Goal: Task Accomplishment & Management: Use online tool/utility

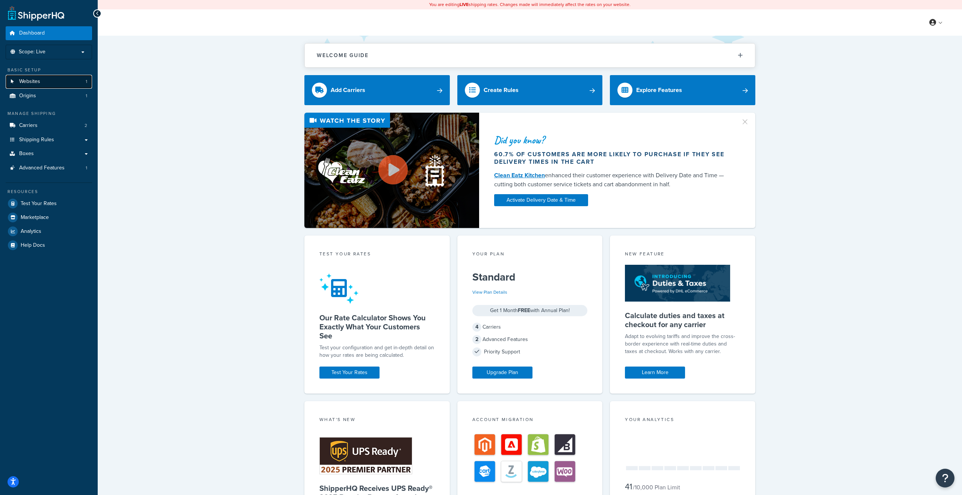
click at [40, 85] on link "Websites 1" at bounding box center [49, 82] width 86 height 14
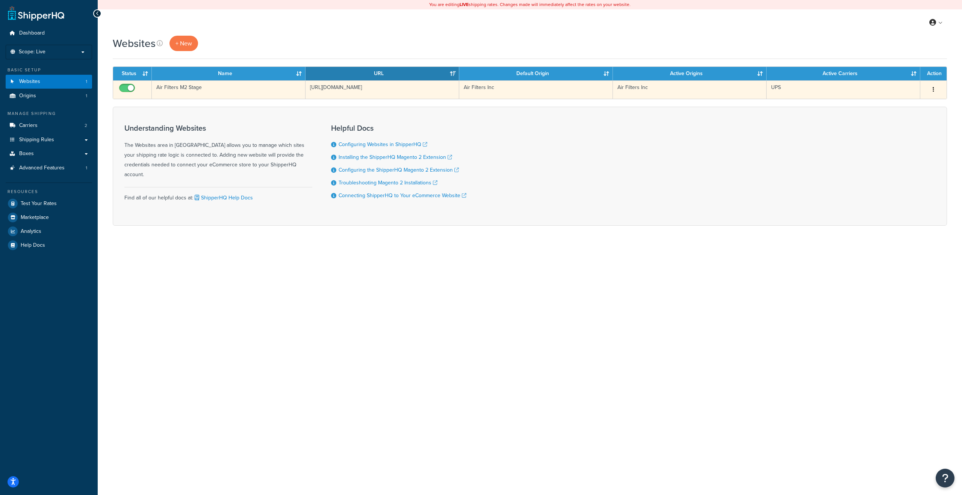
click at [937, 91] on button "button" at bounding box center [933, 90] width 11 height 12
click at [912, 103] on link "Edit" at bounding box center [903, 104] width 59 height 15
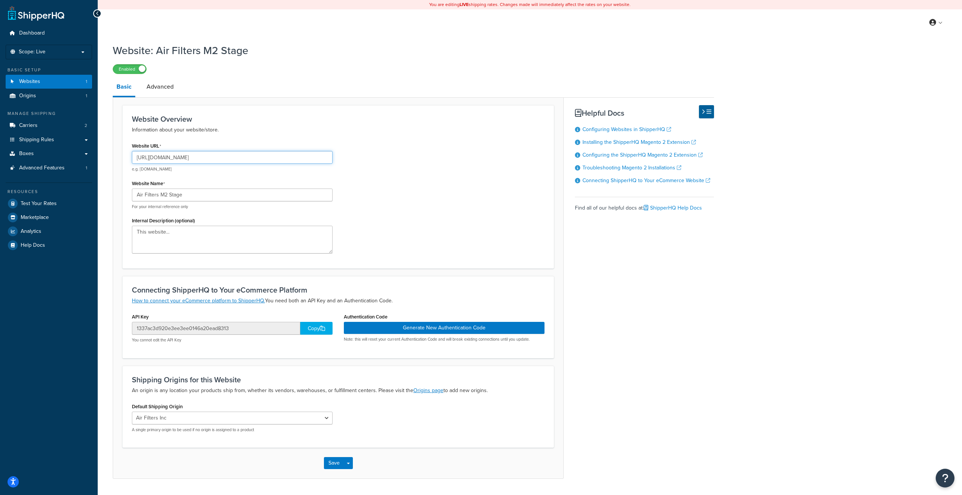
click at [221, 164] on input "https://magento-766597-2599350.cloudwaysapps.com/" at bounding box center [232, 157] width 201 height 13
paste input "www.airfilterusa"
type input "https://www.airfilterusa.com/"
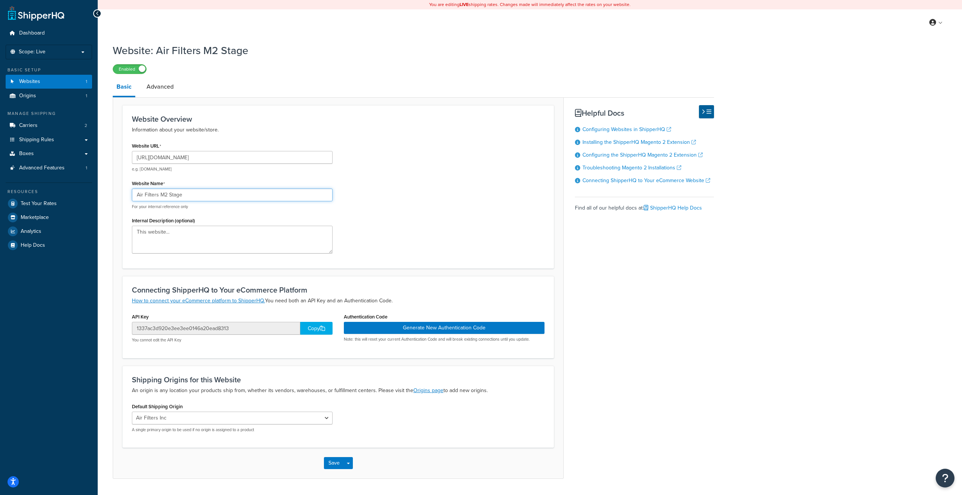
drag, startPoint x: 169, startPoint y: 196, endPoint x: 200, endPoint y: 196, distance: 31.2
click at [200, 196] on input "Air Filters M2 Stage" at bounding box center [232, 195] width 201 height 13
type input "Air Filters M2"
click at [200, 240] on textarea "This website..." at bounding box center [232, 240] width 201 height 28
click at [336, 466] on button "Save" at bounding box center [334, 463] width 20 height 12
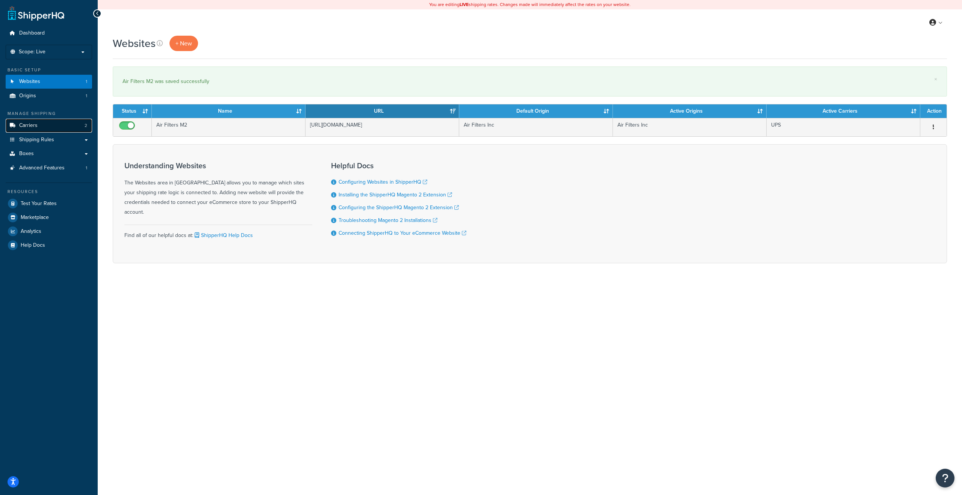
click at [30, 129] on link "Carriers 2" at bounding box center [49, 126] width 86 height 14
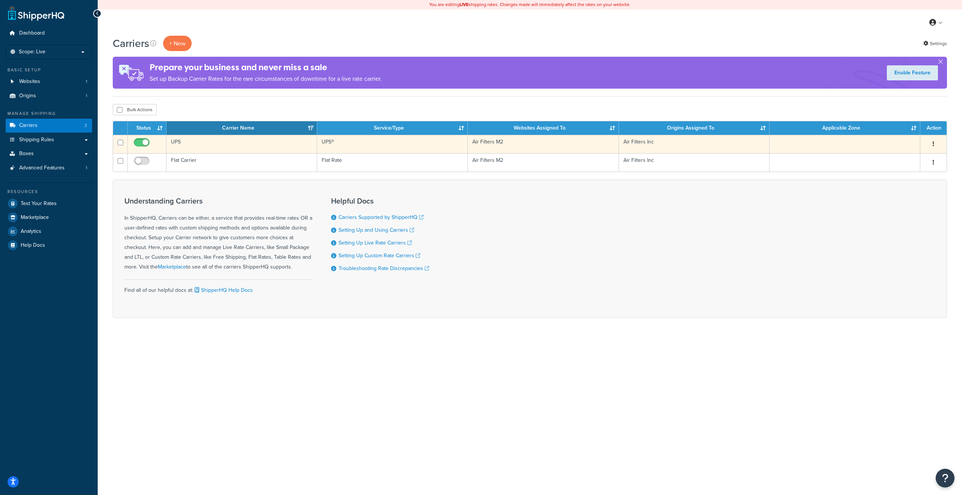
click at [932, 146] on button "button" at bounding box center [933, 144] width 11 height 12
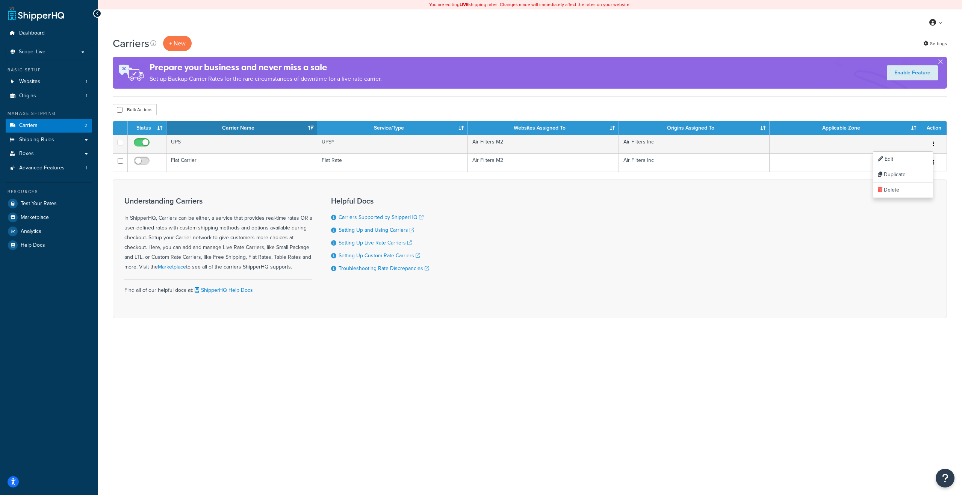
click at [649, 187] on div "Understanding Carriers In ShipperHQ, Carriers can be either, a service that pro…" at bounding box center [530, 249] width 834 height 139
click at [38, 140] on span "Shipping Rules" at bounding box center [36, 140] width 35 height 6
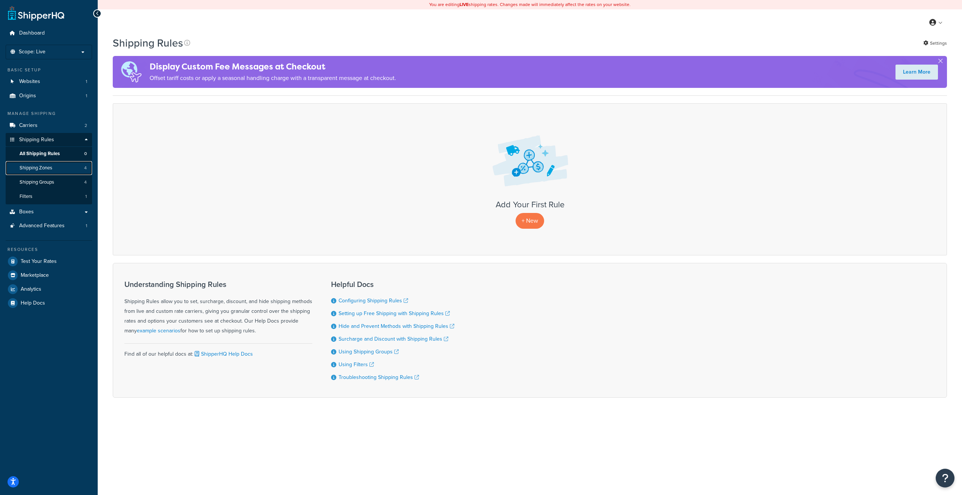
click at [45, 168] on span "Shipping Zones" at bounding box center [36, 168] width 33 height 6
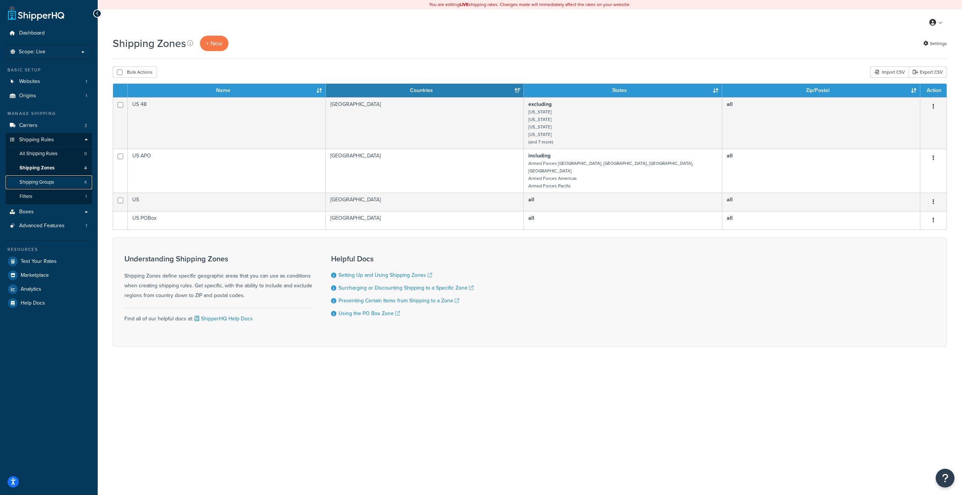
click at [42, 183] on span "Shipping Groups" at bounding box center [37, 182] width 35 height 6
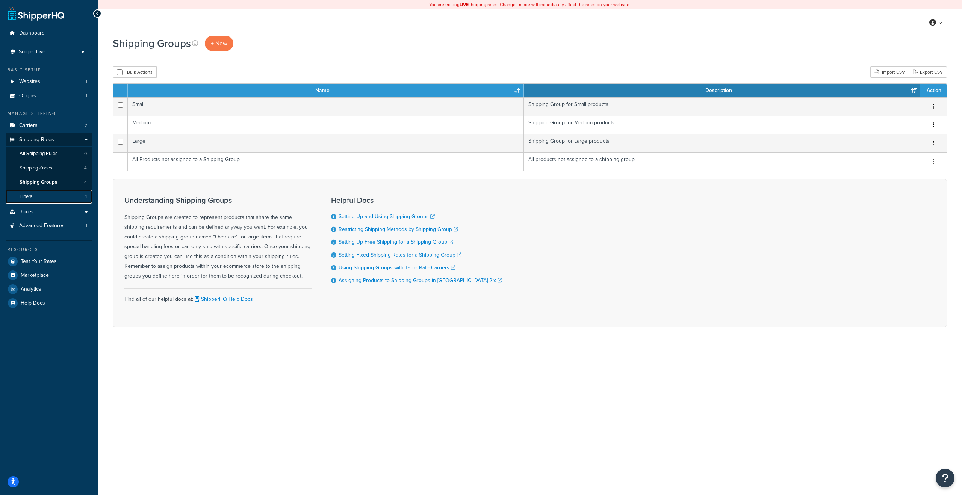
click at [42, 191] on link "Filters 1" at bounding box center [49, 197] width 86 height 14
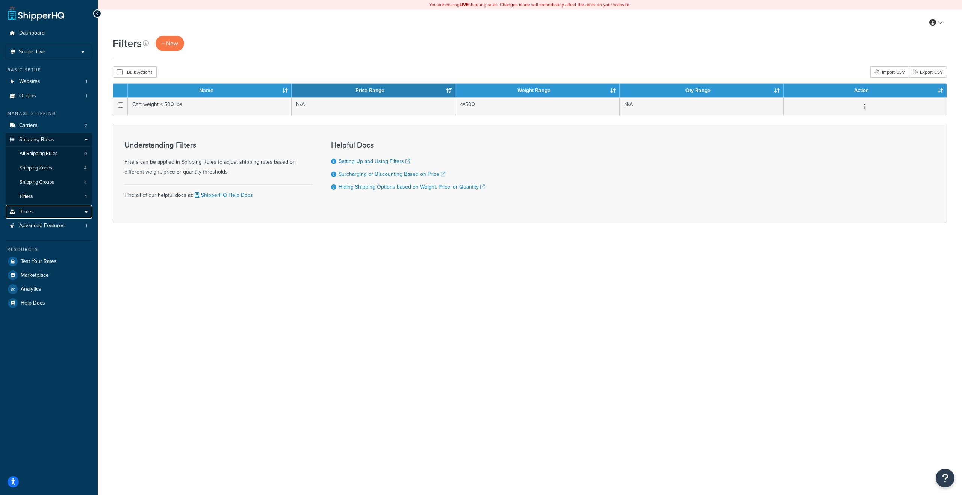
click at [88, 213] on link "Boxes" at bounding box center [49, 212] width 86 height 14
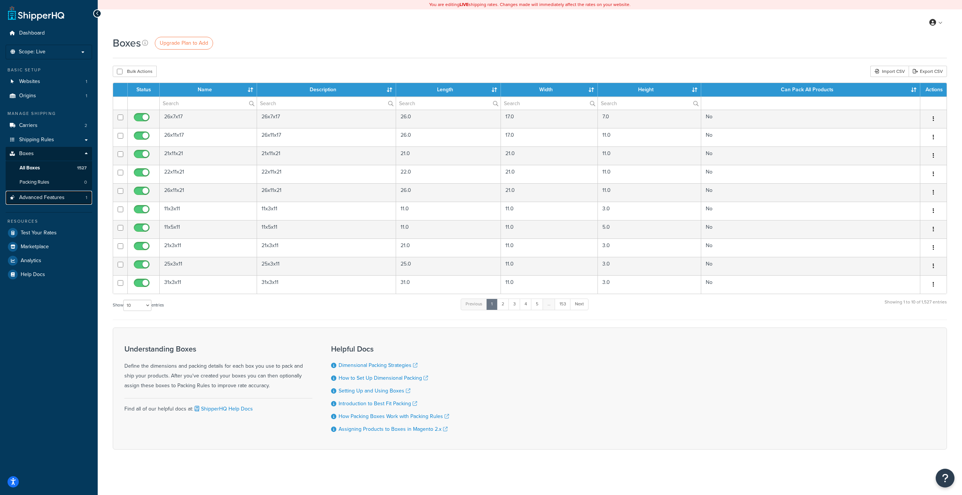
click at [52, 195] on span "Advanced Features" at bounding box center [41, 198] width 45 height 6
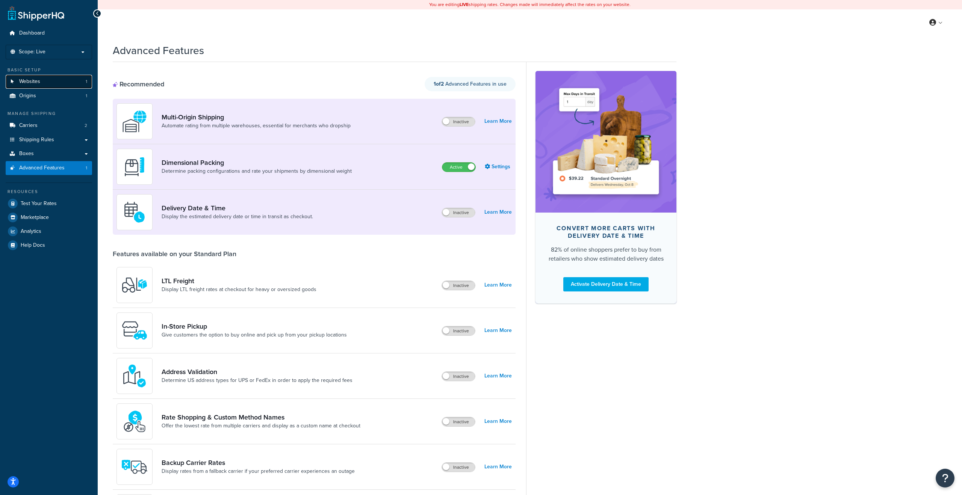
click at [29, 81] on span "Websites" at bounding box center [29, 82] width 21 height 6
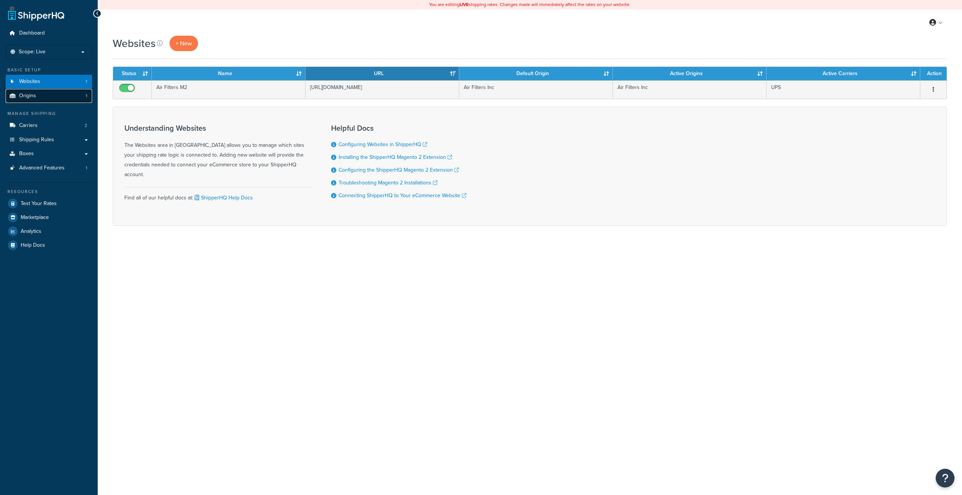
click at [36, 102] on link "Origins 1" at bounding box center [49, 96] width 86 height 14
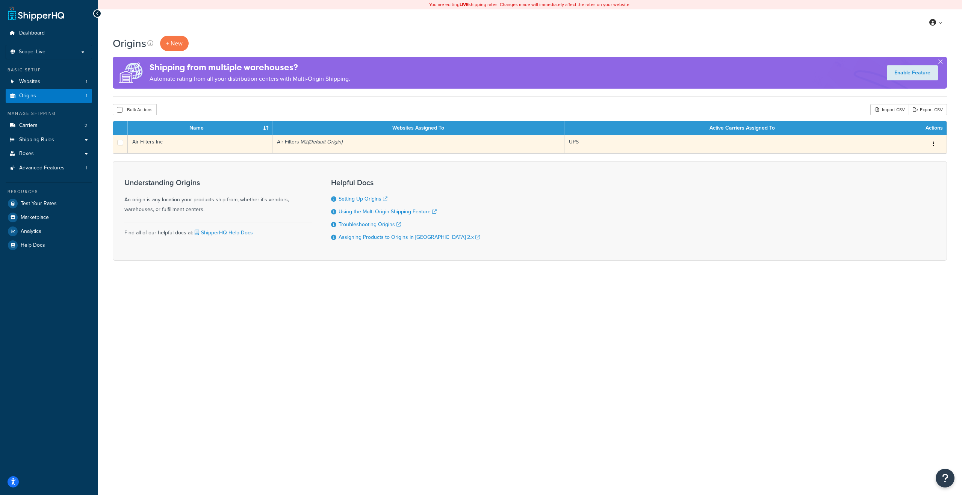
click at [930, 146] on button "button" at bounding box center [933, 144] width 11 height 12
click at [625, 151] on td "UPS" at bounding box center [743, 144] width 356 height 18
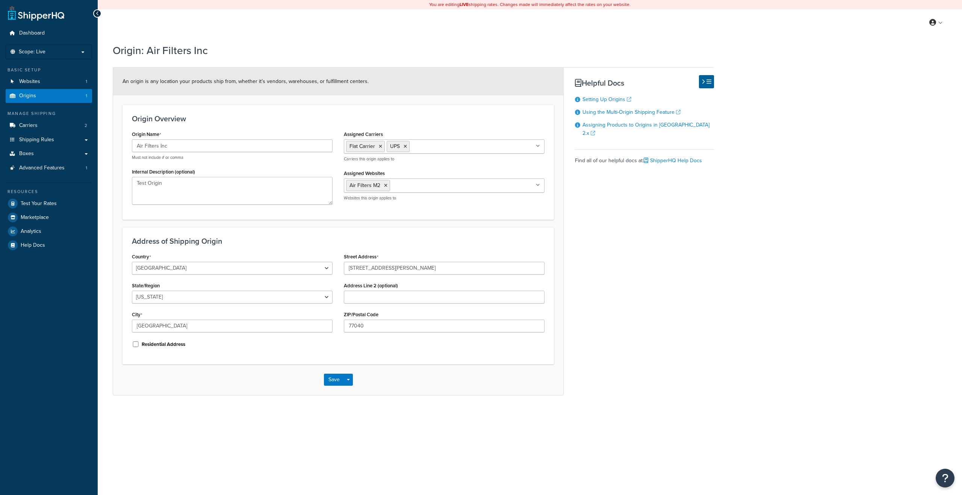
select select "43"
click at [32, 126] on span "Carriers" at bounding box center [28, 126] width 18 height 6
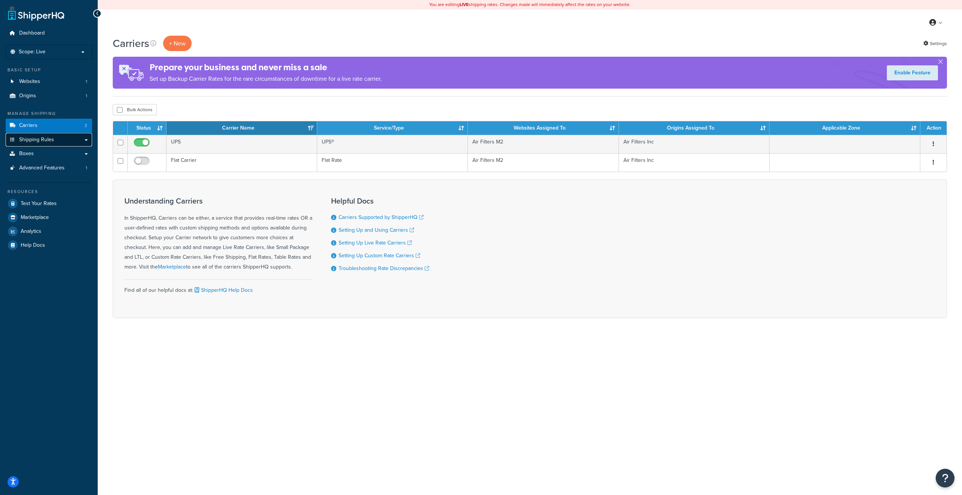
click at [63, 140] on link "Shipping Rules" at bounding box center [49, 140] width 86 height 14
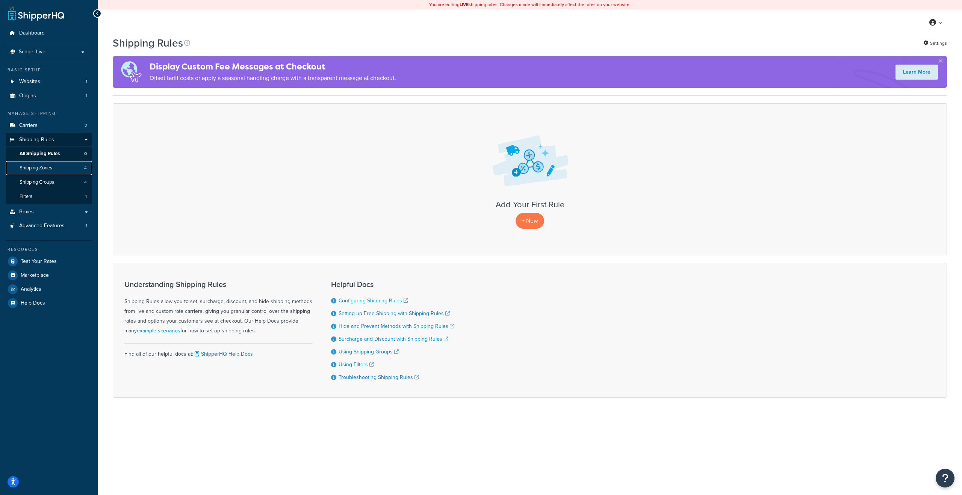
click at [70, 168] on link "Shipping Zones 4" at bounding box center [49, 168] width 86 height 14
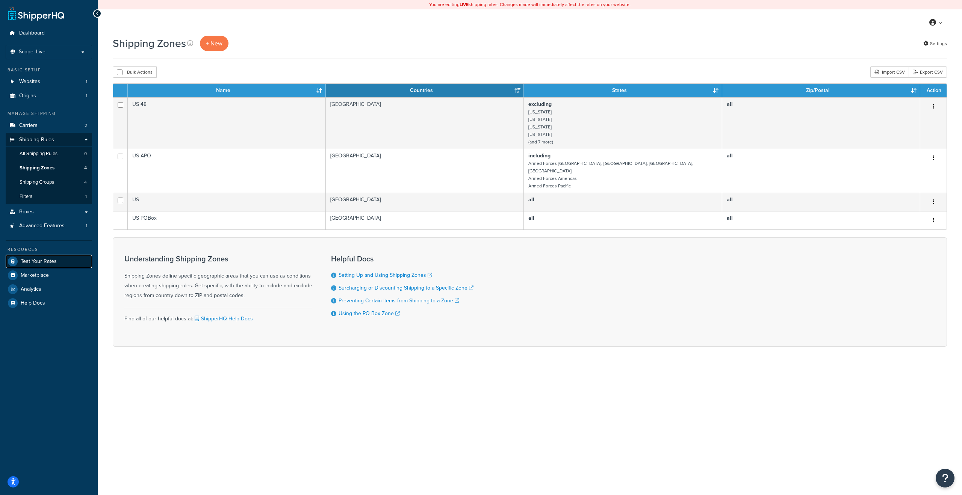
click at [44, 259] on span "Test Your Rates" at bounding box center [39, 262] width 36 height 6
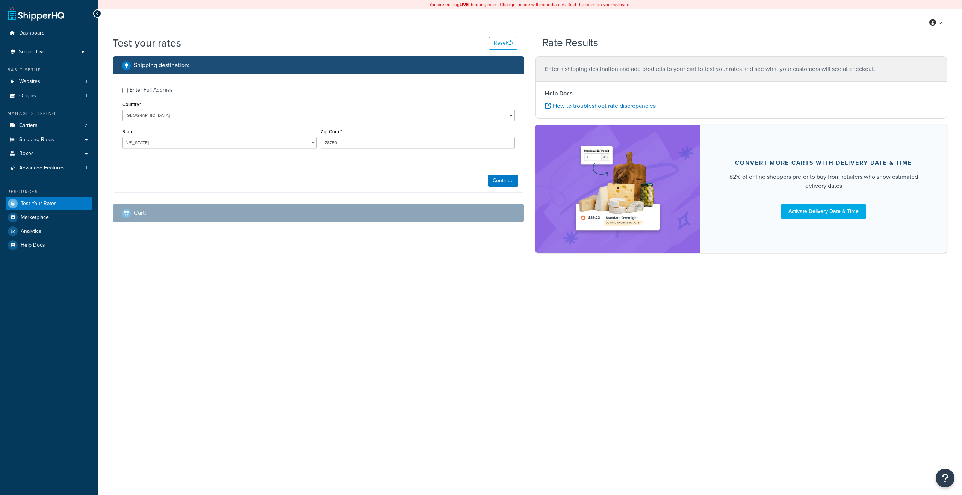
select select "[GEOGRAPHIC_DATA]"
click at [576, 103] on link "How to troubleshoot rate discrepancies" at bounding box center [600, 105] width 111 height 9
click at [150, 92] on div "Enter Full Address" at bounding box center [151, 90] width 43 height 11
click at [128, 92] on input "Enter Full Address" at bounding box center [125, 91] width 6 height 6
checkbox input "true"
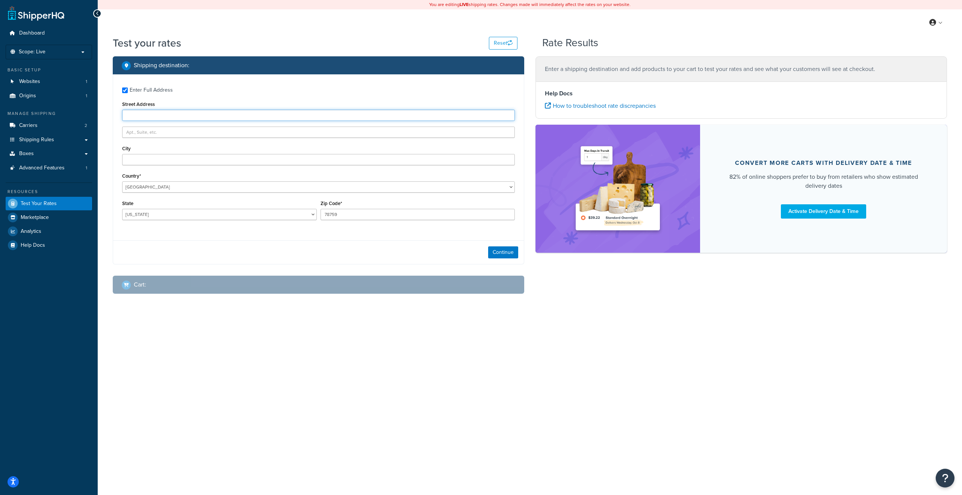
click at [167, 116] on input "Street Address" at bounding box center [318, 115] width 393 height 11
type input "515 Post Oak Blvd"
type input "Ste 300"
type input "Houston"
type input "77027"
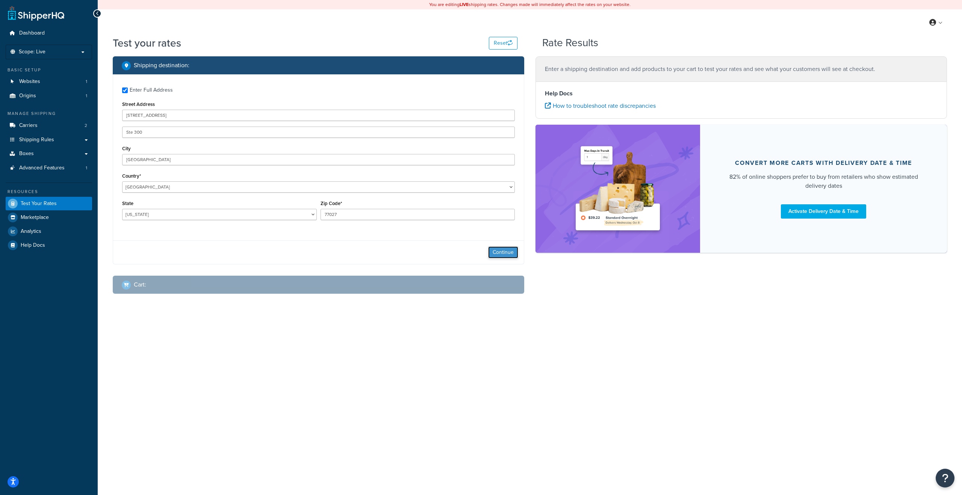
click at [499, 257] on button "Continue" at bounding box center [503, 253] width 30 height 12
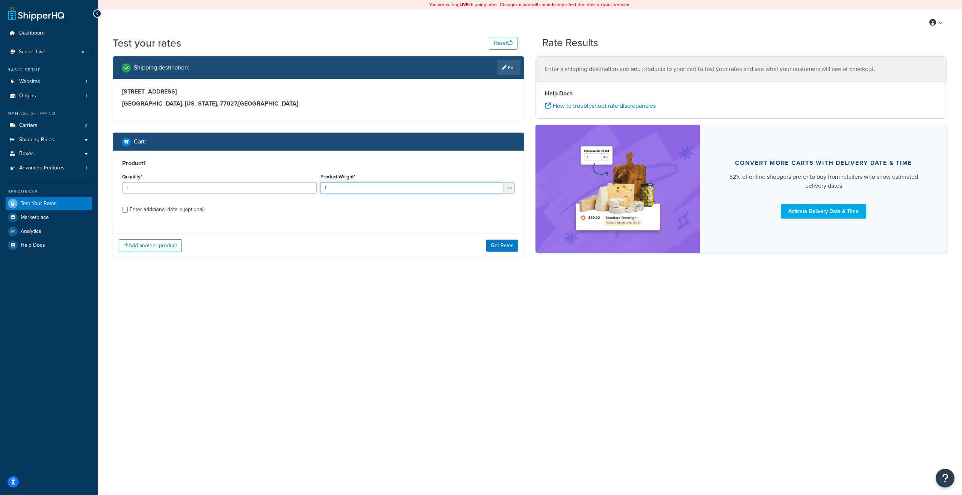
click at [356, 188] on input "1" at bounding box center [412, 187] width 183 height 11
click at [363, 188] on input "1" at bounding box center [412, 187] width 183 height 11
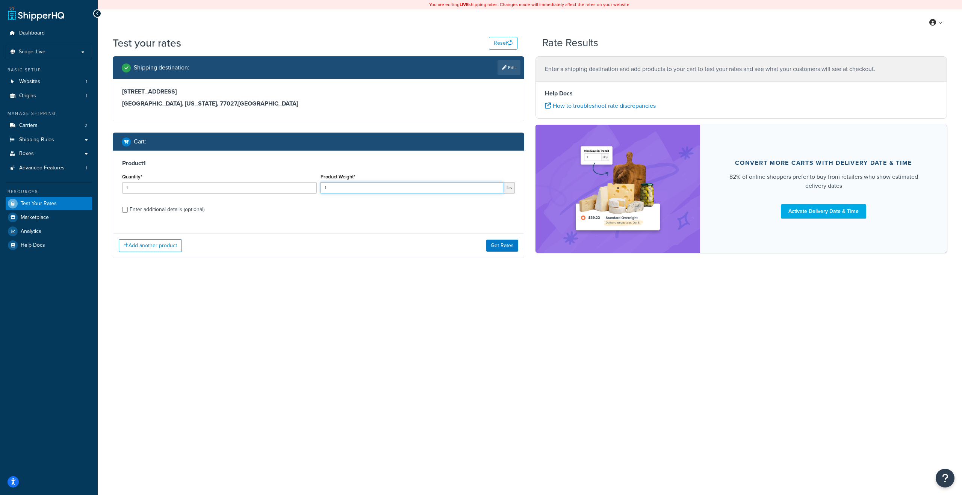
click at [363, 188] on input "1" at bounding box center [412, 187] width 183 height 11
paste input "4.3056"
type input "4.3056"
click at [504, 247] on button "Get Rates" at bounding box center [502, 246] width 32 height 12
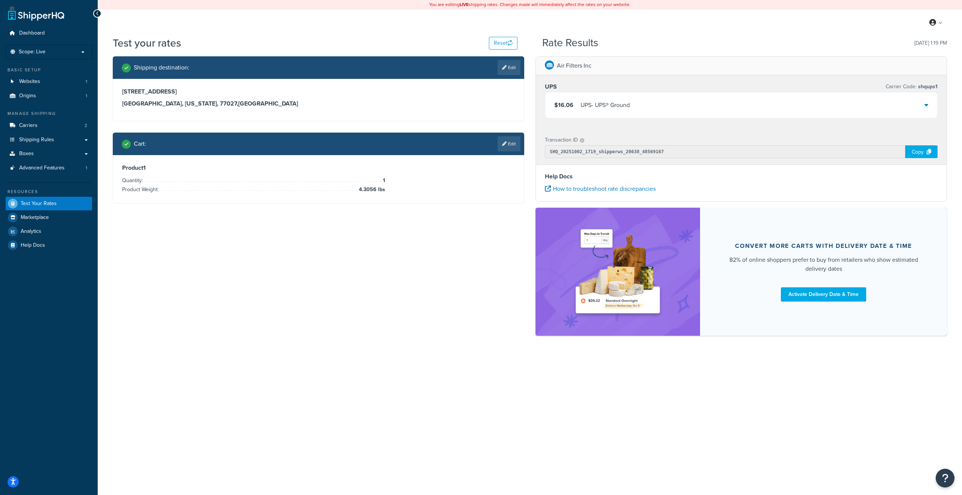
click at [925, 104] on icon at bounding box center [927, 105] width 4 height 6
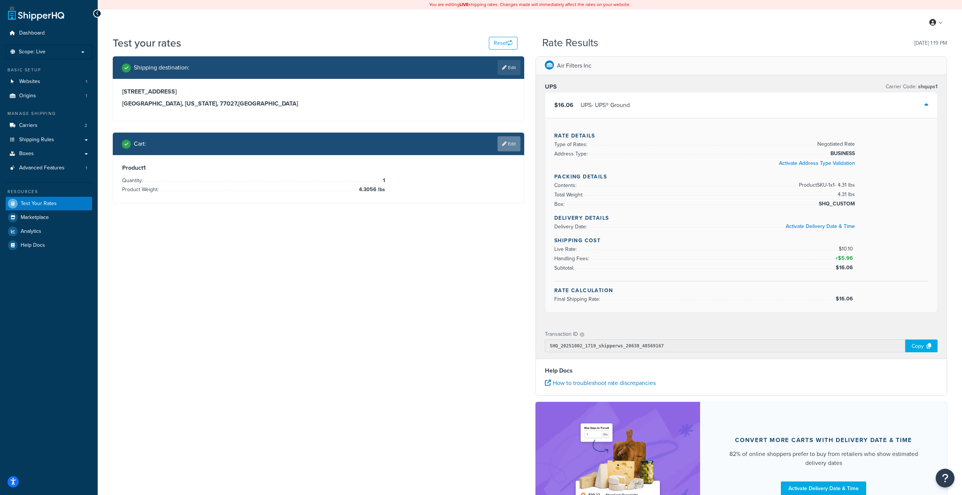
click at [506, 144] on link "Edit" at bounding box center [509, 143] width 23 height 15
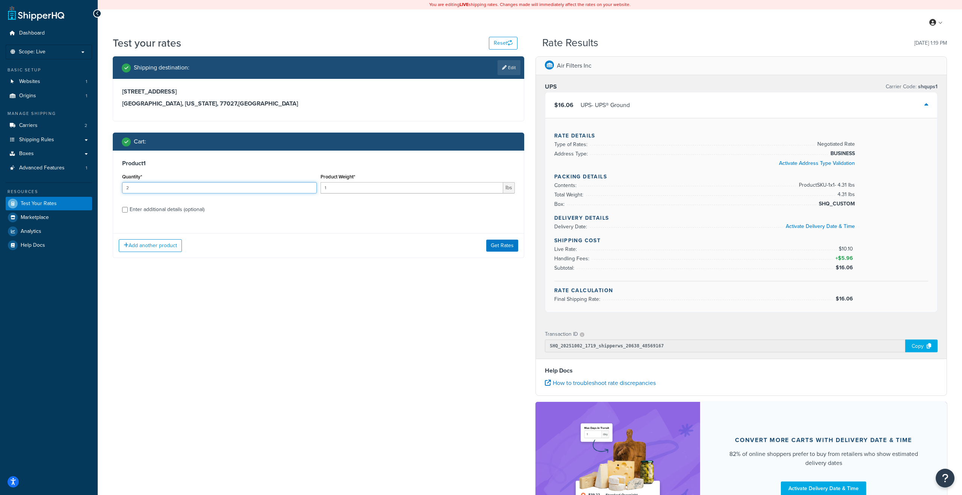
type input "2"
click at [311, 187] on input "2" at bounding box center [219, 187] width 195 height 11
click at [499, 247] on button "Get Rates" at bounding box center [502, 246] width 32 height 12
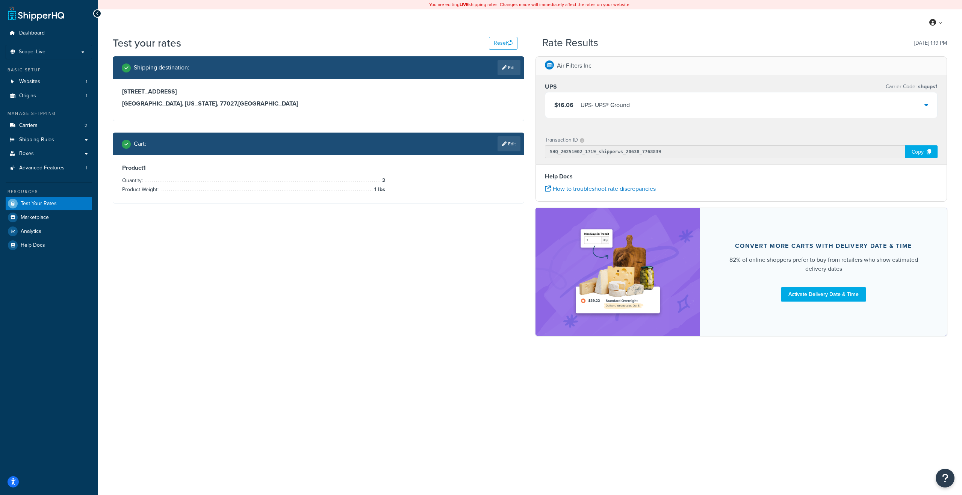
click at [714, 113] on div "$16.06 UPS - UPS® Ground" at bounding box center [741, 105] width 392 height 26
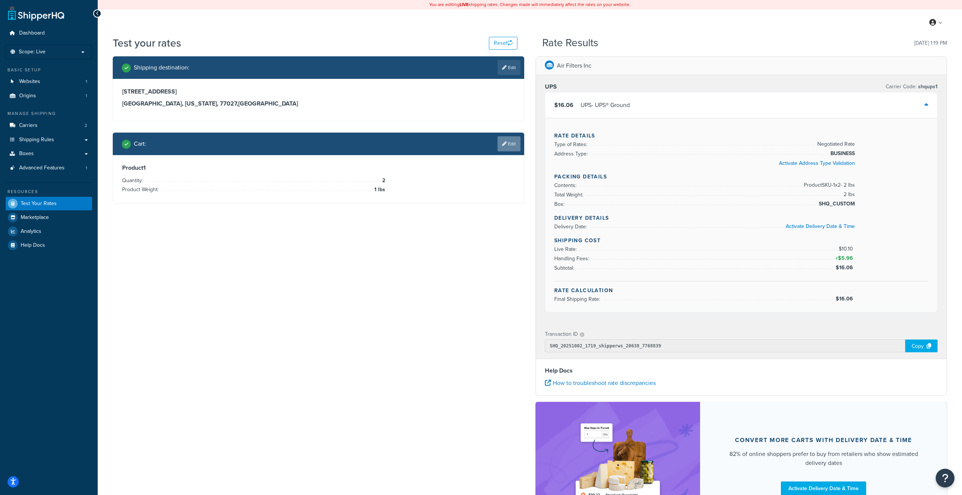
click at [508, 141] on link "Edit" at bounding box center [509, 143] width 23 height 15
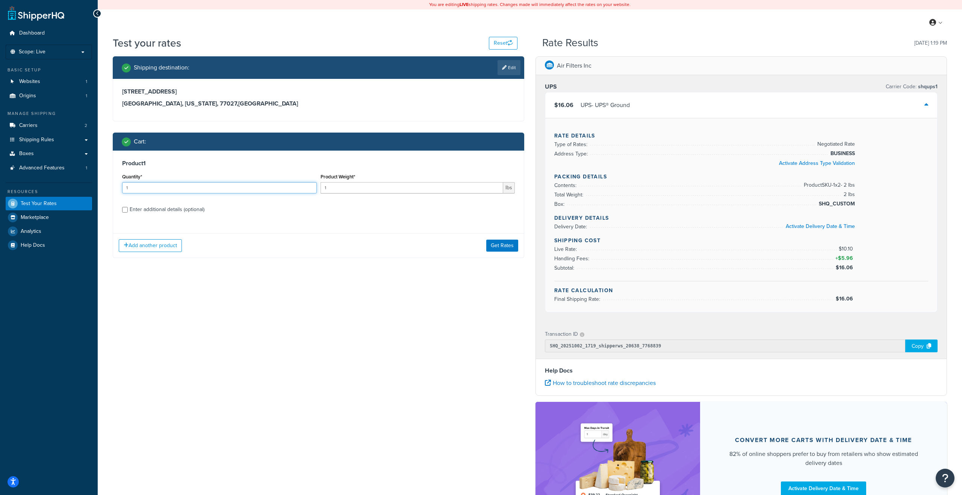
click at [256, 192] on input "1" at bounding box center [219, 187] width 195 height 11
drag, startPoint x: 336, startPoint y: 190, endPoint x: 315, endPoint y: 188, distance: 21.2
click at [315, 188] on div "Quantity* 1 Product Weight* 1 lbs" at bounding box center [318, 185] width 397 height 27
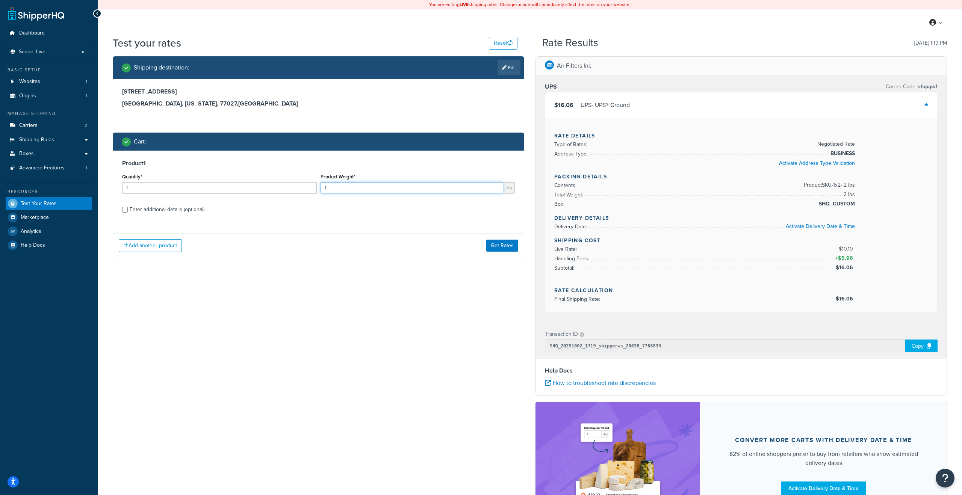
click at [342, 189] on input "1" at bounding box center [412, 187] width 183 height 11
paste input "4.3056"
type input "4.3056"
click at [220, 188] on input "1" at bounding box center [219, 187] width 195 height 11
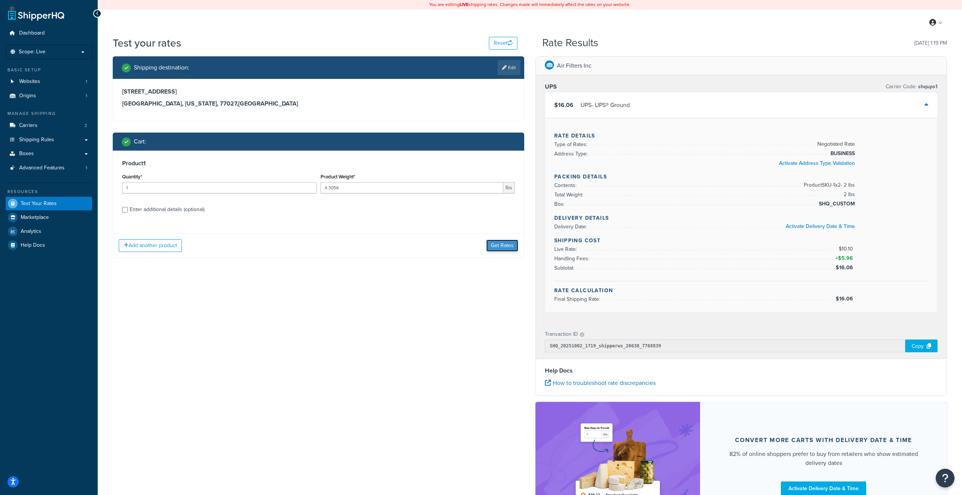
click at [502, 245] on button "Get Rates" at bounding box center [502, 246] width 32 height 12
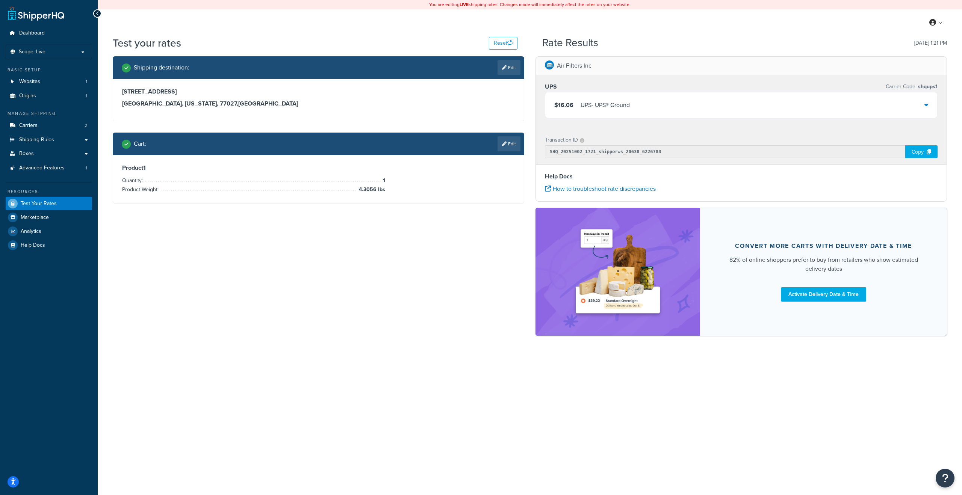
click at [920, 109] on div "$16.06 UPS - UPS® Ground" at bounding box center [741, 105] width 392 height 26
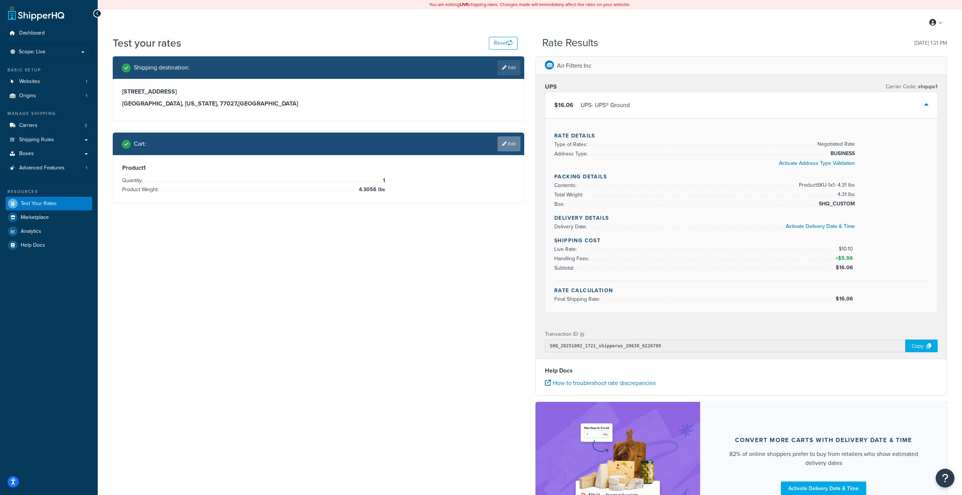
click at [511, 145] on link "Edit" at bounding box center [509, 143] width 23 height 15
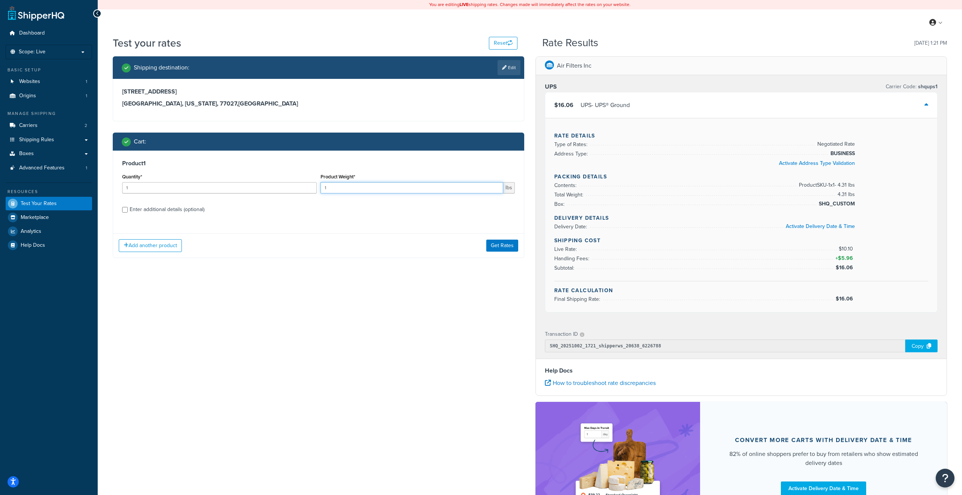
click at [351, 193] on input "1" at bounding box center [412, 187] width 183 height 11
paste input "4.3056"
type input "4.3056"
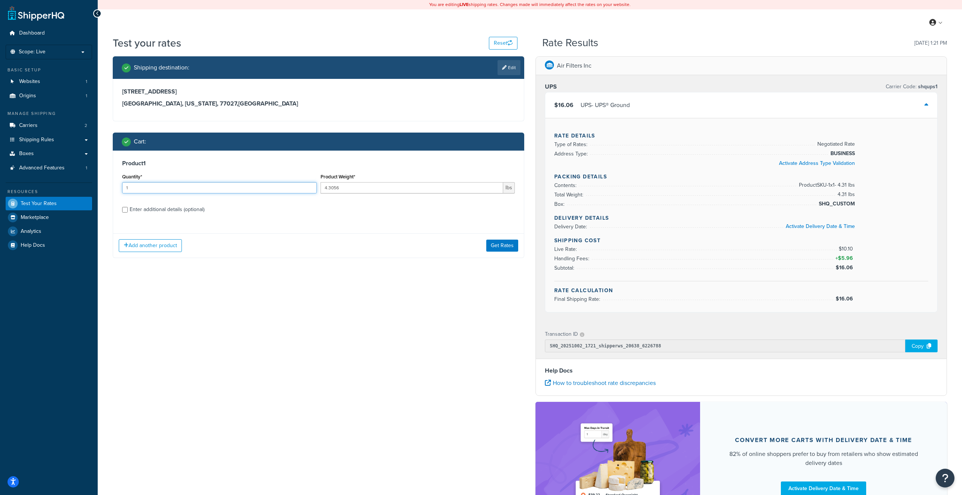
click at [270, 186] on input "1" at bounding box center [219, 187] width 195 height 11
type input "2"
click at [493, 247] on button "Get Rates" at bounding box center [502, 246] width 32 height 12
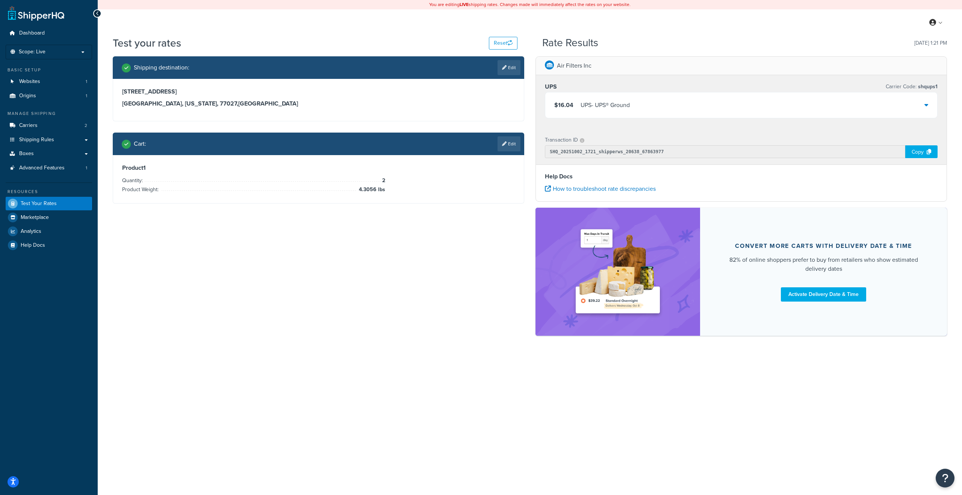
click at [689, 105] on div "$16.04 UPS - UPS® Ground" at bounding box center [741, 105] width 392 height 26
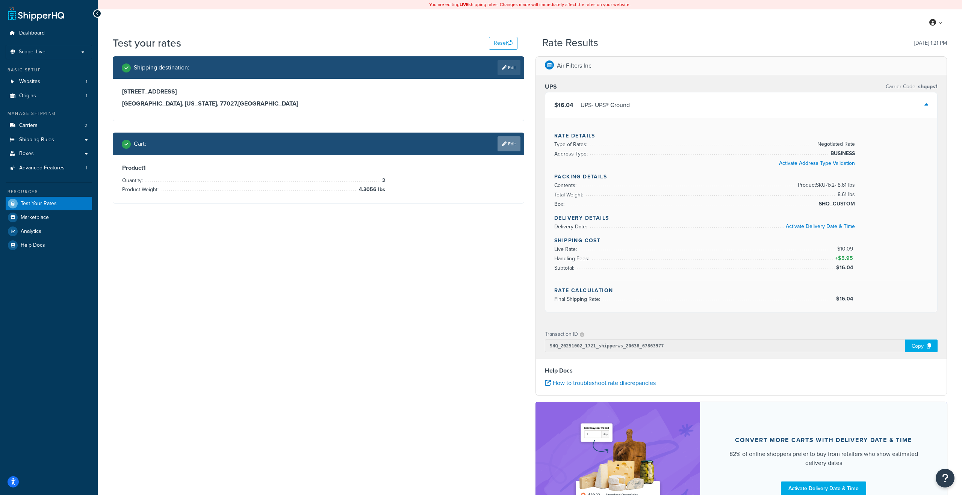
click at [510, 142] on link "Edit" at bounding box center [509, 143] width 23 height 15
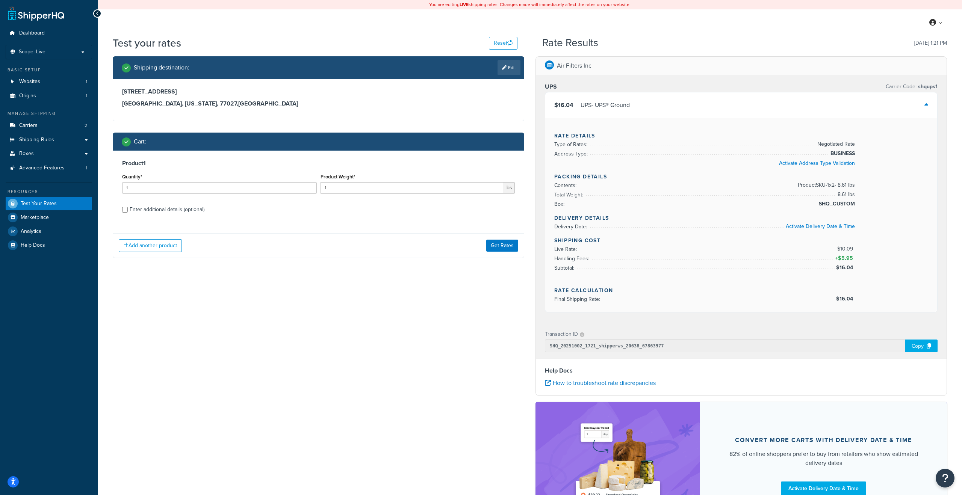
click at [156, 210] on div "Enter additional details (optional)" at bounding box center [167, 209] width 75 height 11
click at [128, 210] on input "Enter additional details (optional)" at bounding box center [125, 210] width 6 height 6
checkbox input "true"
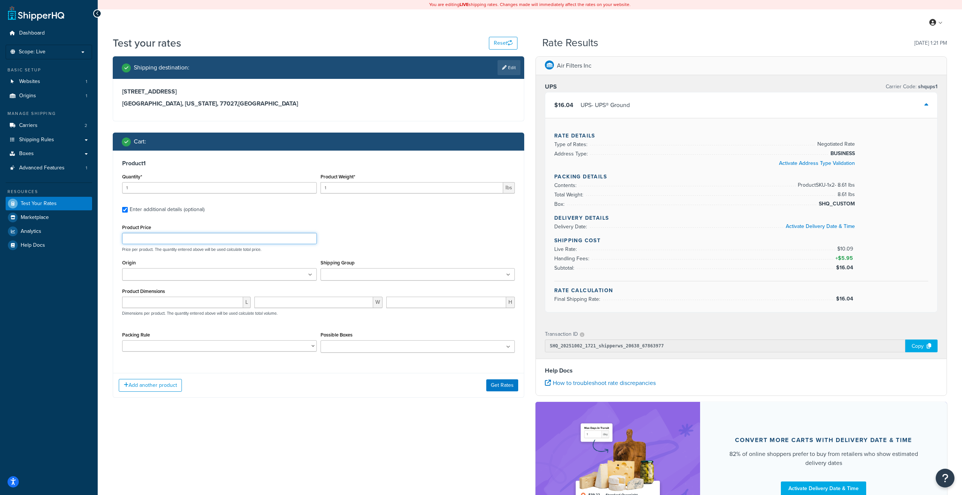
click at [194, 238] on input "Product Price" at bounding box center [219, 238] width 195 height 11
click at [344, 184] on input "1" at bounding box center [412, 187] width 183 height 11
paste input "4.3056"
type input "4.3056"
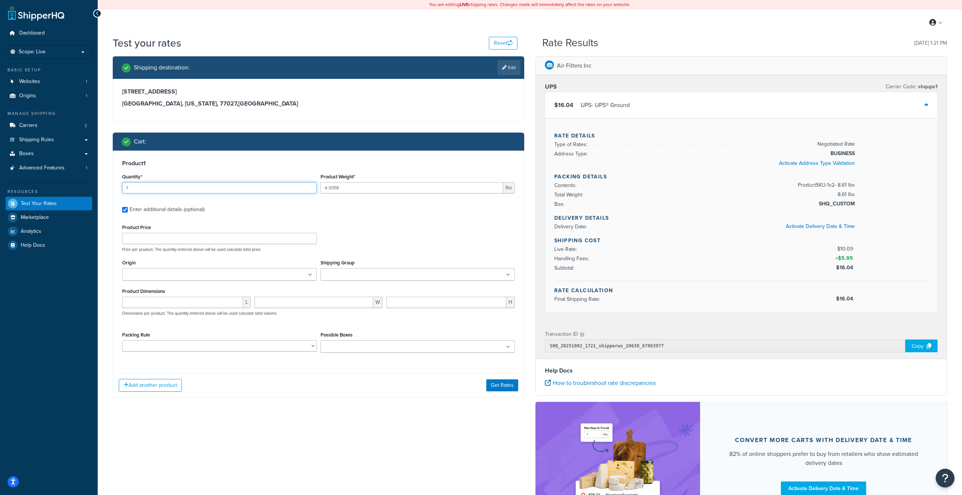
click at [276, 188] on input "1" at bounding box center [219, 187] width 195 height 11
click at [214, 306] on input "number" at bounding box center [182, 302] width 121 height 11
type input "20"
type input "2"
type input "3"
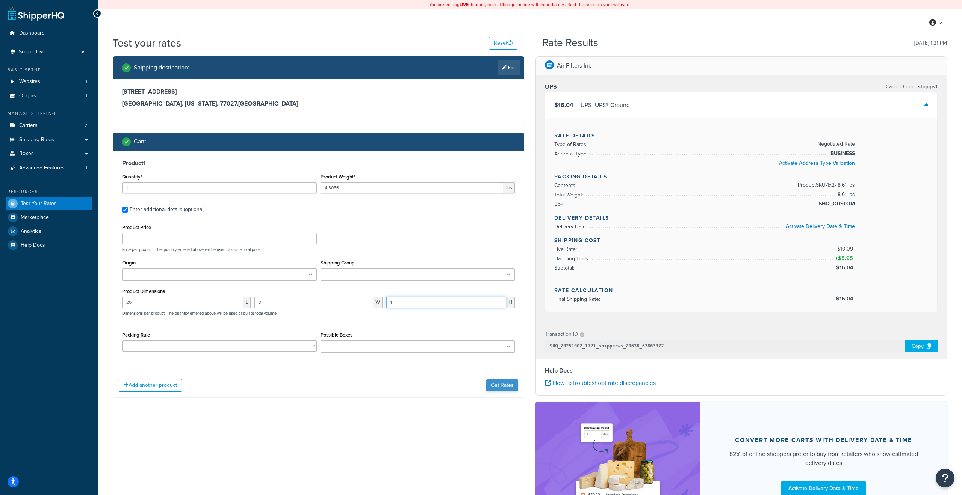
type input "1"
click at [498, 388] on button "Get Rates" at bounding box center [502, 386] width 32 height 12
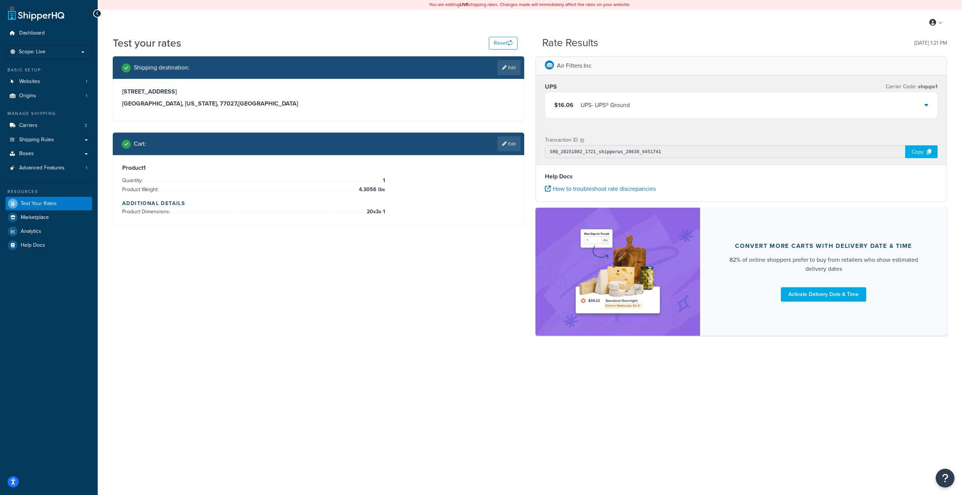
click at [593, 107] on div "UPS - UPS® Ground" at bounding box center [605, 105] width 49 height 11
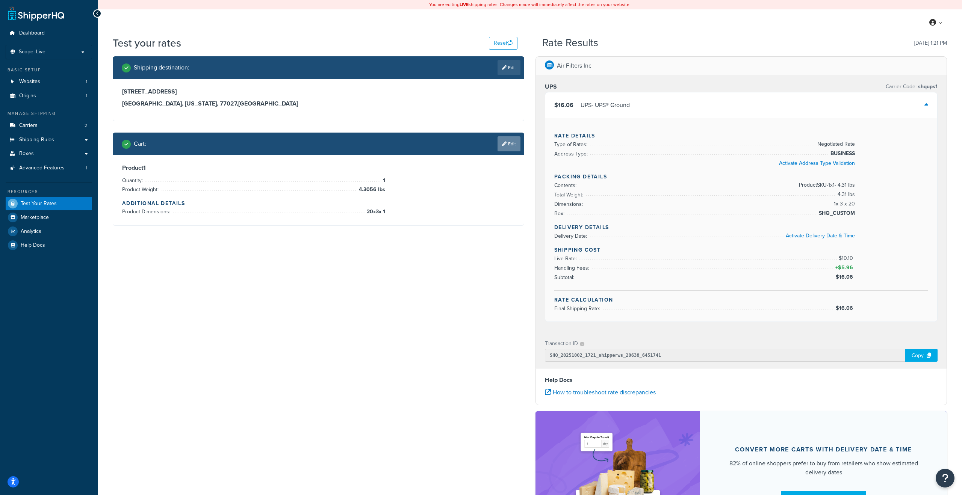
click at [508, 143] on link "Edit" at bounding box center [509, 143] width 23 height 15
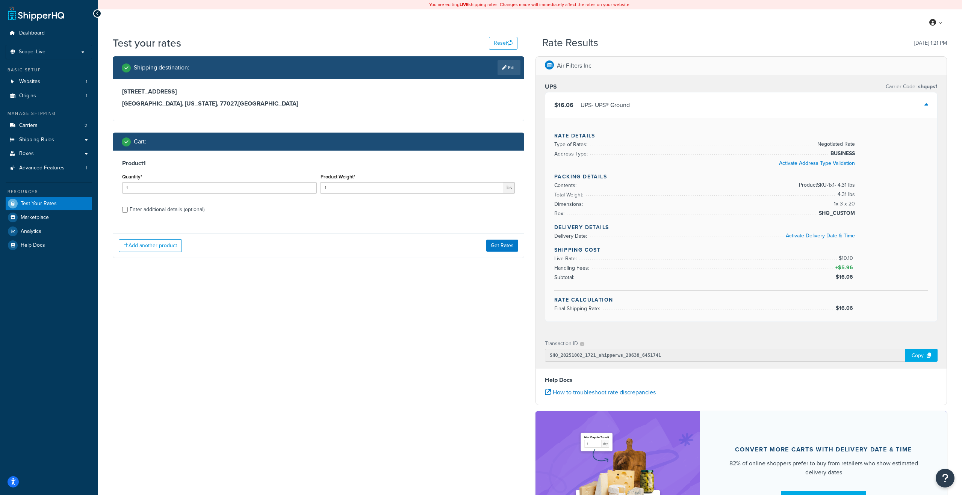
click at [173, 209] on div "Enter additional details (optional)" at bounding box center [167, 209] width 75 height 11
click at [128, 209] on input "Enter additional details (optional)" at bounding box center [125, 210] width 6 height 6
checkbox input "true"
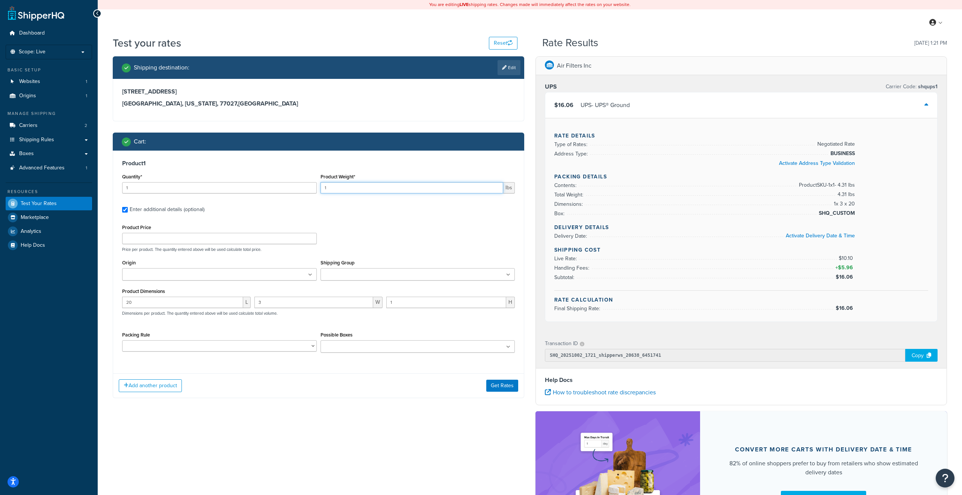
click at [339, 183] on input "1" at bounding box center [412, 187] width 183 height 11
paste input "4.3056"
type input "4.30561"
click at [205, 185] on input "1" at bounding box center [219, 187] width 195 height 11
type input "2"
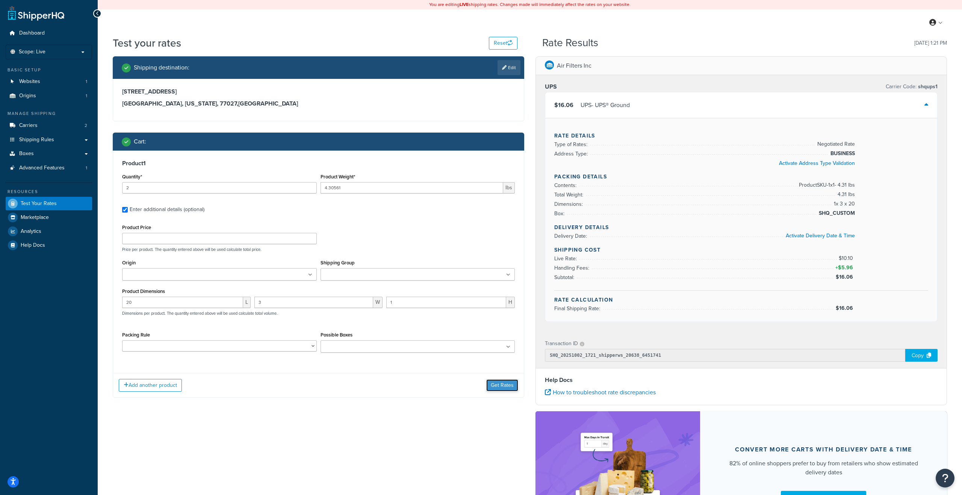
click at [500, 387] on button "Get Rates" at bounding box center [502, 386] width 32 height 12
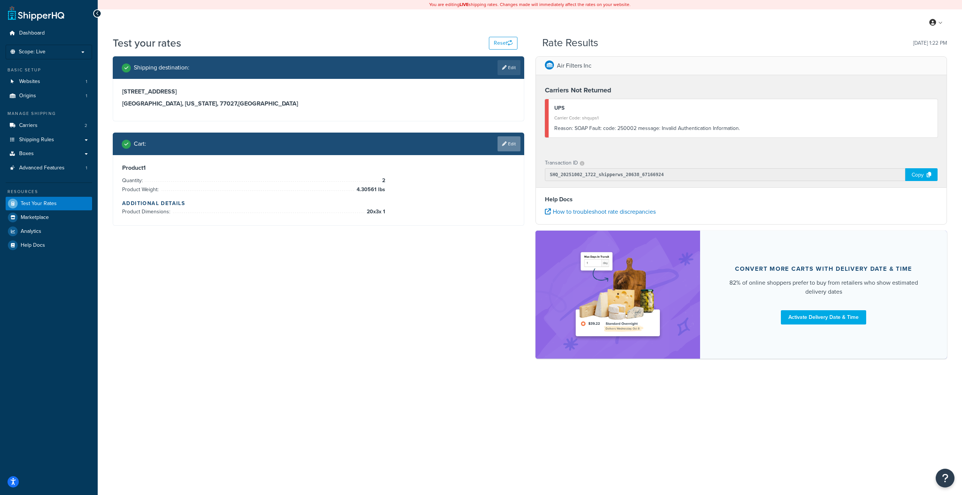
click at [509, 145] on link "Edit" at bounding box center [509, 143] width 23 height 15
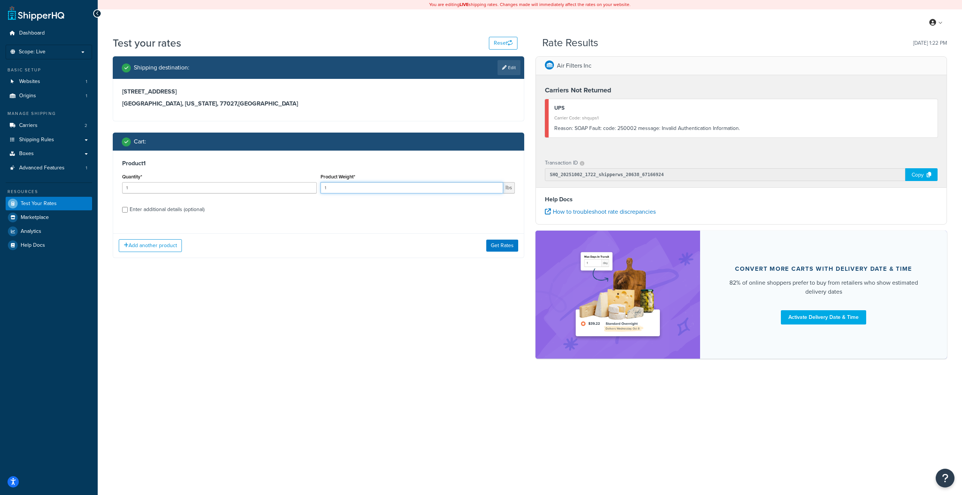
click at [359, 185] on input "1" at bounding box center [412, 187] width 183 height 11
paste input "4.3056"
type input "4.3056"
click at [276, 189] on input "1" at bounding box center [219, 187] width 195 height 11
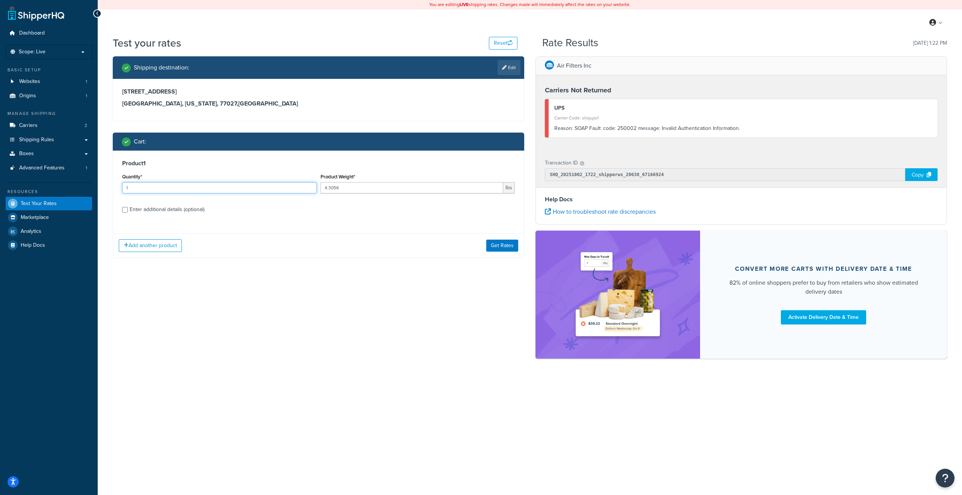
type input "2"
click at [186, 210] on div "Enter additional details (optional)" at bounding box center [167, 209] width 75 height 11
click at [128, 210] on input "Enter additional details (optional)" at bounding box center [125, 210] width 6 height 6
checkbox input "true"
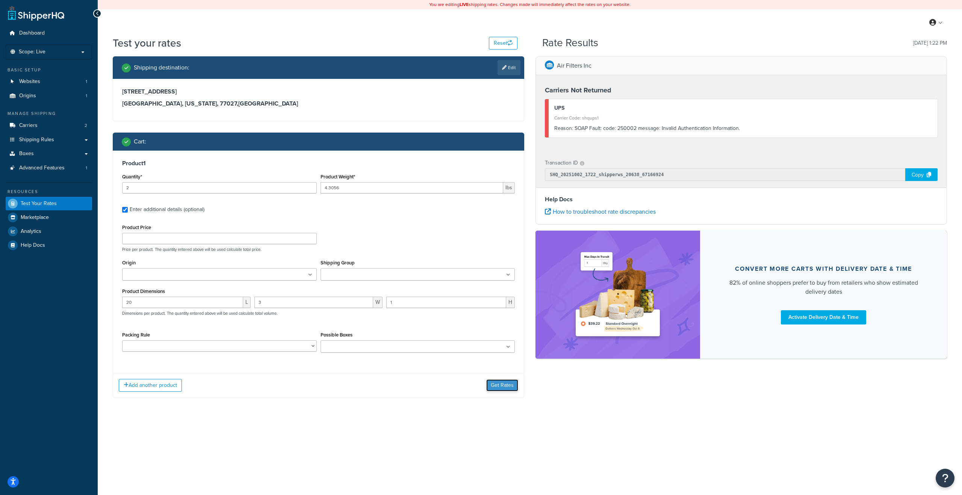
click at [510, 389] on button "Get Rates" at bounding box center [502, 386] width 32 height 12
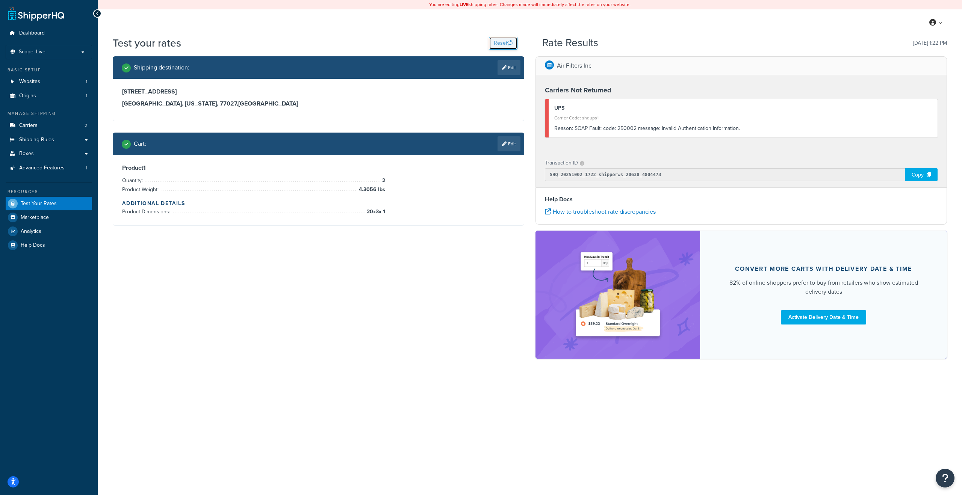
click at [499, 44] on button "Reset" at bounding box center [503, 43] width 29 height 13
select select "[GEOGRAPHIC_DATA]"
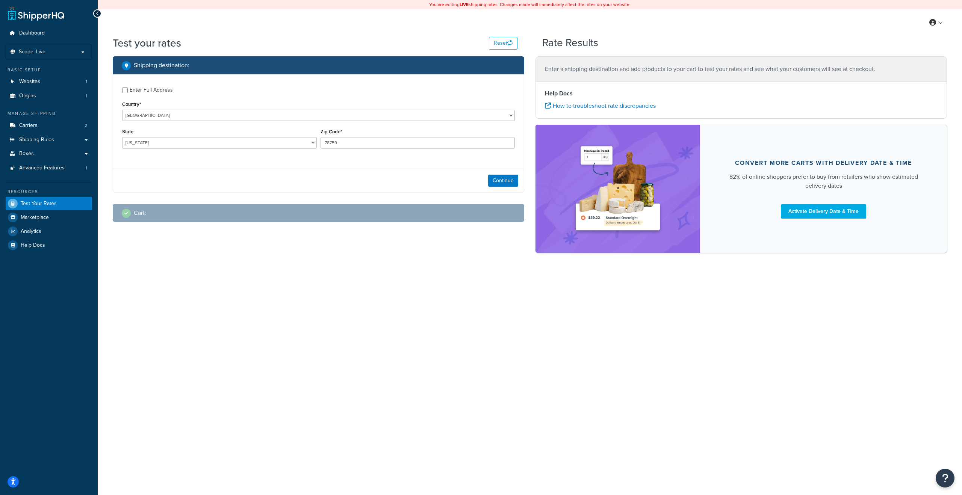
click at [341, 136] on div "Zip Code* 78759" at bounding box center [418, 138] width 195 height 22
click at [328, 143] on input "78759" at bounding box center [418, 142] width 195 height 11
type input "77027"
click at [495, 179] on button "Continue" at bounding box center [503, 181] width 30 height 12
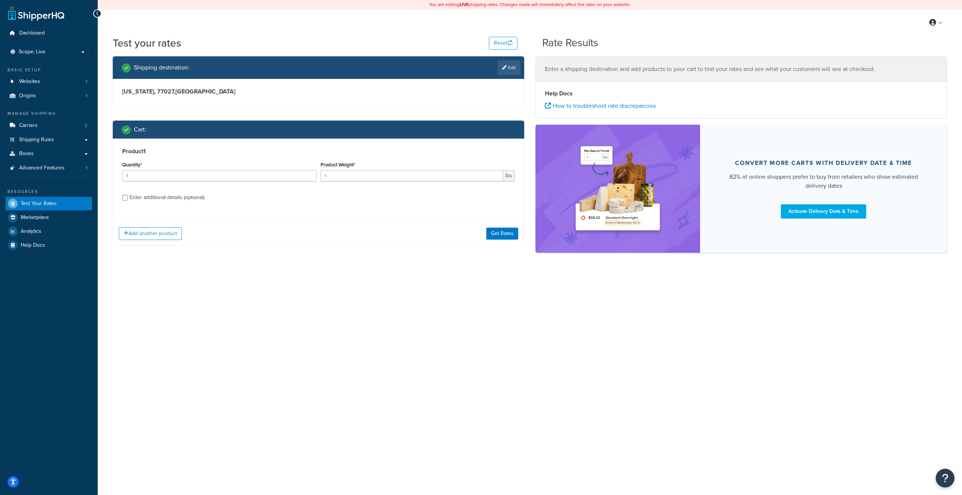
click at [157, 200] on div "Enter additional details (optional)" at bounding box center [167, 197] width 75 height 11
click at [128, 200] on input "Enter additional details (optional)" at bounding box center [125, 198] width 6 height 6
checkbox input "true"
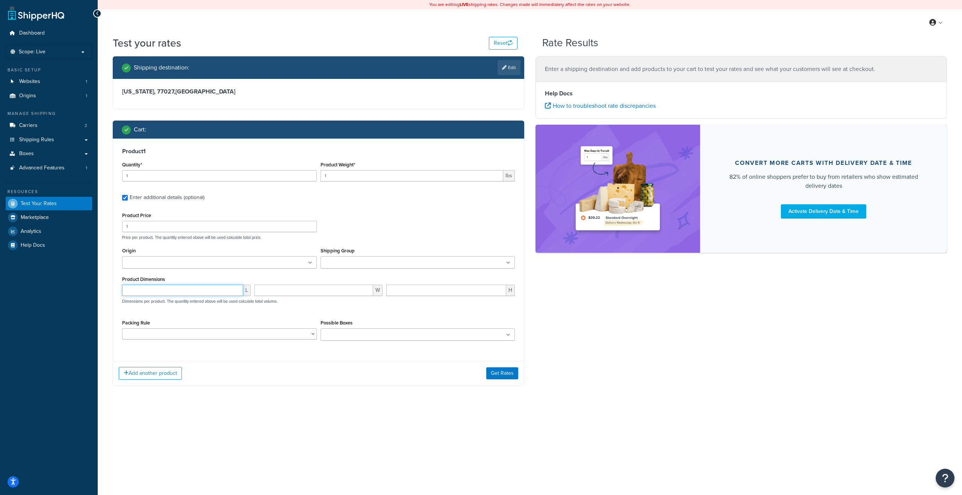
click at [176, 290] on input "number" at bounding box center [182, 290] width 121 height 11
type input "20"
type input "30"
type input "1"
click at [332, 178] on input "1" at bounding box center [412, 175] width 183 height 11
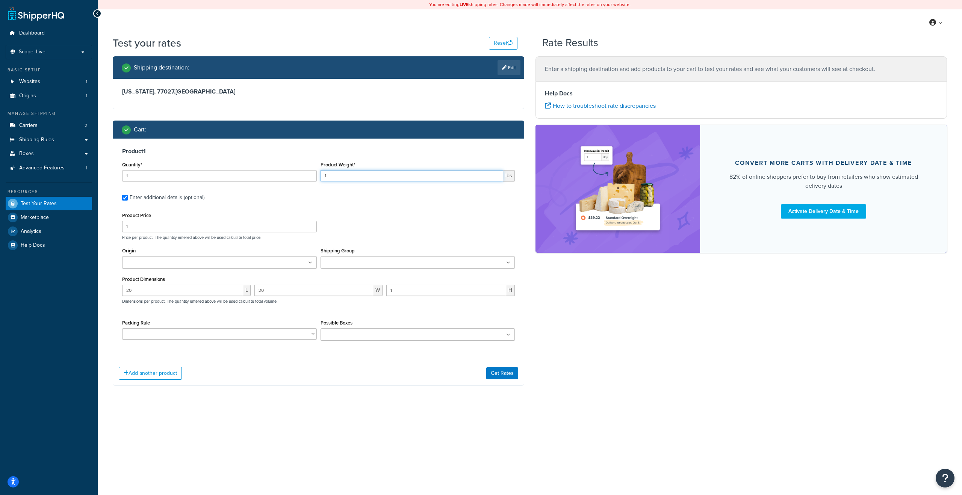
click at [332, 178] on input "1" at bounding box center [412, 175] width 183 height 11
paste input "4.3056"
type input "4.3056"
click at [254, 175] on input "1" at bounding box center [219, 175] width 195 height 11
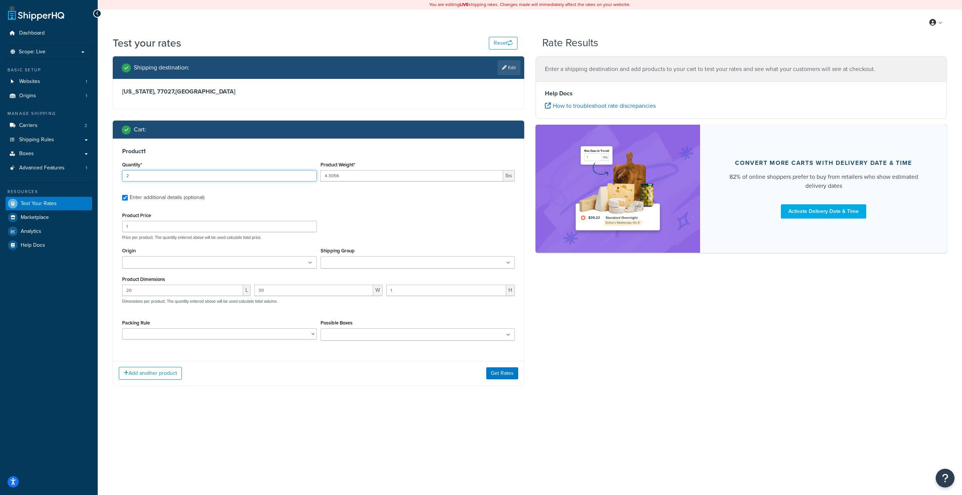
type input "2"
click at [310, 174] on input "2" at bounding box center [219, 175] width 195 height 11
click at [493, 368] on button "Get Rates" at bounding box center [502, 374] width 32 height 12
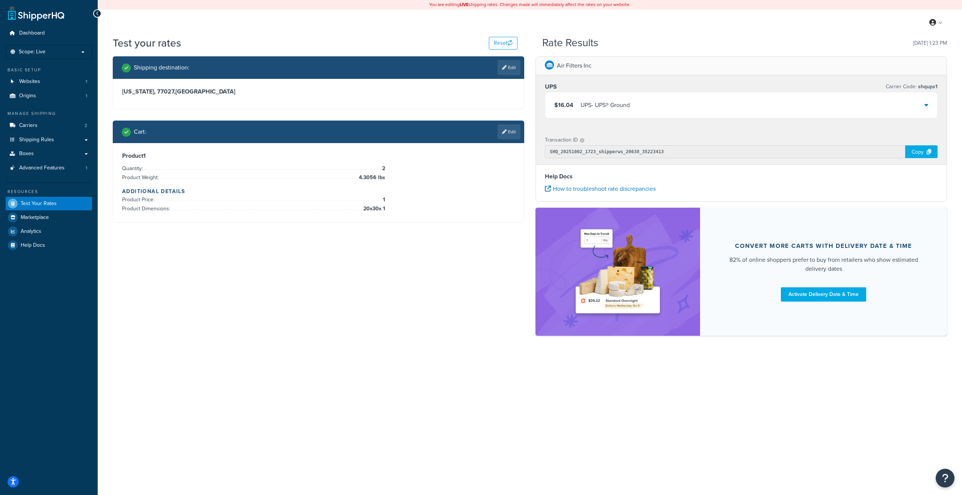
click at [702, 109] on div "$16.04 UPS - UPS® Ground" at bounding box center [741, 105] width 392 height 26
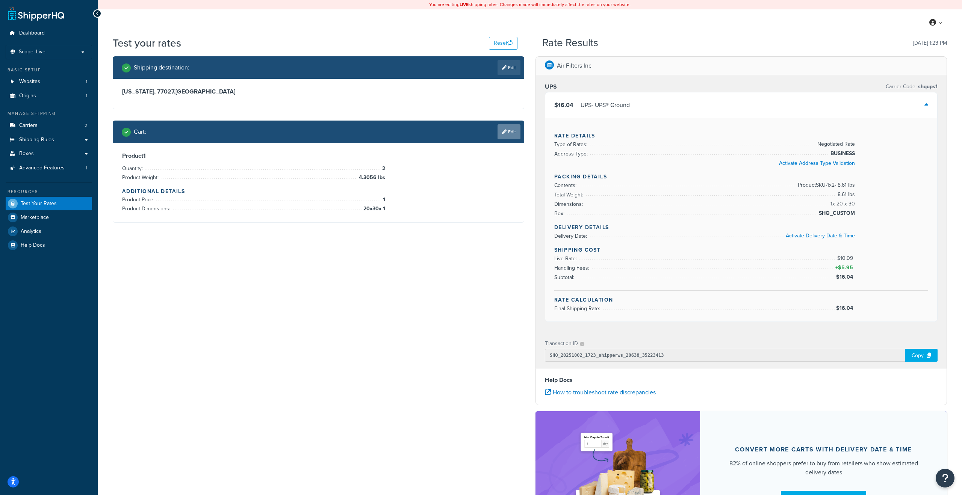
click at [510, 134] on link "Edit" at bounding box center [509, 131] width 23 height 15
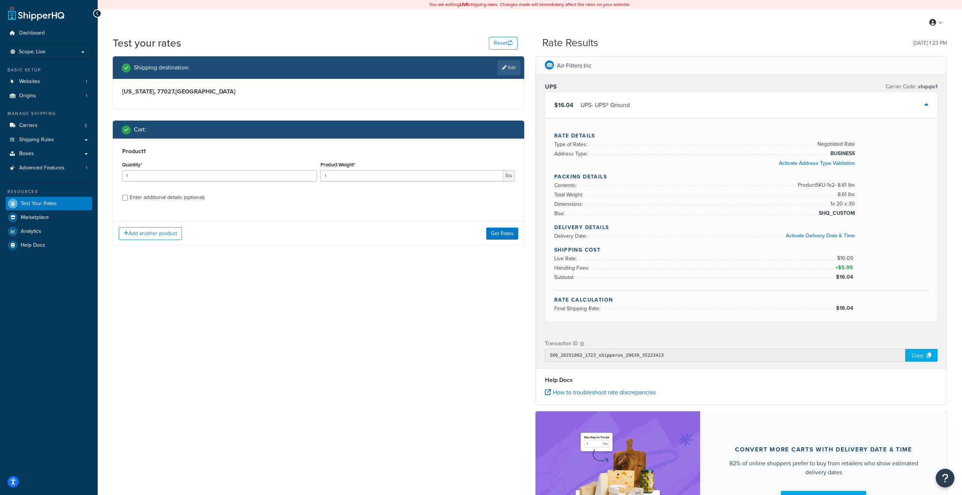
click at [150, 198] on div "Enter additional details (optional)" at bounding box center [167, 197] width 75 height 11
click at [128, 198] on input "Enter additional details (optional)" at bounding box center [125, 198] width 6 height 6
checkbox input "true"
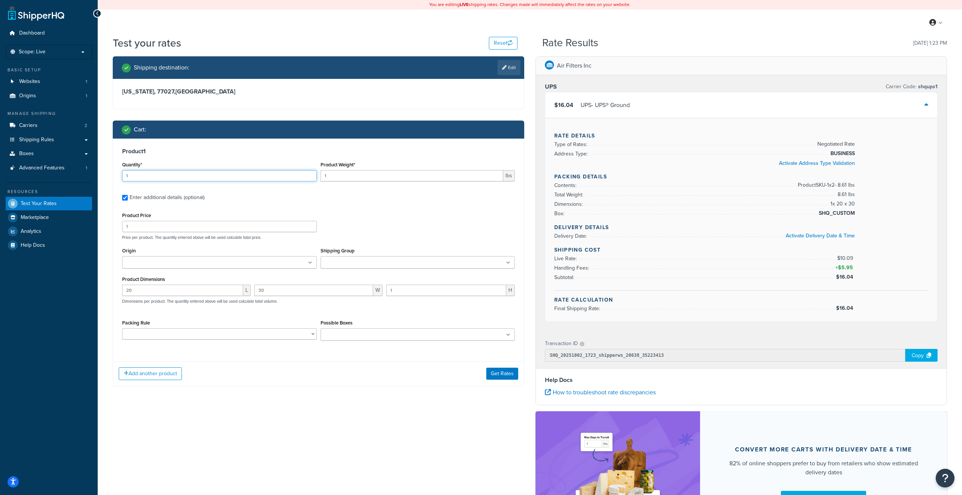
click at [213, 179] on input "1" at bounding box center [219, 175] width 195 height 11
type input "2"
click at [336, 181] on input "1" at bounding box center [412, 175] width 183 height 11
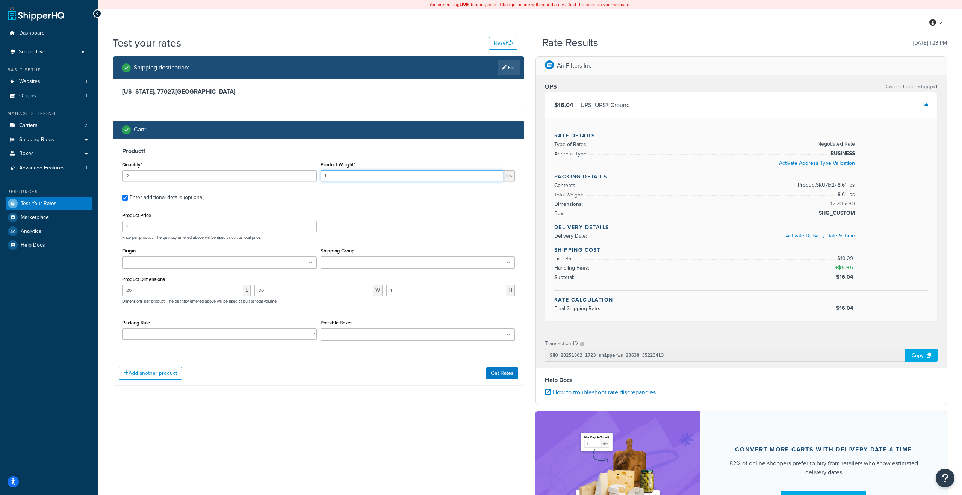
paste input "4.3056"
type input "4.3056"
click at [183, 229] on input "1" at bounding box center [219, 226] width 195 height 11
click at [158, 212] on div "Product Price 1" at bounding box center [219, 221] width 195 height 22
click at [155, 224] on input "1" at bounding box center [219, 226] width 195 height 11
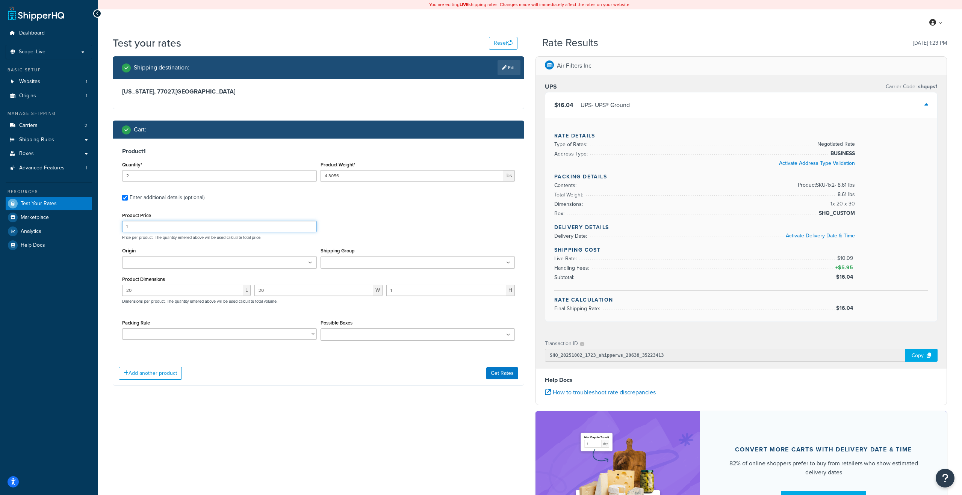
click at [155, 224] on input "1" at bounding box center [219, 226] width 195 height 11
paste input "51.45"
type input "151.45"
click at [305, 213] on div "Product Price 151.45" at bounding box center [219, 221] width 195 height 22
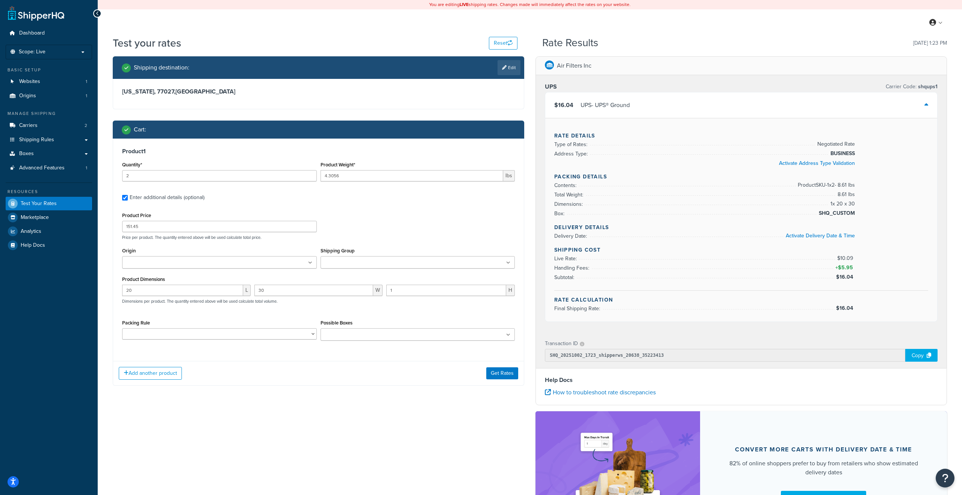
click at [499, 386] on div "Cart : Product 1 Quantity* 2 Product Weight* 4.3056 lbs Enter additional detail…" at bounding box center [319, 253] width 412 height 265
click at [501, 374] on button "Get Rates" at bounding box center [502, 374] width 32 height 12
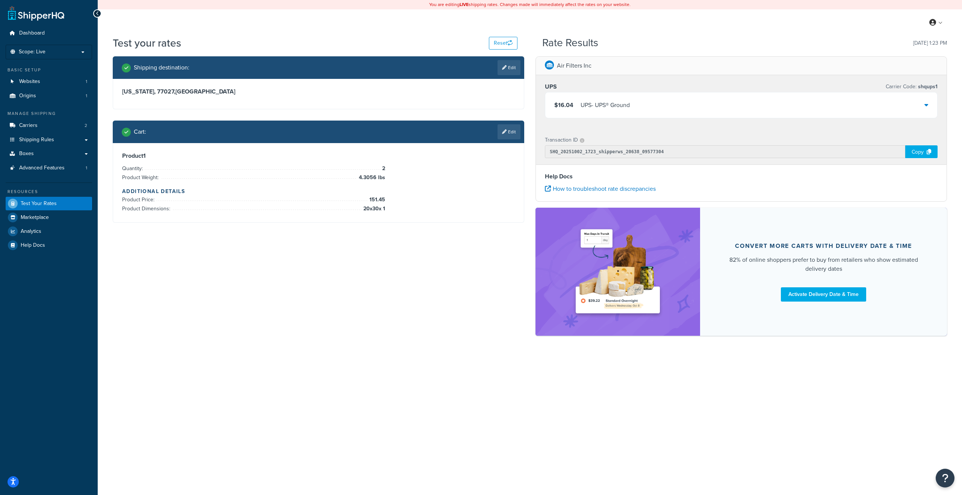
click at [672, 108] on div "$16.04 UPS - UPS® Ground" at bounding box center [741, 105] width 392 height 26
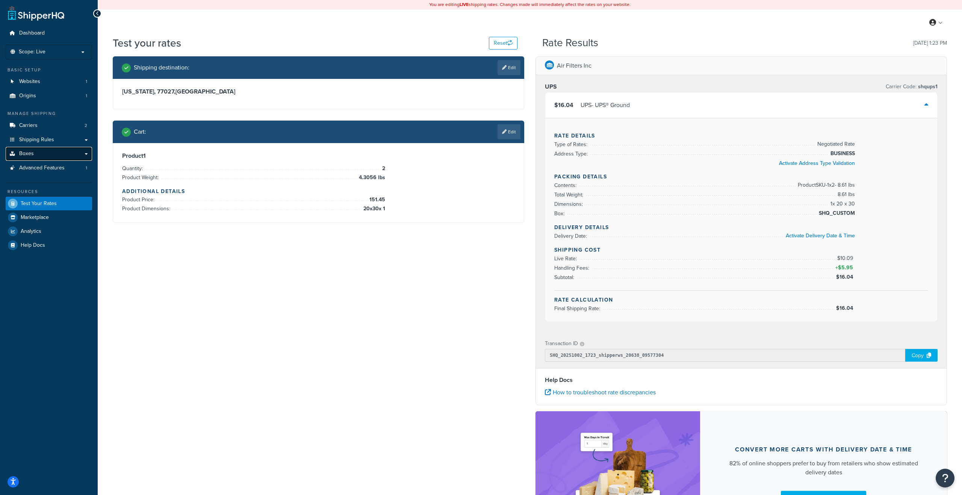
click at [68, 160] on link "Boxes" at bounding box center [49, 154] width 86 height 14
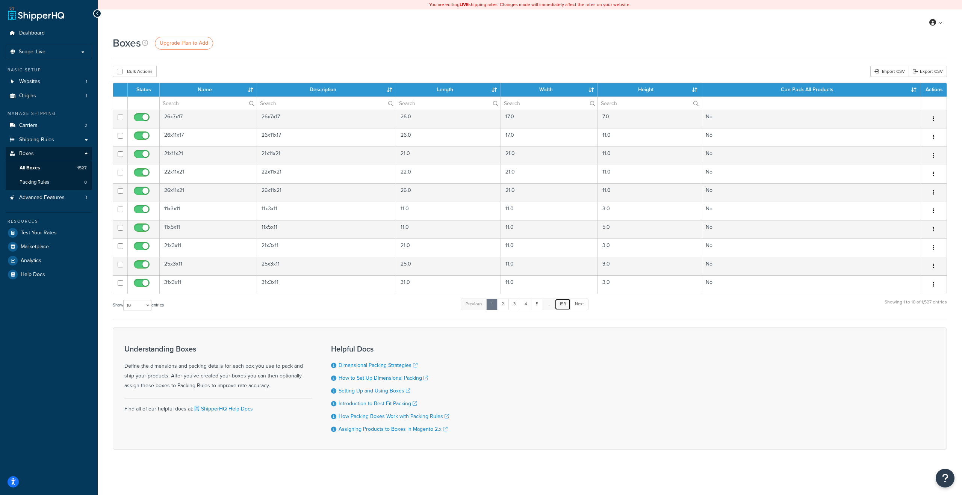
click at [564, 305] on link "153" at bounding box center [563, 304] width 16 height 11
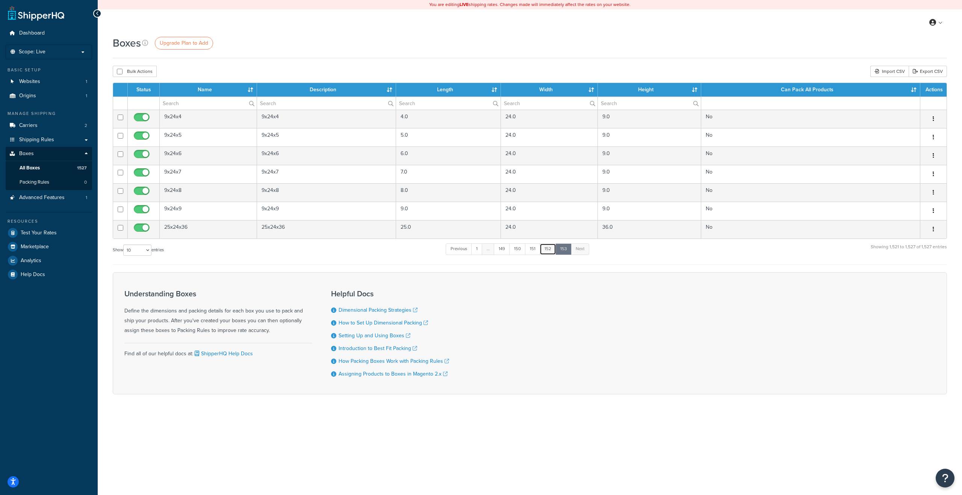
click at [549, 255] on link "152" at bounding box center [548, 249] width 17 height 11
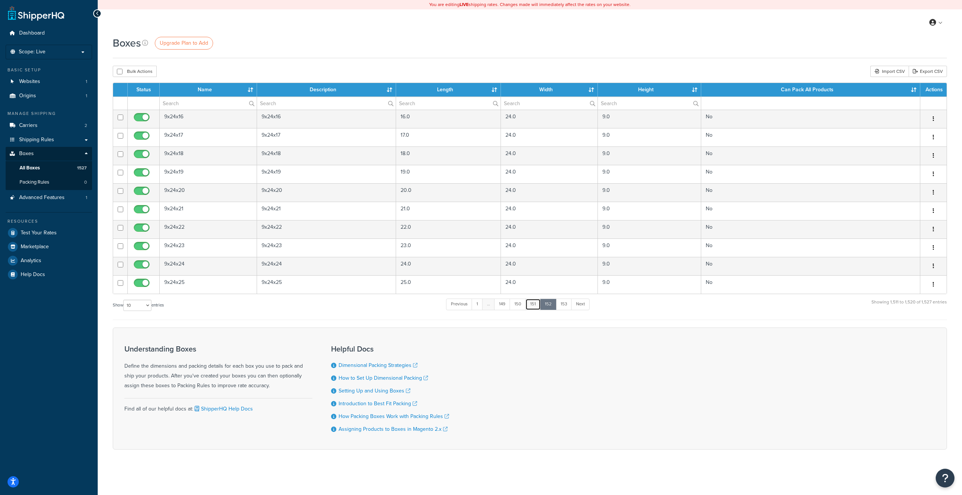
click at [533, 302] on link "151" at bounding box center [532, 304] width 15 height 11
click at [521, 307] on link "150" at bounding box center [518, 304] width 17 height 11
click at [506, 306] on link "149" at bounding box center [502, 304] width 16 height 11
click at [484, 304] on link "1" at bounding box center [478, 304] width 11 height 11
click at [539, 306] on link "5" at bounding box center [537, 304] width 12 height 11
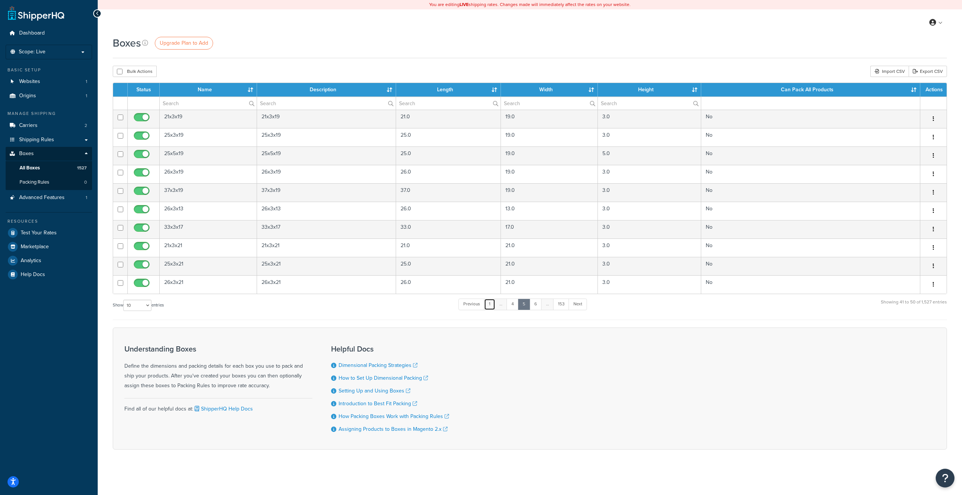
click at [492, 304] on link "1" at bounding box center [489, 304] width 11 height 11
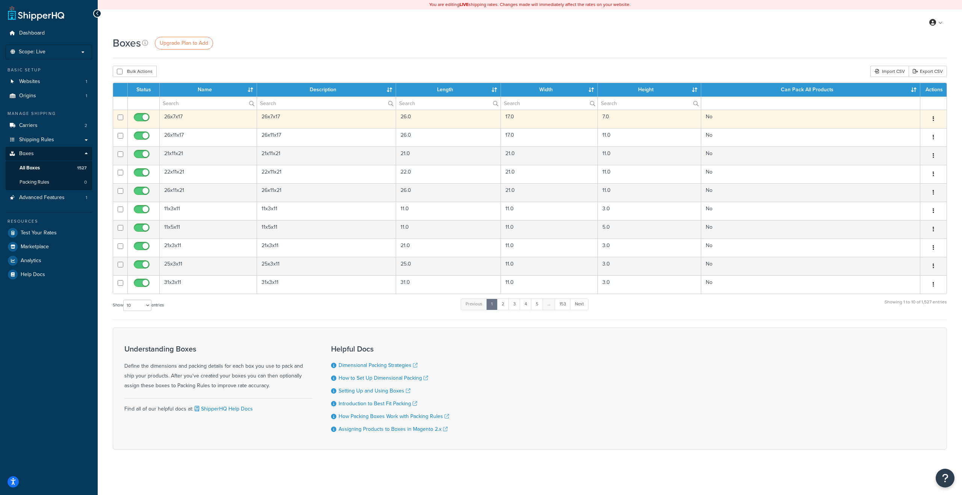
click at [933, 121] on icon "button" at bounding box center [934, 118] width 2 height 5
click at [907, 136] on link "Edit" at bounding box center [908, 133] width 59 height 15
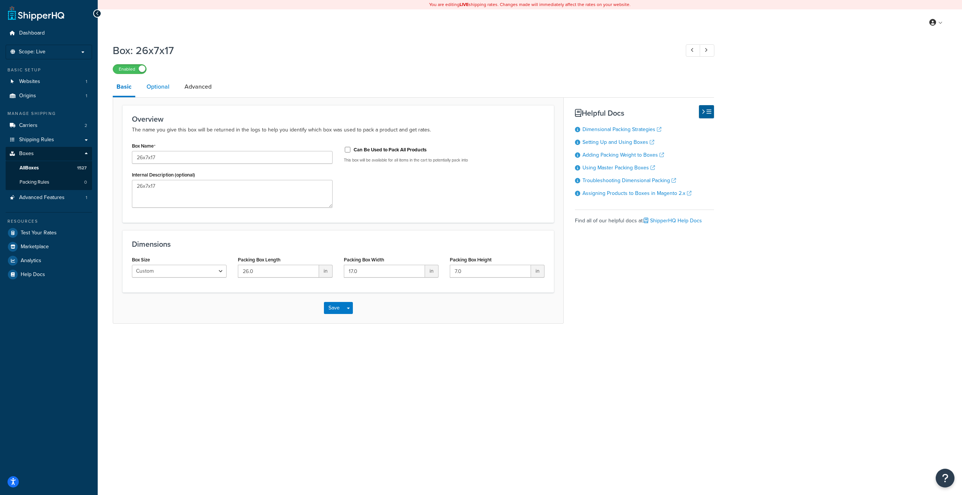
click at [156, 94] on link "Optional" at bounding box center [158, 87] width 30 height 18
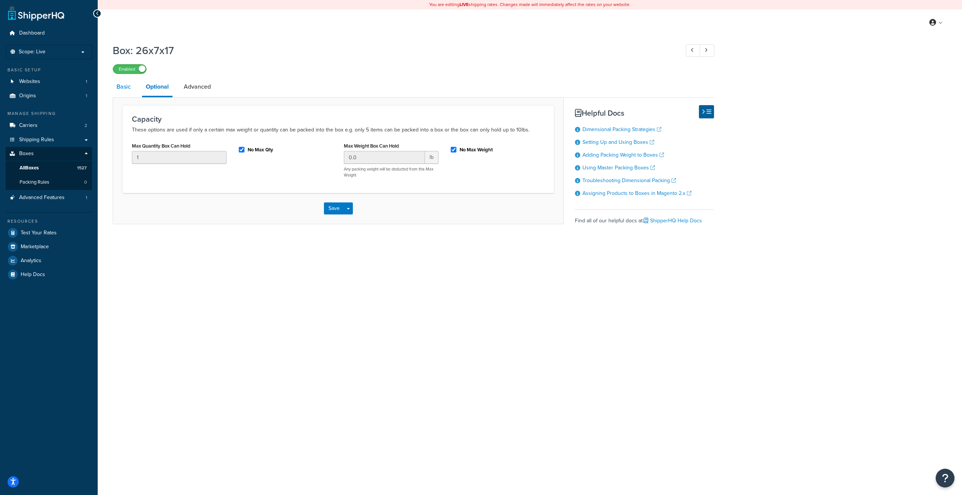
click at [122, 92] on link "Basic" at bounding box center [124, 87] width 22 height 18
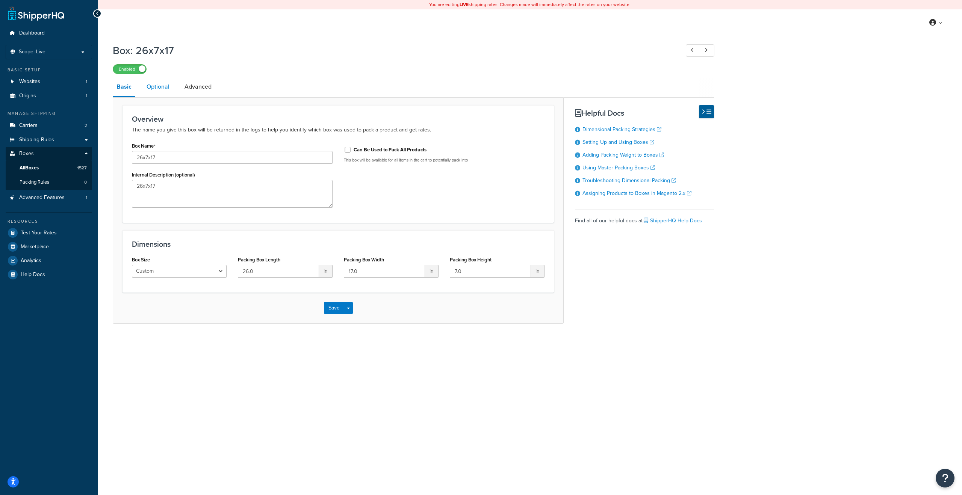
click at [156, 88] on link "Optional" at bounding box center [158, 87] width 30 height 18
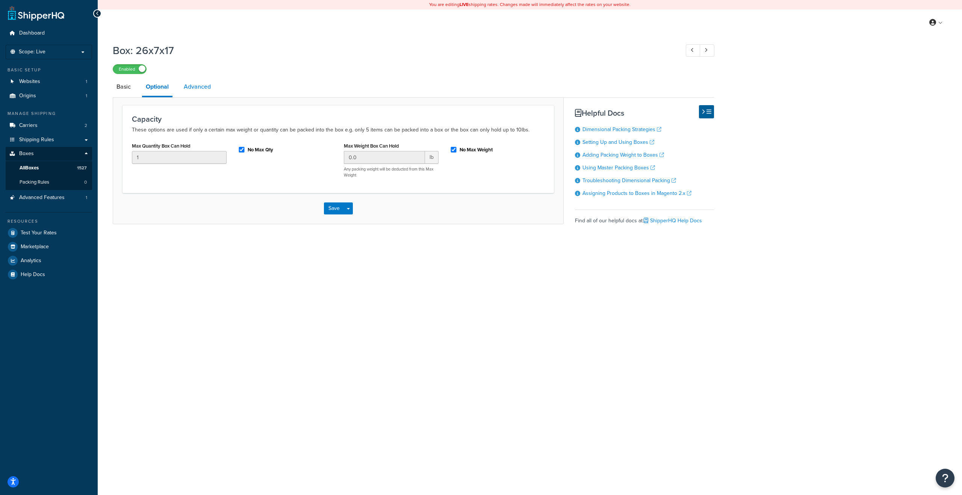
click at [188, 85] on link "Advanced" at bounding box center [197, 87] width 35 height 18
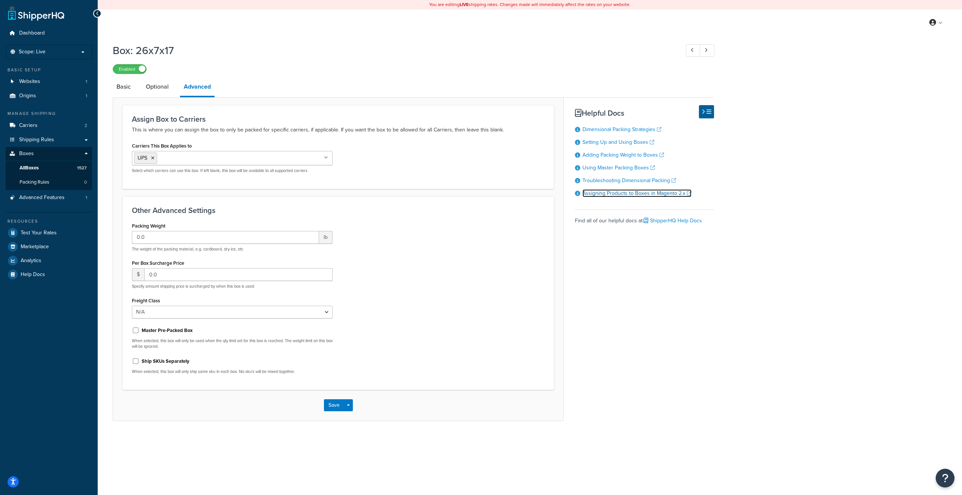
click at [615, 197] on link "Assigning Products to Boxes in Magento 2.x" at bounding box center [637, 193] width 109 height 8
click at [35, 174] on link "All Boxes 1527" at bounding box center [49, 168] width 86 height 14
click at [30, 167] on span "All Boxes" at bounding box center [29, 168] width 19 height 6
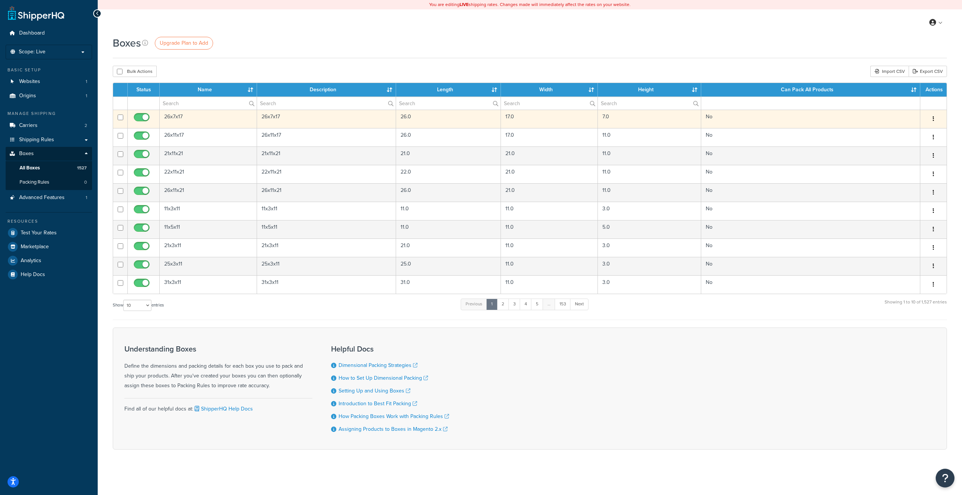
click at [933, 119] on icon "button" at bounding box center [934, 118] width 2 height 5
click at [901, 131] on link "Edit" at bounding box center [908, 133] width 59 height 15
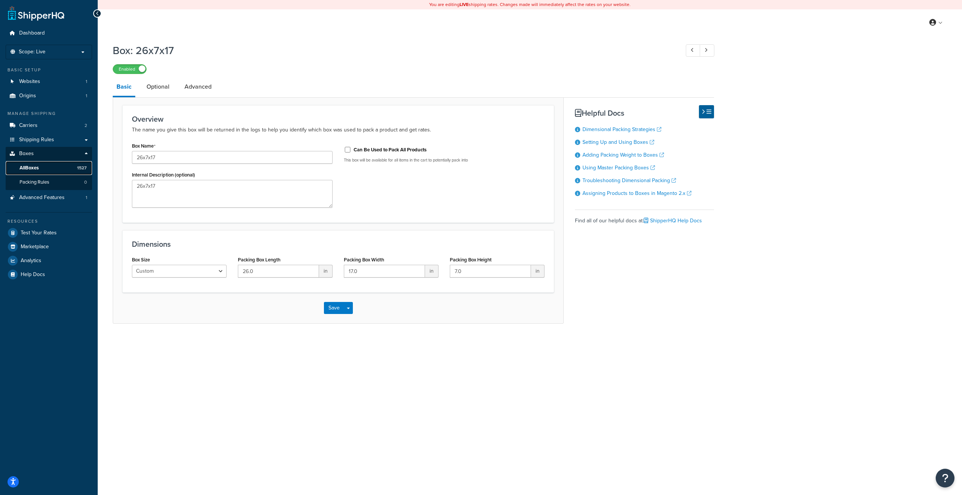
click at [35, 168] on span "All Boxes" at bounding box center [29, 168] width 19 height 6
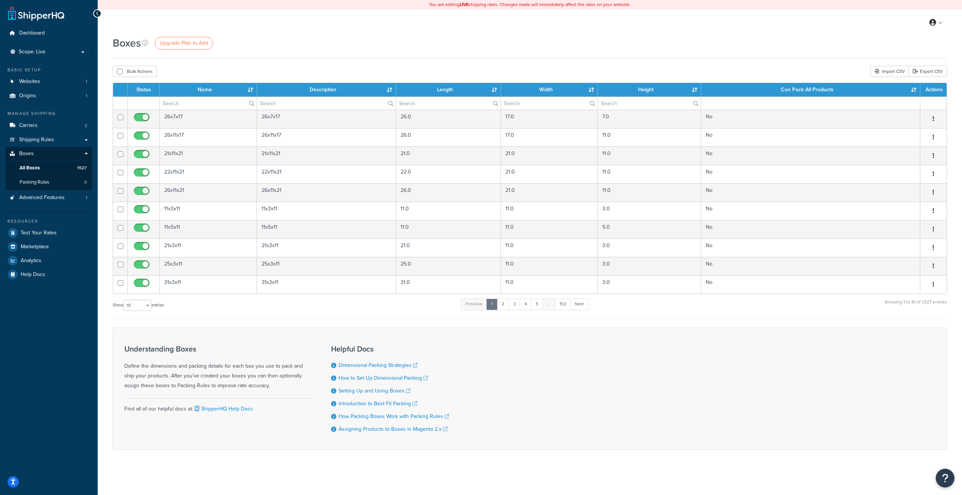
click at [912, 90] on th "Can Pack All Products" at bounding box center [810, 90] width 219 height 14
click at [913, 90] on th "Can Pack All Products" at bounding box center [810, 90] width 219 height 14
click at [916, 89] on th "Can Pack All Products" at bounding box center [810, 90] width 219 height 14
click at [141, 306] on select "10 15 25 50 100 1000" at bounding box center [137, 305] width 28 height 11
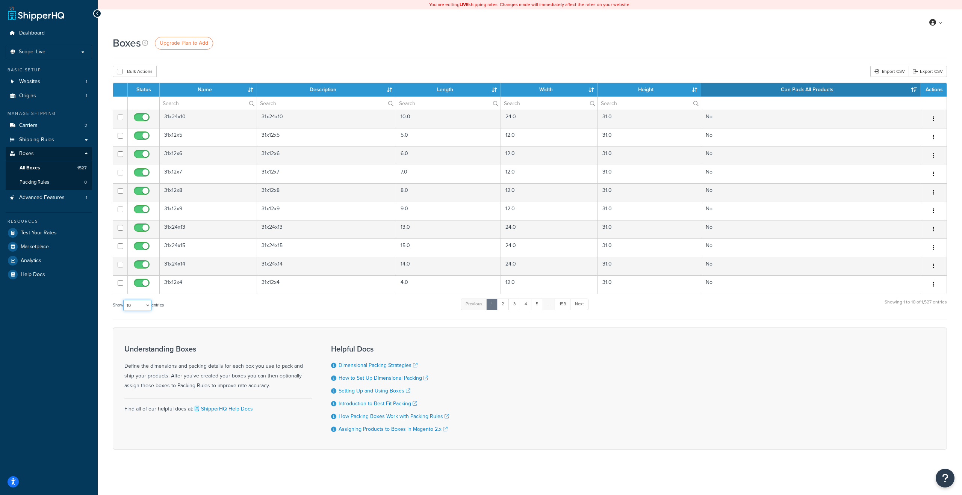
select select "1000"
click at [124, 300] on select "10 15 25 50 100 1000" at bounding box center [137, 305] width 28 height 11
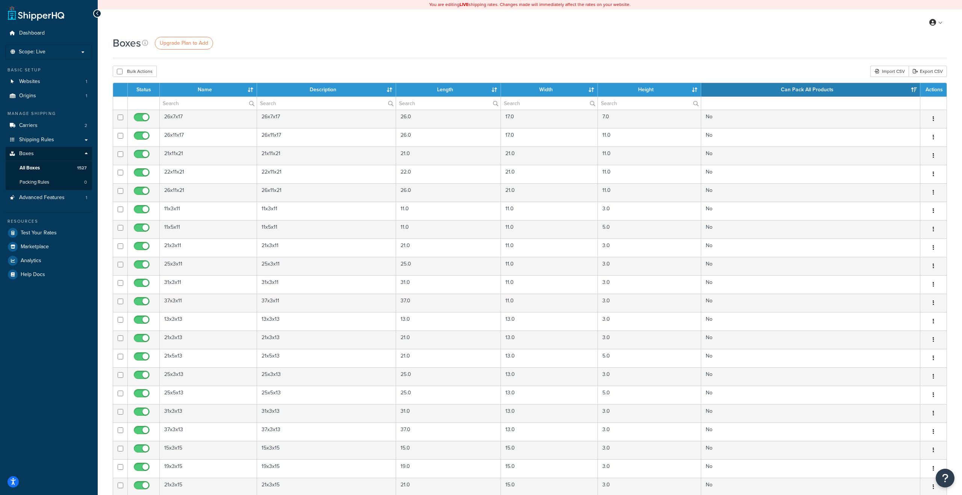
click at [913, 88] on th "Can Pack All Products" at bounding box center [810, 90] width 219 height 14
click at [915, 93] on th "Can Pack All Products" at bounding box center [810, 90] width 219 height 14
click at [39, 182] on span "Packing Rules" at bounding box center [35, 182] width 30 height 6
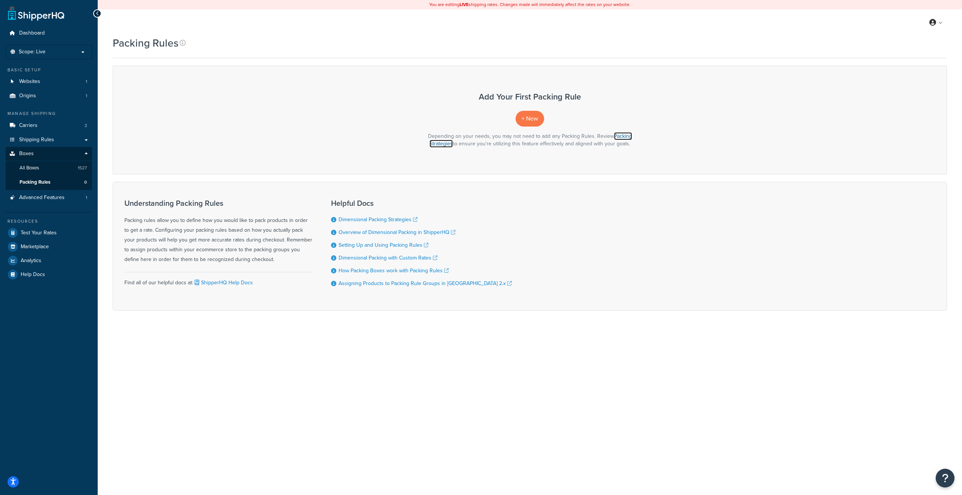
click at [623, 135] on link "Packing Strategies" at bounding box center [531, 139] width 203 height 15
click at [538, 109] on div "Add Your First Packing Rule + New Depending on your needs, you may not need to …" at bounding box center [530, 120] width 834 height 108
click at [535, 120] on span "+ New" at bounding box center [530, 118] width 17 height 9
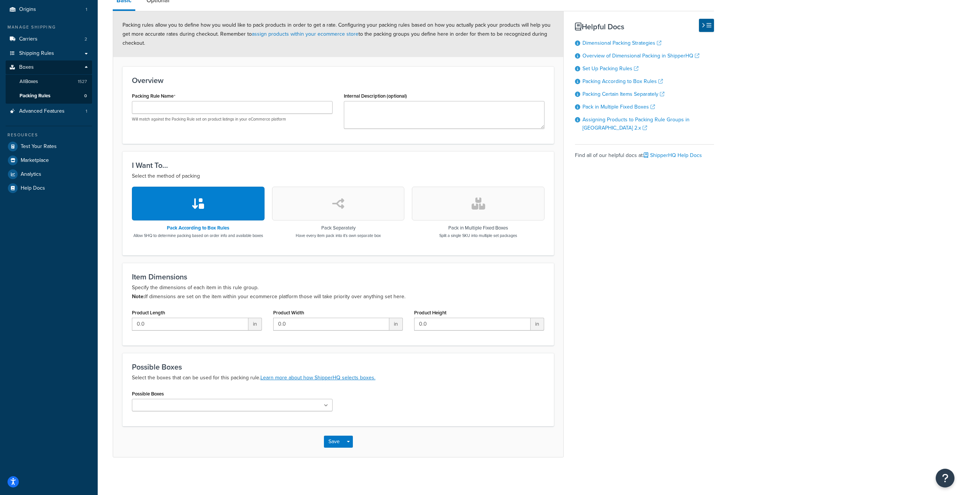
scroll to position [93, 0]
click at [339, 217] on div "Pack Separately Have every item pack into it's own separate box" at bounding box center [338, 212] width 133 height 51
click at [336, 210] on button "button" at bounding box center [338, 204] width 133 height 34
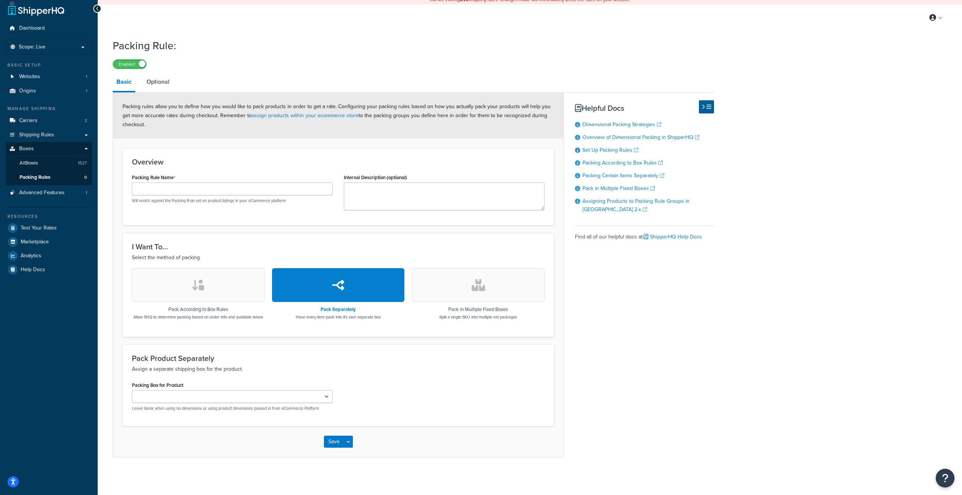
scroll to position [12, 0]
click at [210, 184] on input "Packing Rule Name" at bounding box center [232, 189] width 201 height 13
type input "Test Packing Rule"
click at [371, 189] on textarea "Internal Description (optional)" at bounding box center [444, 197] width 201 height 28
click at [152, 77] on link "Optional" at bounding box center [158, 82] width 30 height 18
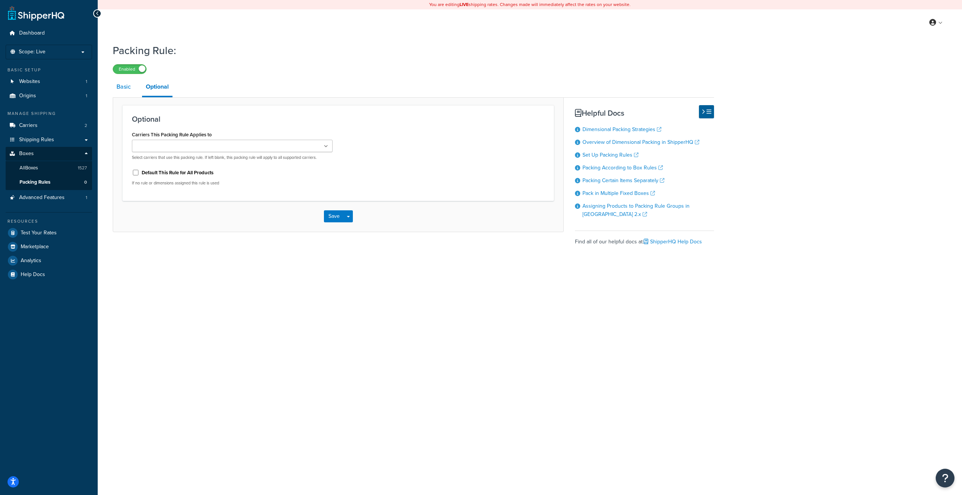
click at [122, 92] on link "Basic" at bounding box center [124, 87] width 22 height 18
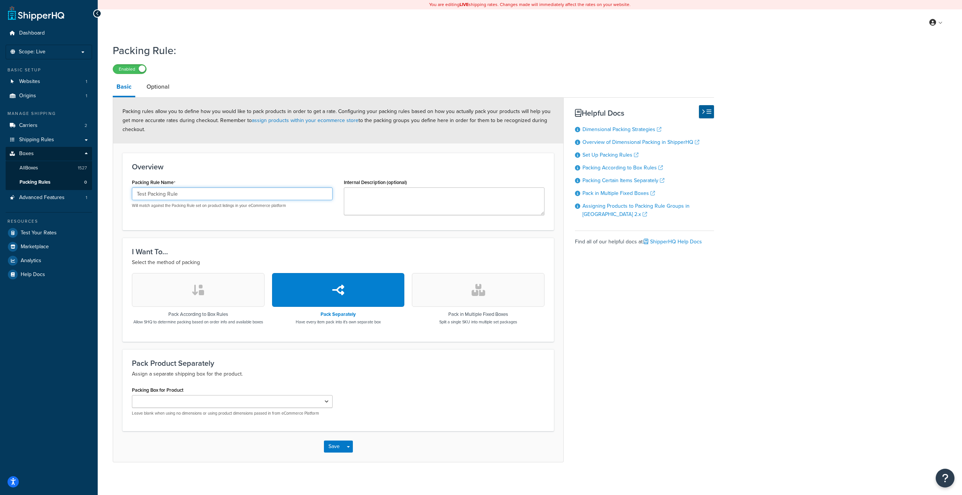
click at [182, 194] on input "Test Packing Rule" at bounding box center [232, 194] width 201 height 13
type input "Packing Rule"
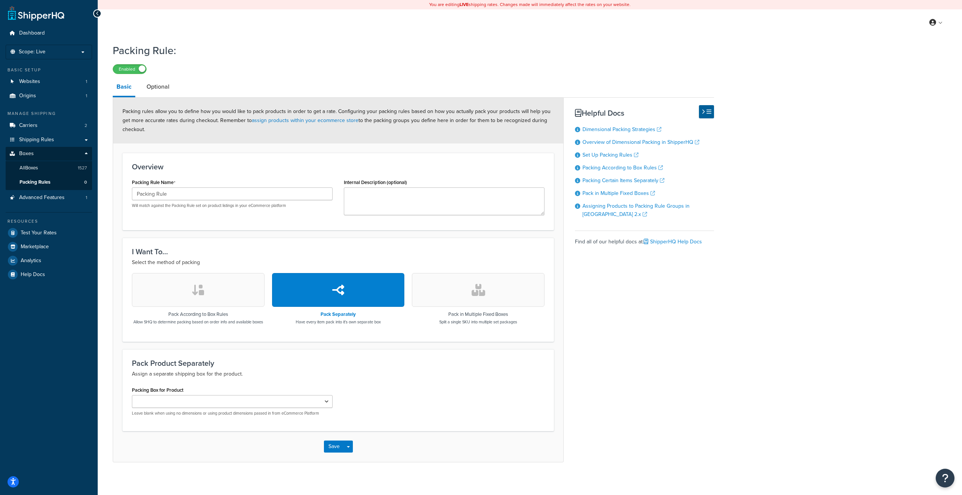
click at [199, 297] on button "button" at bounding box center [198, 290] width 133 height 34
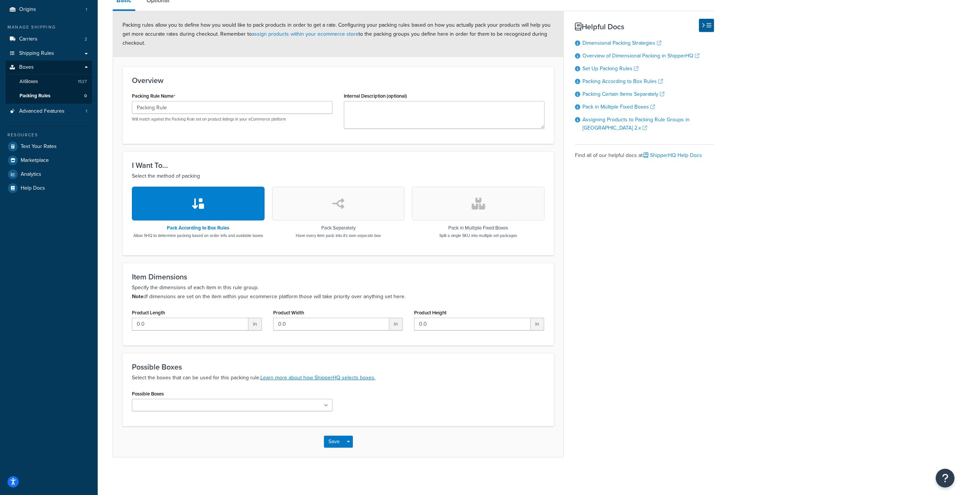
scroll to position [93, 0]
click at [337, 443] on button "Save" at bounding box center [334, 442] width 20 height 12
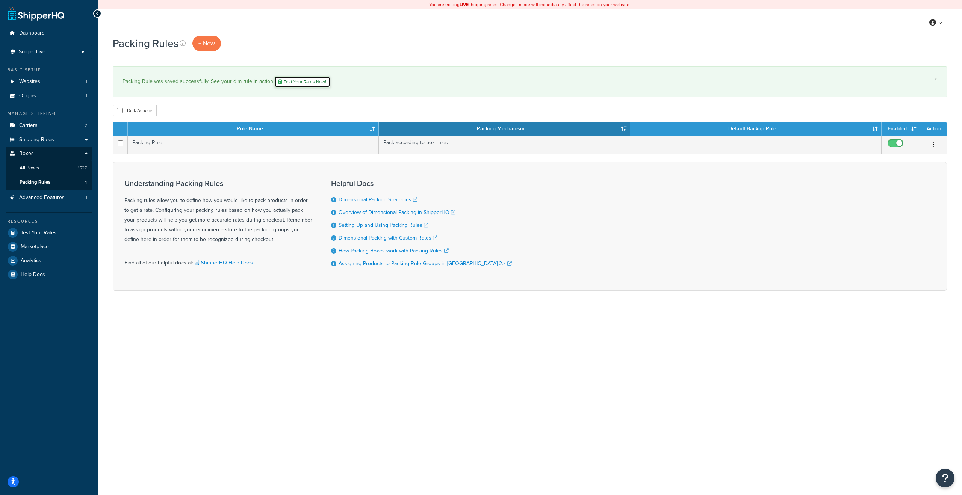
click at [292, 84] on link "Test Your Rates Now!" at bounding box center [302, 81] width 56 height 11
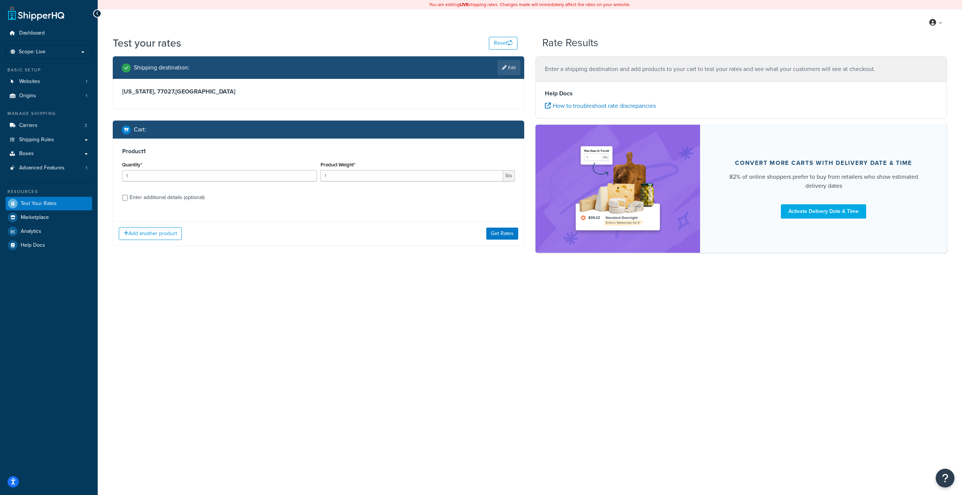
click at [162, 205] on div "Product 1 Quantity* 1 Product Weight* 1 lbs Enter additional details (optional)" at bounding box center [318, 177] width 411 height 77
click at [162, 201] on div "Enter additional details (optional)" at bounding box center [167, 197] width 75 height 11
click at [128, 201] on input "Enter additional details (optional)" at bounding box center [125, 198] width 6 height 6
checkbox input "true"
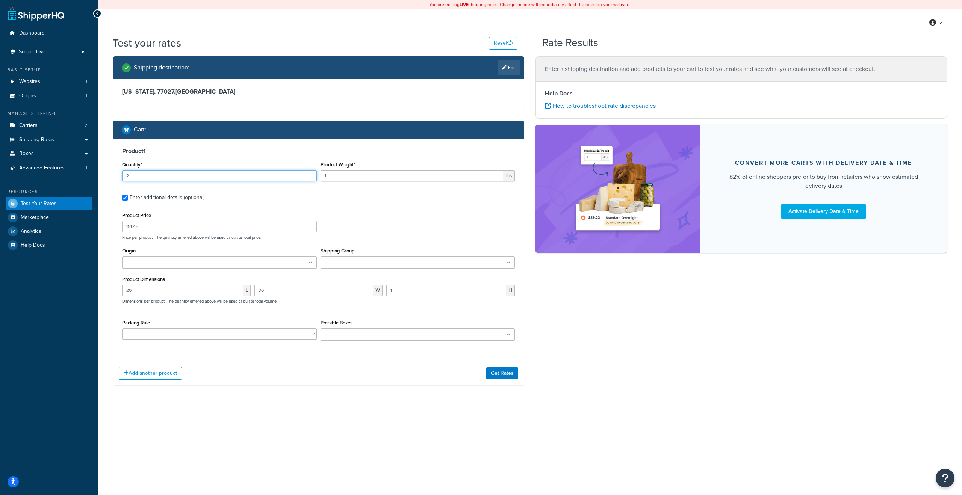
type input "2"
click at [309, 173] on input "2" at bounding box center [219, 175] width 195 height 11
click at [339, 175] on input "1" at bounding box center [412, 175] width 183 height 11
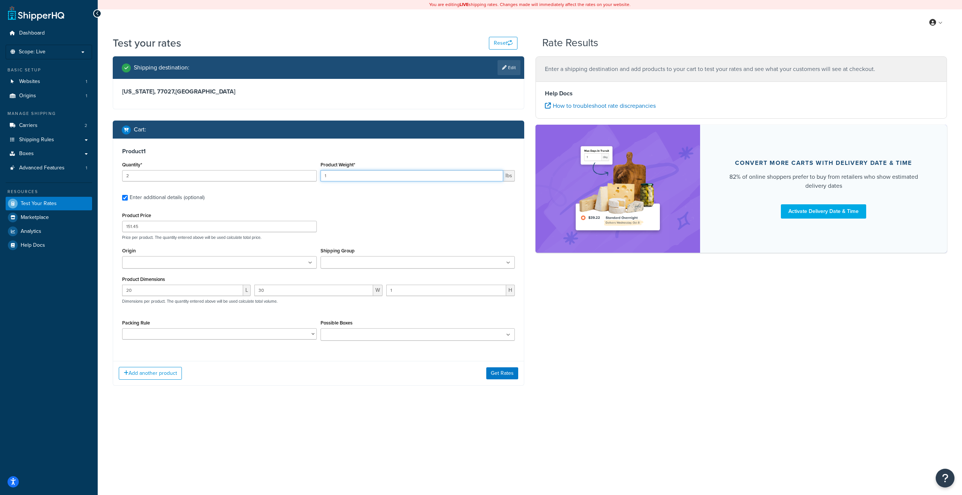
paste input "51.45"
type input "4.3"
click at [498, 378] on button "Get Rates" at bounding box center [502, 374] width 32 height 12
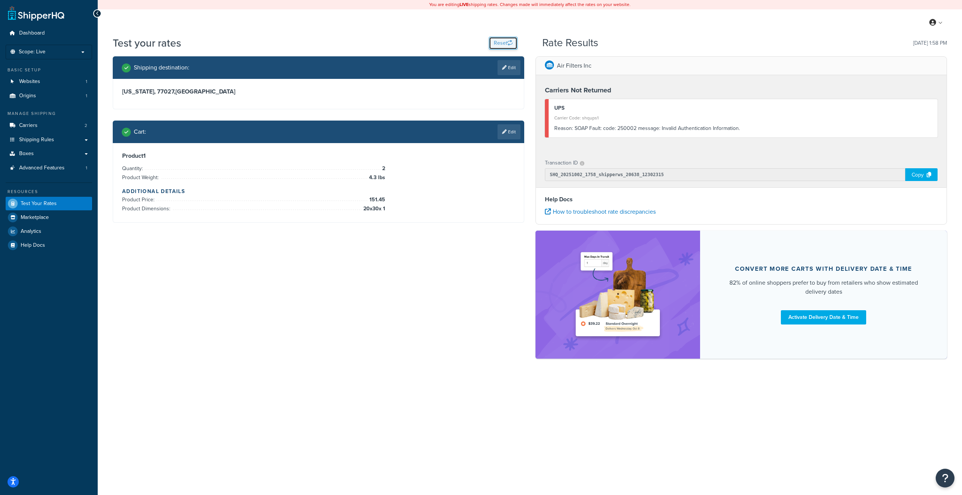
click at [506, 42] on button "Reset" at bounding box center [503, 43] width 29 height 13
select select "[GEOGRAPHIC_DATA]"
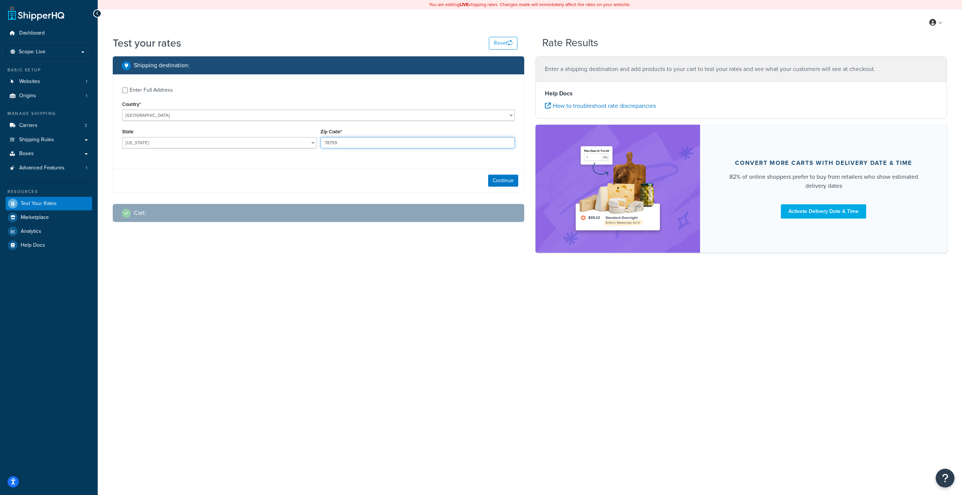
click at [331, 139] on input "78759" at bounding box center [418, 142] width 195 height 11
type input "77027"
click at [503, 182] on button "Continue" at bounding box center [503, 181] width 30 height 12
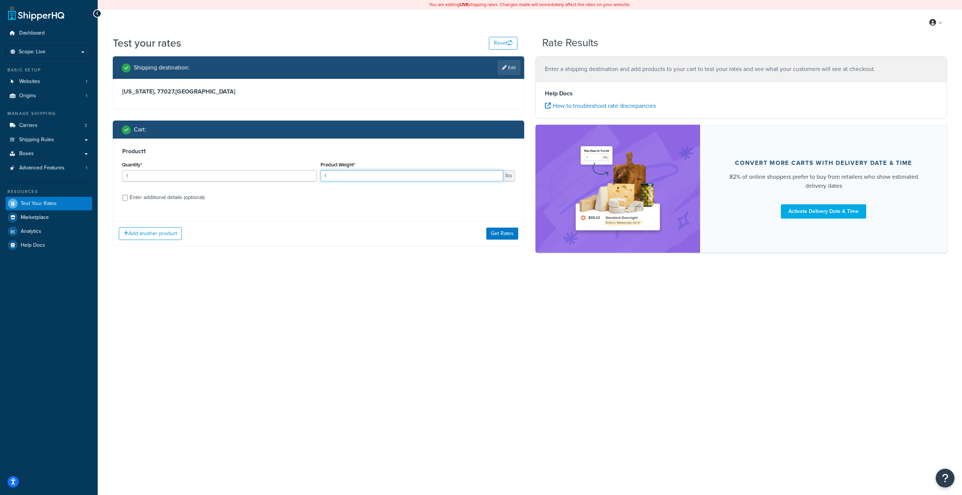
click at [342, 177] on input "1" at bounding box center [412, 175] width 183 height 11
type input "4.3"
click at [272, 176] on input "1" at bounding box center [219, 175] width 195 height 11
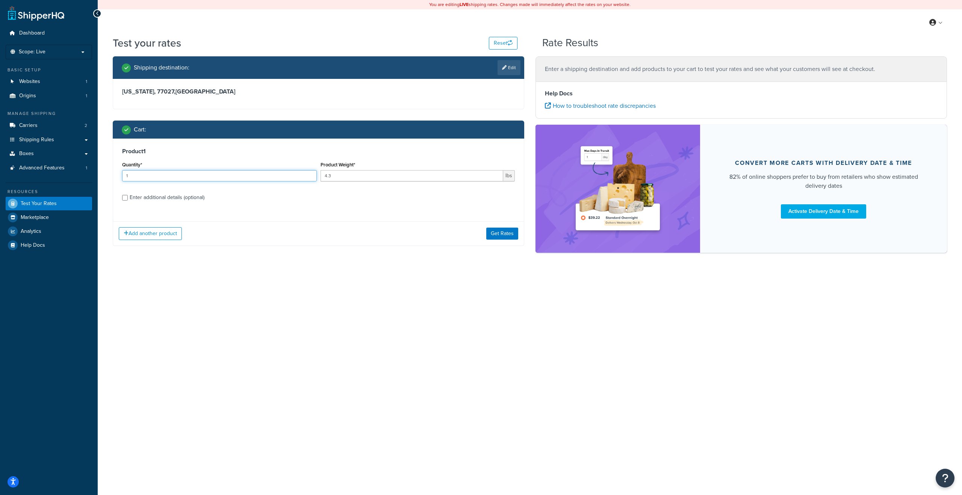
click at [272, 176] on input "1" at bounding box center [219, 175] width 195 height 11
type input "2"
click at [180, 196] on div "Enter additional details (optional)" at bounding box center [167, 197] width 75 height 11
click at [128, 196] on input "Enter additional details (optional)" at bounding box center [125, 198] width 6 height 6
checkbox input "true"
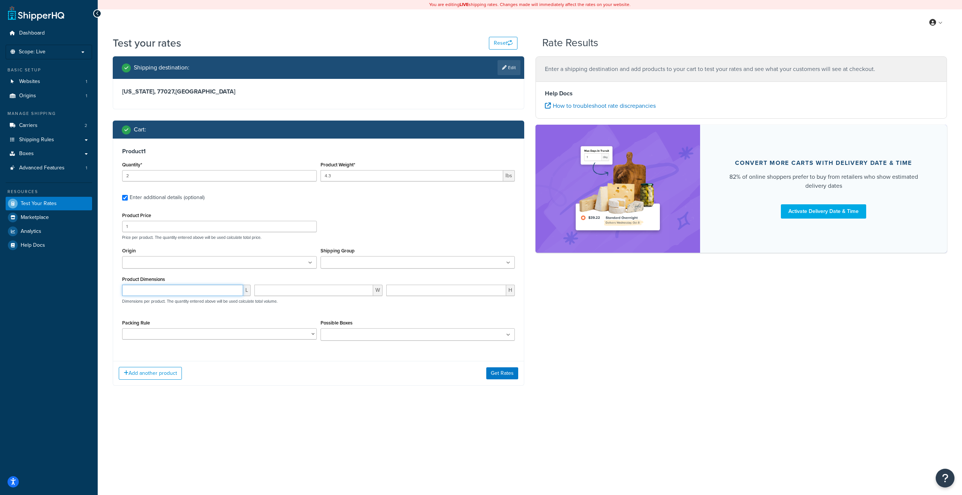
click at [183, 286] on input "number" at bounding box center [182, 290] width 121 height 11
type input "20"
type input "30"
type input "1"
click at [300, 337] on select "Packing Rule" at bounding box center [219, 334] width 195 height 11
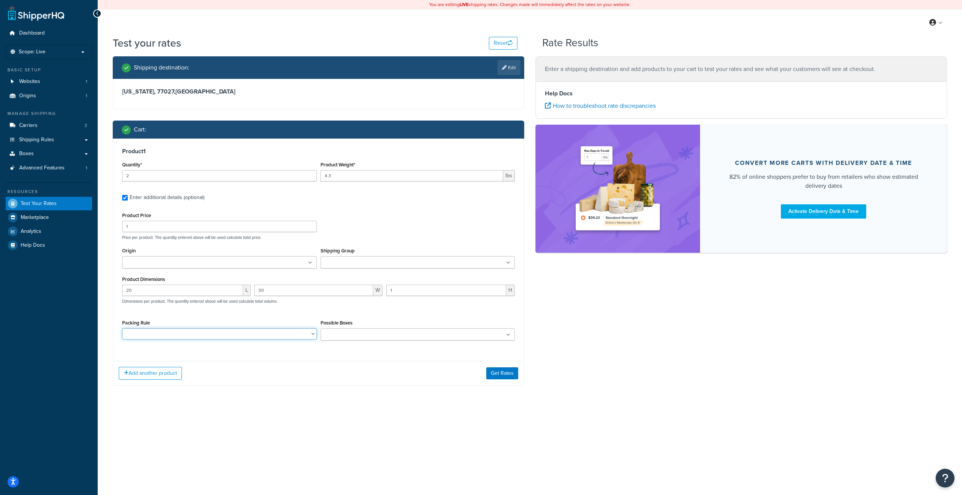
select select "88183"
click at [122, 329] on select "Packing Rule" at bounding box center [219, 334] width 195 height 11
click at [375, 335] on input "Possible Boxes" at bounding box center [356, 335] width 67 height 8
click at [371, 318] on div "Possible Boxes 10x12x10 10x12x11 10x12x12 10x12x13 10x12x14 10x12x15 10x12x16 1…" at bounding box center [418, 329] width 195 height 23
click at [498, 376] on button "Get Rates" at bounding box center [502, 374] width 32 height 12
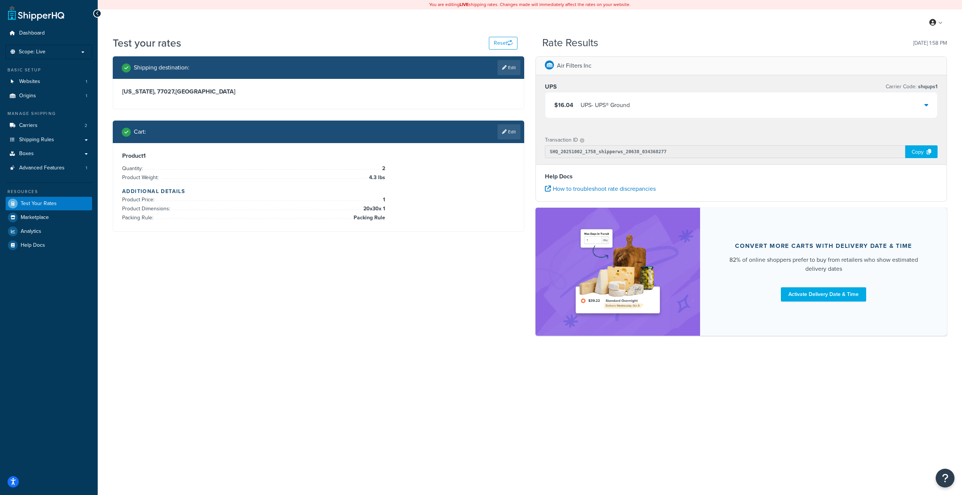
click at [704, 95] on div "$16.04 UPS - UPS® Ground" at bounding box center [741, 105] width 392 height 26
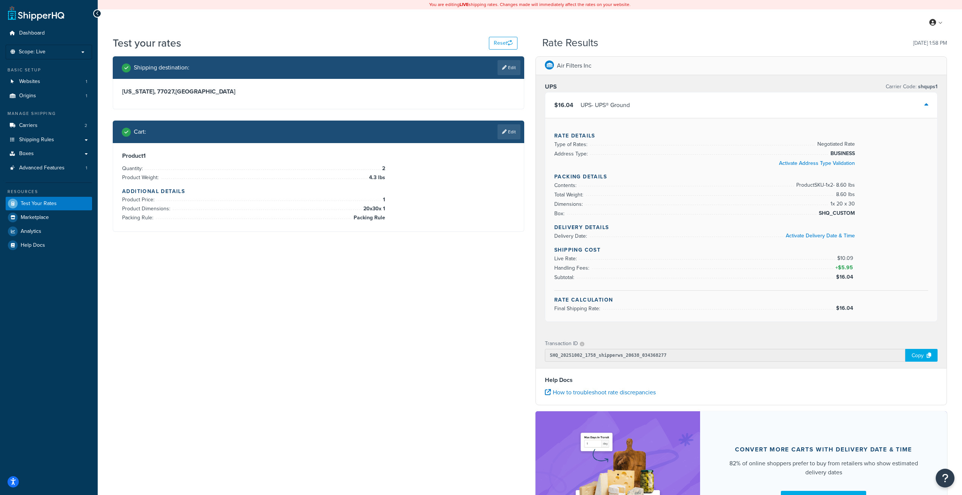
click at [703, 89] on div "UPS Carrier Code: shqups1" at bounding box center [741, 87] width 393 height 11
click at [698, 95] on div "$16.04 UPS - UPS® Ground" at bounding box center [741, 105] width 392 height 26
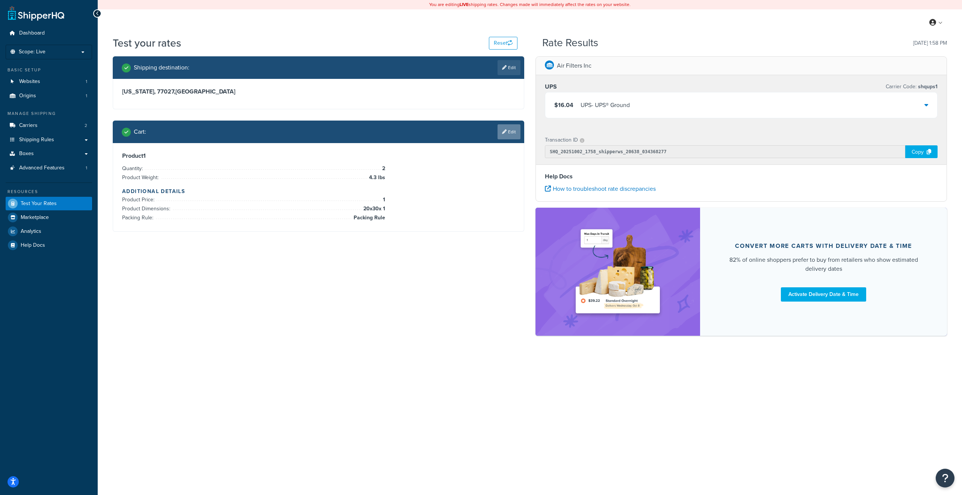
click at [502, 130] on icon at bounding box center [504, 132] width 5 height 5
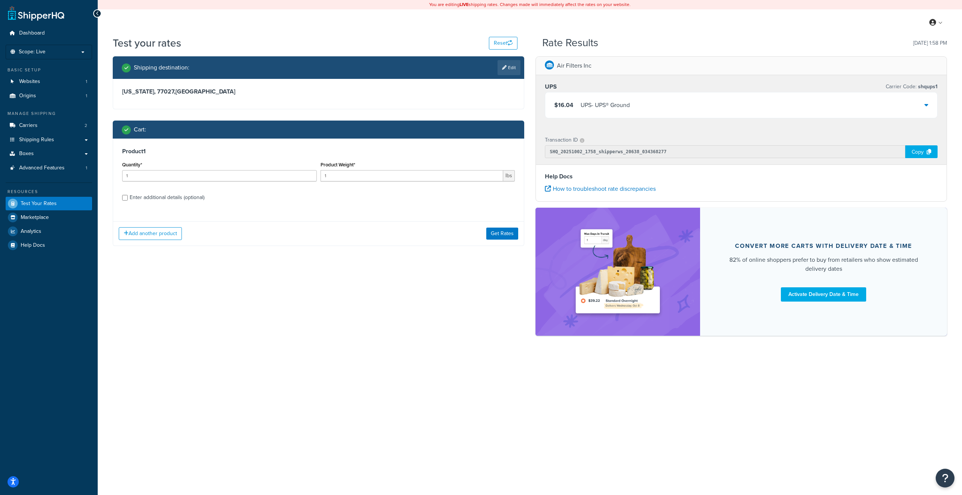
click at [197, 198] on div "Enter additional details (optional)" at bounding box center [167, 197] width 75 height 11
click at [128, 198] on input "Enter additional details (optional)" at bounding box center [125, 198] width 6 height 6
checkbox input "true"
select select "88183"
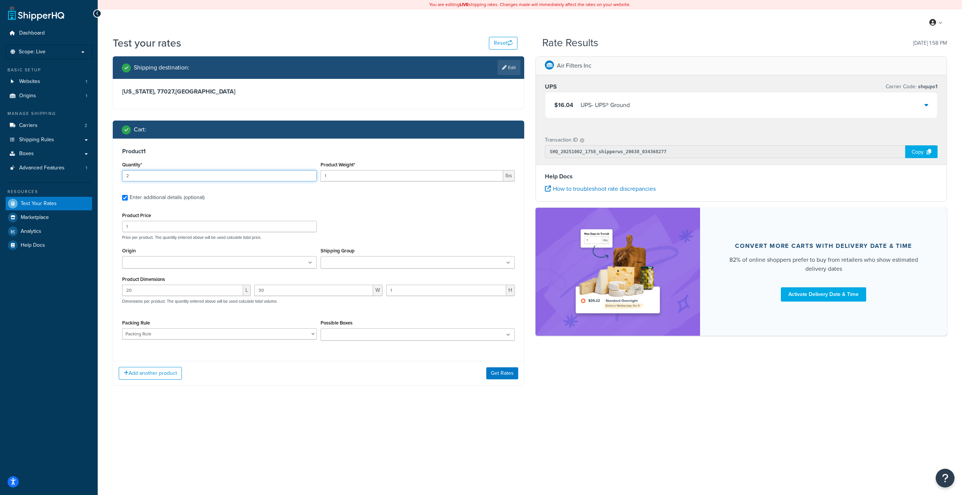
type input "2"
click at [309, 172] on input "2" at bounding box center [219, 175] width 195 height 11
drag, startPoint x: 333, startPoint y: 176, endPoint x: 307, endPoint y: 176, distance: 25.9
click at [307, 176] on div "Quantity* 2 Product Weight* 1 lbs" at bounding box center [318, 173] width 397 height 27
type input "4"
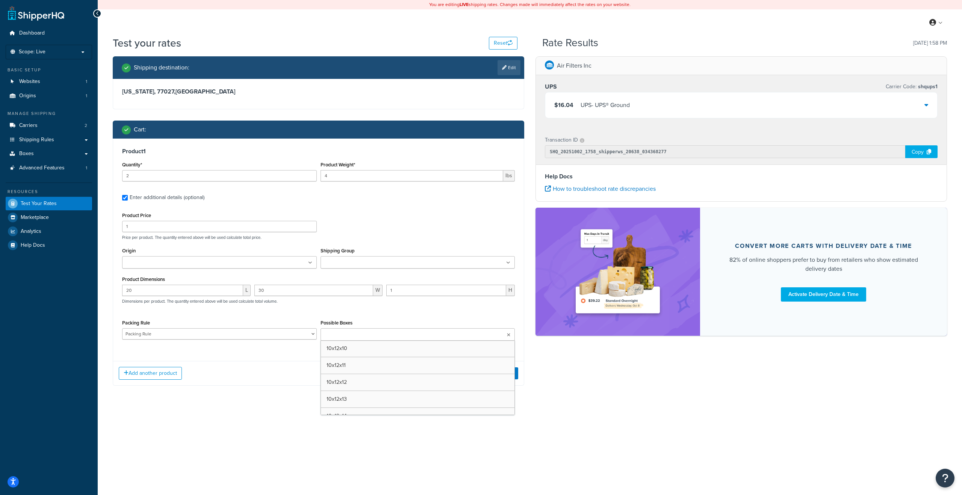
click at [353, 335] on input "Possible Boxes" at bounding box center [356, 335] width 67 height 8
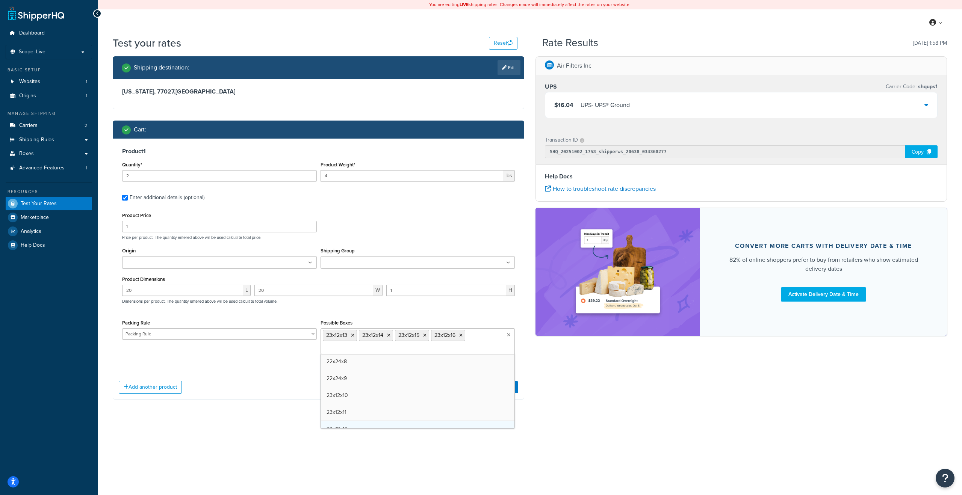
scroll to position [10052, 0]
click at [297, 382] on div "Add another product Get Rates" at bounding box center [318, 387] width 411 height 24
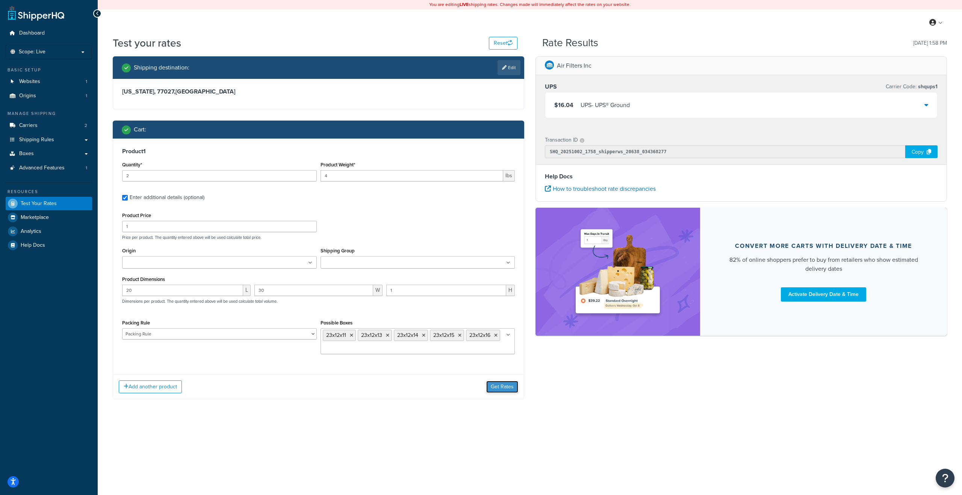
click at [506, 387] on button "Get Rates" at bounding box center [502, 387] width 32 height 12
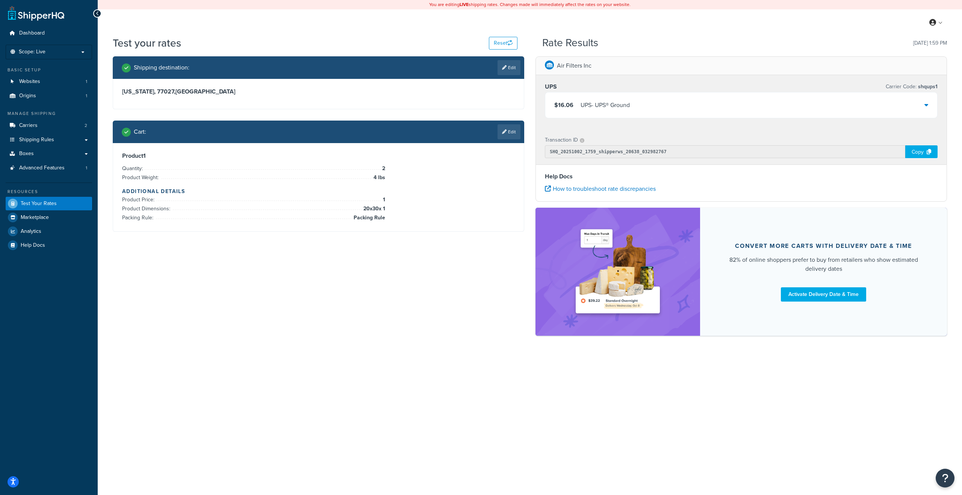
click at [681, 101] on div "$16.06 UPS - UPS® Ground" at bounding box center [741, 105] width 392 height 26
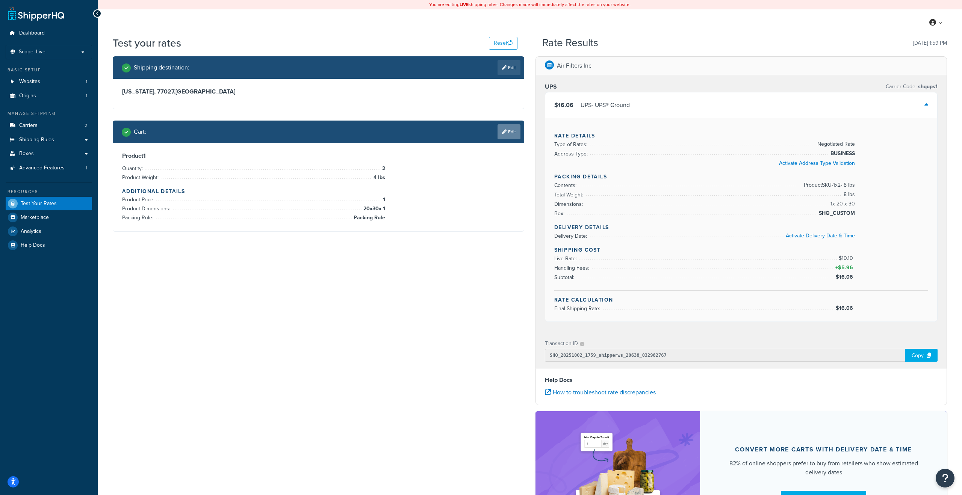
click at [507, 132] on link "Edit" at bounding box center [509, 131] width 23 height 15
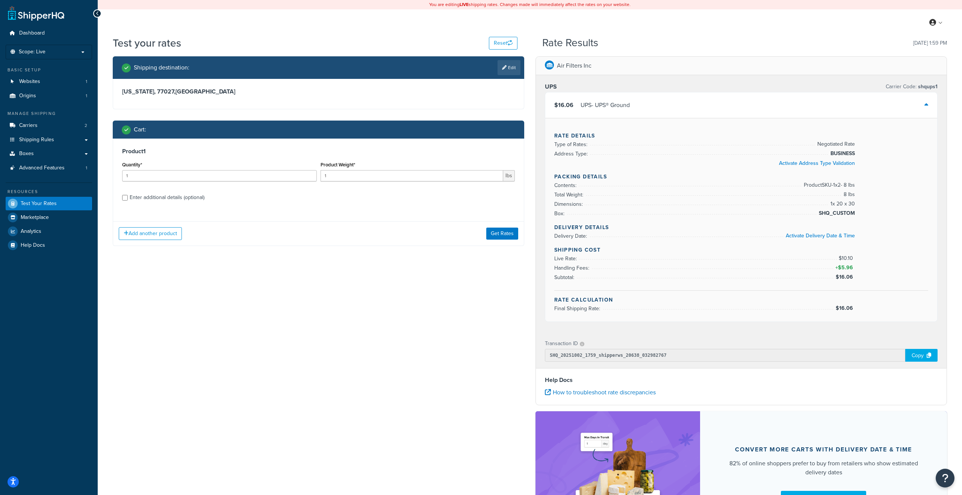
click at [159, 196] on div "Enter additional details (optional)" at bounding box center [167, 197] width 75 height 11
click at [128, 196] on input "Enter additional details (optional)" at bounding box center [125, 198] width 6 height 6
checkbox input "true"
select select "88183"
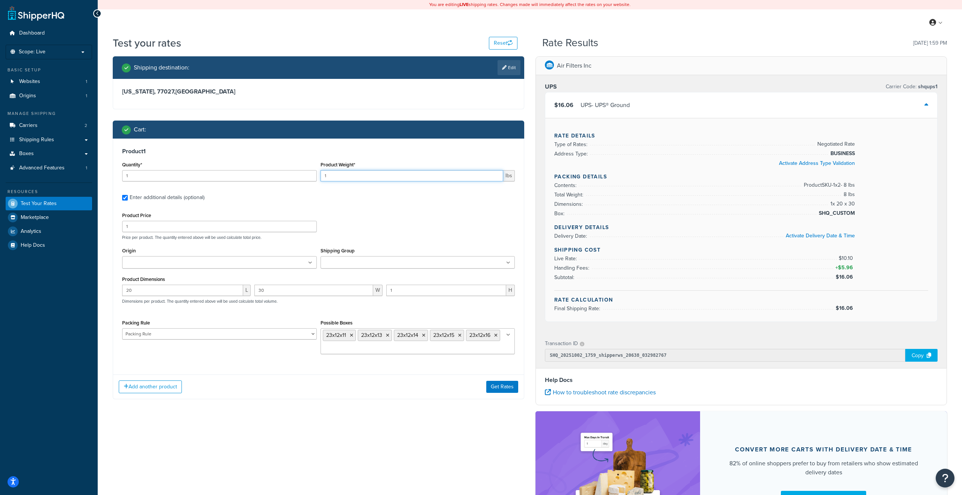
drag, startPoint x: 337, startPoint y: 179, endPoint x: 313, endPoint y: 176, distance: 24.2
click at [313, 176] on div "Quantity* 1 Product Weight* 1 lbs" at bounding box center [318, 173] width 397 height 27
type input "4"
click at [352, 335] on icon at bounding box center [351, 335] width 3 height 5
click at [351, 336] on icon at bounding box center [352, 335] width 3 height 5
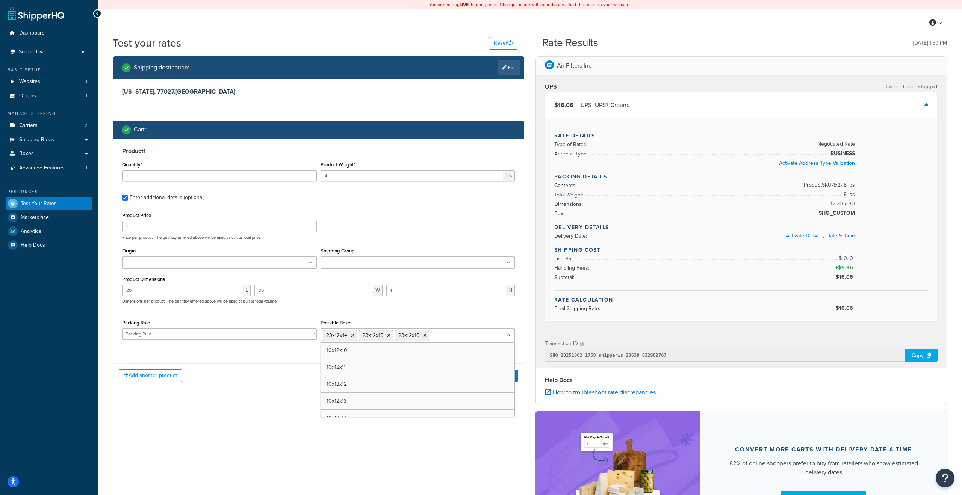
click at [351, 336] on icon at bounding box center [352, 335] width 3 height 5
click at [280, 359] on div "Product 1 Quantity* 1 Product Weight* 4 lbs Enter additional details (optional)…" at bounding box center [319, 262] width 412 height 247
click at [152, 378] on button "Add another product" at bounding box center [150, 373] width 63 height 13
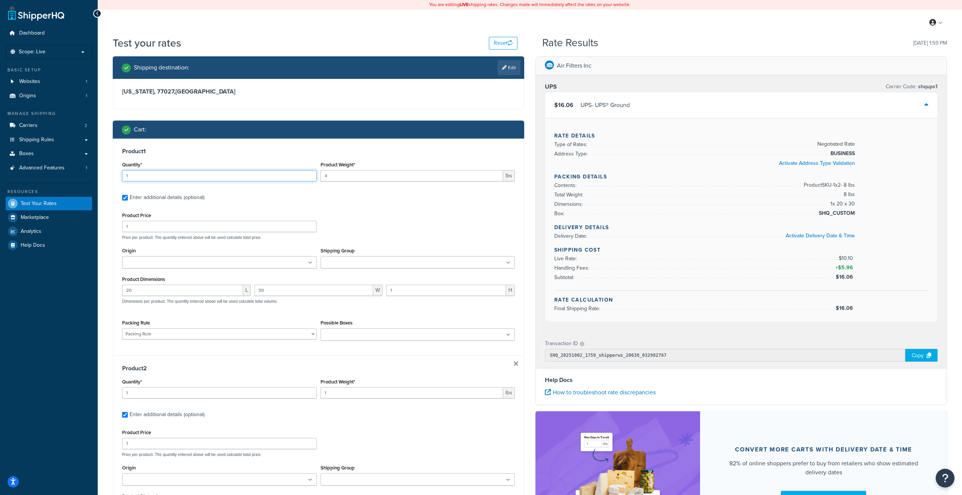
click at [277, 177] on input "1" at bounding box center [219, 175] width 195 height 11
drag, startPoint x: 354, startPoint y: 395, endPoint x: 305, endPoint y: 398, distance: 49.0
click at [305, 398] on div "Quantity* 1 Product Weight* 1 lbs" at bounding box center [318, 390] width 397 height 27
click at [327, 394] on input "1" at bounding box center [412, 393] width 183 height 11
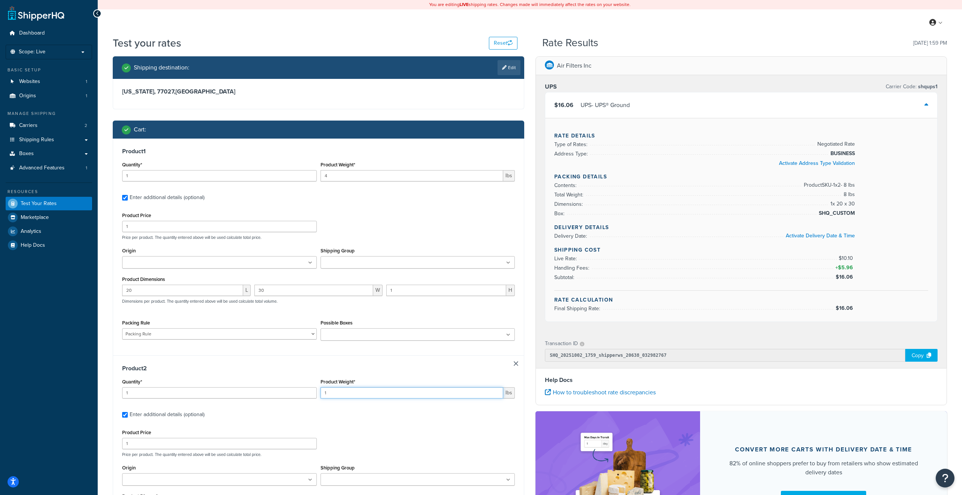
click at [327, 394] on input "1" at bounding box center [412, 393] width 183 height 11
type input "6"
click at [358, 419] on label "Enter additional details (optional)" at bounding box center [322, 414] width 385 height 12
click at [128, 418] on input "Enter additional details (optional)" at bounding box center [125, 415] width 6 height 6
checkbox input "false"
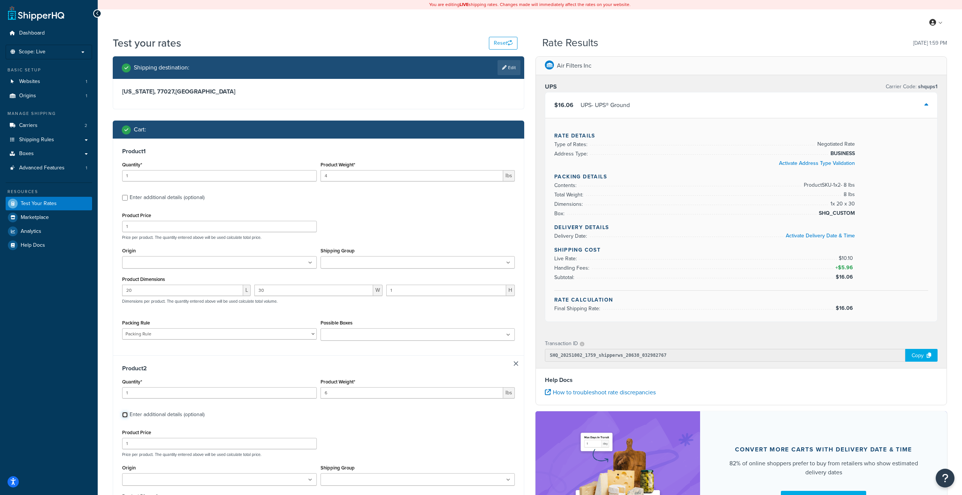
checkbox input "false"
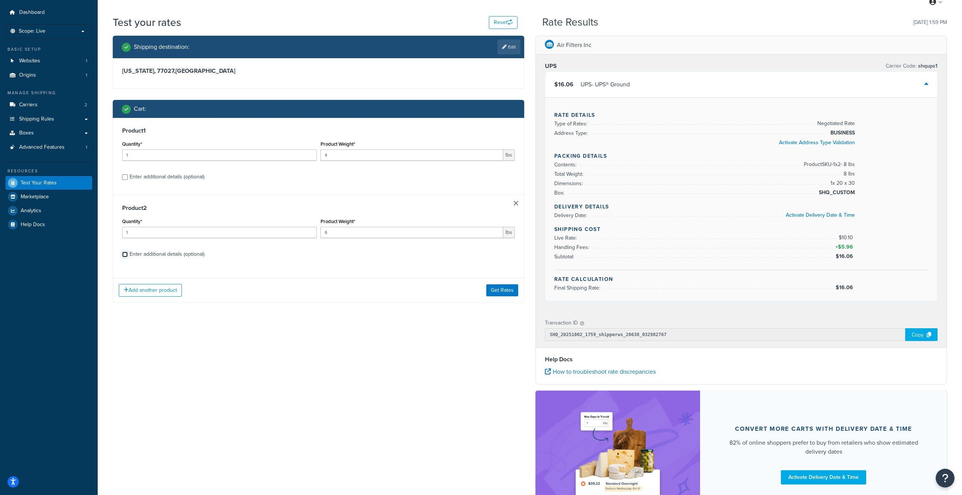
scroll to position [0, 0]
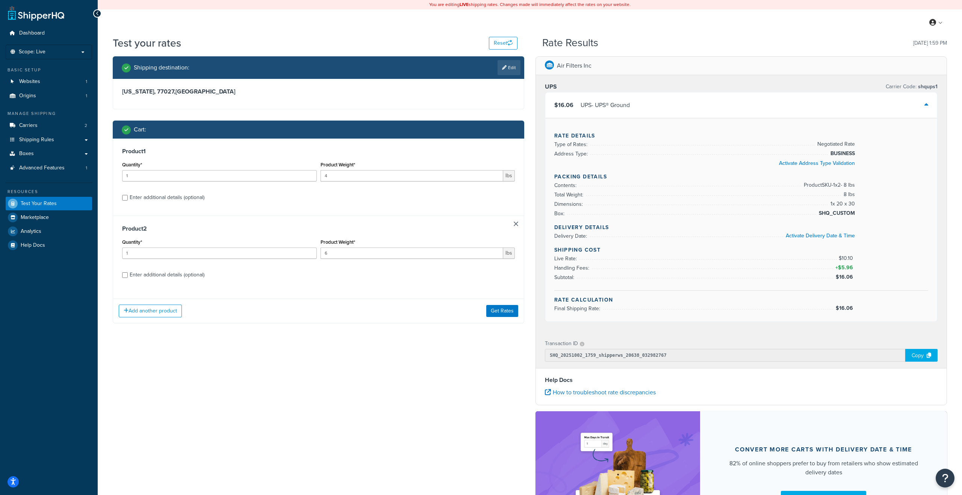
click at [154, 274] on div "Enter additional details (optional)" at bounding box center [167, 275] width 75 height 11
click at [128, 274] on input "Enter additional details (optional)" at bounding box center [125, 276] width 6 height 6
checkbox input "true"
select select "88183"
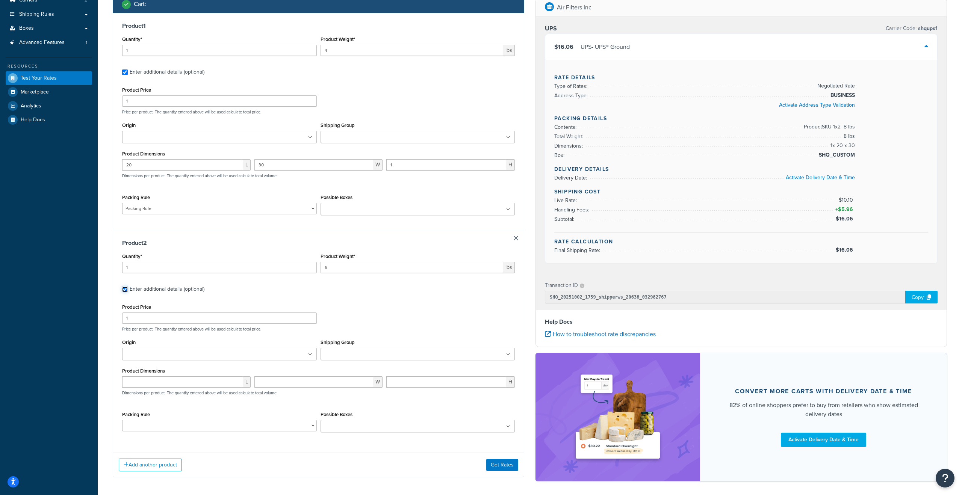
scroll to position [158, 0]
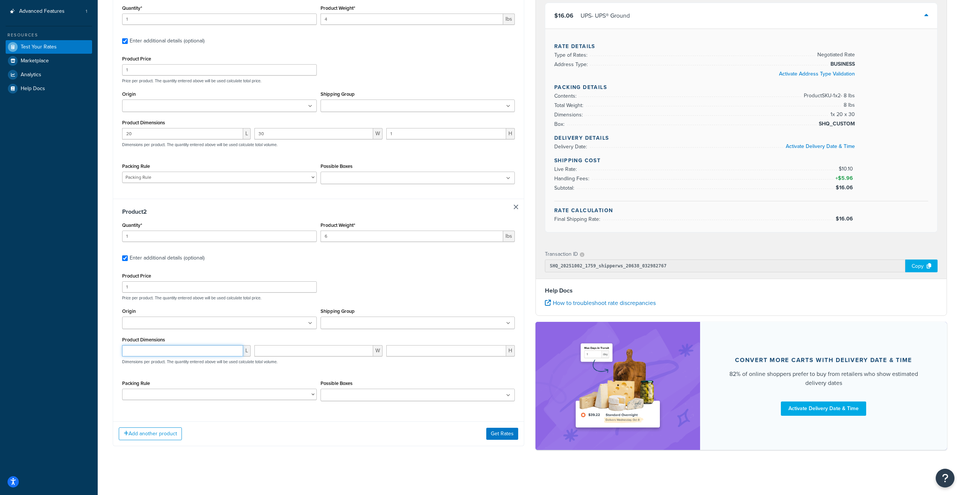
click at [196, 345] on input "number" at bounding box center [182, 350] width 121 height 11
type input "20"
type input "30"
type input "1"
click at [142, 18] on input "1" at bounding box center [219, 19] width 195 height 11
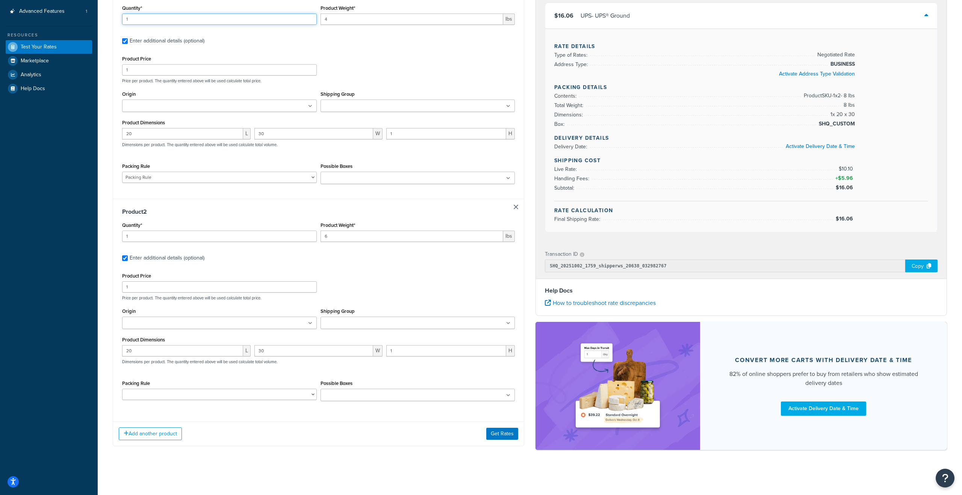
click at [142, 18] on input "1" at bounding box center [219, 19] width 195 height 11
drag, startPoint x: 146, startPoint y: 18, endPoint x: 112, endPoint y: 17, distance: 33.8
click at [112, 17] on div "Shipping destination : Edit Texas, 77027 , United States Cart : Product 1 Quant…" at bounding box center [318, 179] width 423 height 558
type input "1"
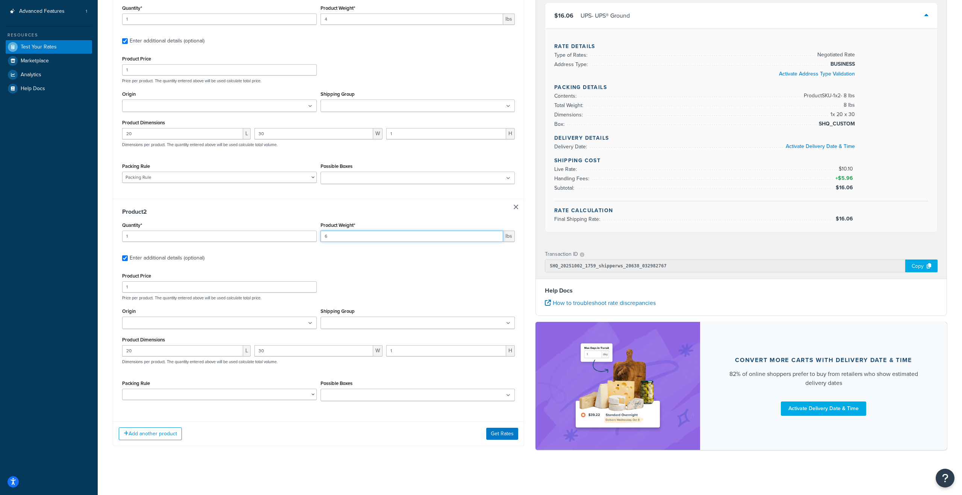
drag, startPoint x: 335, startPoint y: 236, endPoint x: 316, endPoint y: 235, distance: 19.5
click at [317, 235] on div "Quantity* 1 Product Weight* 6 lbs" at bounding box center [318, 233] width 397 height 27
click at [278, 388] on div "Packing Rule Packing Rule" at bounding box center [219, 389] width 195 height 22
click at [277, 396] on select "Packing Rule" at bounding box center [219, 394] width 195 height 11
select select "88183"
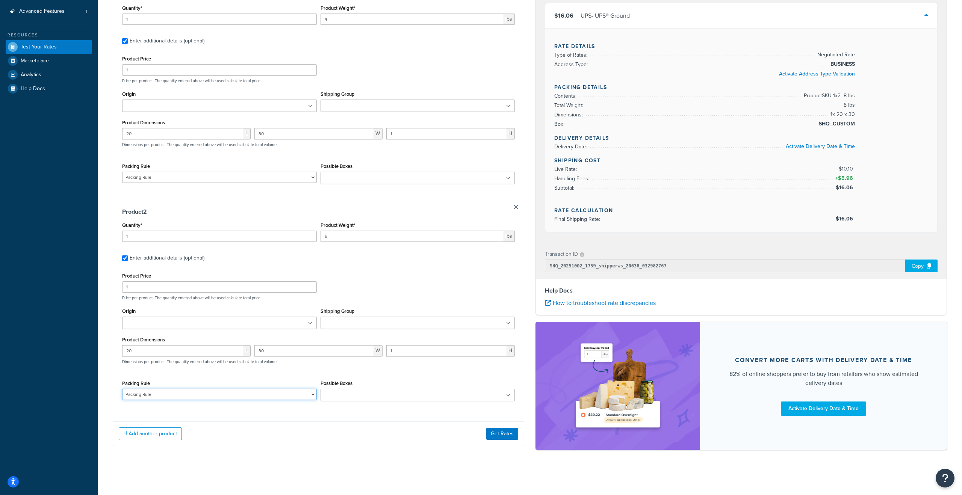
click at [122, 389] on select "Packing Rule" at bounding box center [219, 394] width 195 height 11
click at [505, 433] on button "Get Rates" at bounding box center [502, 434] width 32 height 12
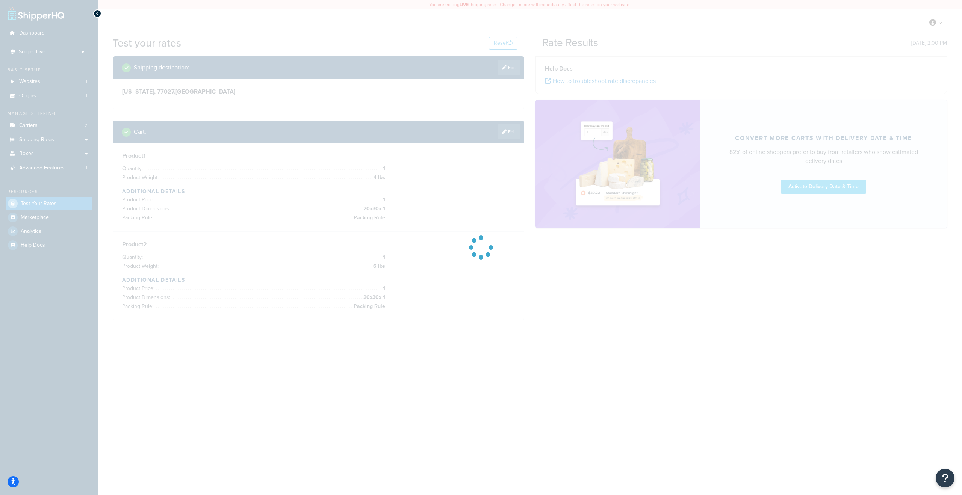
scroll to position [0, 0]
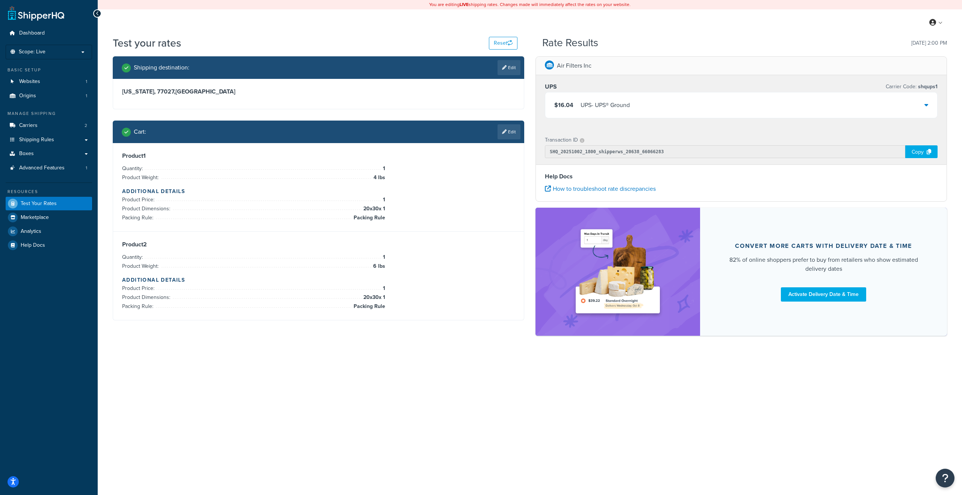
click at [707, 109] on div "$16.04 UPS - UPS® Ground" at bounding box center [741, 105] width 392 height 26
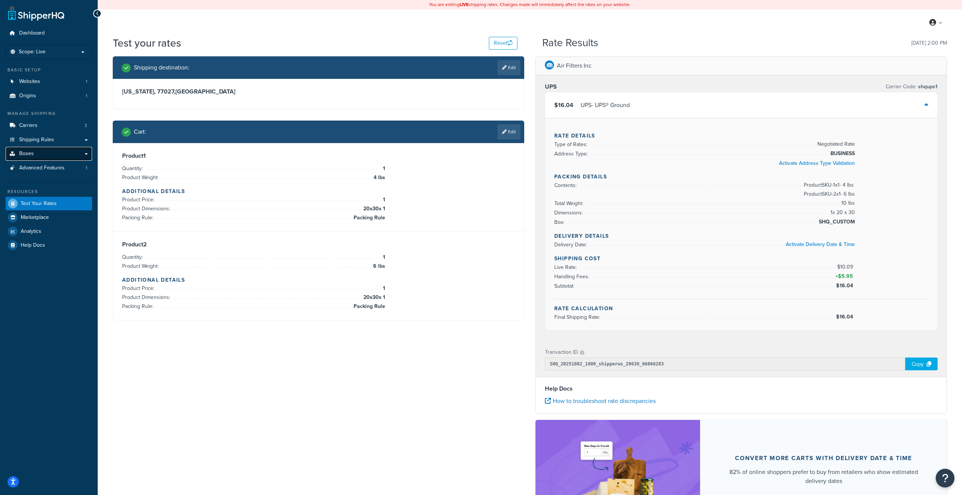
click at [46, 154] on link "Boxes" at bounding box center [49, 154] width 86 height 14
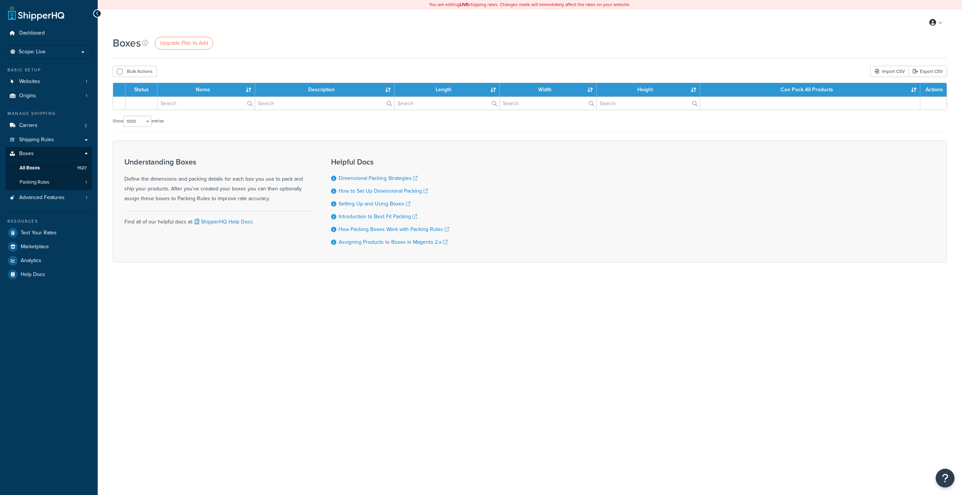
select select "1000"
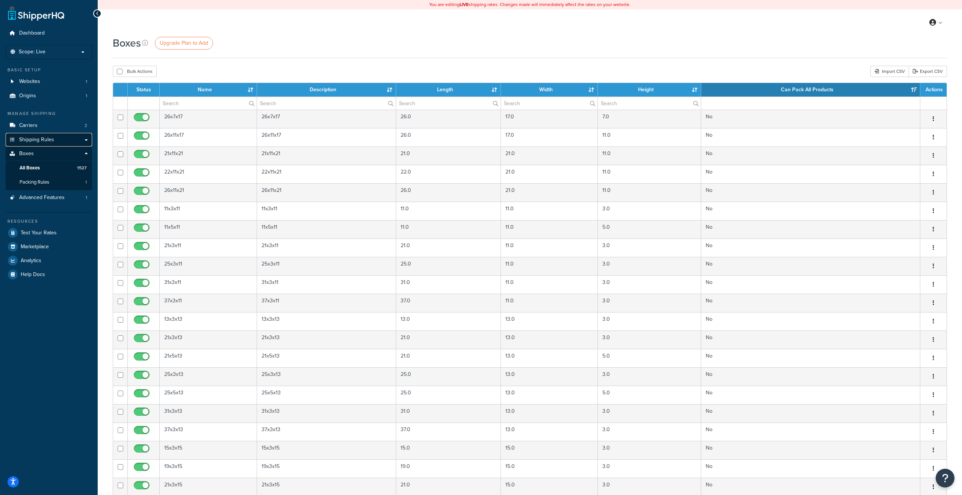
click at [68, 142] on link "Shipping Rules" at bounding box center [49, 140] width 86 height 14
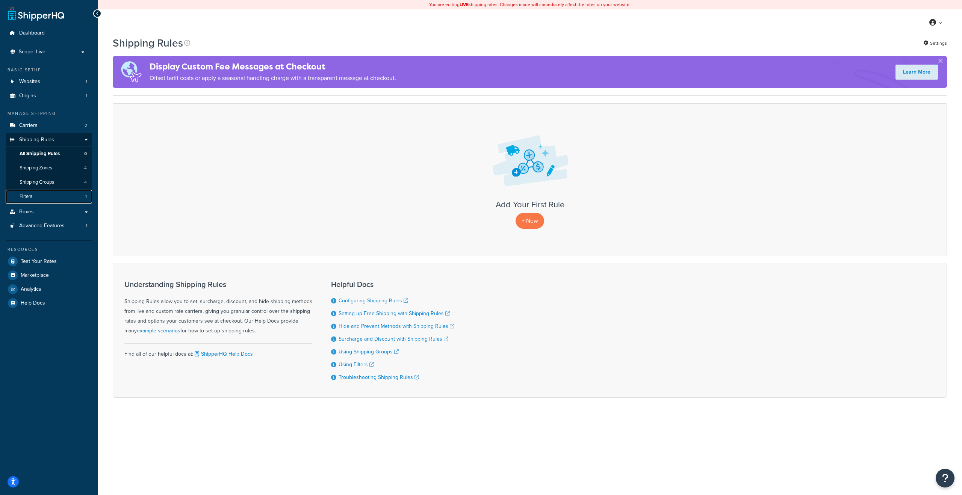
click at [56, 197] on link "Filters 1" at bounding box center [49, 197] width 86 height 14
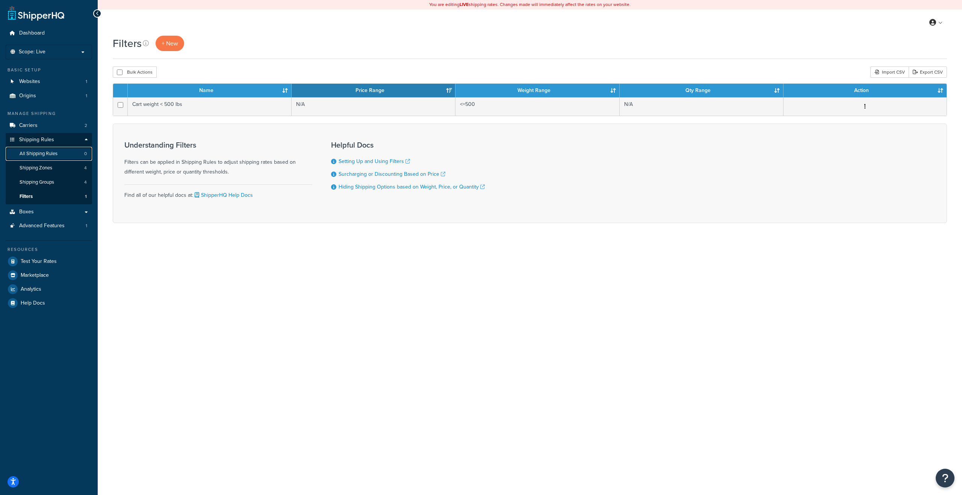
click at [62, 156] on link "All Shipping Rules 0" at bounding box center [49, 154] width 86 height 14
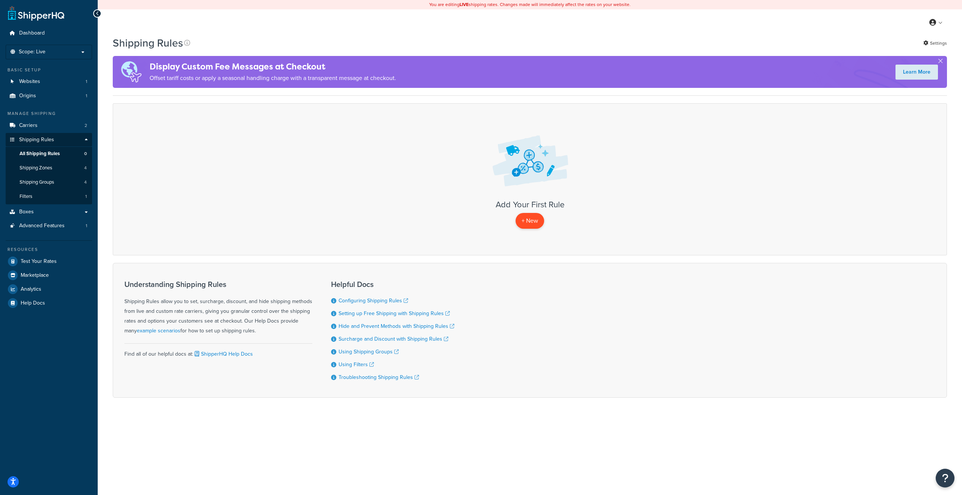
click at [524, 216] on p "+ New" at bounding box center [530, 220] width 29 height 15
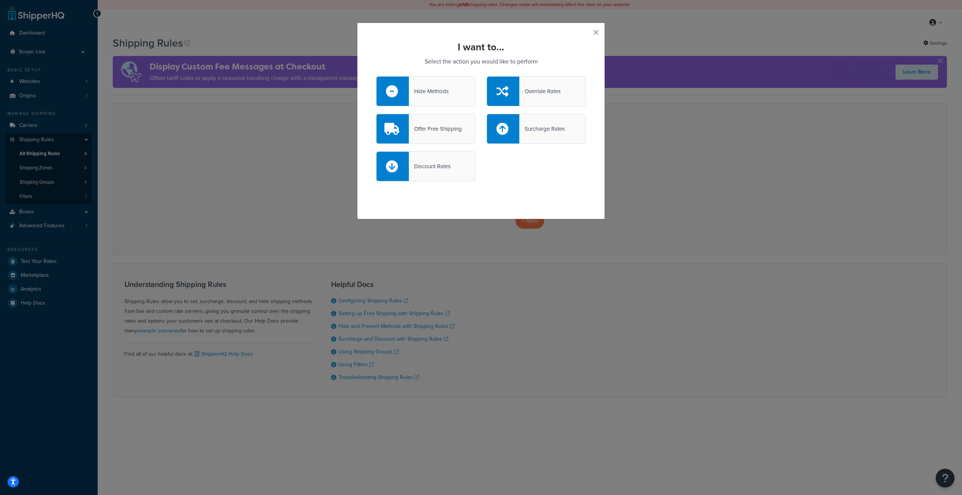
click at [586, 34] on button "button" at bounding box center [585, 35] width 2 height 2
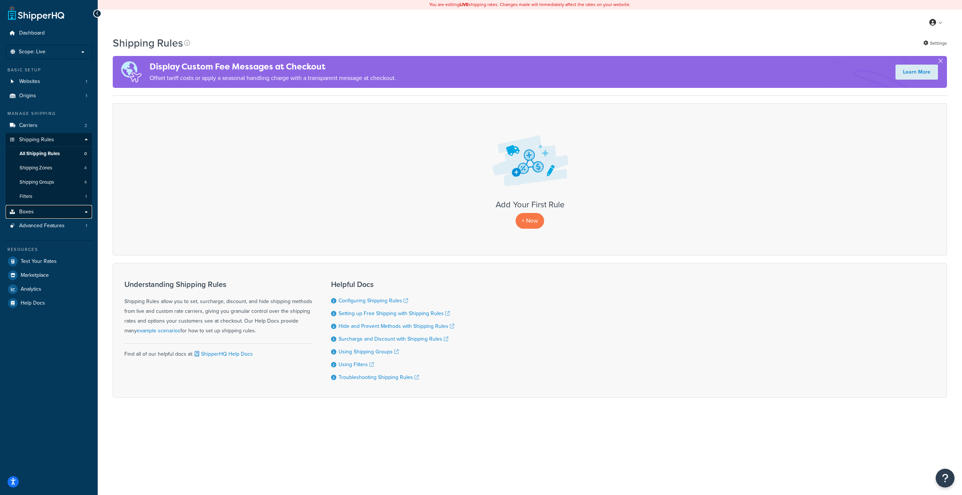
click at [47, 212] on link "Boxes" at bounding box center [49, 212] width 86 height 14
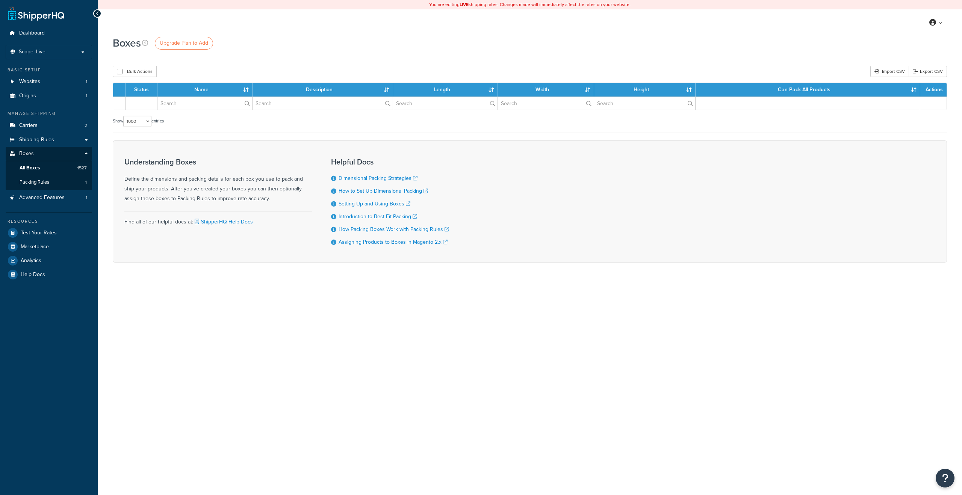
select select "1000"
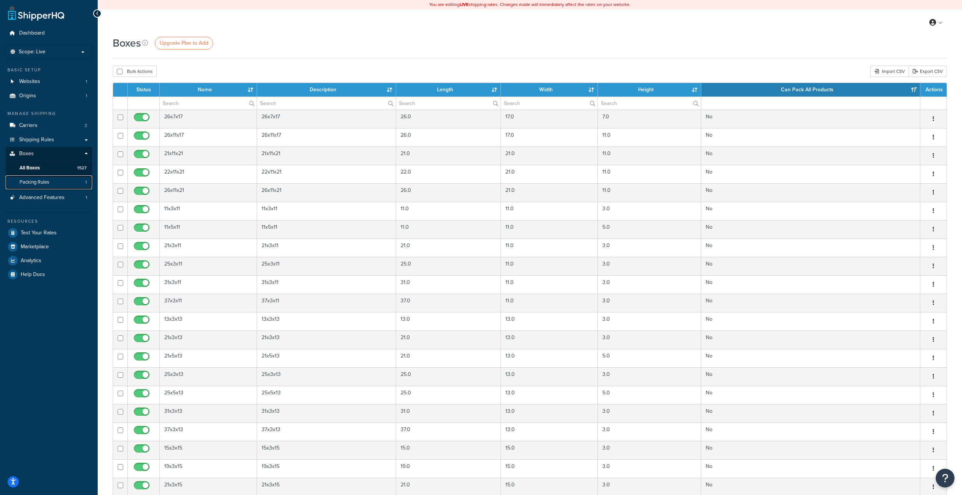
click at [45, 183] on span "Packing Rules" at bounding box center [35, 182] width 30 height 6
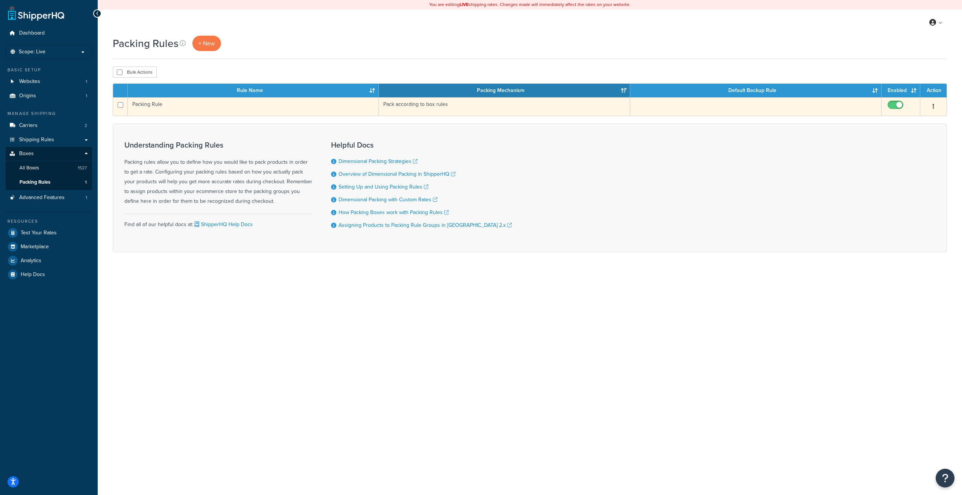
click at [933, 105] on icon "button" at bounding box center [934, 106] width 2 height 5
click at [915, 123] on link "Edit" at bounding box center [903, 121] width 59 height 15
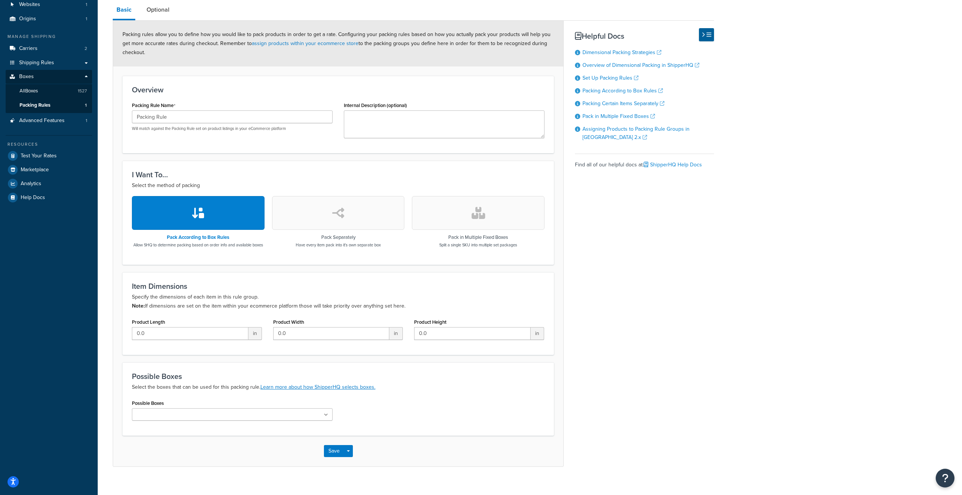
scroll to position [79, 0]
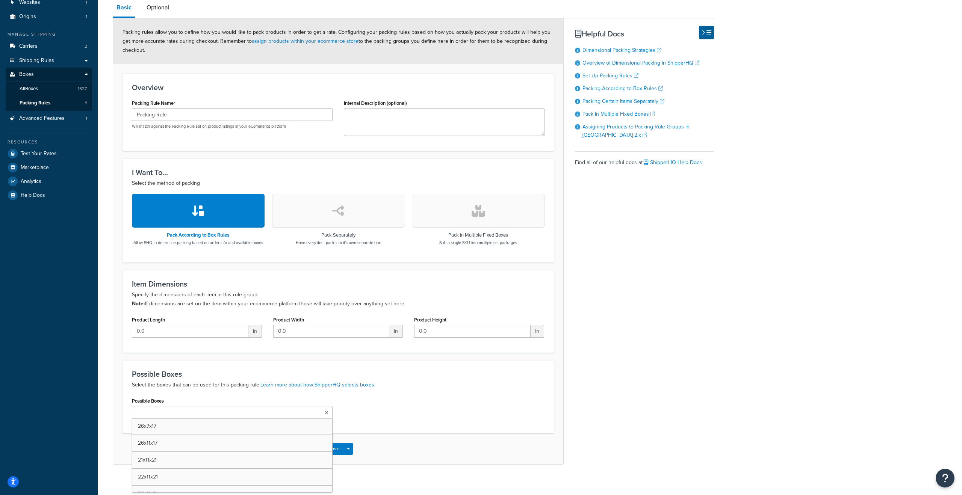
click at [262, 419] on ul at bounding box center [232, 412] width 201 height 12
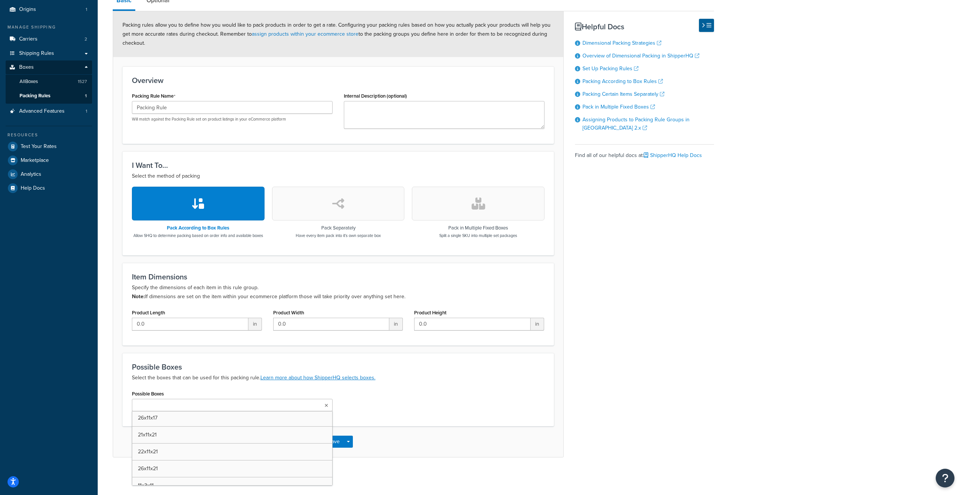
scroll to position [0, 0]
click at [306, 386] on div "Possible Boxes Select the boxes that can be used for this packing rule. Learn m…" at bounding box center [338, 389] width 431 height 73
click at [302, 407] on ul at bounding box center [232, 405] width 201 height 12
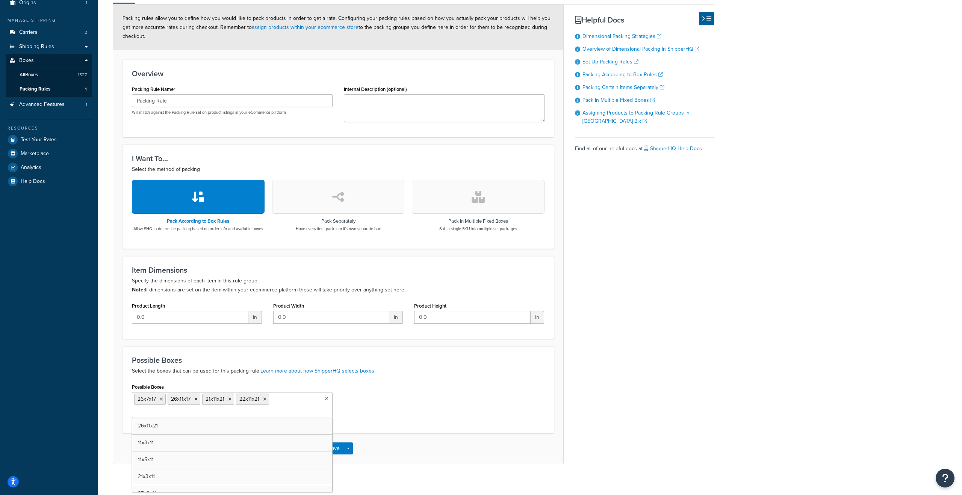
click at [284, 418] on ul "26x7x17 26x11x17 21x11x21 22x11x21" at bounding box center [232, 405] width 201 height 26
click at [278, 431] on ul "26x7x17 26x11x17 21x11x21 22x11x21 26x11x21 11x3x11 11x5x11 21x3x11 25x3x11 31x…" at bounding box center [232, 411] width 201 height 39
click at [274, 443] on ul "26x7x17 26x11x17 21x11x21 22x11x21 26x11x21 11x3x11 11x5x11 21x3x11 25x3x11 31x…" at bounding box center [232, 418] width 201 height 53
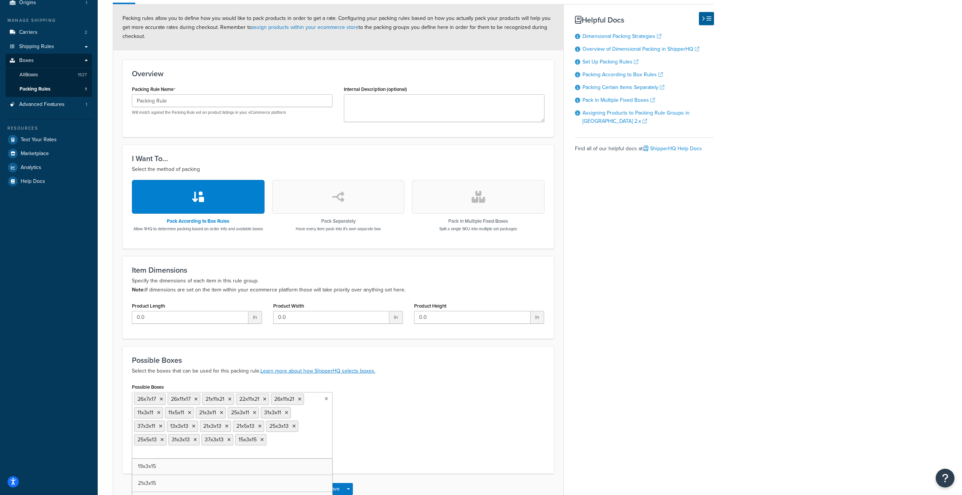
click at [271, 454] on ul "26x7x17 26x11x17 21x11x21 22x11x21 26x11x21 11x3x11 11x5x11 21x3x11 25x3x11 31x…" at bounding box center [232, 425] width 201 height 67
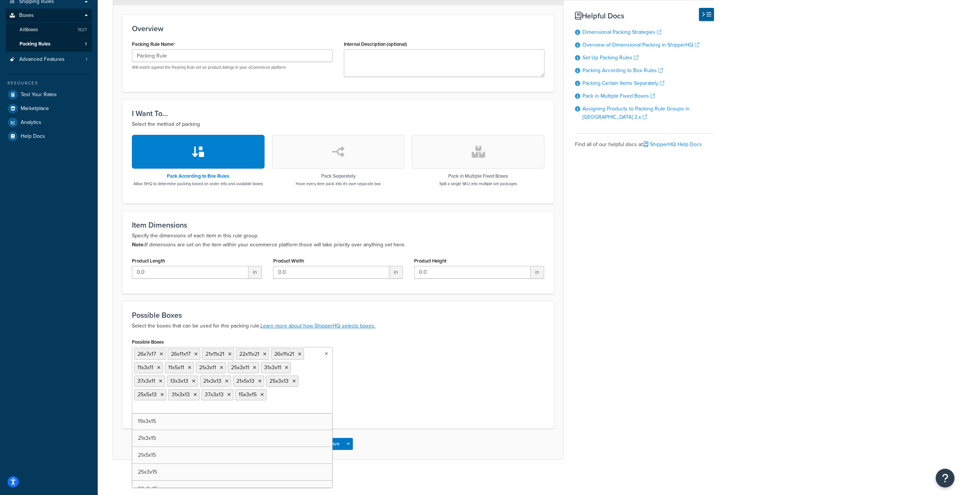
scroll to position [147, 0]
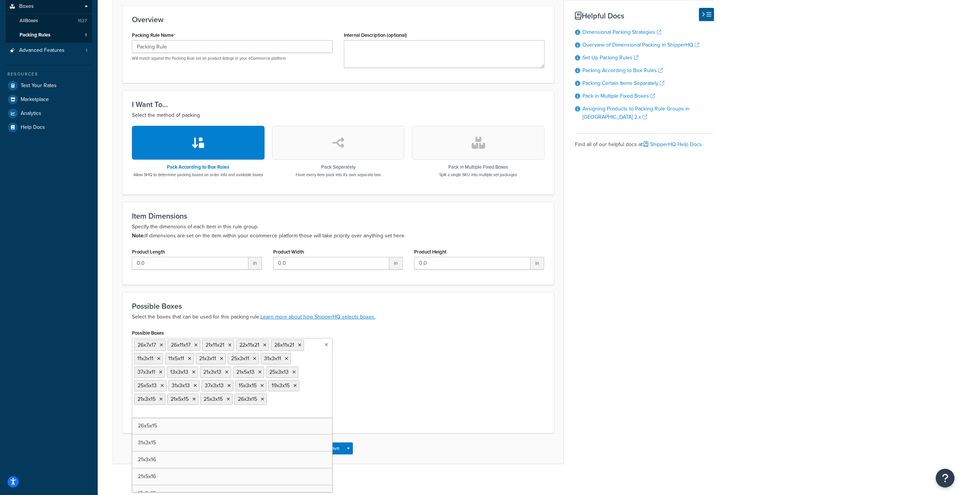
click at [260, 418] on ul "26x7x17 26x11x17 21x11x21 22x11x21 26x11x21 11x3x11 11x5x11 21x3x11 25x3x11 31x…" at bounding box center [232, 378] width 201 height 80
click at [260, 427] on ul "26x7x17 26x11x17 21x11x21 22x11x21 26x11x21 11x3x11 11x5x11 21x3x11 25x3x11 31x…" at bounding box center [232, 385] width 201 height 94
click at [256, 445] on ul "26x7x17 26x11x17 21x11x21 22x11x21 26x11x21 11x3x11 11x5x11 21x3x11 25x3x11 31x…" at bounding box center [232, 391] width 201 height 107
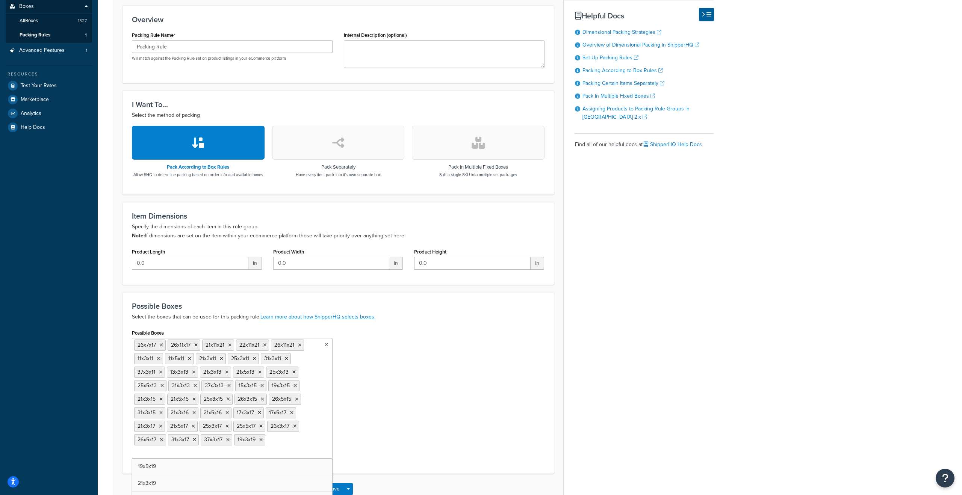
click at [255, 459] on ul "26x7x17 26x11x17 21x11x21 22x11x21 26x11x21 11x3x11 11x5x11 21x3x11 25x3x11 31x…" at bounding box center [232, 398] width 201 height 121
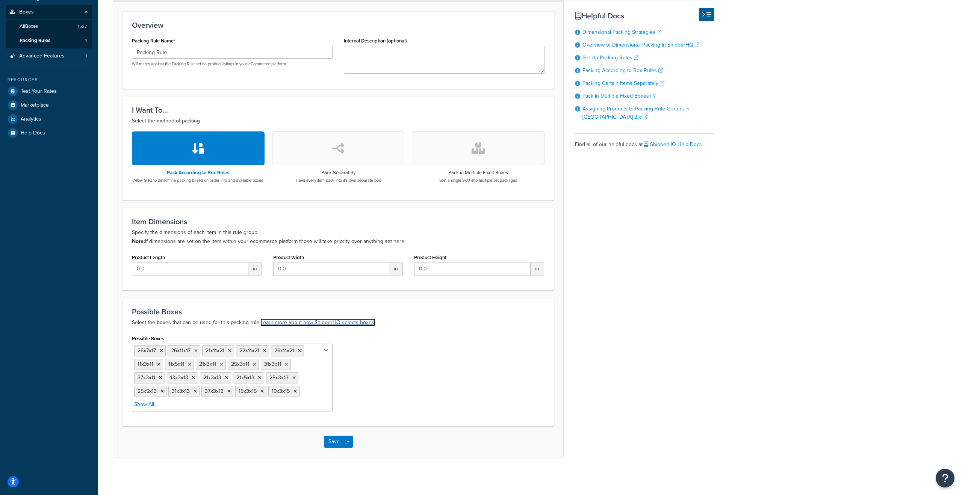
scroll to position [148, 0]
click at [346, 271] on form "Packing rules allow you to define how you would like to pack products in order …" at bounding box center [338, 206] width 450 height 501
click at [333, 326] on link "Learn more about how ShipperHQ selects boxes." at bounding box center [317, 323] width 115 height 8
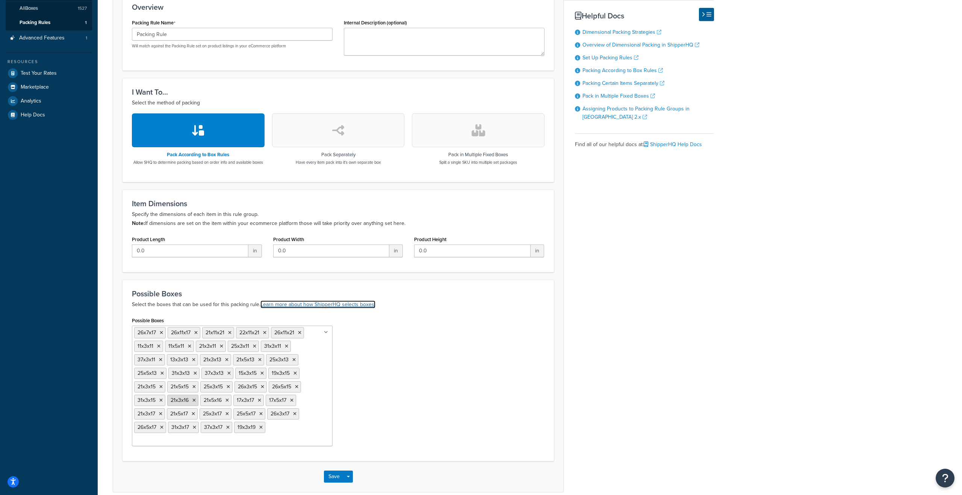
scroll to position [162, 0]
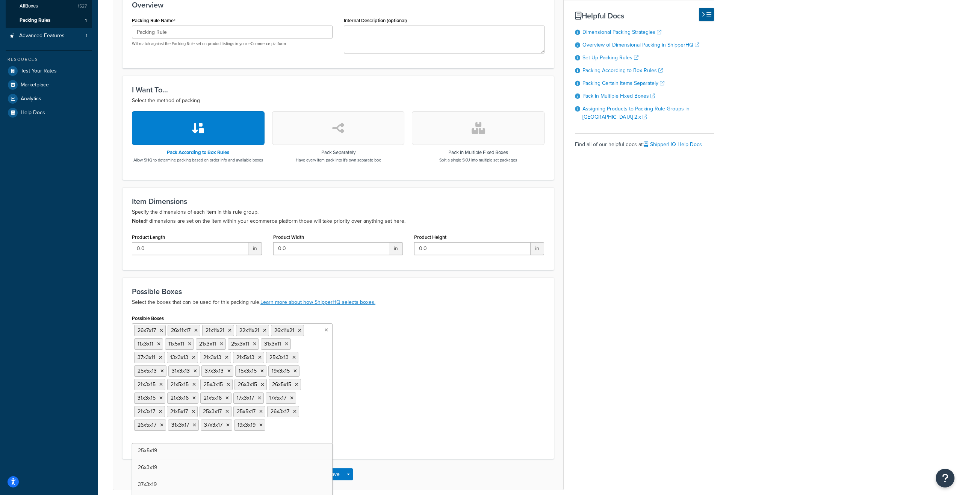
click at [207, 444] on ul "26x7x17 26x11x17 21x11x21 22x11x21 26x11x21 11x3x11 11x5x11 21x3x11 25x3x11 31x…" at bounding box center [232, 384] width 201 height 121
click at [192, 458] on ul "26x7x17 26x11x17 21x11x21 22x11x21 26x11x21 11x3x11 11x5x11 21x3x11 25x3x11 31x…" at bounding box center [232, 391] width 201 height 134
click at [192, 471] on ul "26x7x17 26x11x17 21x11x21 22x11x21 26x11x21 11x3x11 11x5x11 21x3x11 25x3x11 31x…" at bounding box center [232, 398] width 201 height 148
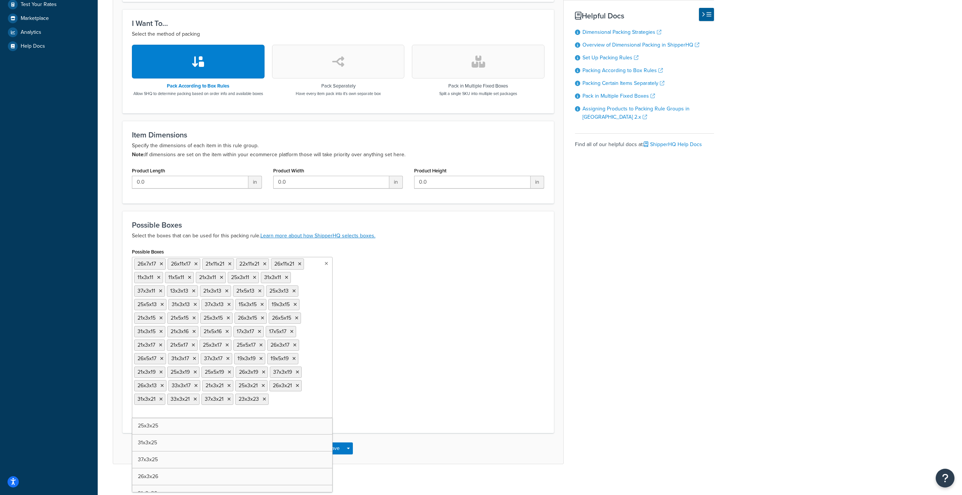
click at [187, 417] on input "Possible Boxes" at bounding box center [167, 413] width 67 height 8
click at [185, 444] on input "Possible Boxes" at bounding box center [167, 440] width 67 height 8
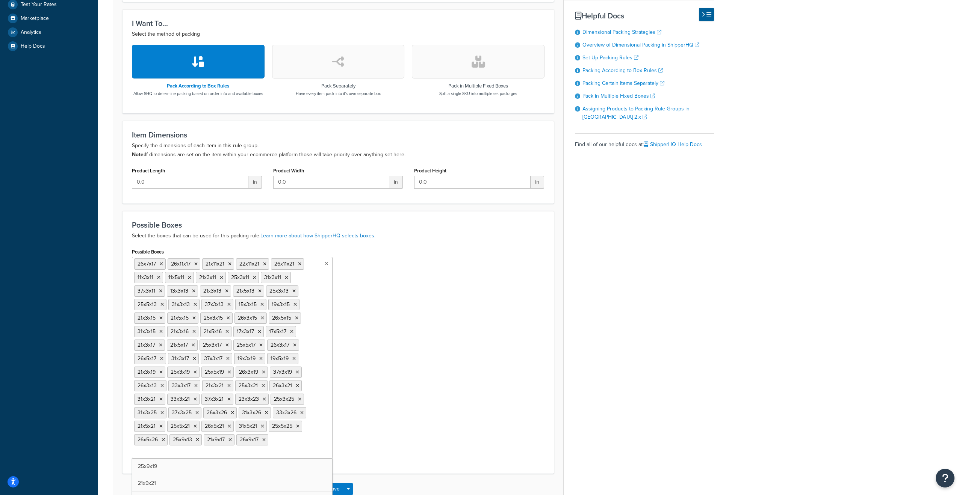
click at [185, 457] on input "Possible Boxes" at bounding box center [167, 453] width 67 height 8
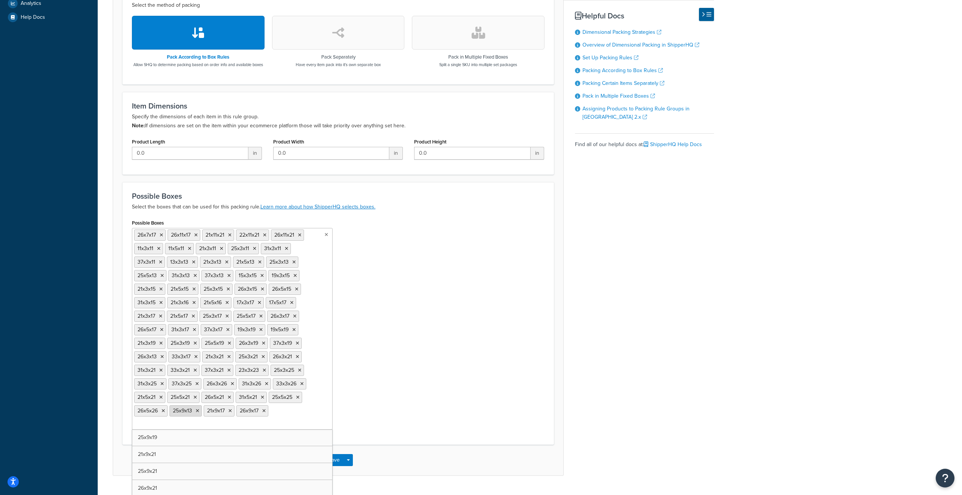
scroll to position [283, 0]
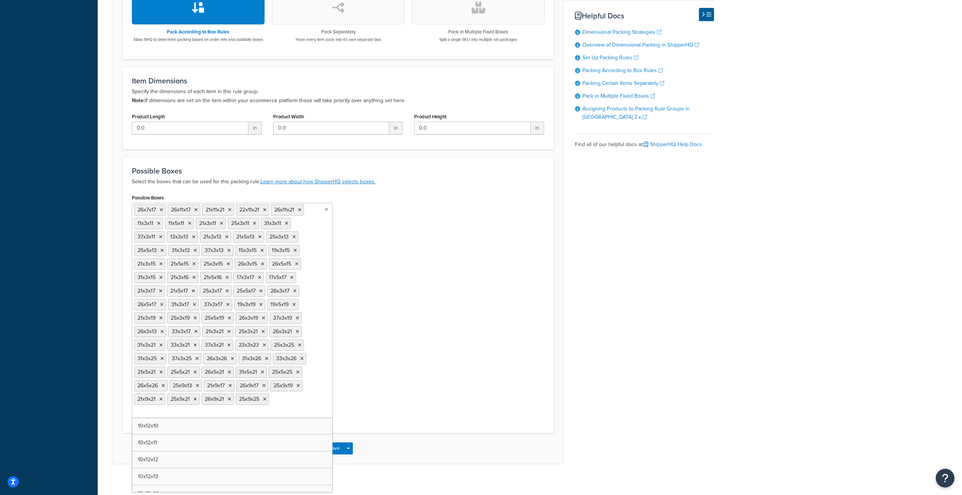
click at [182, 417] on input "Possible Boxes" at bounding box center [167, 413] width 67 height 8
click at [180, 430] on input "Possible Boxes" at bounding box center [167, 426] width 67 height 8
click at [178, 444] on input "Possible Boxes" at bounding box center [167, 440] width 67 height 8
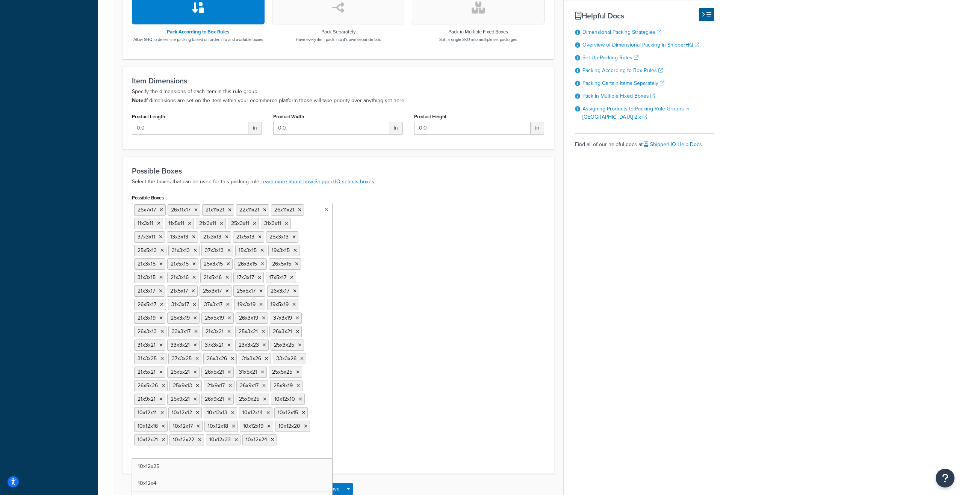
click at [178, 454] on ul "26x7x17 26x11x17 21x11x21 22x11x21 26x11x21 11x3x11 11x5x11 21x3x11 25x3x11 31x…" at bounding box center [232, 331] width 201 height 256
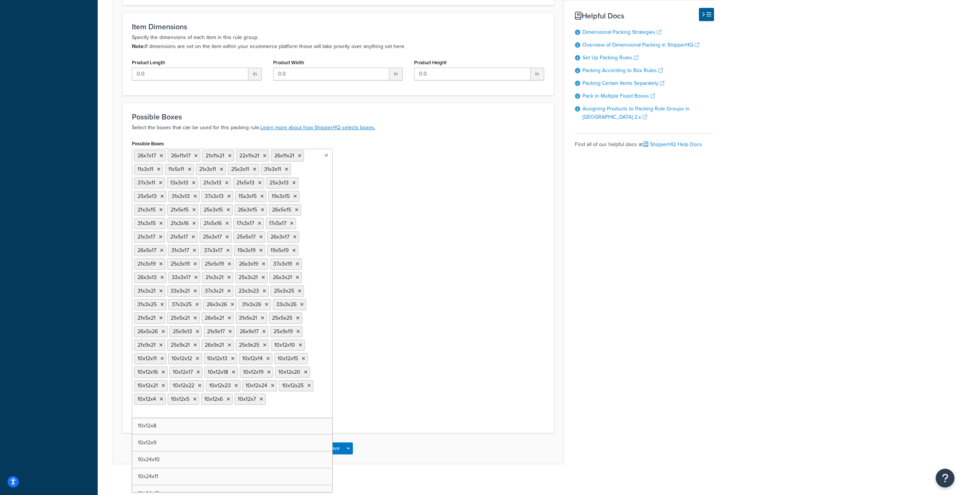
click at [176, 417] on input "Possible Boxes" at bounding box center [167, 413] width 67 height 8
click at [160, 158] on icon at bounding box center [161, 156] width 3 height 5
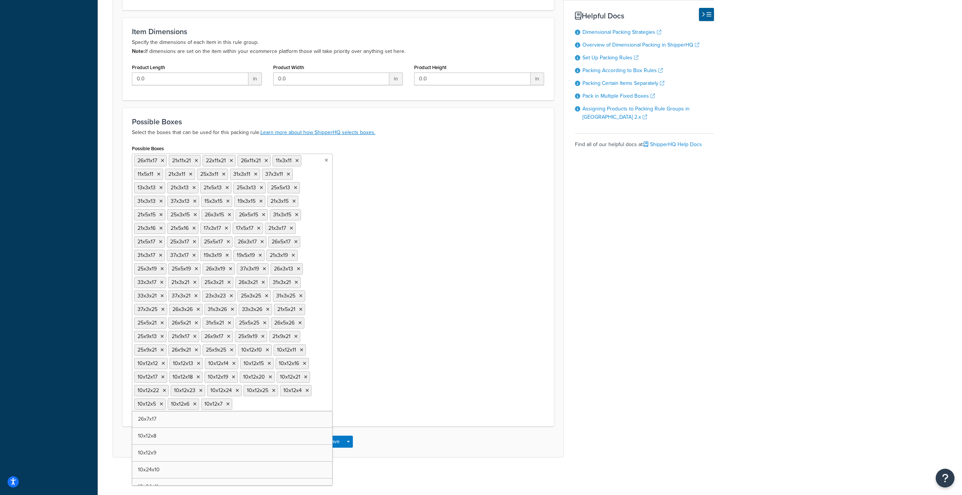
click at [160, 164] on li "26x11x17" at bounding box center [150, 160] width 33 height 11
click at [162, 162] on icon at bounding box center [162, 161] width 3 height 5
click at [162, 162] on icon at bounding box center [161, 161] width 3 height 5
click at [195, 162] on icon at bounding box center [196, 161] width 3 height 5
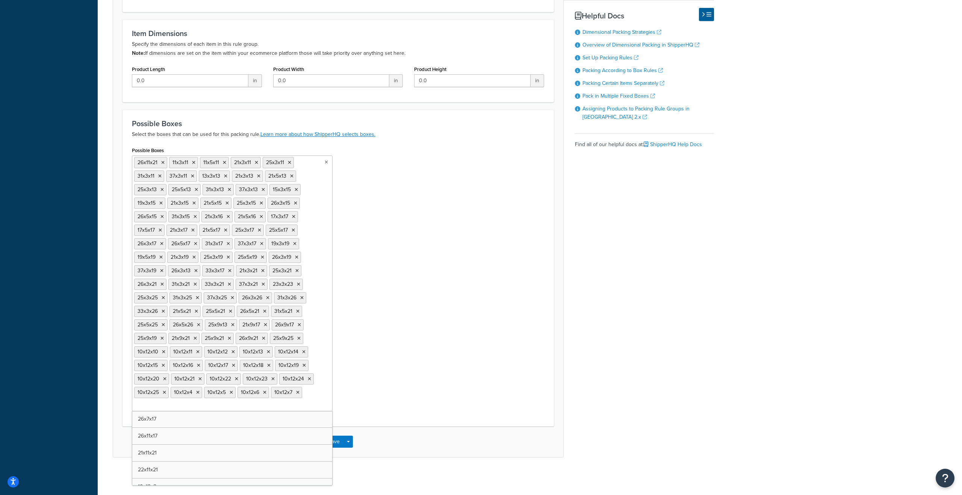
click at [162, 162] on icon at bounding box center [162, 162] width 3 height 5
click at [162, 162] on li "11x3x11" at bounding box center [148, 162] width 29 height 11
click at [325, 162] on icon at bounding box center [326, 162] width 4 height 5
click at [325, 162] on icon at bounding box center [326, 162] width 3 height 5
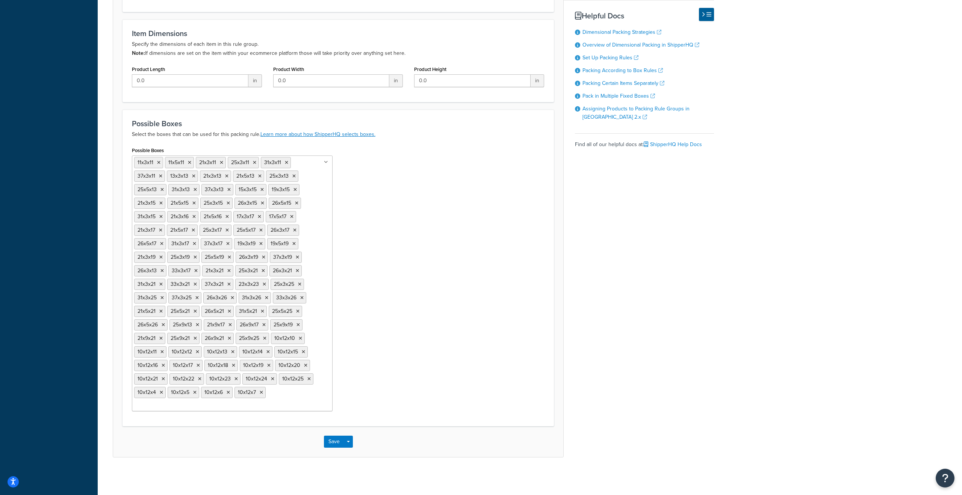
click at [325, 162] on icon at bounding box center [326, 162] width 4 height 5
click at [286, 162] on li "31x3x11" at bounding box center [276, 162] width 30 height 11
click at [159, 163] on icon at bounding box center [158, 162] width 3 height 5
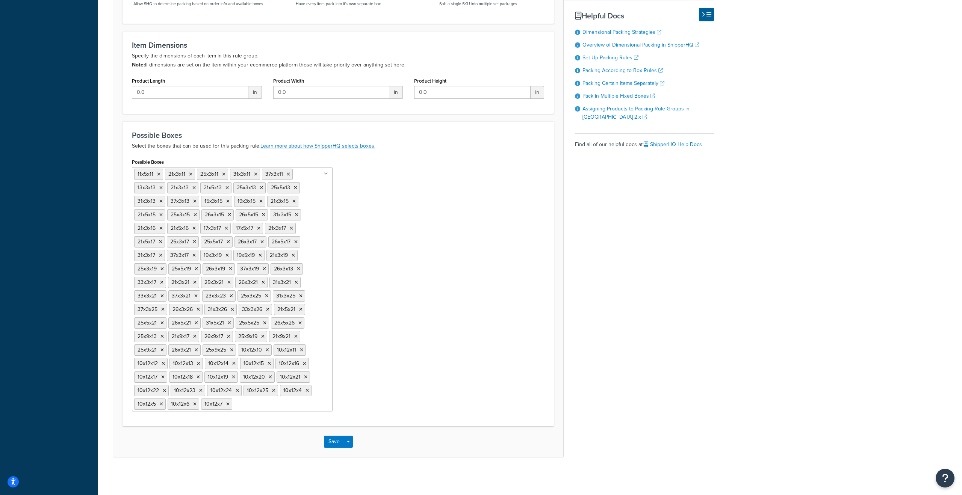
scroll to position [325, 0]
click at [159, 163] on label "Possible Boxes" at bounding box center [148, 162] width 32 height 6
click at [234, 400] on input "Possible Boxes" at bounding box center [267, 404] width 67 height 8
click at [159, 163] on label "Possible Boxes" at bounding box center [148, 162] width 32 height 6
click at [234, 400] on input "Possible Boxes" at bounding box center [267, 404] width 67 height 8
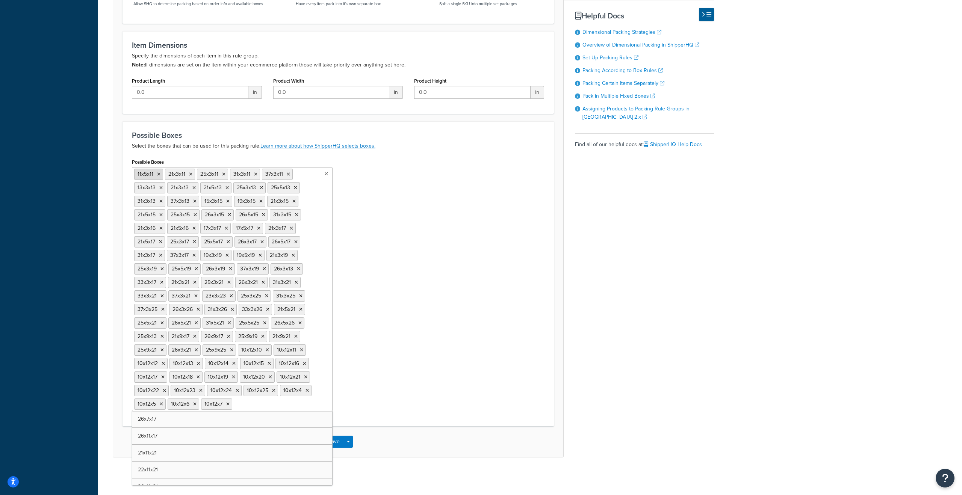
click at [159, 177] on li "11x5x11" at bounding box center [148, 174] width 29 height 11
click at [158, 176] on icon at bounding box center [158, 174] width 3 height 5
click at [158, 176] on icon at bounding box center [159, 174] width 3 height 5
click at [158, 176] on li "25x3x11" at bounding box center [149, 174] width 31 height 11
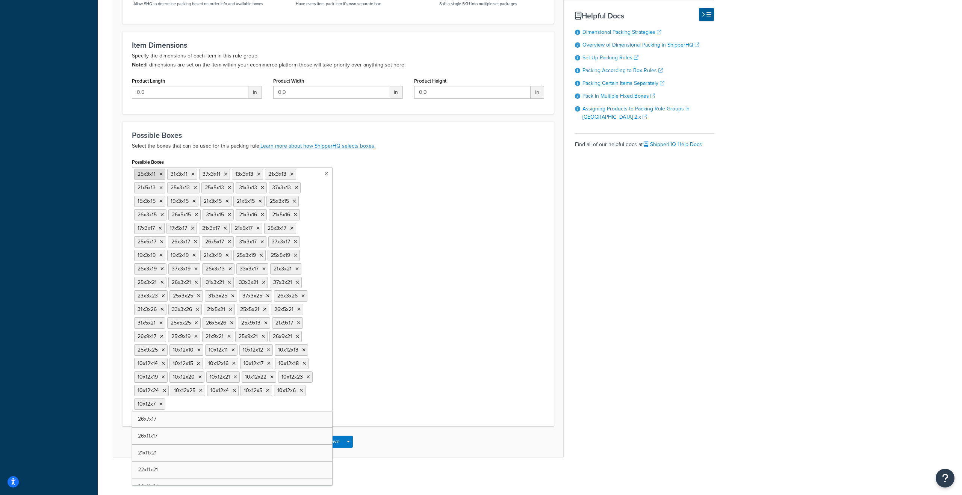
click at [156, 174] on li "25x3x11" at bounding box center [149, 174] width 31 height 11
click at [161, 174] on icon at bounding box center [160, 174] width 3 height 5
click at [191, 174] on icon at bounding box center [192, 174] width 3 height 5
click at [161, 174] on icon at bounding box center [160, 176] width 3 height 5
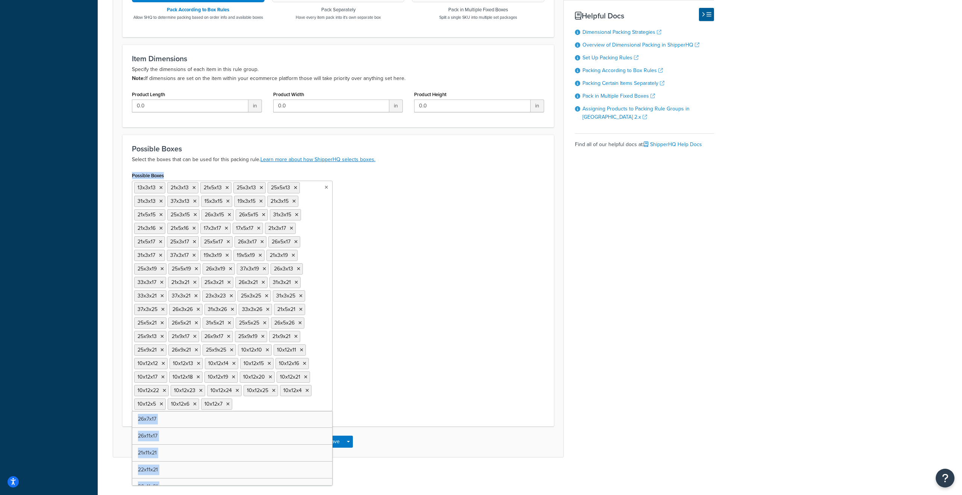
click at [161, 174] on label "Possible Boxes" at bounding box center [148, 176] width 32 height 6
click at [234, 400] on input "Possible Boxes" at bounding box center [267, 404] width 67 height 8
click at [162, 189] on icon at bounding box center [160, 188] width 3 height 5
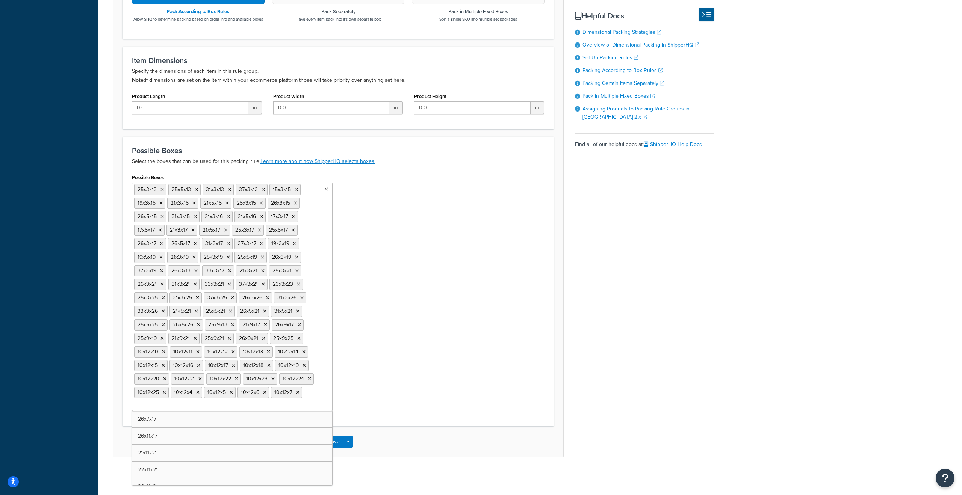
click at [162, 189] on icon at bounding box center [161, 190] width 3 height 5
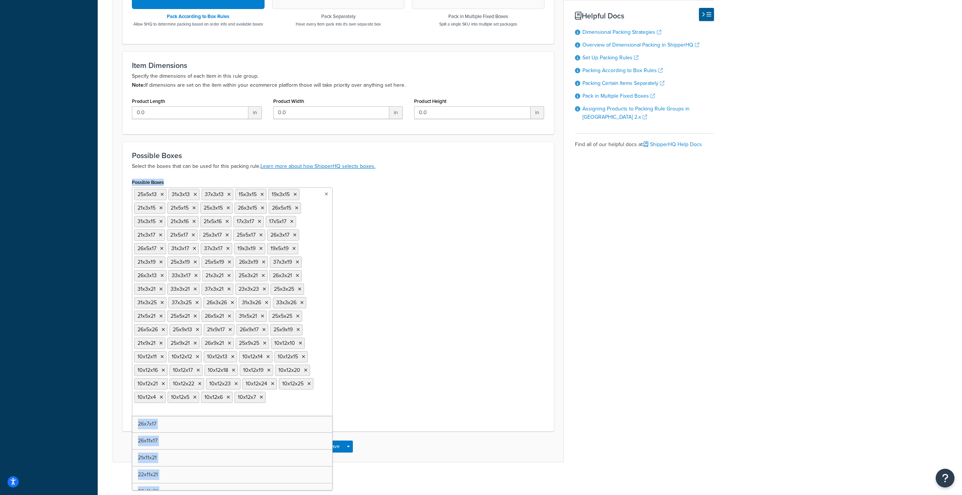
click at [162, 185] on label "Possible Boxes" at bounding box center [148, 183] width 32 height 6
click at [162, 407] on input "Possible Boxes" at bounding box center [167, 411] width 67 height 8
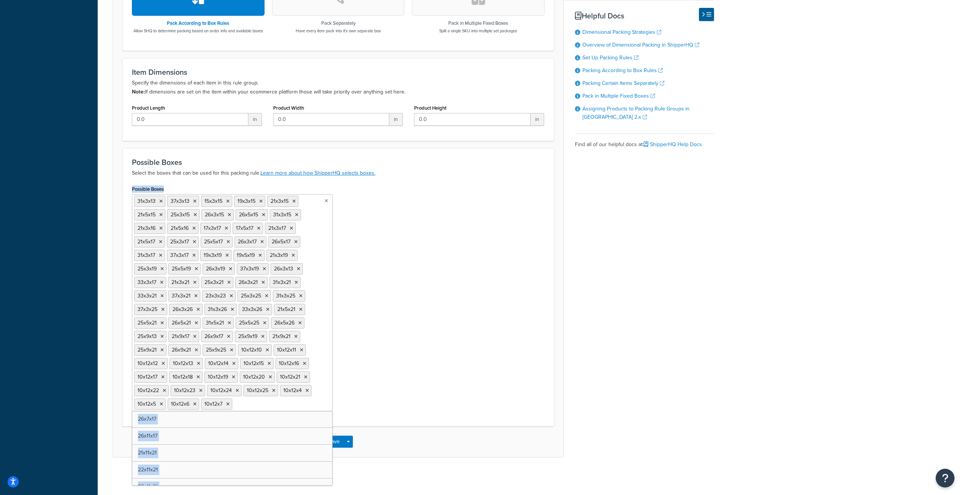
click at [162, 189] on label "Possible Boxes" at bounding box center [148, 189] width 32 height 6
click at [234, 400] on input "Possible Boxes" at bounding box center [267, 404] width 67 height 8
click at [160, 197] on li "31x3x13" at bounding box center [149, 201] width 31 height 11
click at [160, 202] on icon at bounding box center [160, 201] width 3 height 5
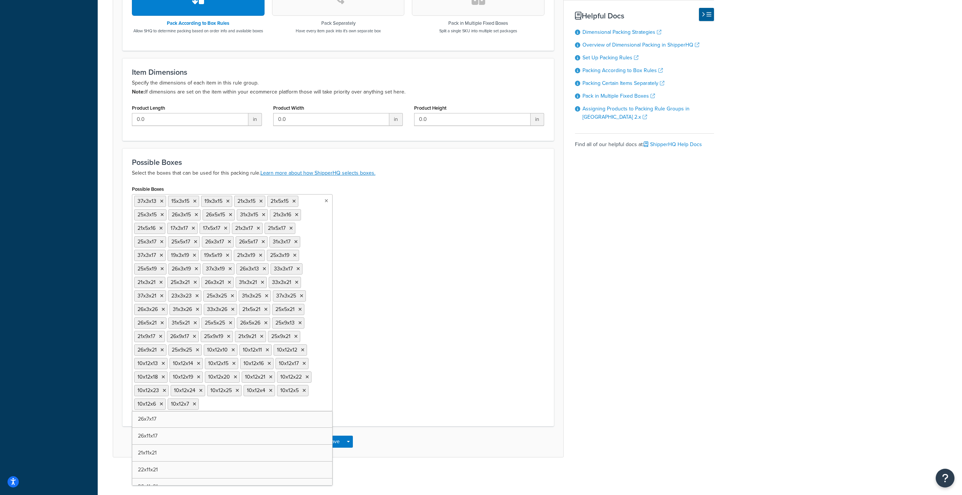
click at [160, 202] on icon at bounding box center [161, 201] width 3 height 5
click at [160, 202] on icon at bounding box center [160, 201] width 3 height 5
click at [160, 202] on icon at bounding box center [160, 203] width 3 height 5
click at [192, 202] on icon at bounding box center [193, 203] width 3 height 5
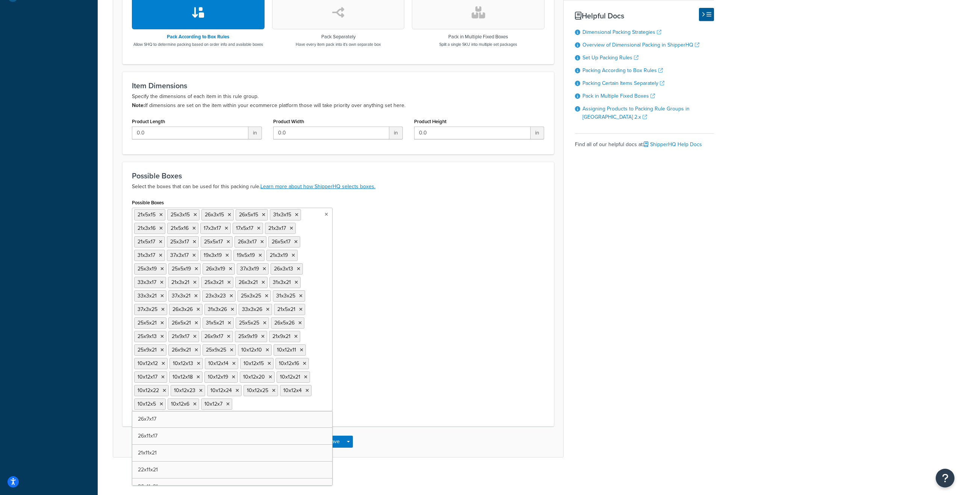
scroll to position [285, 0]
click at [160, 202] on label "Possible Boxes" at bounding box center [148, 203] width 32 height 6
click at [234, 400] on input "Possible Boxes" at bounding box center [267, 404] width 67 height 8
click at [160, 216] on icon at bounding box center [160, 215] width 3 height 5
click at [160, 216] on icon at bounding box center [161, 215] width 3 height 5
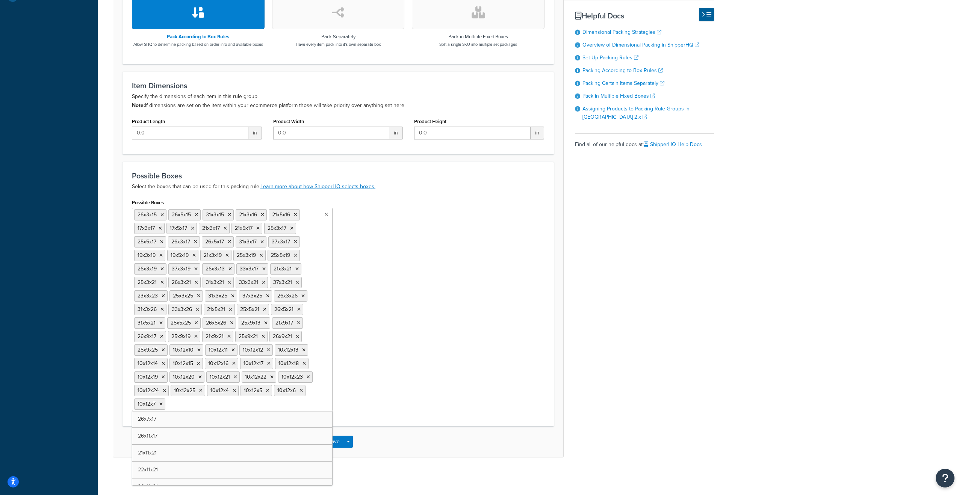
click at [160, 216] on icon at bounding box center [161, 215] width 3 height 5
click at [195, 216] on icon at bounding box center [196, 215] width 3 height 5
click at [160, 216] on icon at bounding box center [160, 217] width 3 height 5
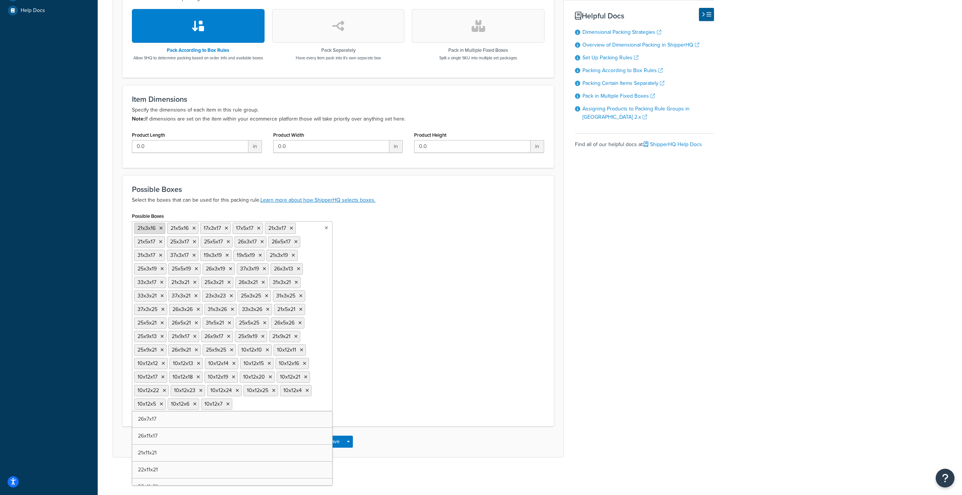
click at [163, 227] on li "21x3x16" at bounding box center [149, 228] width 31 height 11
click at [162, 232] on li "21x3x16" at bounding box center [149, 228] width 31 height 11
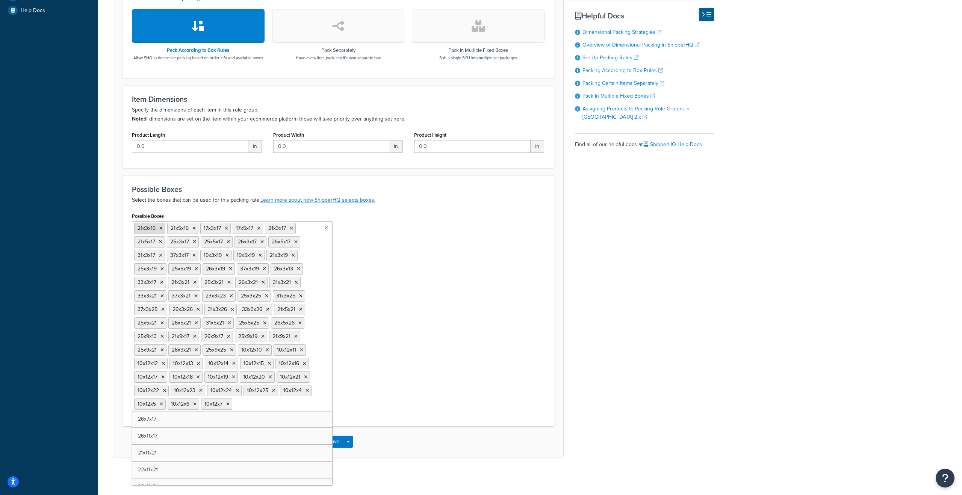
click at [162, 232] on li "21x3x16" at bounding box center [149, 228] width 31 height 11
click at [161, 230] on icon at bounding box center [160, 228] width 3 height 5
click at [192, 230] on icon at bounding box center [193, 228] width 3 height 5
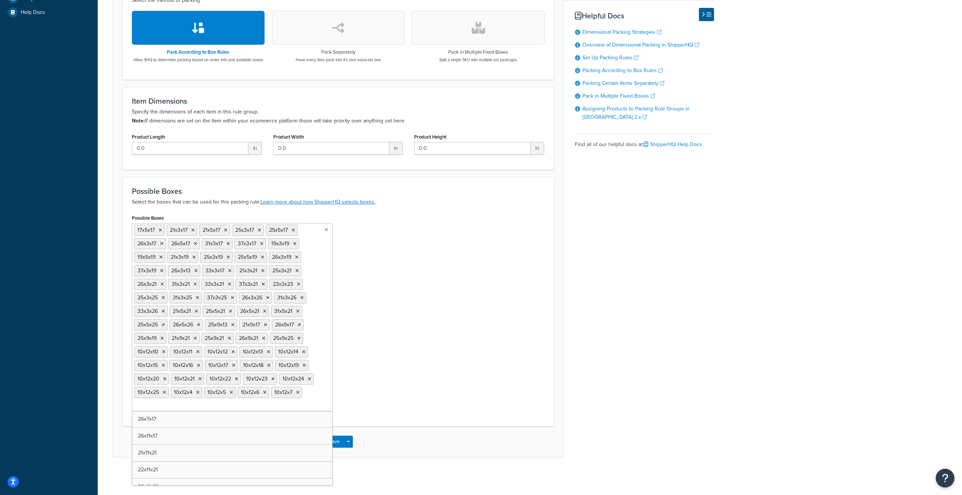
click at [161, 230] on icon at bounding box center [160, 230] width 3 height 5
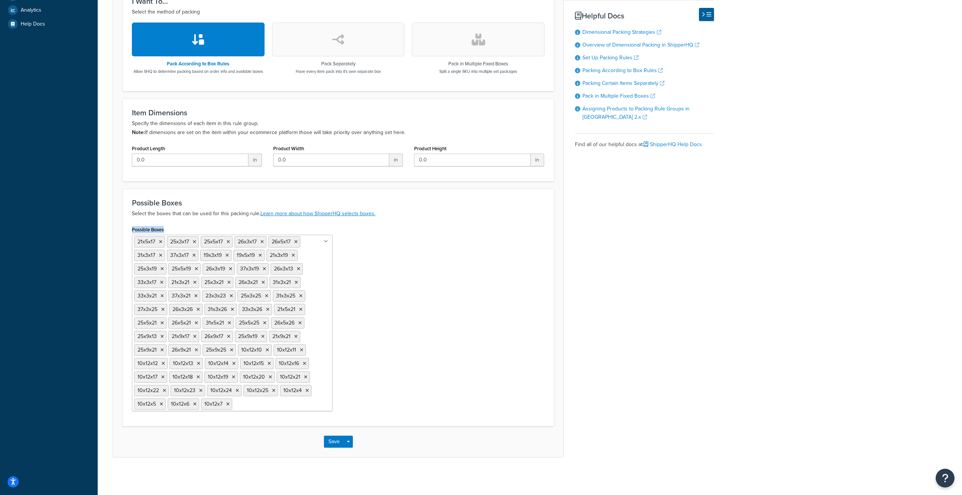
click at [161, 230] on label "Possible Boxes" at bounding box center [148, 230] width 32 height 6
click at [234, 400] on input "Possible Boxes" at bounding box center [267, 404] width 67 height 8
click at [161, 242] on icon at bounding box center [160, 242] width 3 height 5
click at [193, 242] on icon at bounding box center [194, 242] width 3 height 5
click at [161, 242] on icon at bounding box center [161, 242] width 3 height 5
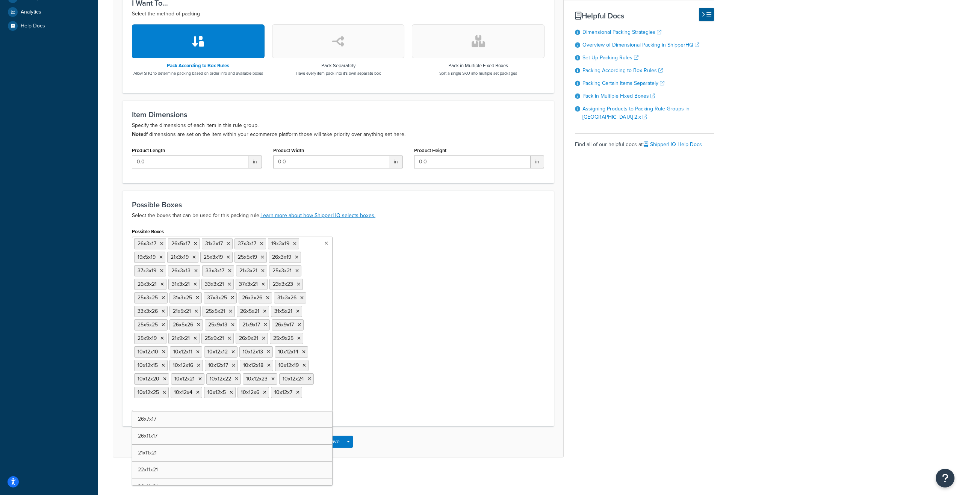
click at [161, 242] on icon at bounding box center [161, 244] width 3 height 5
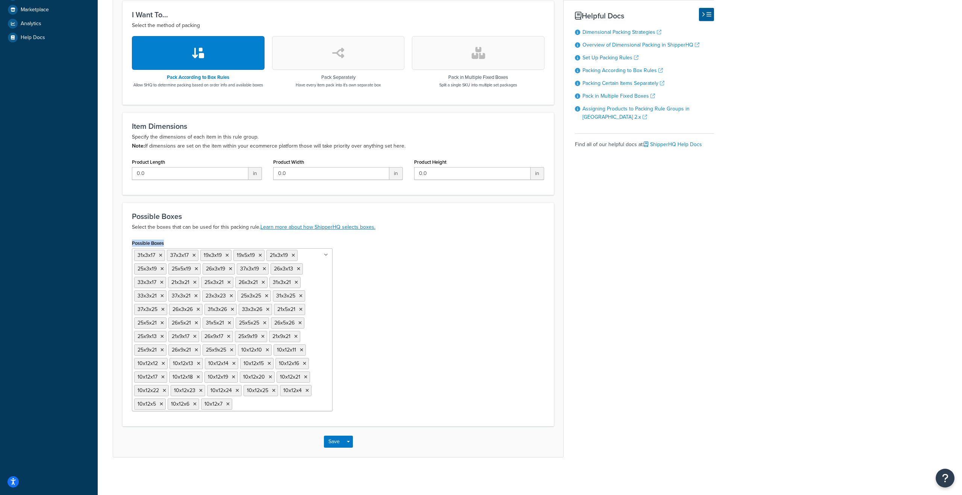
click at [161, 242] on label "Possible Boxes" at bounding box center [148, 244] width 32 height 6
click at [234, 400] on input "Possible Boxes" at bounding box center [267, 404] width 67 height 8
click at [161, 242] on label "Possible Boxes" at bounding box center [148, 244] width 32 height 6
click at [234, 400] on input "Possible Boxes" at bounding box center [267, 404] width 67 height 8
click at [160, 251] on li "31x3x17" at bounding box center [149, 255] width 31 height 11
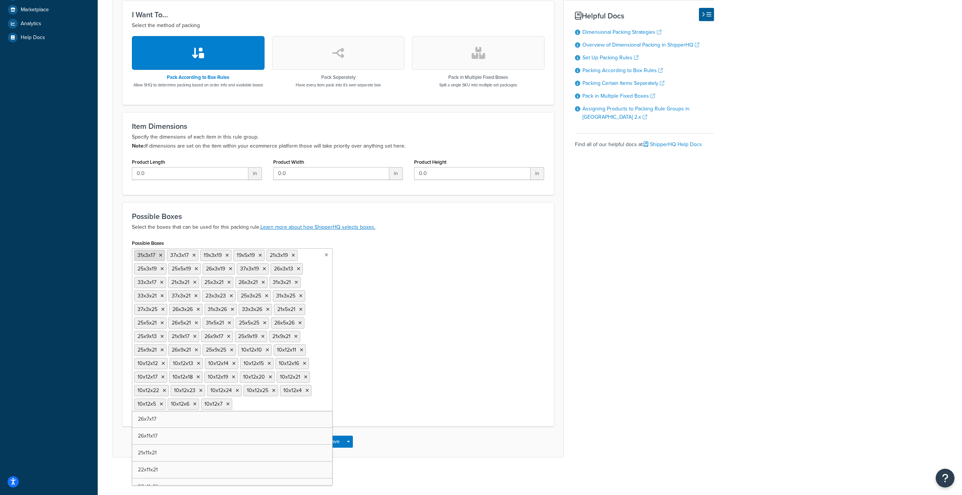
click at [160, 256] on icon at bounding box center [160, 255] width 3 height 5
click at [160, 256] on icon at bounding box center [161, 255] width 3 height 5
click at [160, 256] on icon at bounding box center [160, 255] width 3 height 5
click at [160, 256] on icon at bounding box center [160, 257] width 3 height 5
click at [192, 256] on icon at bounding box center [193, 257] width 3 height 5
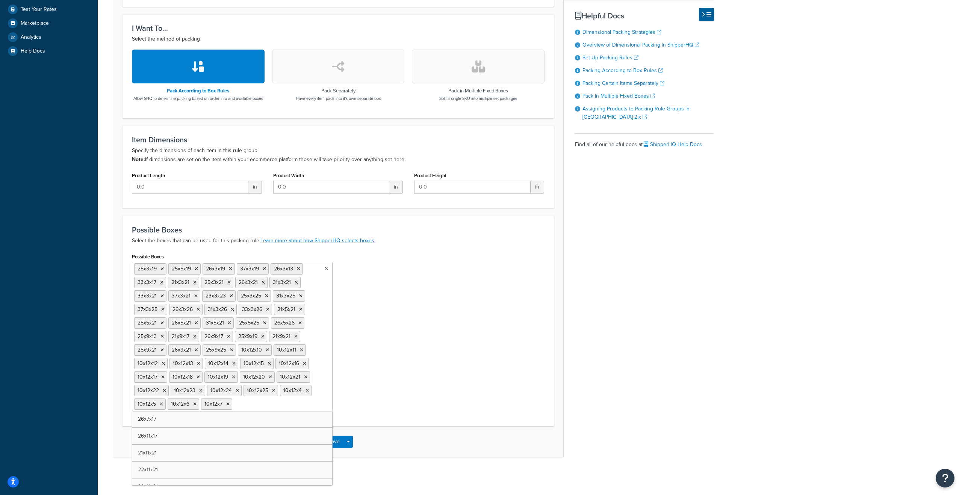
scroll to position [230, 0]
click at [160, 256] on label "Possible Boxes" at bounding box center [148, 257] width 32 height 6
click at [234, 400] on input "Possible Boxes" at bounding box center [267, 404] width 67 height 8
click at [161, 265] on li "25x3x19" at bounding box center [150, 268] width 32 height 11
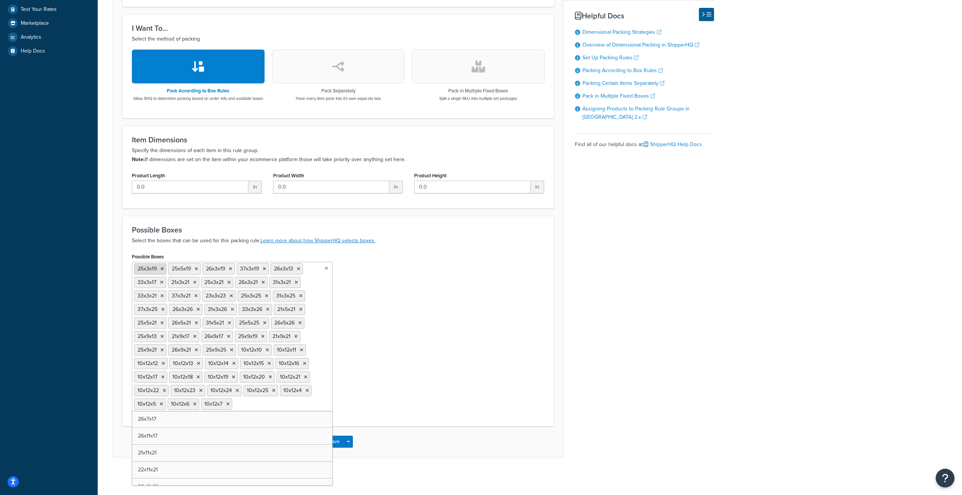
click at [161, 265] on li "25x3x19" at bounding box center [150, 268] width 32 height 11
click at [161, 270] on icon at bounding box center [161, 269] width 3 height 5
click at [195, 270] on icon at bounding box center [196, 269] width 3 height 5
click at [161, 270] on icon at bounding box center [161, 271] width 3 height 5
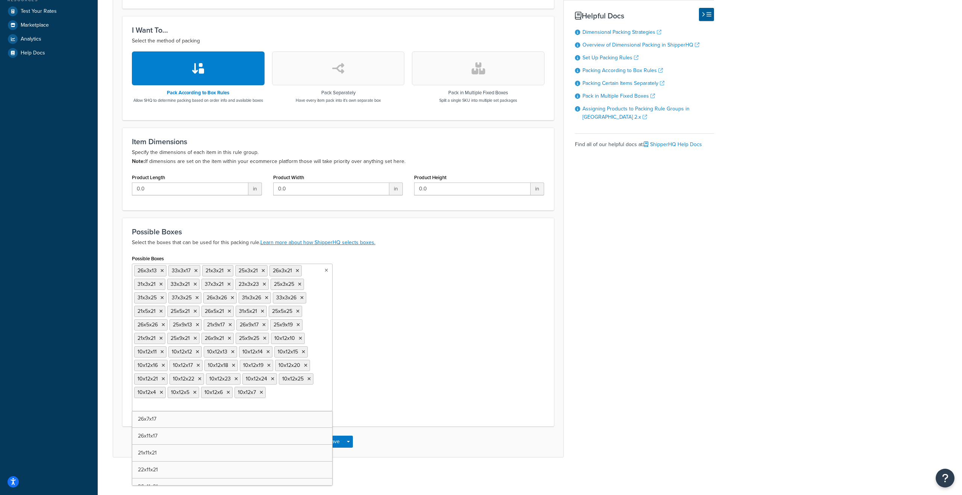
click at [161, 270] on icon at bounding box center [161, 271] width 3 height 5
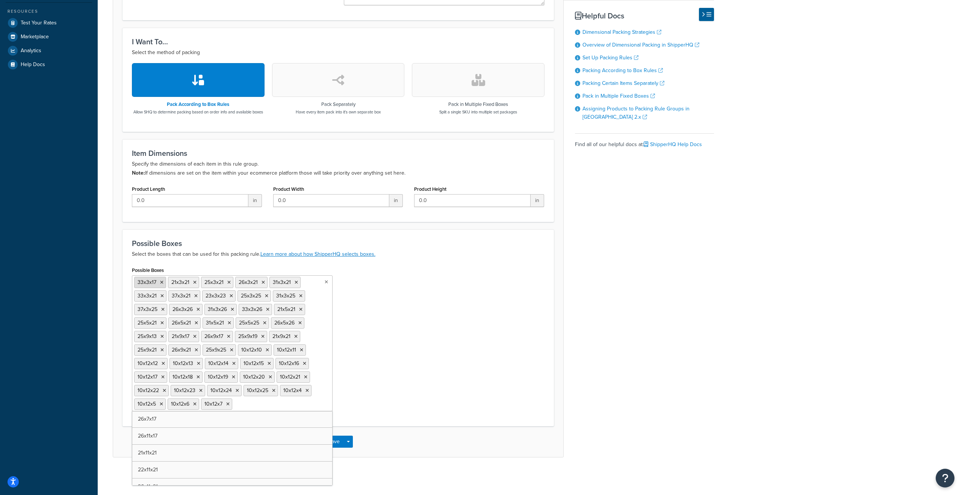
click at [163, 281] on li "33x3x17" at bounding box center [150, 282] width 32 height 11
click at [163, 281] on icon at bounding box center [161, 282] width 3 height 5
click at [163, 281] on li "21x3x21" at bounding box center [149, 282] width 31 height 11
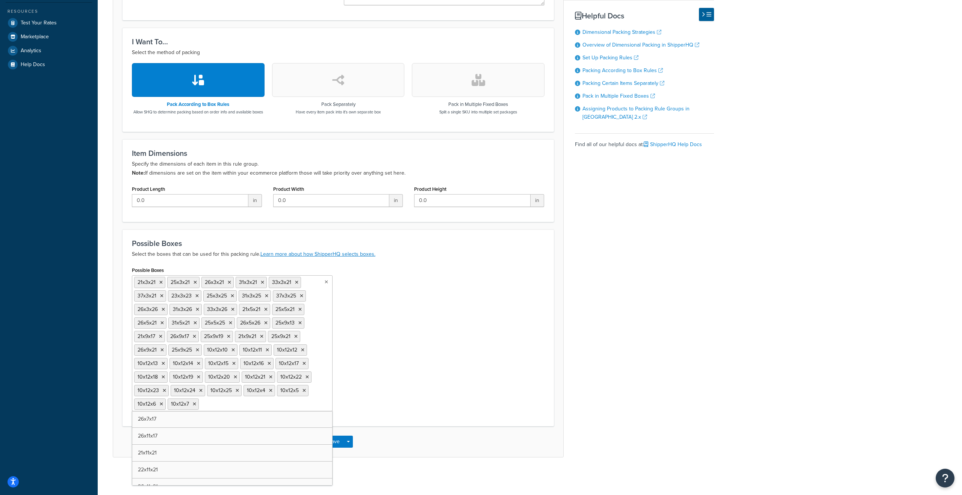
click at [163, 281] on li "21x3x21" at bounding box center [149, 282] width 31 height 11
click at [161, 280] on icon at bounding box center [160, 282] width 3 height 5
click at [161, 280] on icon at bounding box center [161, 282] width 3 height 5
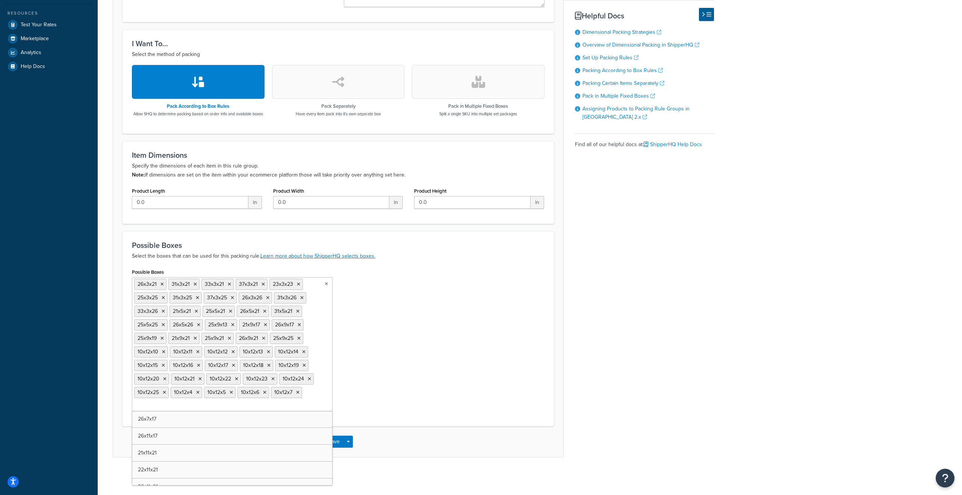
click at [161, 280] on li "26x3x21" at bounding box center [150, 284] width 32 height 11
click at [161, 285] on icon at bounding box center [161, 284] width 3 height 5
click at [194, 285] on icon at bounding box center [195, 284] width 3 height 5
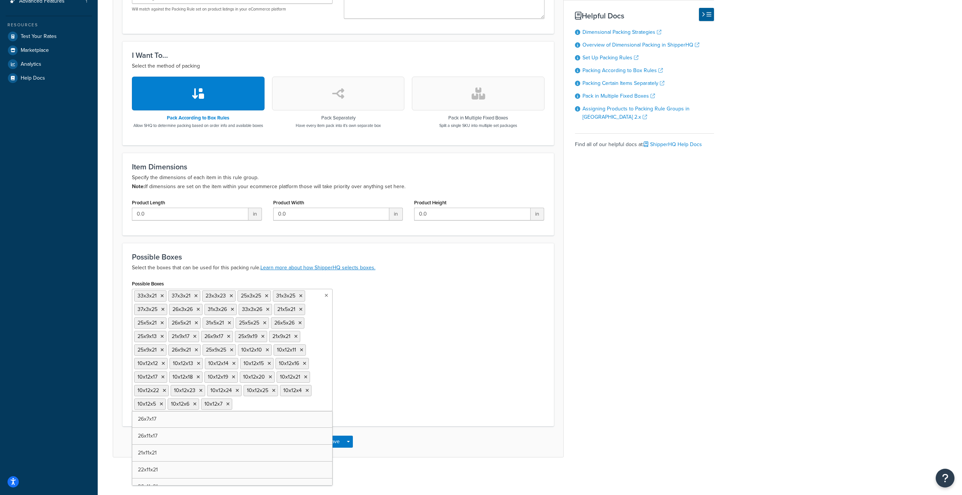
scroll to position [203, 0]
click at [161, 285] on label "Possible Boxes" at bounding box center [148, 284] width 32 height 6
click at [234, 400] on input "Possible Boxes" at bounding box center [267, 404] width 67 height 8
click at [161, 285] on label "Possible Boxes" at bounding box center [148, 284] width 32 height 6
click at [234, 400] on input "Possible Boxes" at bounding box center [267, 404] width 67 height 8
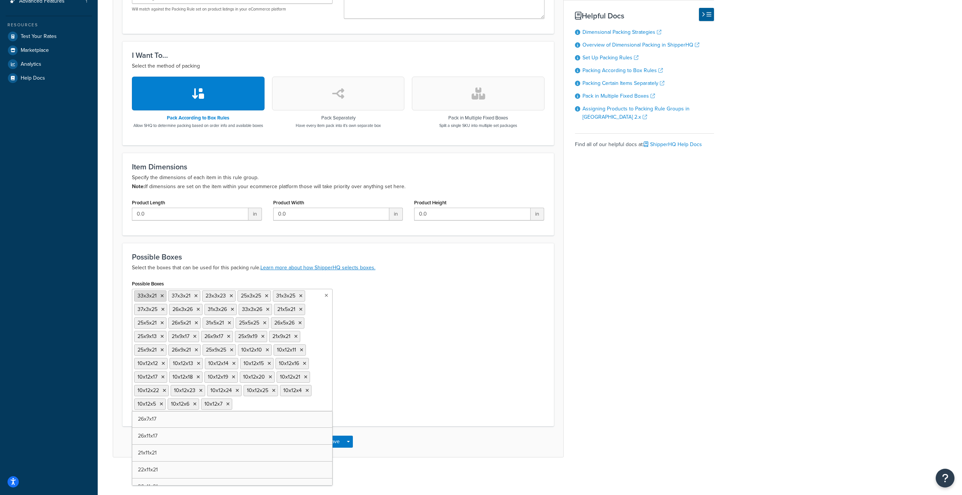
click at [161, 292] on li "33x3x21" at bounding box center [150, 296] width 32 height 11
click at [161, 295] on icon at bounding box center [161, 296] width 3 height 5
click at [162, 295] on icon at bounding box center [163, 296] width 3 height 5
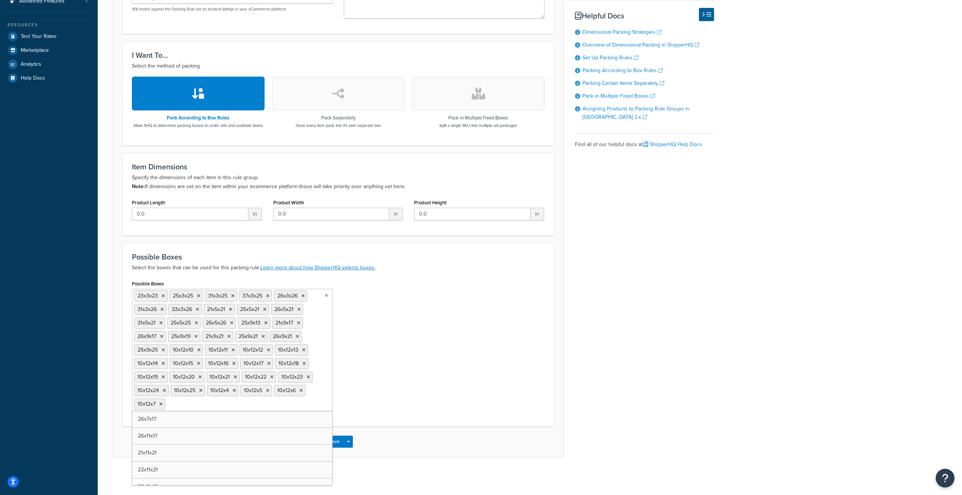
scroll to position [201, 0]
click at [170, 295] on li "25x3x25" at bounding box center [186, 296] width 33 height 11
click at [162, 301] on li "25x3x25" at bounding box center [150, 297] width 33 height 11
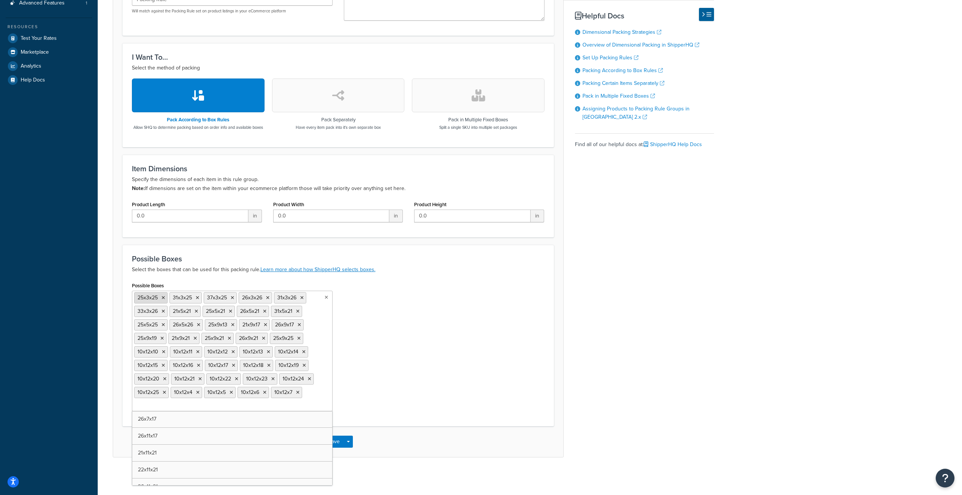
click at [163, 298] on icon at bounding box center [163, 298] width 3 height 5
click at [163, 298] on icon at bounding box center [161, 298] width 3 height 5
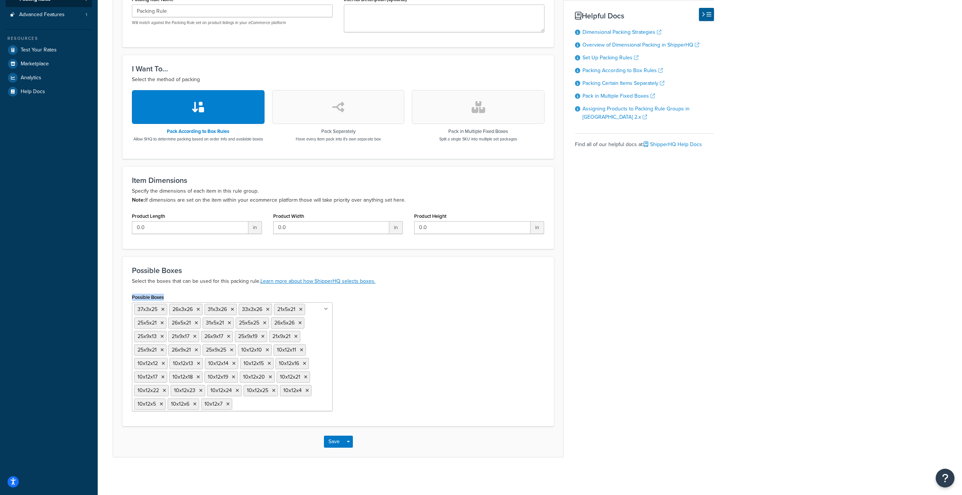
click at [163, 298] on label "Possible Boxes" at bounding box center [148, 298] width 32 height 6
click at [234, 400] on input "Possible Boxes" at bounding box center [267, 404] width 67 height 8
click at [163, 298] on label "Possible Boxes" at bounding box center [148, 298] width 32 height 6
click at [234, 400] on input "Possible Boxes" at bounding box center [267, 404] width 67 height 8
click at [163, 307] on icon at bounding box center [162, 309] width 3 height 5
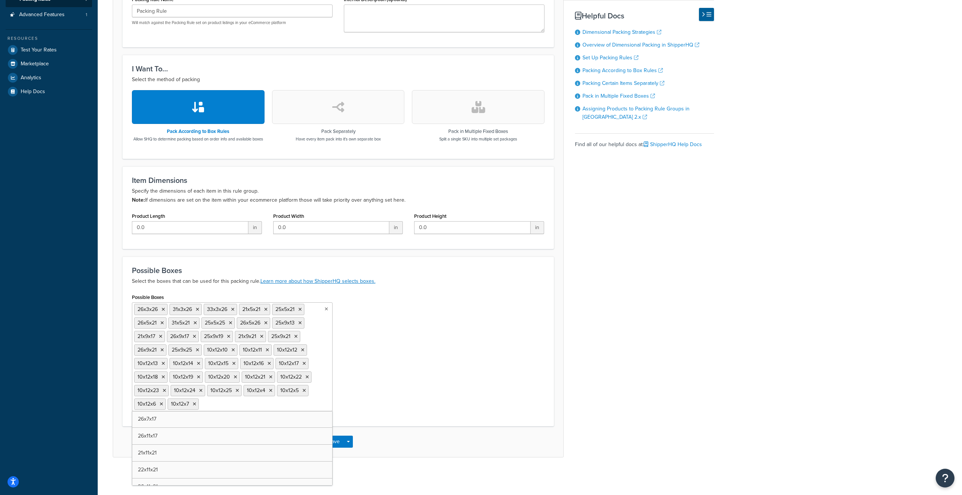
click at [163, 307] on icon at bounding box center [163, 309] width 3 height 5
click at [163, 307] on icon at bounding box center [161, 309] width 3 height 5
click at [163, 307] on li "33x3x26" at bounding box center [150, 311] width 33 height 11
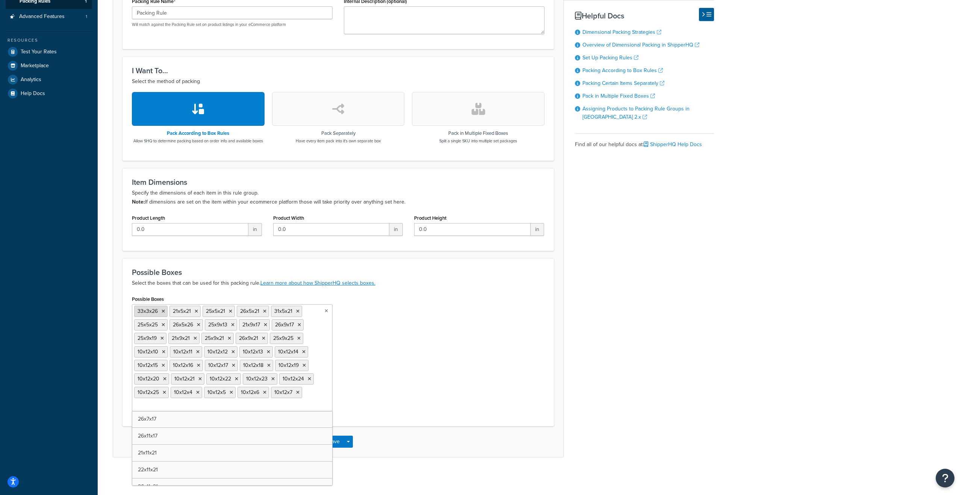
click at [163, 312] on icon at bounding box center [163, 311] width 3 height 5
click at [163, 312] on li "21x5x21" at bounding box center [149, 311] width 31 height 11
click at [160, 312] on icon at bounding box center [160, 311] width 3 height 5
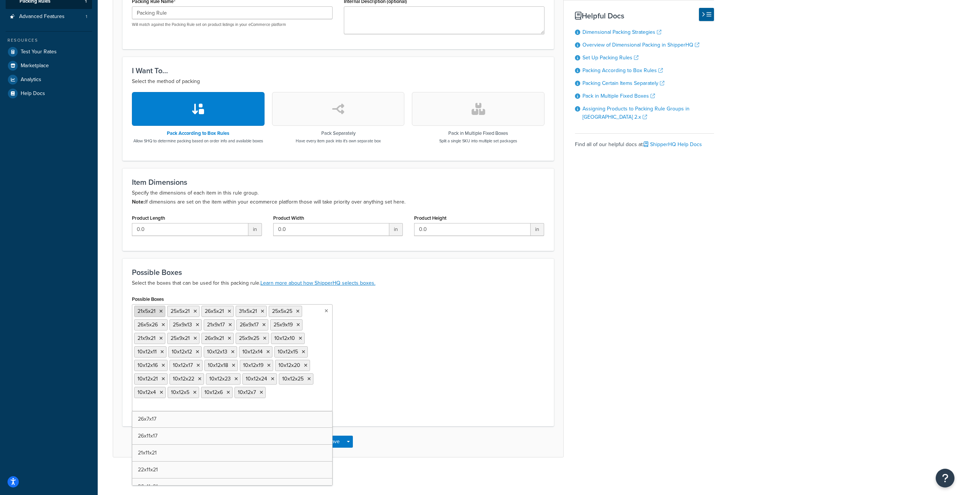
scroll to position [176, 0]
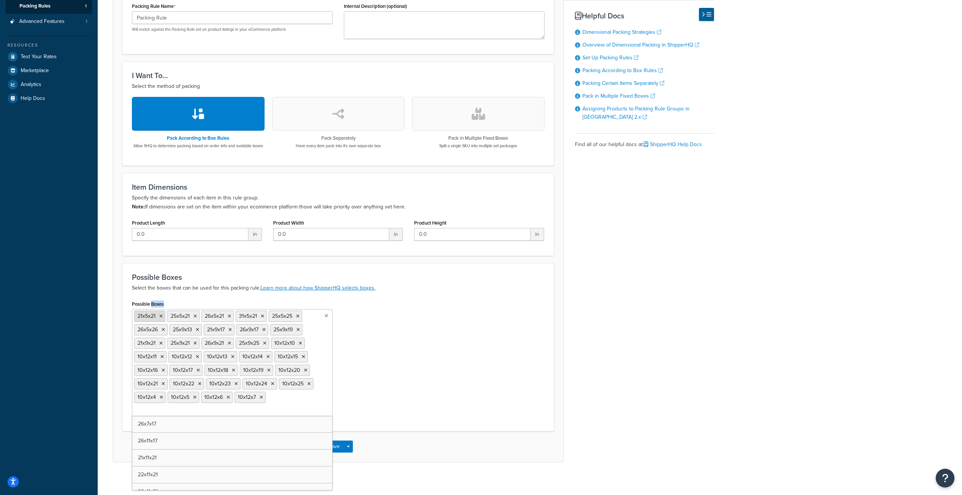
click at [160, 307] on label "Possible Boxes" at bounding box center [148, 304] width 32 height 6
click at [160, 407] on input "Possible Boxes" at bounding box center [167, 411] width 67 height 8
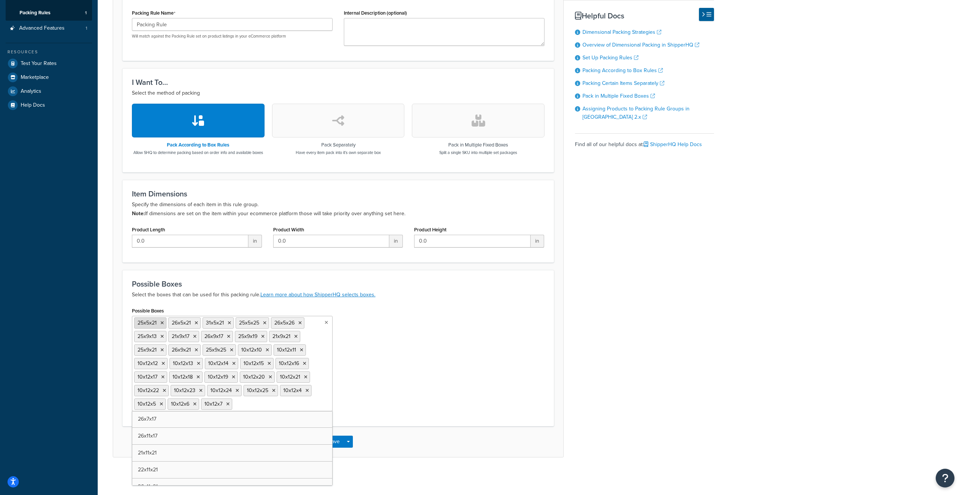
click at [162, 323] on icon at bounding box center [161, 323] width 3 height 5
click at [195, 323] on icon at bounding box center [196, 323] width 3 height 5
click at [162, 323] on icon at bounding box center [160, 323] width 3 height 5
click at [162, 323] on icon at bounding box center [163, 325] width 3 height 5
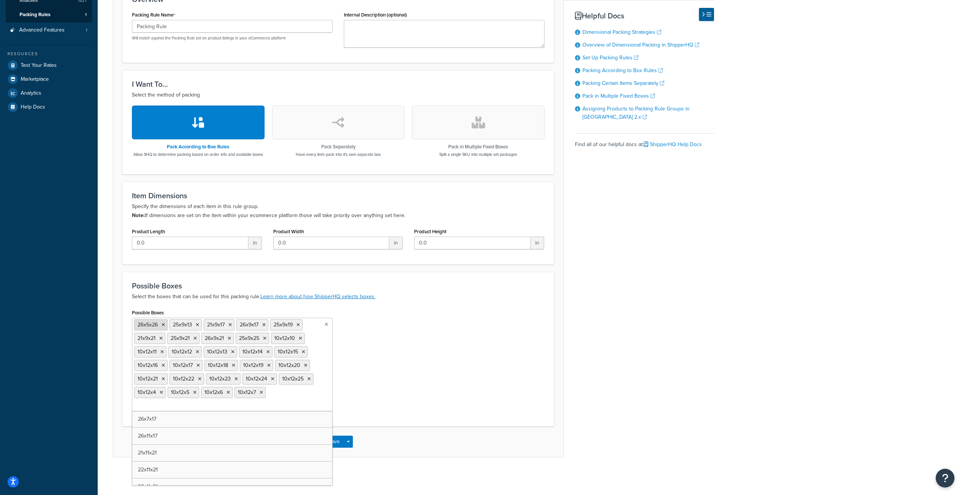
click at [162, 326] on icon at bounding box center [163, 325] width 3 height 5
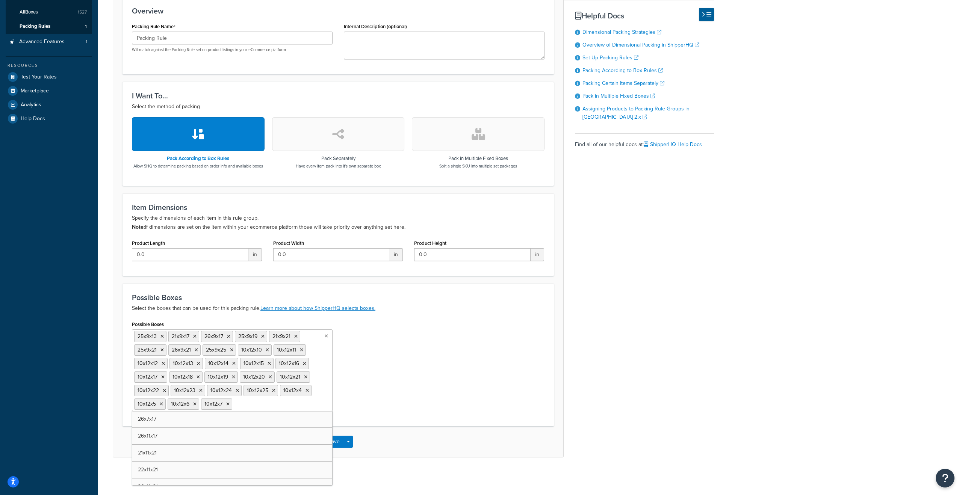
scroll to position [163, 0]
click at [162, 326] on label "Possible Boxes" at bounding box center [148, 325] width 32 height 6
click at [234, 400] on input "Possible Boxes" at bounding box center [267, 404] width 67 height 8
click at [162, 326] on label "Possible Boxes" at bounding box center [148, 325] width 32 height 6
click at [234, 400] on input "Possible Boxes" at bounding box center [267, 404] width 67 height 8
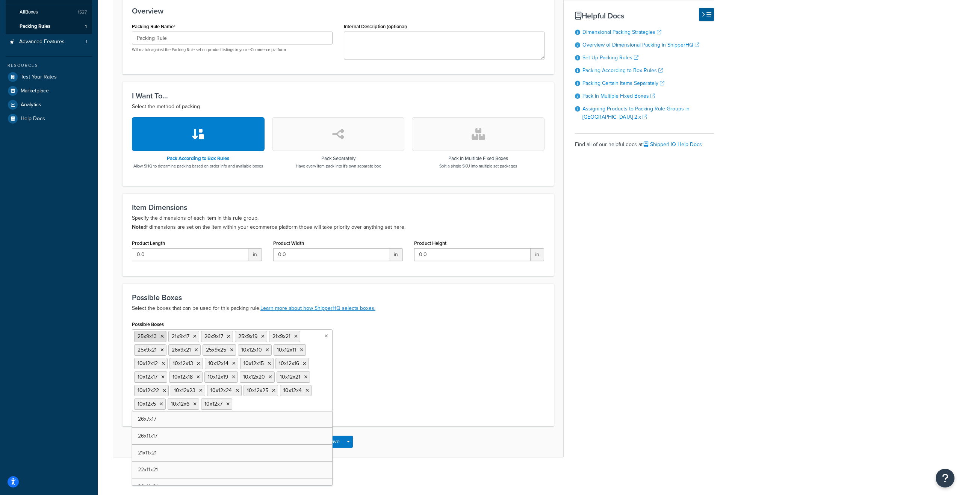
click at [162, 332] on li "25x9x13" at bounding box center [150, 336] width 32 height 11
click at [161, 336] on icon at bounding box center [161, 337] width 3 height 5
click at [161, 336] on icon at bounding box center [160, 337] width 3 height 5
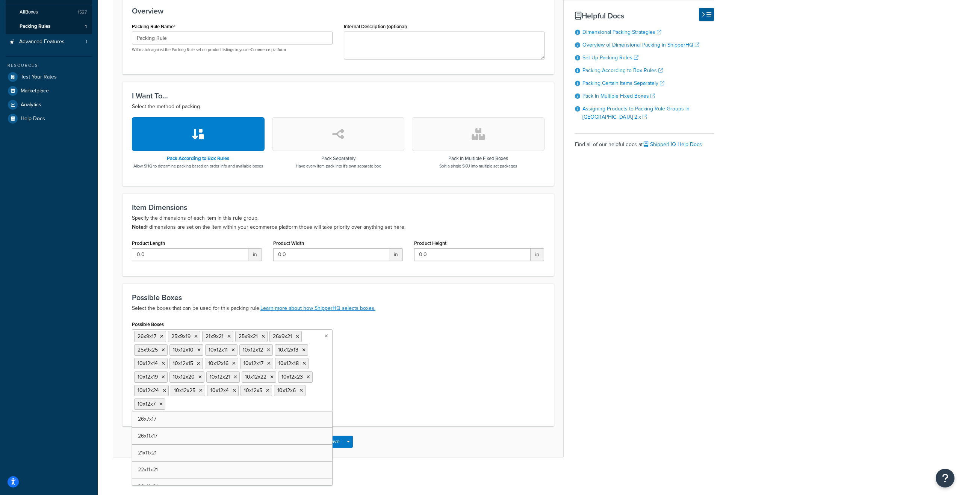
click at [161, 336] on icon at bounding box center [161, 337] width 3 height 5
click at [161, 336] on icon at bounding box center [161, 338] width 3 height 5
click at [161, 336] on icon at bounding box center [160, 338] width 3 height 5
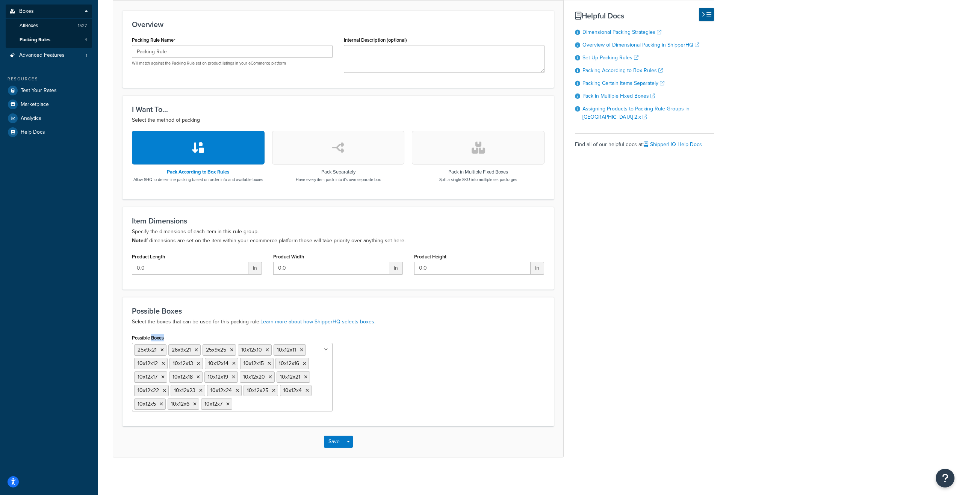
click at [161, 336] on label "Possible Boxes" at bounding box center [148, 338] width 32 height 6
click at [234, 400] on input "Possible Boxes" at bounding box center [267, 404] width 67 height 8
click at [161, 336] on label "Possible Boxes" at bounding box center [148, 338] width 32 height 6
click at [234, 400] on input "Possible Boxes" at bounding box center [267, 404] width 67 height 8
click at [162, 350] on icon at bounding box center [161, 350] width 3 height 5
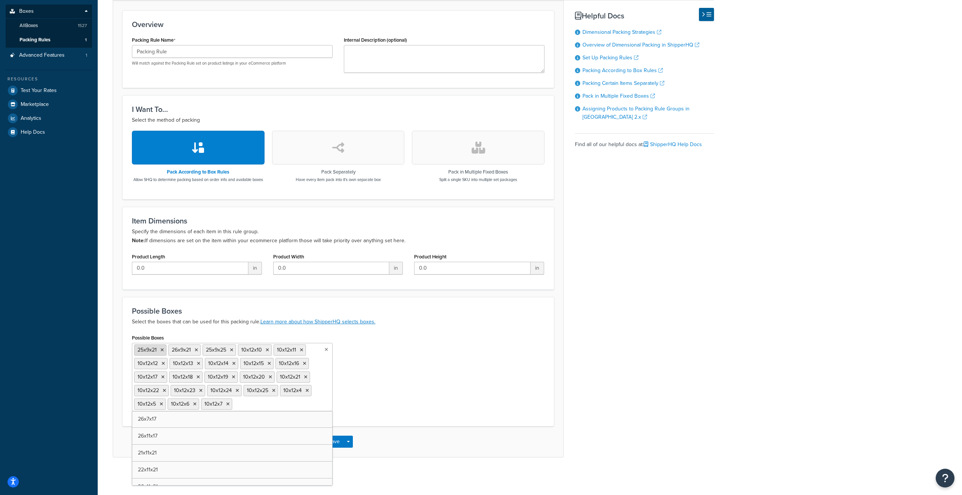
click at [195, 350] on icon at bounding box center [196, 350] width 3 height 5
click at [162, 350] on icon at bounding box center [163, 350] width 3 height 5
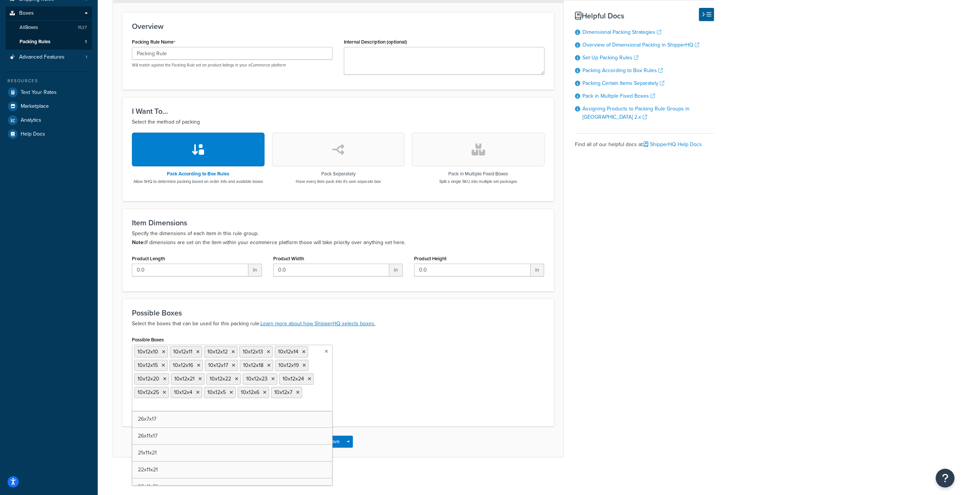
click at [162, 350] on icon at bounding box center [163, 352] width 3 height 5
click at [196, 350] on icon at bounding box center [197, 352] width 3 height 5
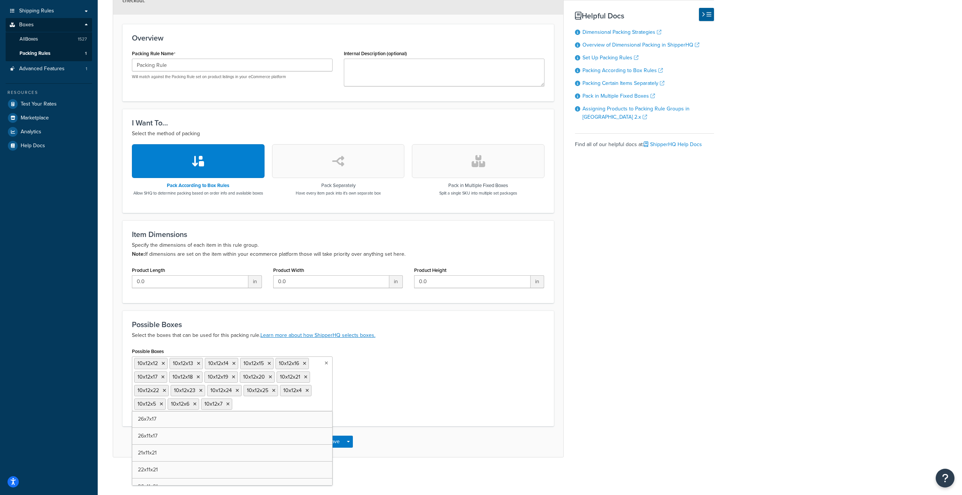
scroll to position [136, 0]
click at [303, 353] on div "Possible Boxes 10x12x12 10x12x13 10x12x14 10x12x15 10x12x16 10x12x17 10x12x18 1…" at bounding box center [232, 378] width 201 height 65
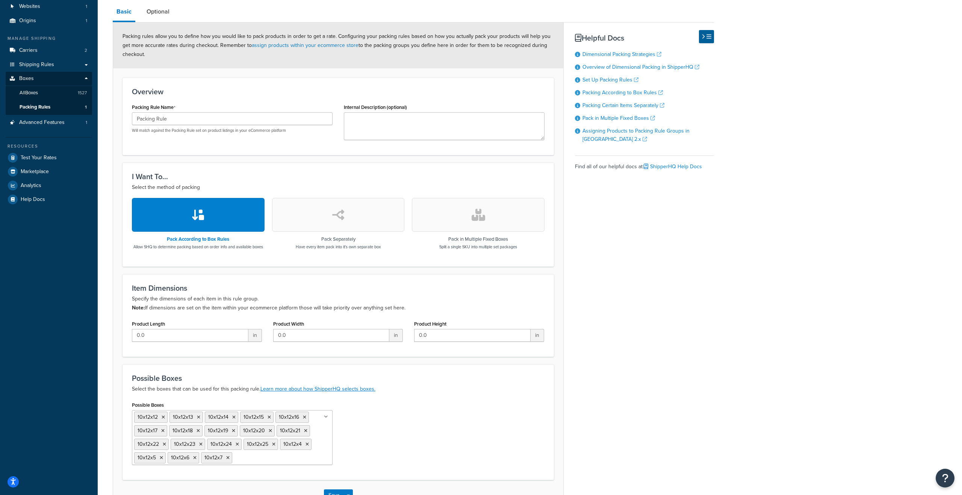
scroll to position [0, 0]
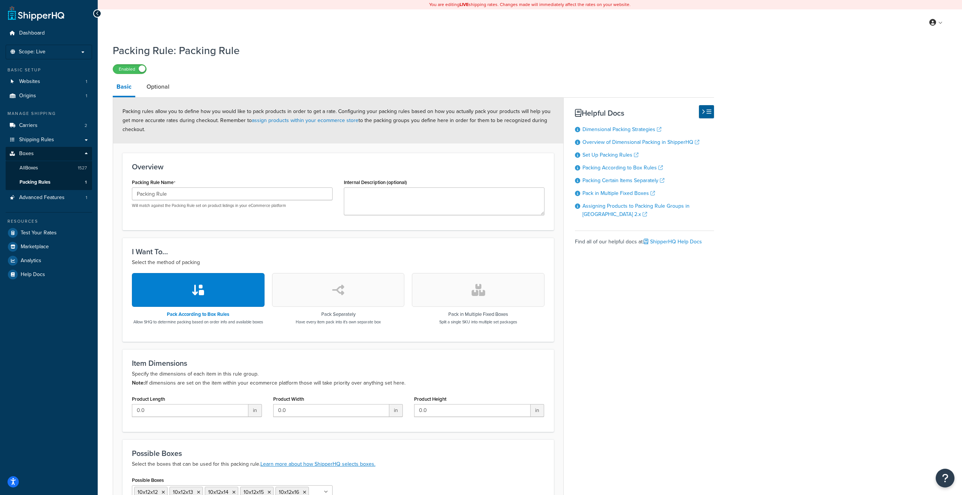
drag, startPoint x: 132, startPoint y: 68, endPoint x: 137, endPoint y: 144, distance: 76.1
click at [137, 144] on div "Packing Rule: Packing Rule Enabled Basic Optional Packing rules allow you to de…" at bounding box center [413, 312] width 601 height 547
click at [48, 179] on span "Packing Rules" at bounding box center [35, 182] width 31 height 6
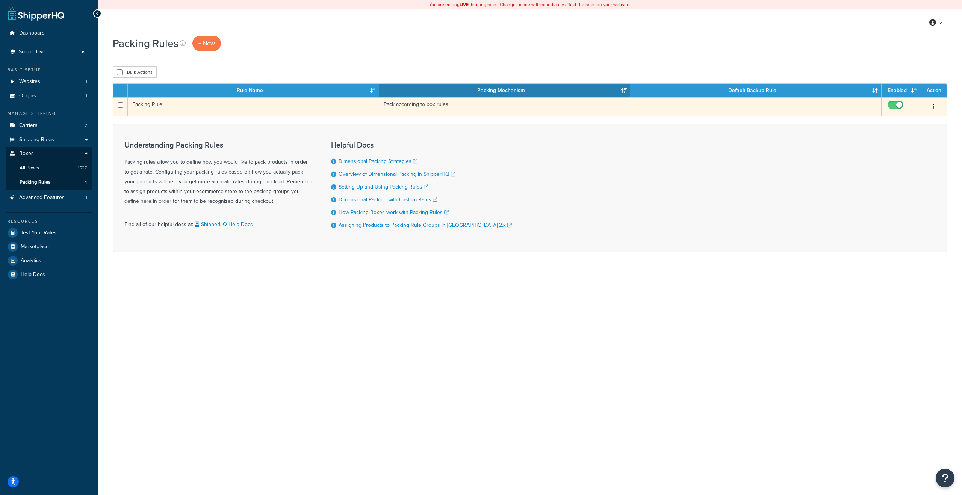
click at [935, 107] on button "button" at bounding box center [933, 107] width 11 height 12
click at [892, 151] on link "Delete" at bounding box center [903, 152] width 59 height 15
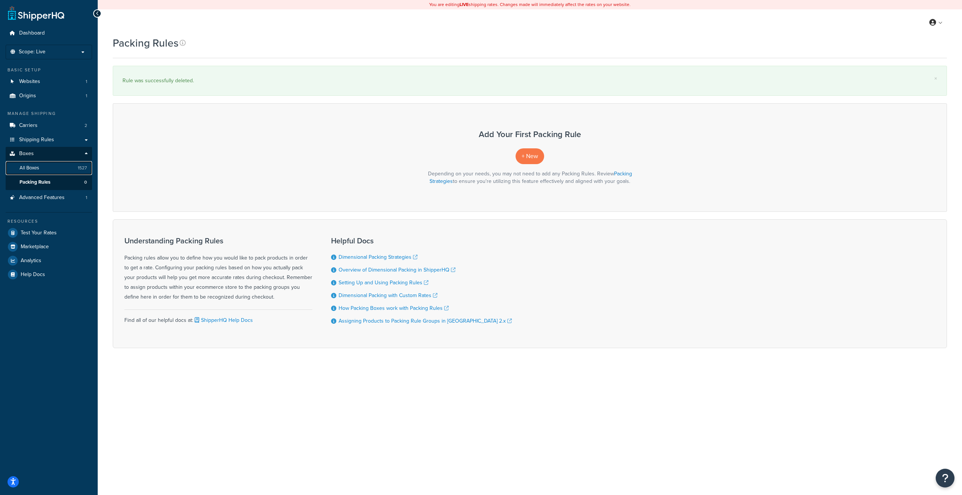
click at [39, 168] on span "All Boxes" at bounding box center [30, 168] width 20 height 6
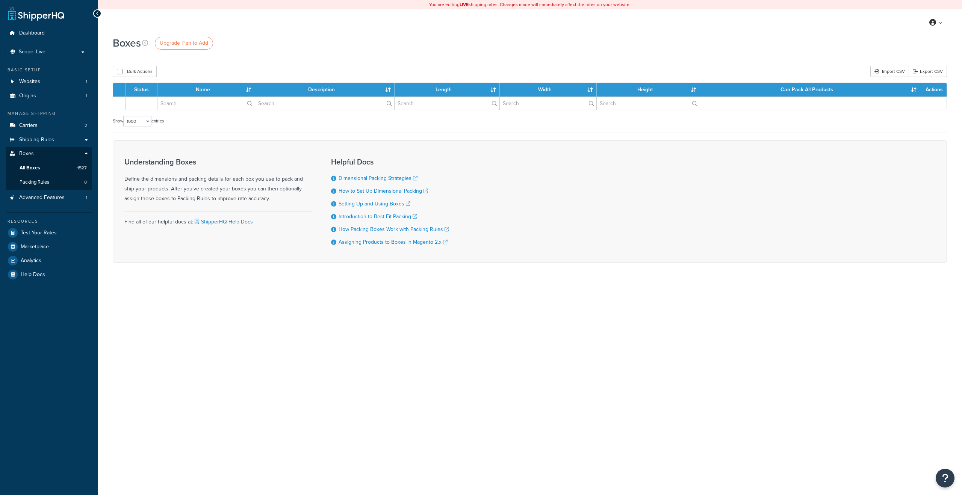
select select "1000"
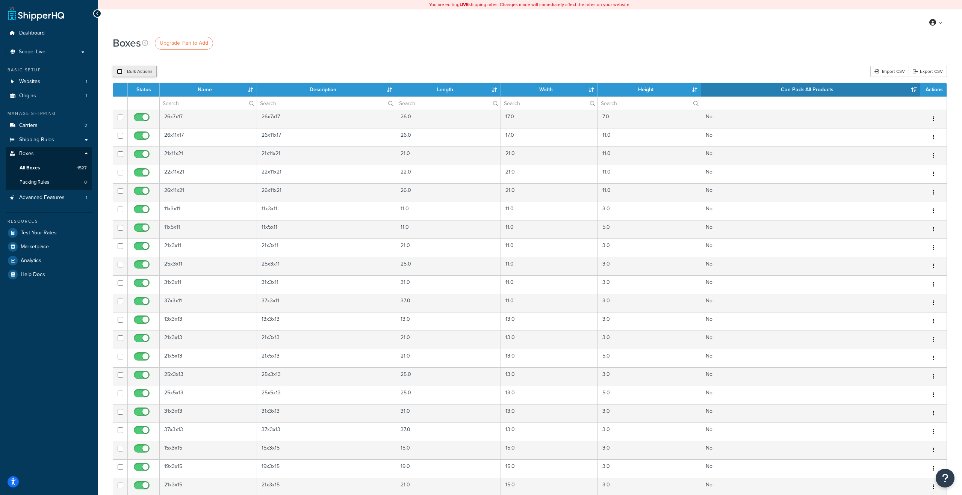
click at [119, 70] on input "checkbox" at bounding box center [120, 72] width 6 height 6
checkbox input "true"
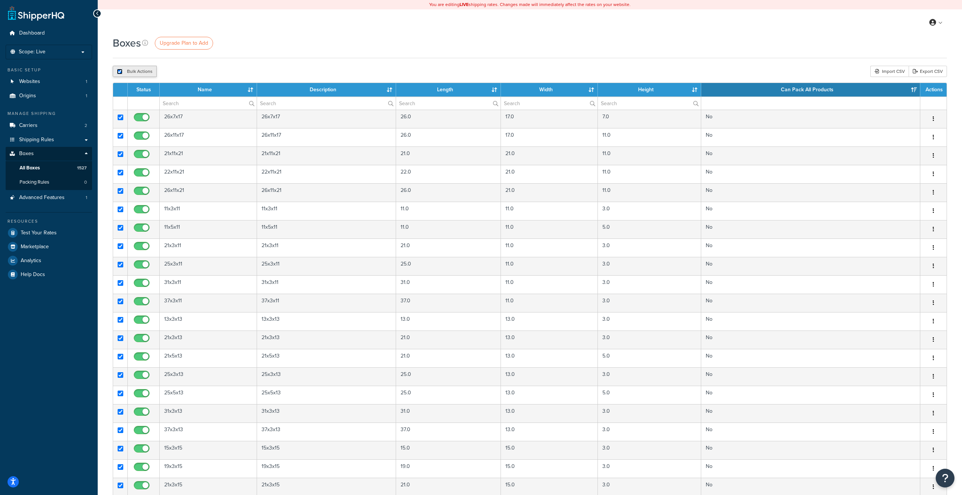
checkbox input "true"
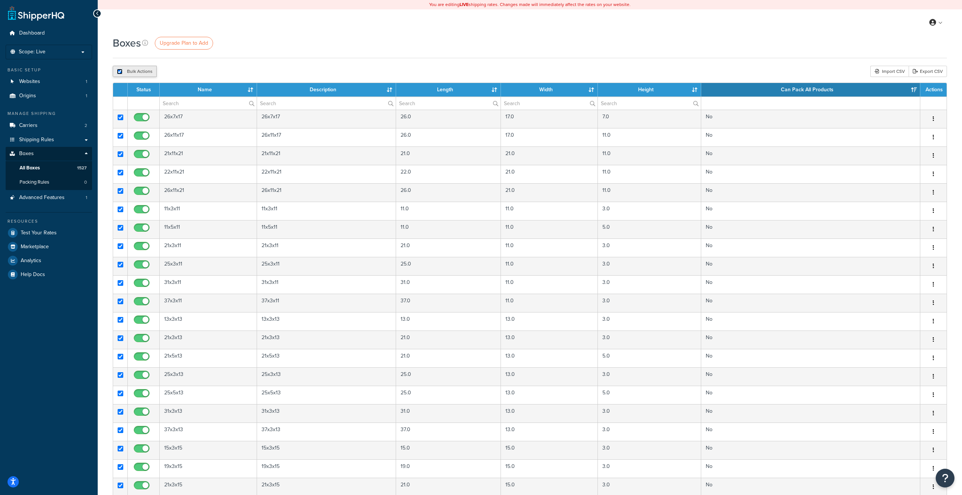
checkbox input "true"
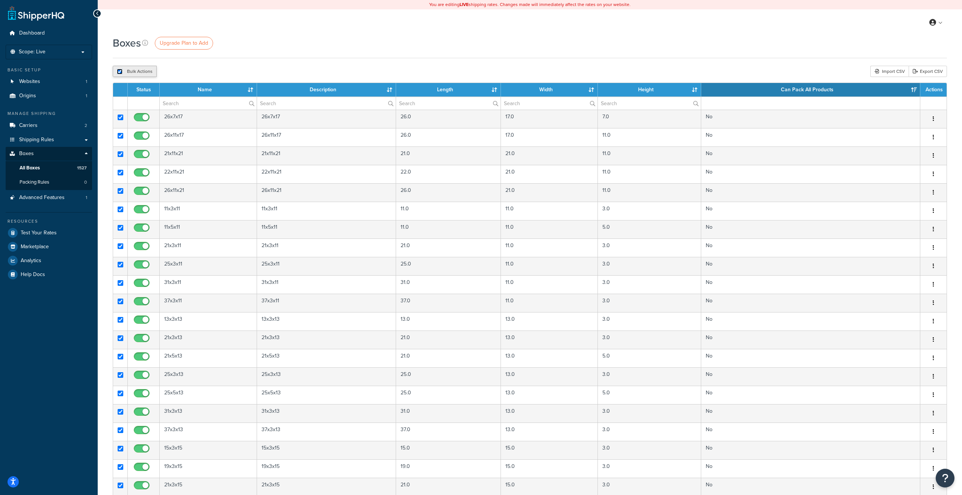
checkbox input "true"
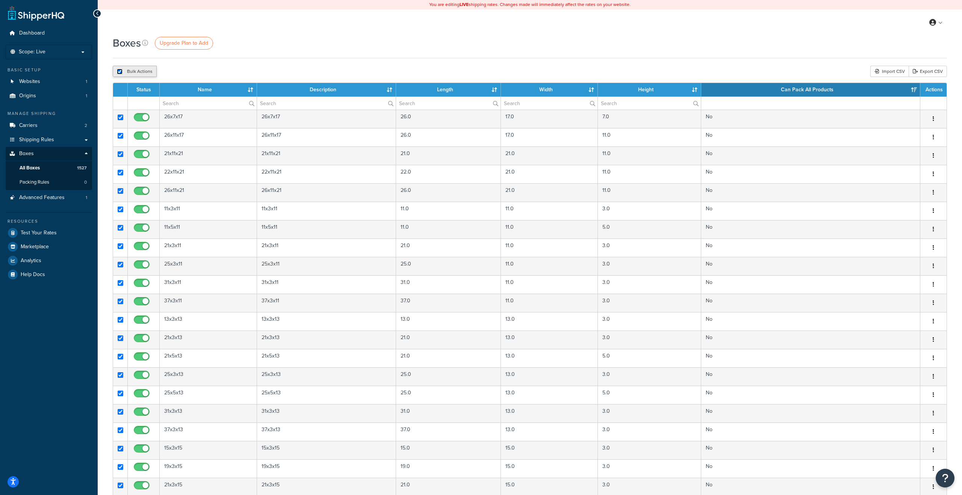
checkbox input "true"
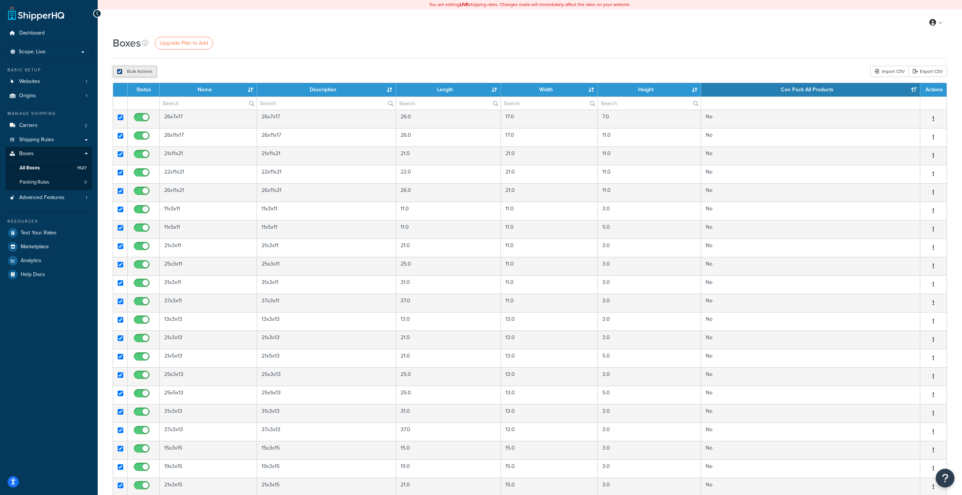
checkbox input "true"
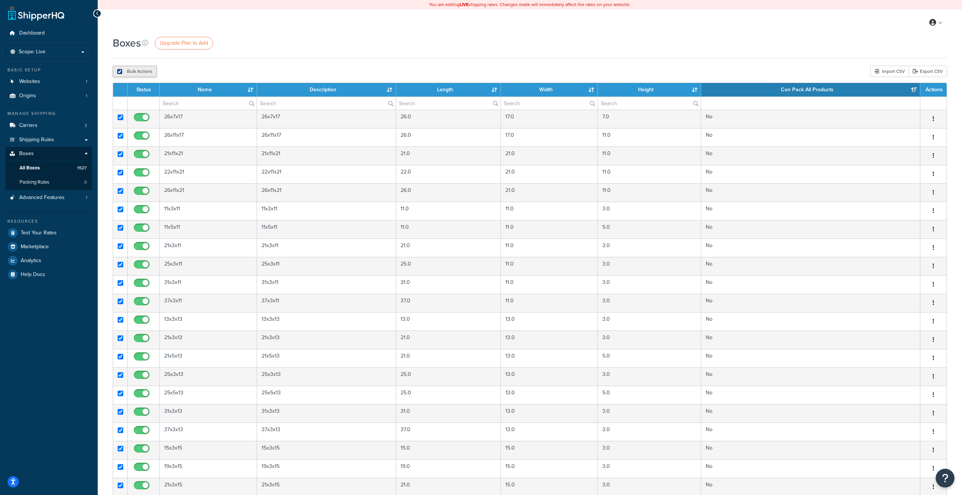
checkbox input "true"
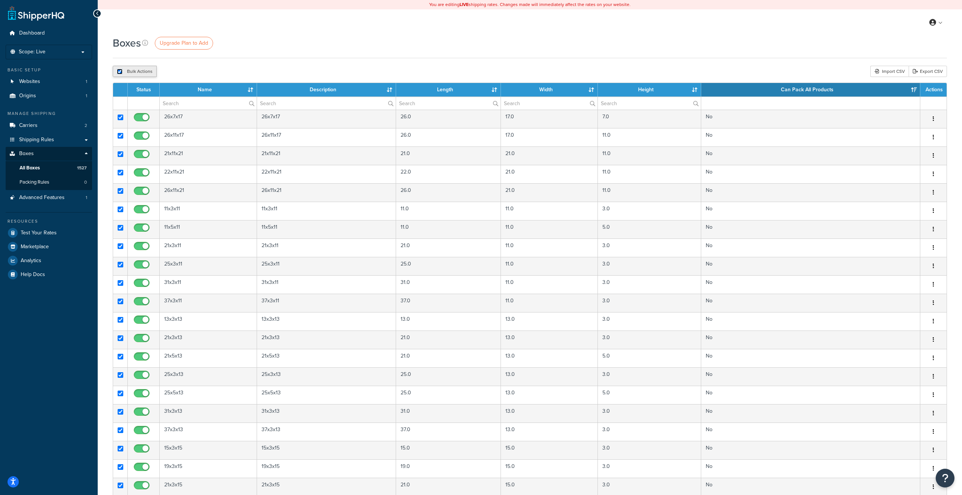
checkbox input "true"
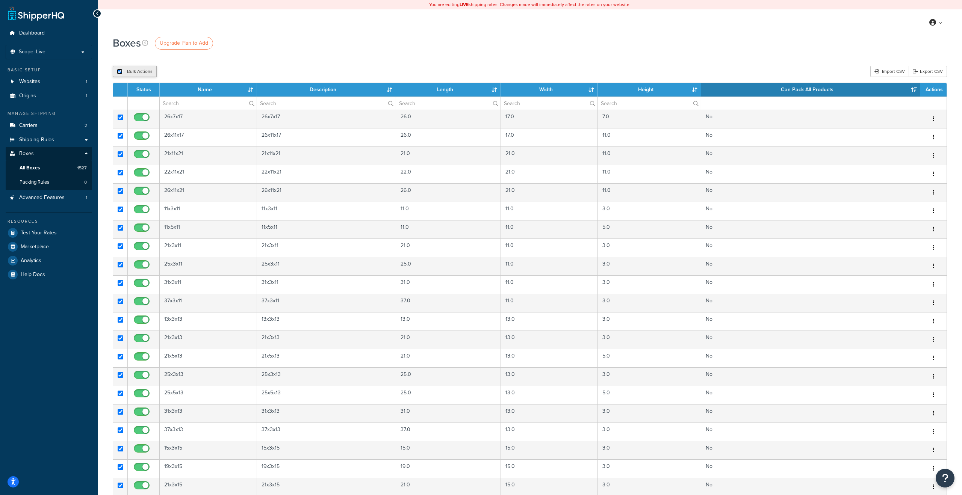
checkbox input "true"
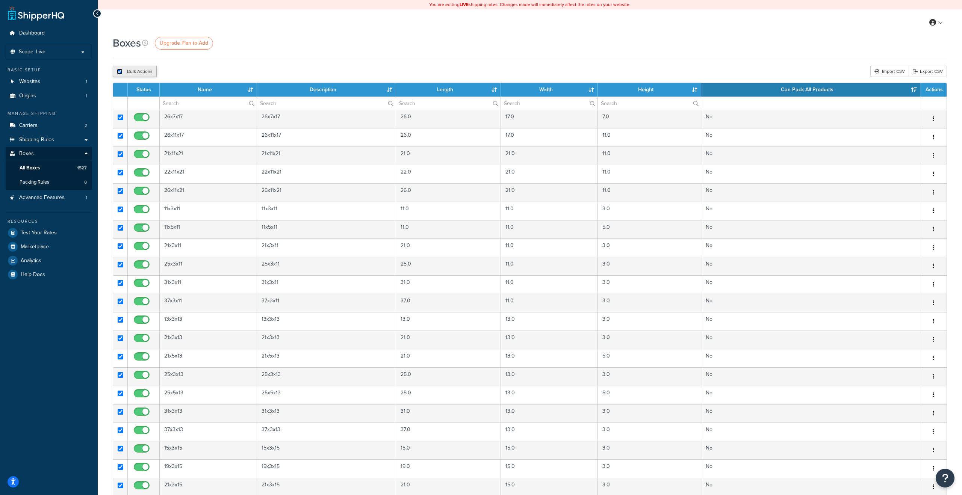
checkbox input "true"
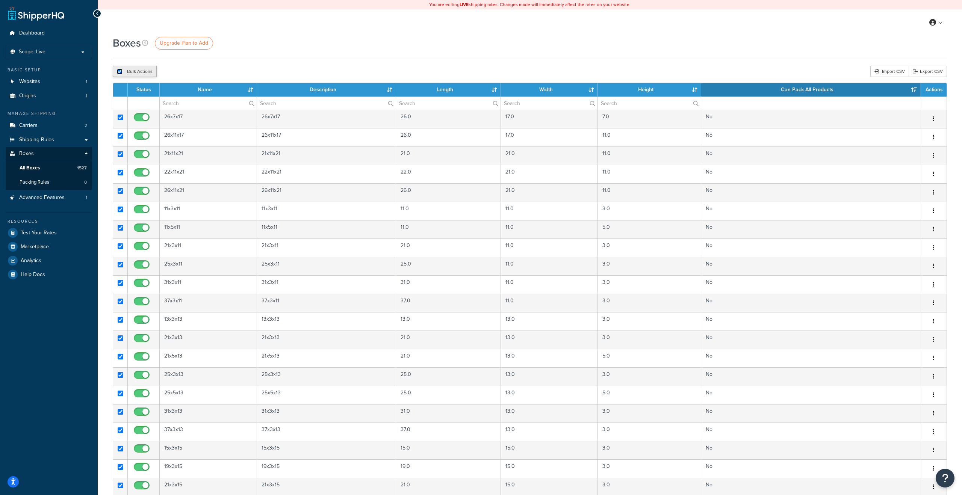
checkbox input "true"
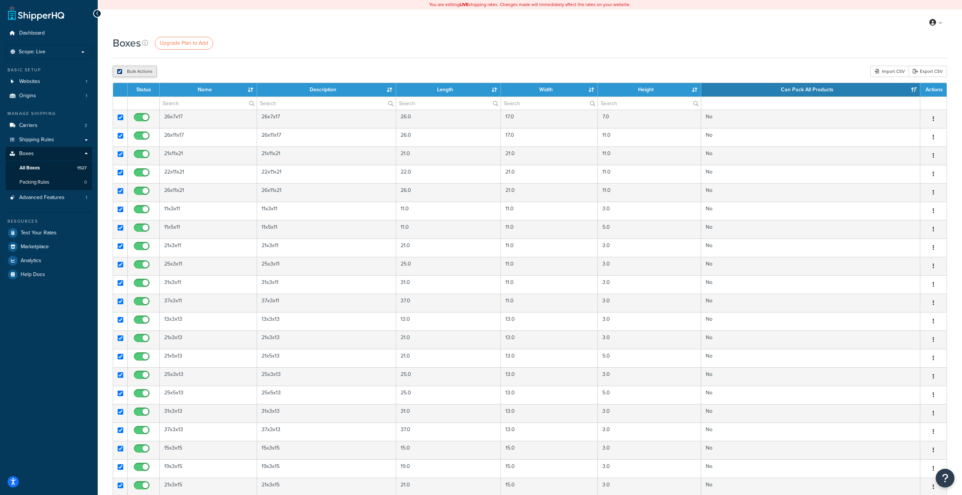
checkbox input "true"
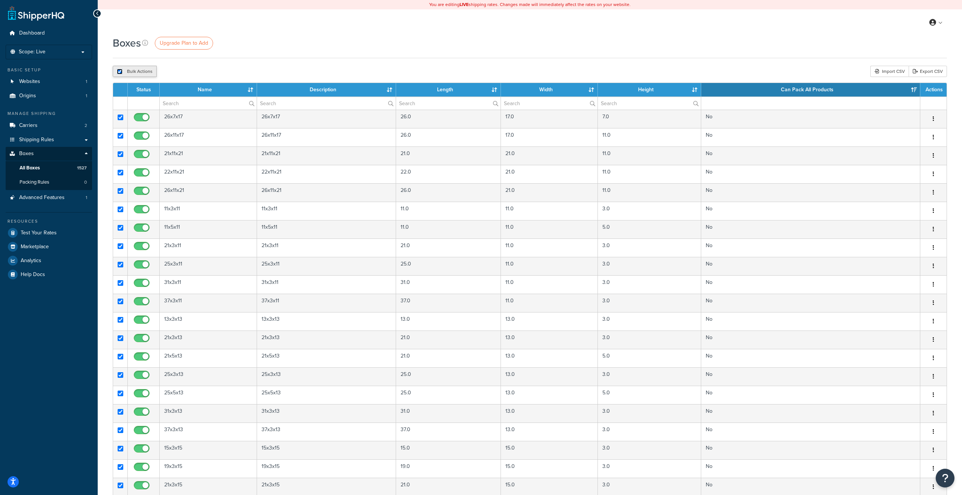
checkbox input "true"
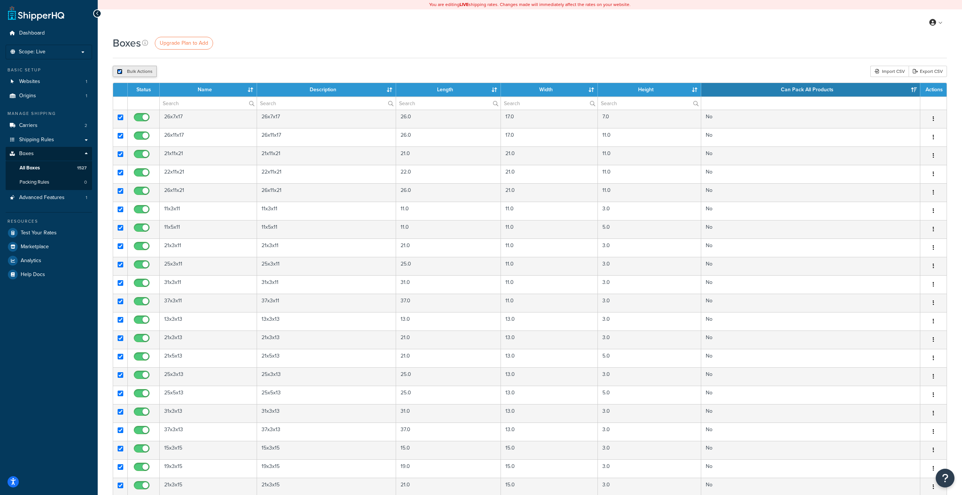
checkbox input "true"
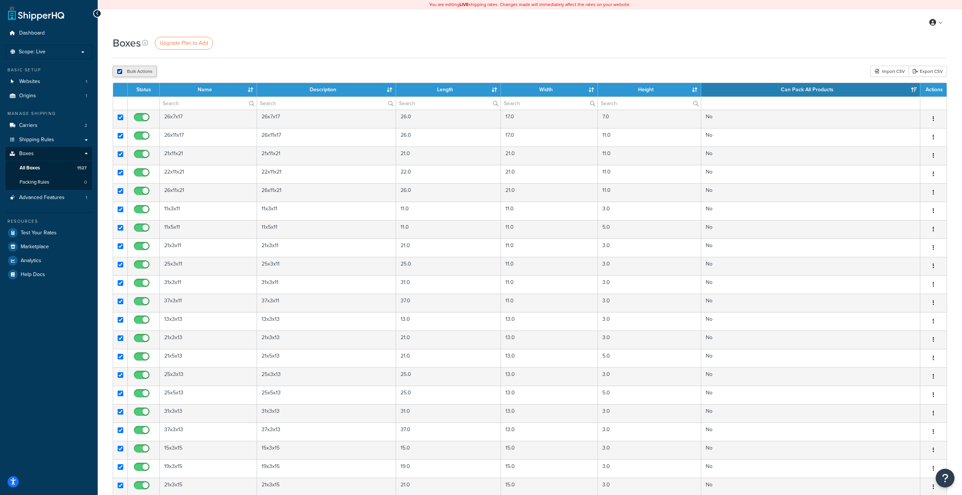
checkbox input "true"
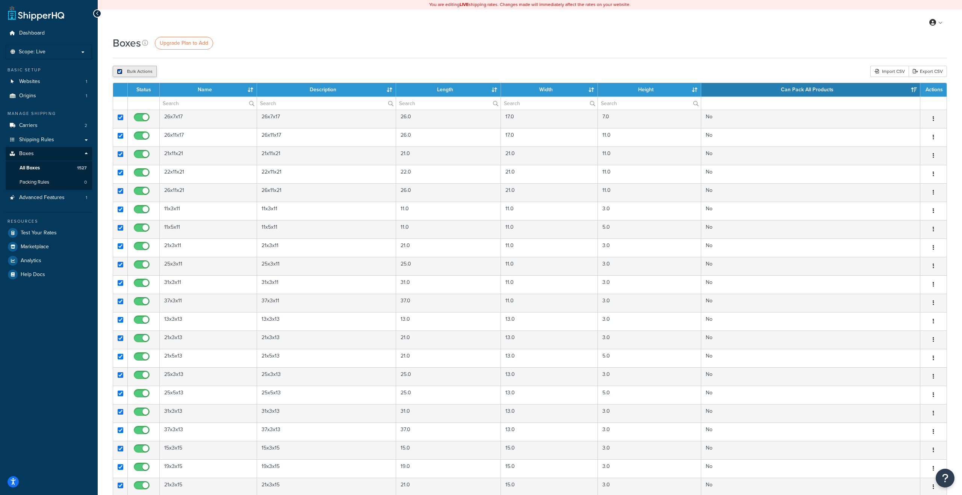
checkbox input "true"
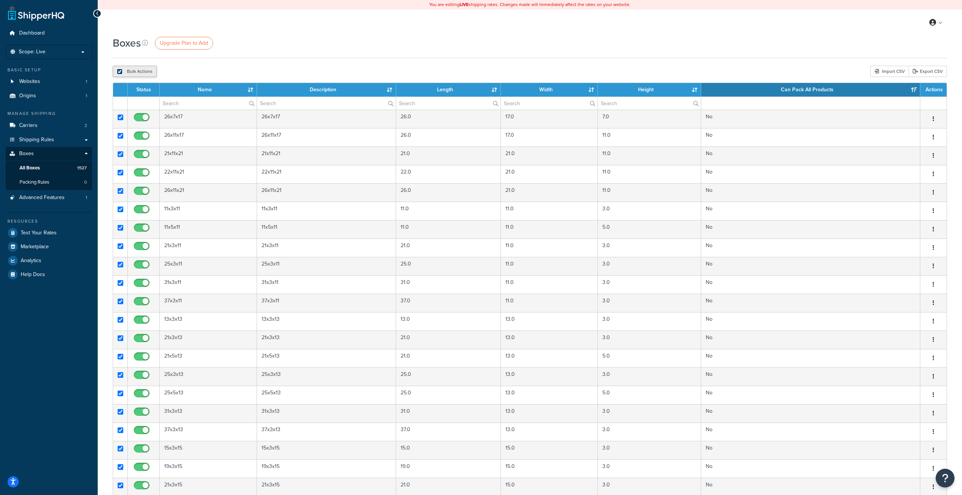
checkbox input "true"
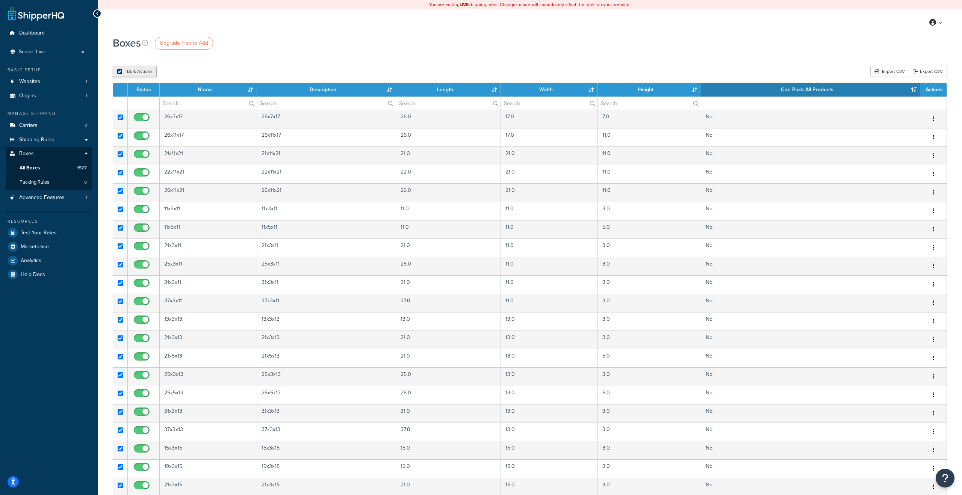
checkbox input "true"
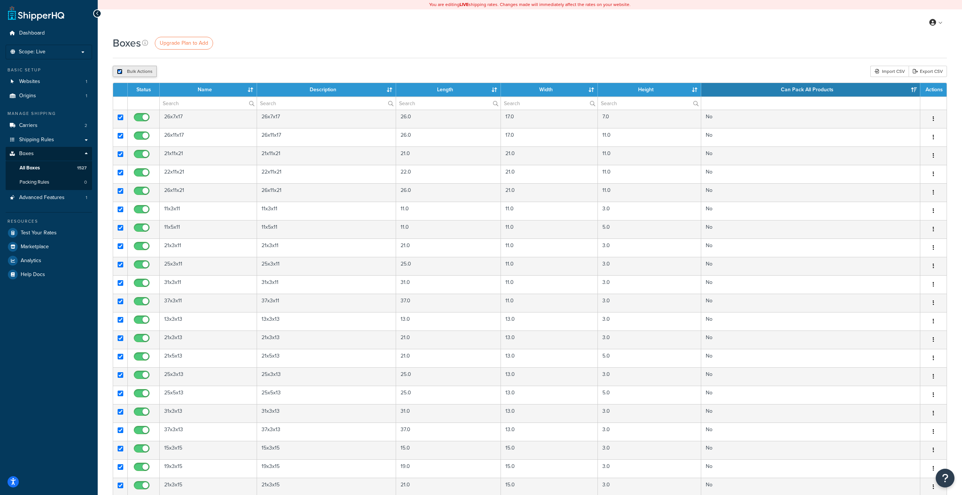
checkbox input "true"
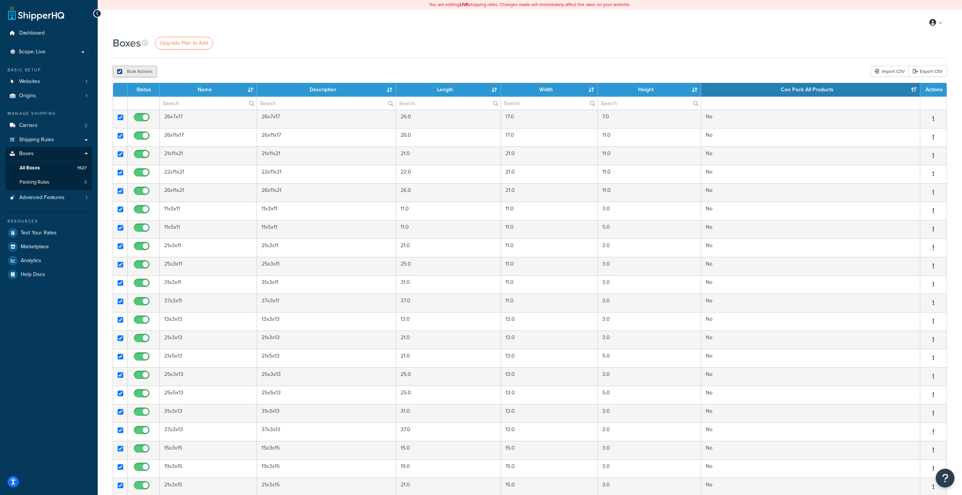
checkbox input "true"
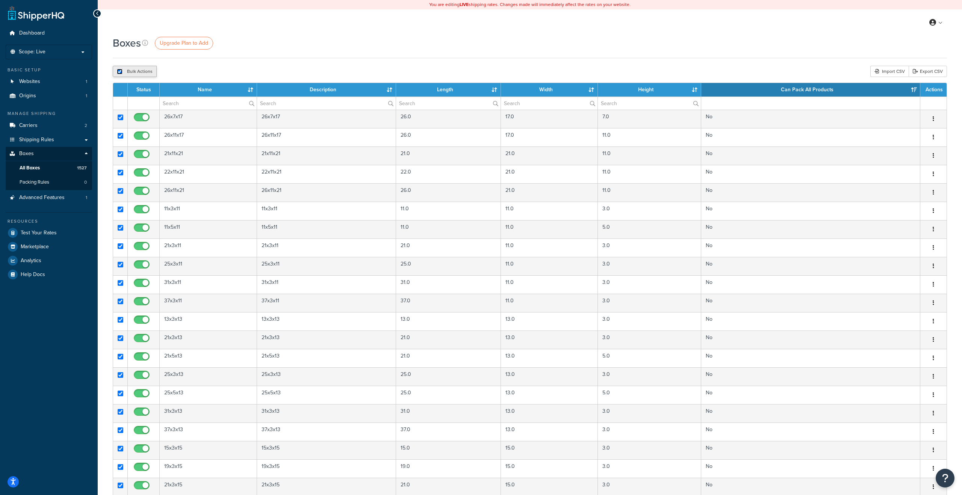
checkbox input "true"
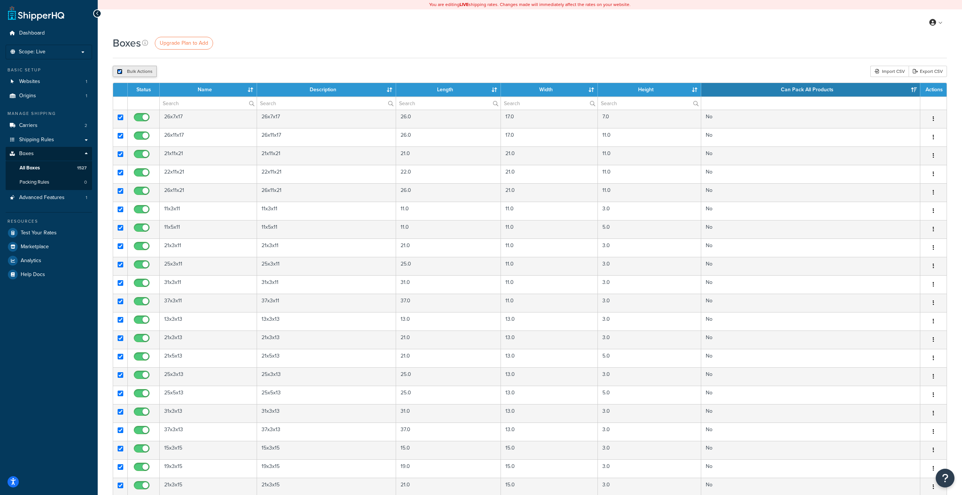
checkbox input "true"
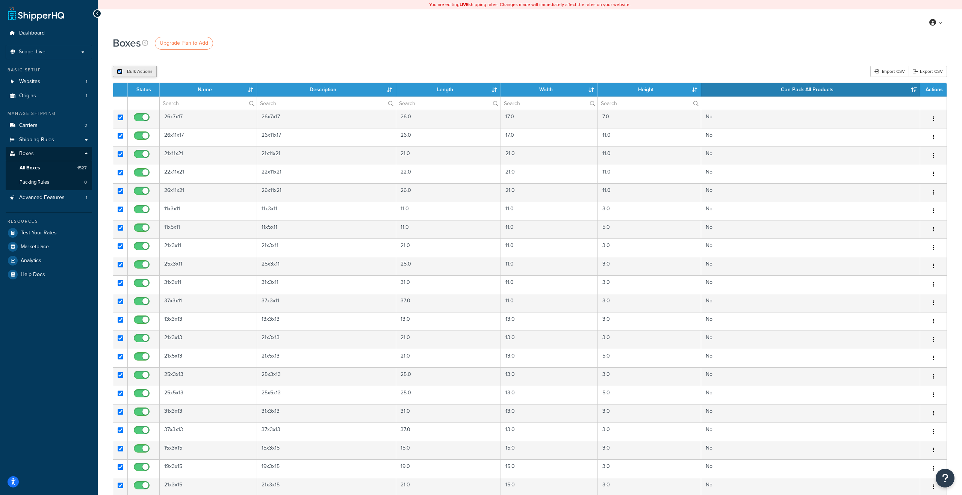
checkbox input "true"
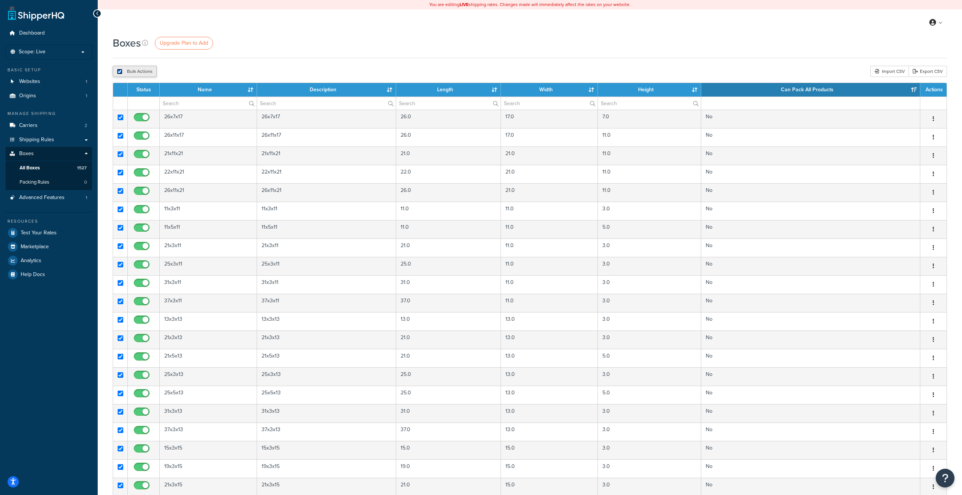
checkbox input "true"
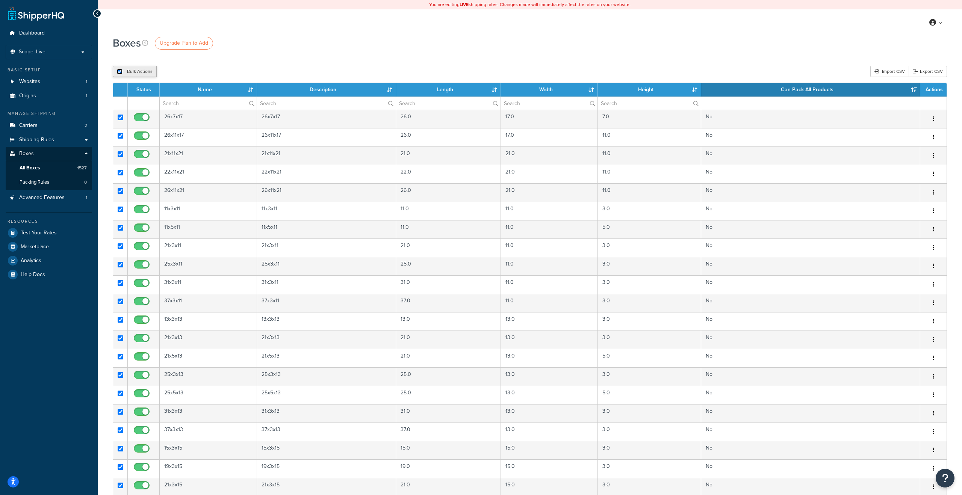
checkbox input "true"
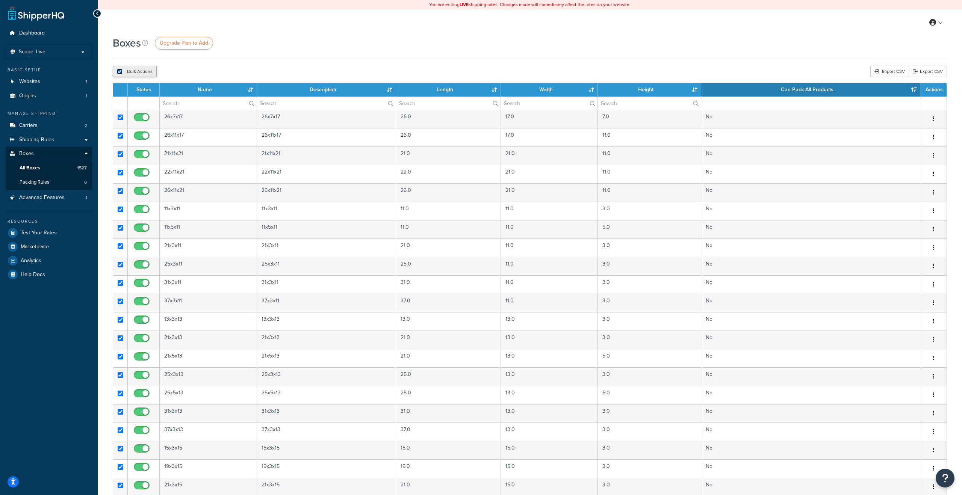
checkbox input "true"
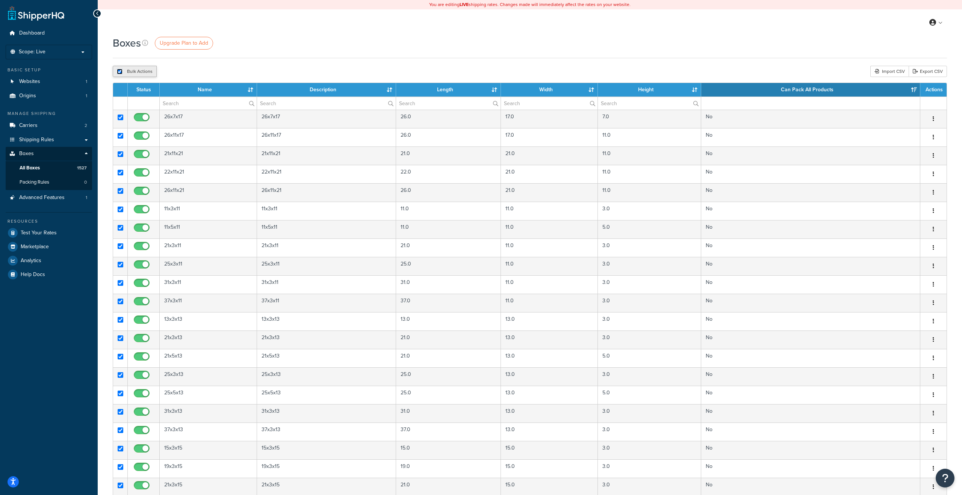
checkbox input "true"
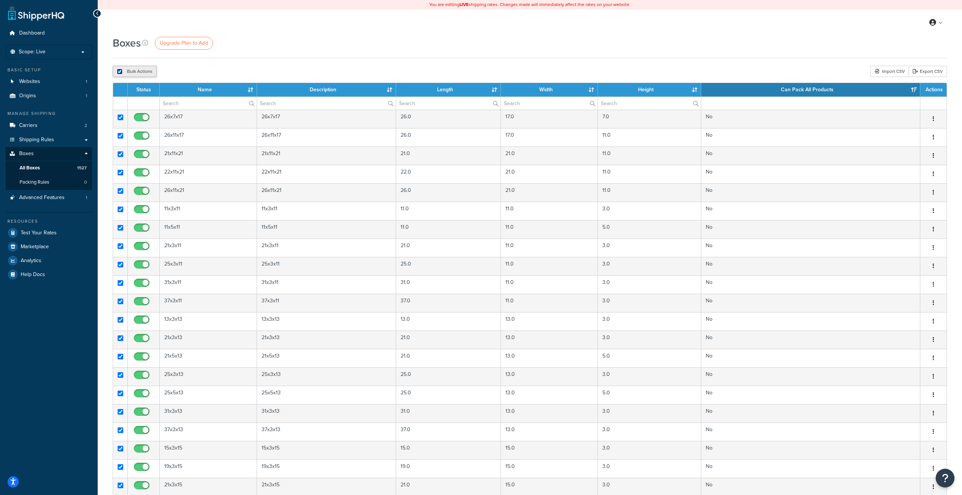
checkbox input "true"
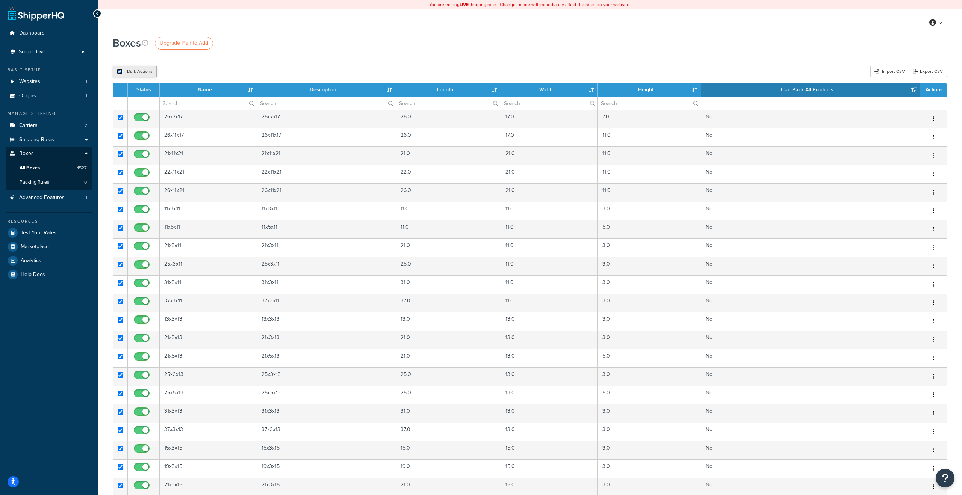
checkbox input "true"
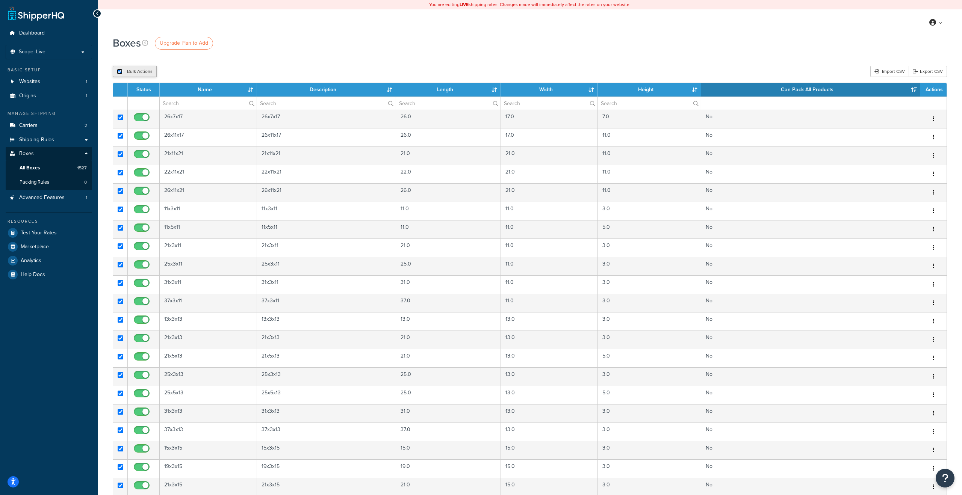
checkbox input "true"
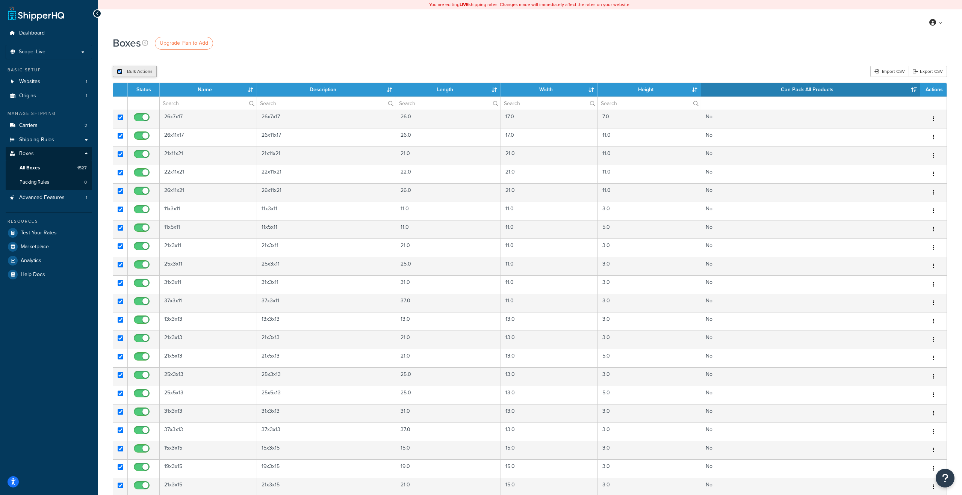
checkbox input "true"
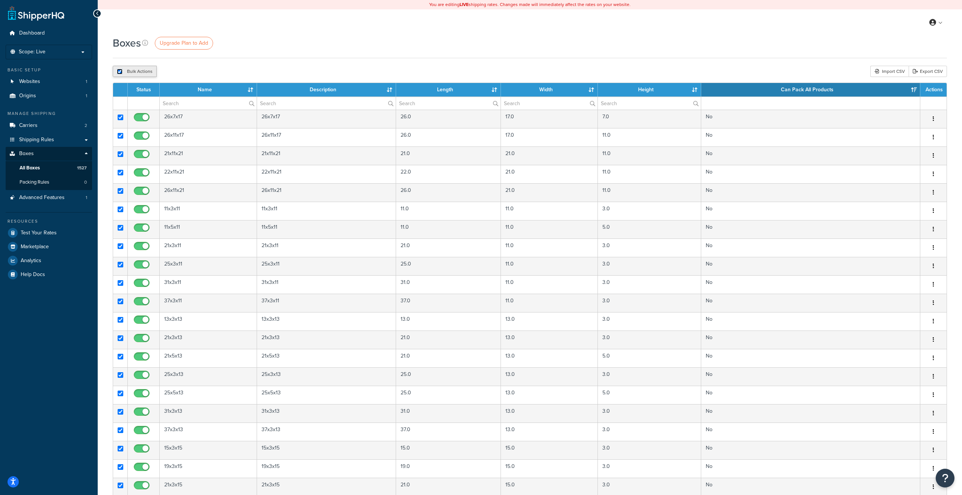
checkbox input "true"
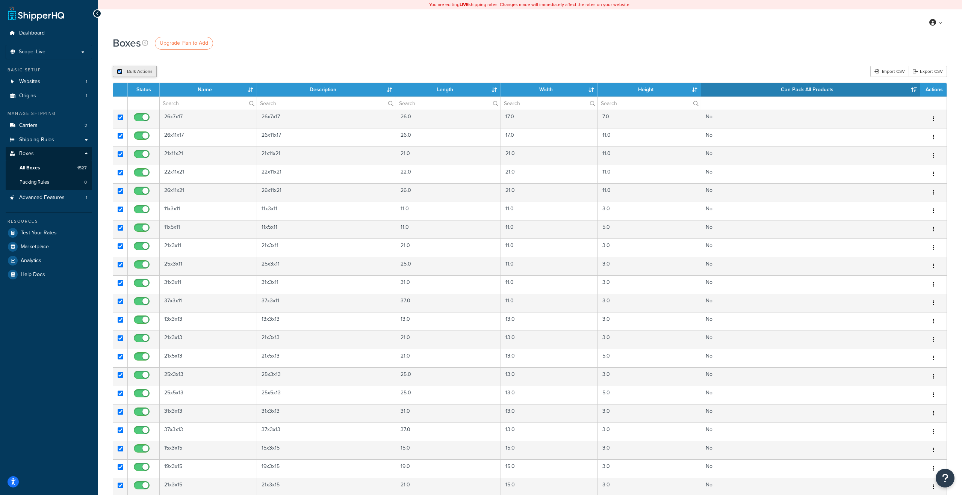
checkbox input "true"
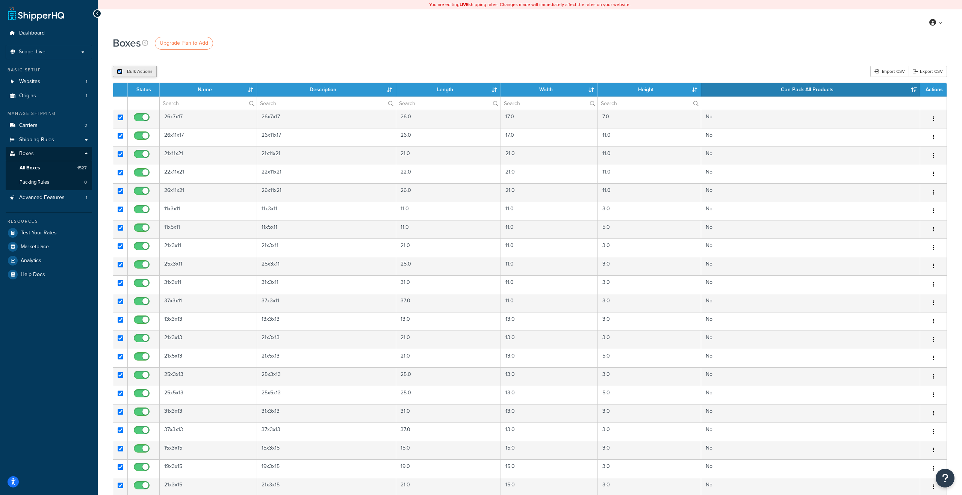
checkbox input "true"
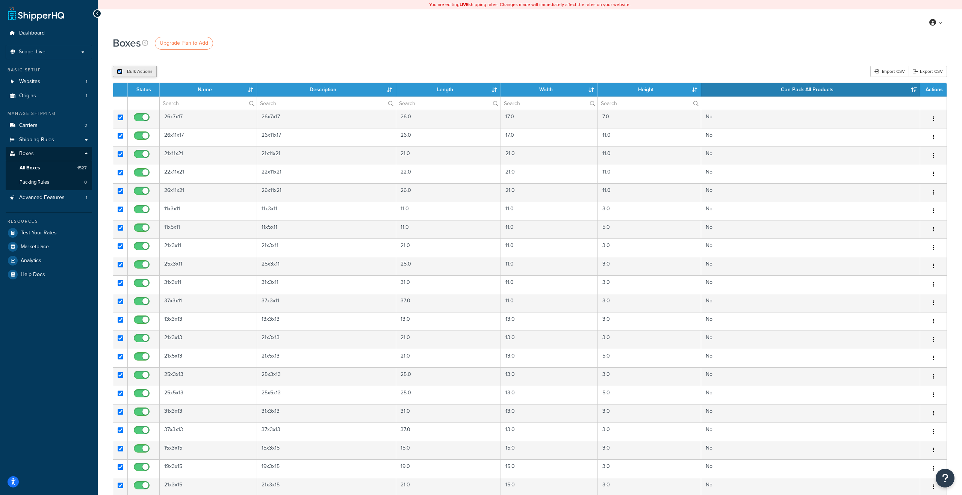
checkbox input "true"
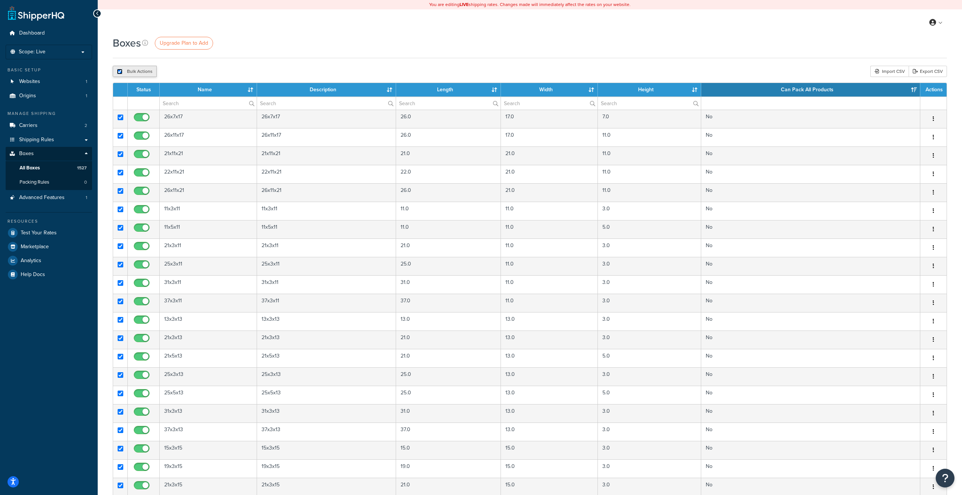
checkbox input "true"
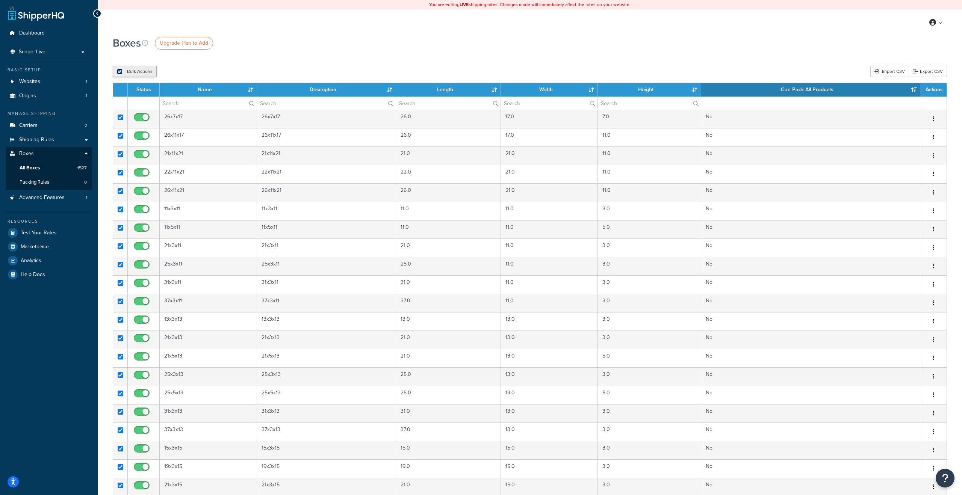
checkbox input "true"
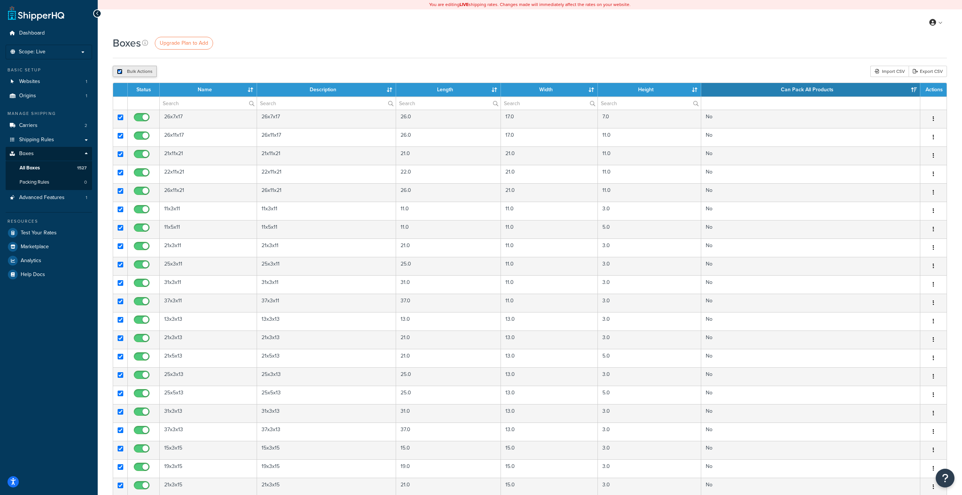
checkbox input "true"
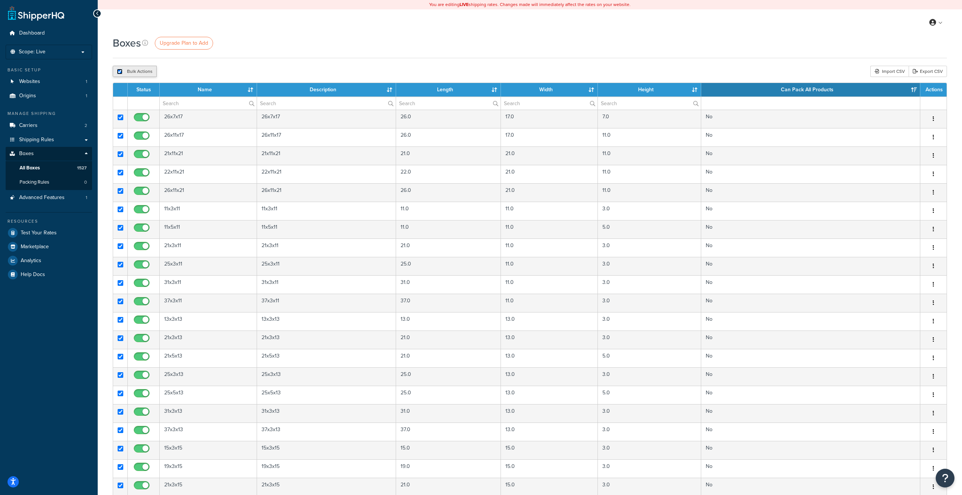
checkbox input "true"
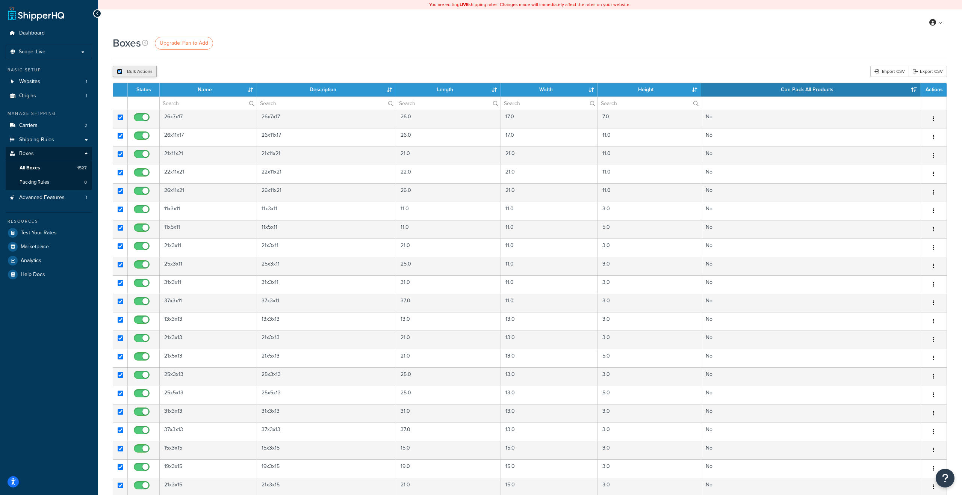
checkbox input "true"
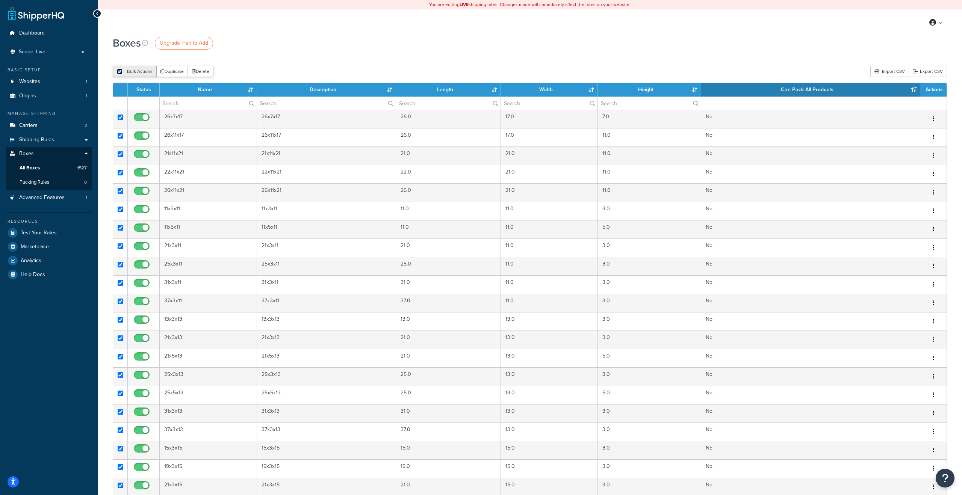
click at [121, 70] on input "checkbox" at bounding box center [120, 72] width 6 height 6
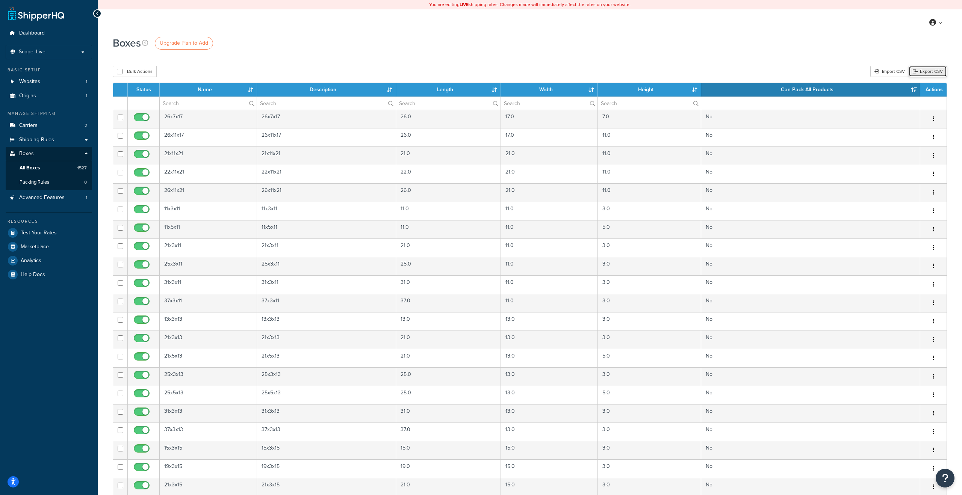
click at [920, 71] on link "Export CSV" at bounding box center [928, 71] width 38 height 11
click at [889, 73] on div "Import CSV" at bounding box center [890, 71] width 38 height 11
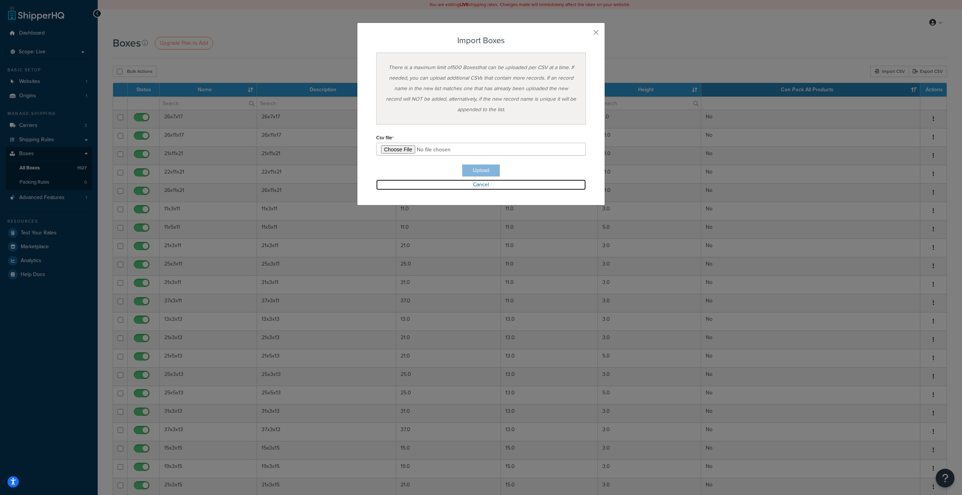
click at [483, 186] on link "Cancel" at bounding box center [481, 185] width 210 height 11
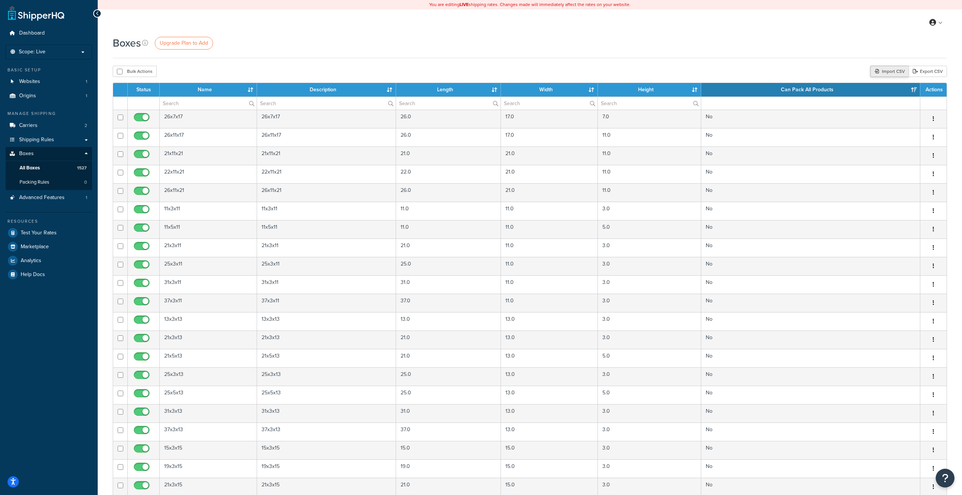
click at [884, 70] on div "Import CSV" at bounding box center [890, 71] width 38 height 11
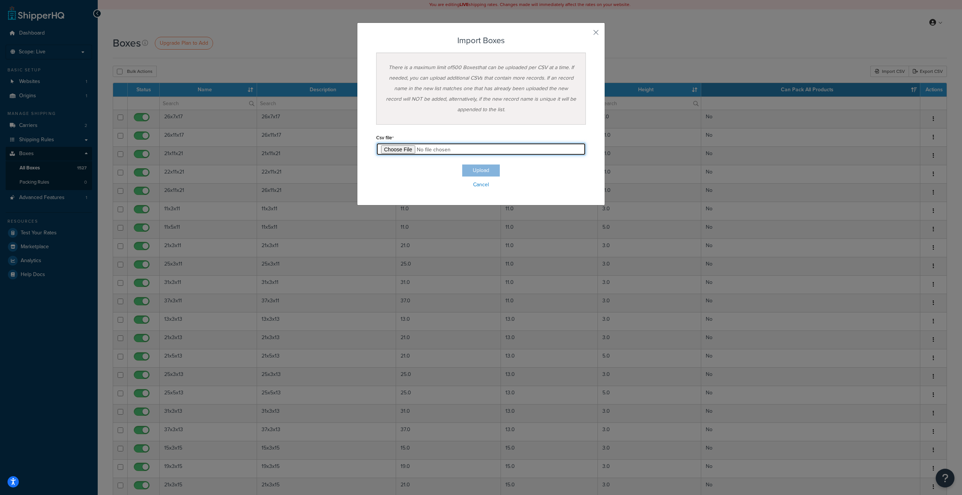
click at [401, 148] on input "file" at bounding box center [481, 149] width 210 height 13
click at [586, 34] on button "button" at bounding box center [585, 35] width 2 height 2
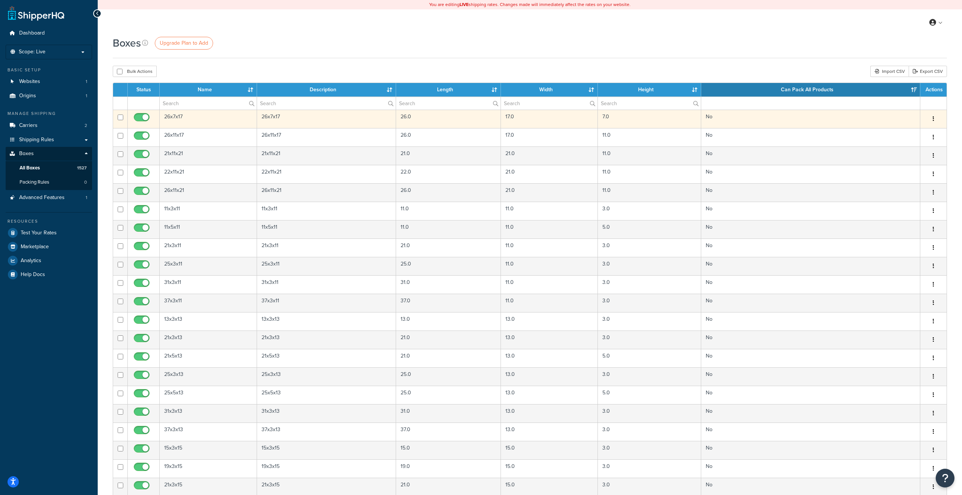
click at [932, 119] on button "button" at bounding box center [933, 119] width 11 height 12
click at [863, 113] on td "No" at bounding box center [810, 119] width 219 height 18
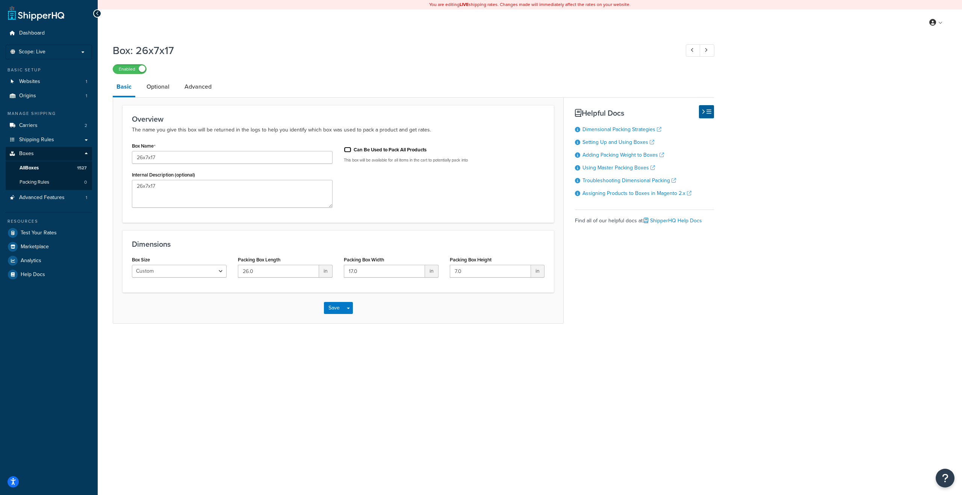
click at [347, 153] on input "Can Be Used to Pack All Products" at bounding box center [348, 150] width 8 height 6
checkbox input "true"
click at [333, 312] on button "Save" at bounding box center [334, 308] width 20 height 12
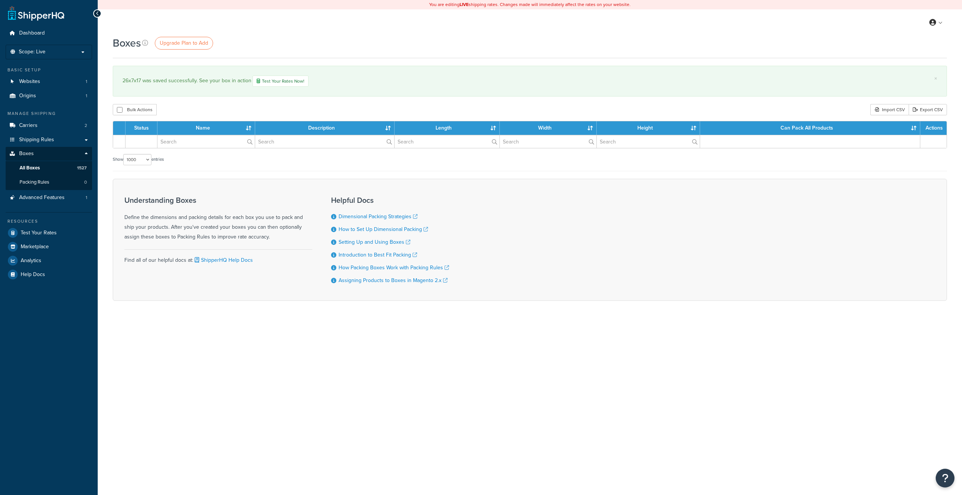
select select "1000"
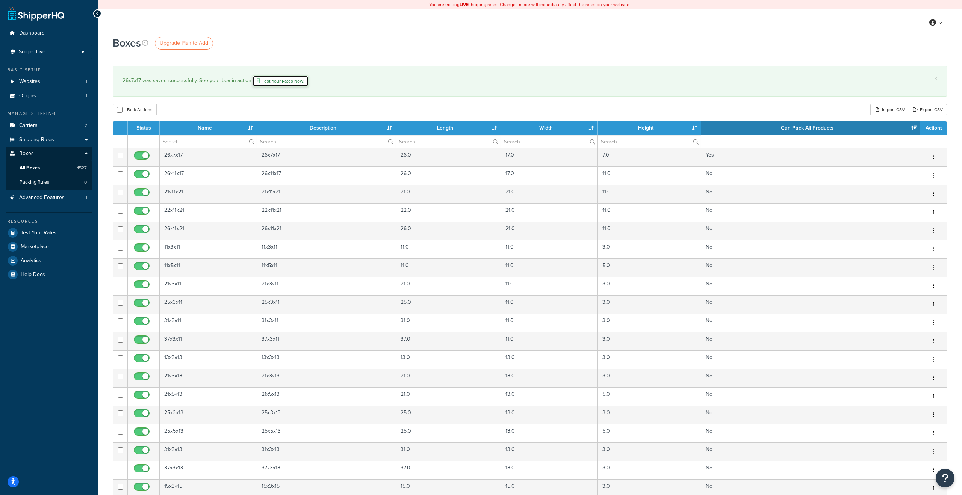
click at [283, 83] on link "Test Your Rates Now!" at bounding box center [281, 81] width 56 height 11
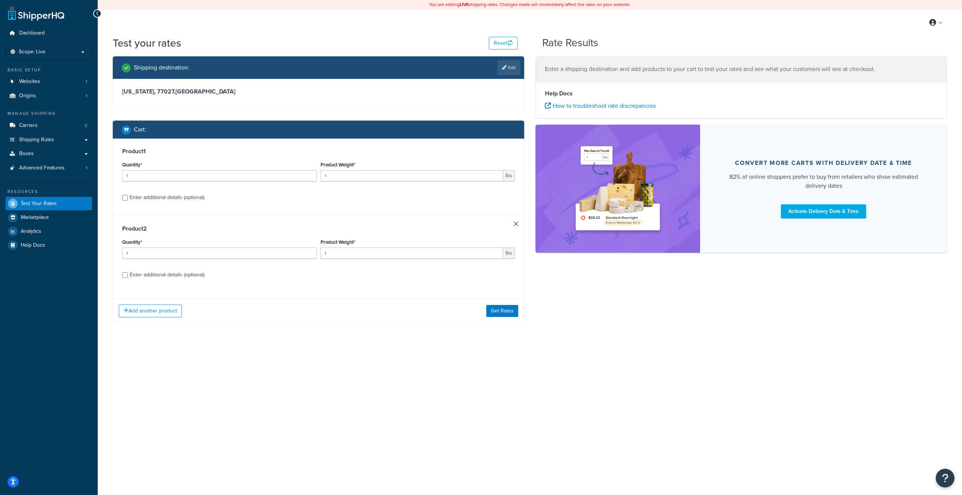
click at [132, 195] on div "Enter additional details (optional)" at bounding box center [167, 197] width 75 height 11
click at [128, 195] on input "Enter additional details (optional)" at bounding box center [125, 198] width 6 height 6
checkbox input "true"
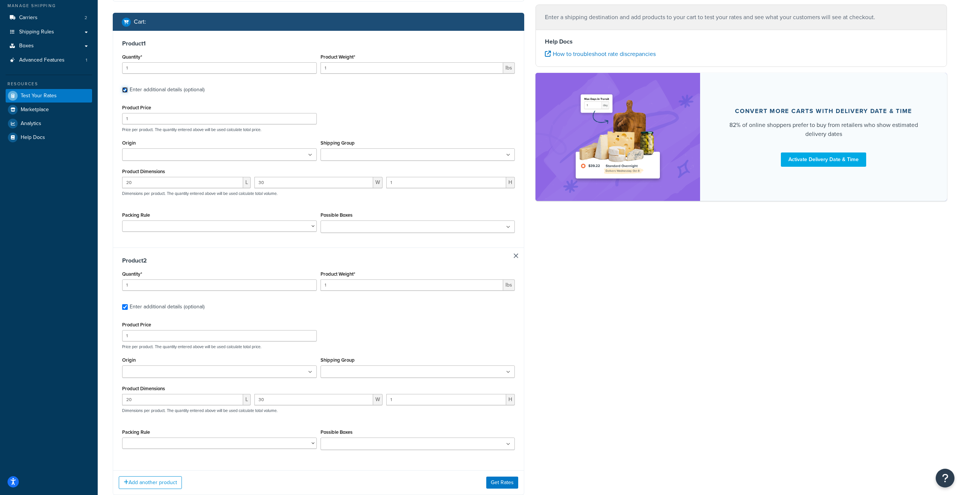
scroll to position [118, 0]
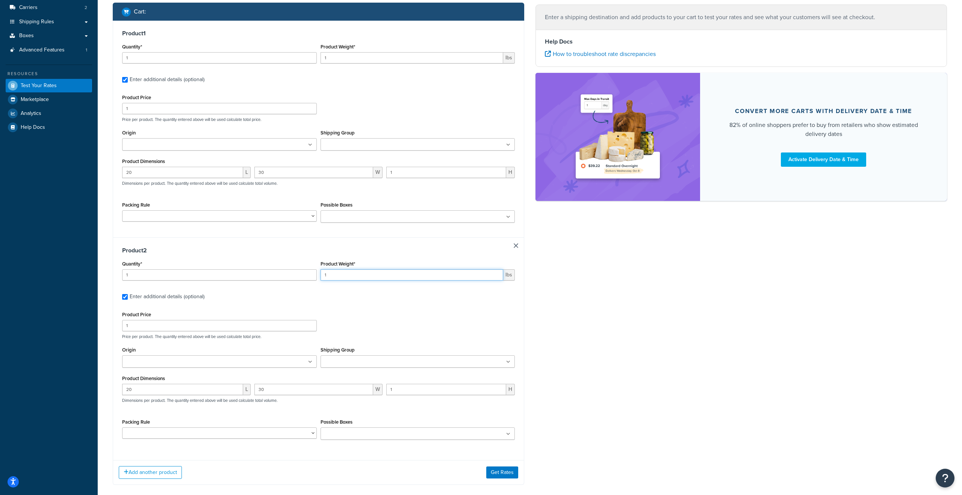
click at [329, 277] on input "1" at bounding box center [412, 274] width 183 height 11
type input "8"
click at [341, 59] on input "1" at bounding box center [412, 57] width 183 height 11
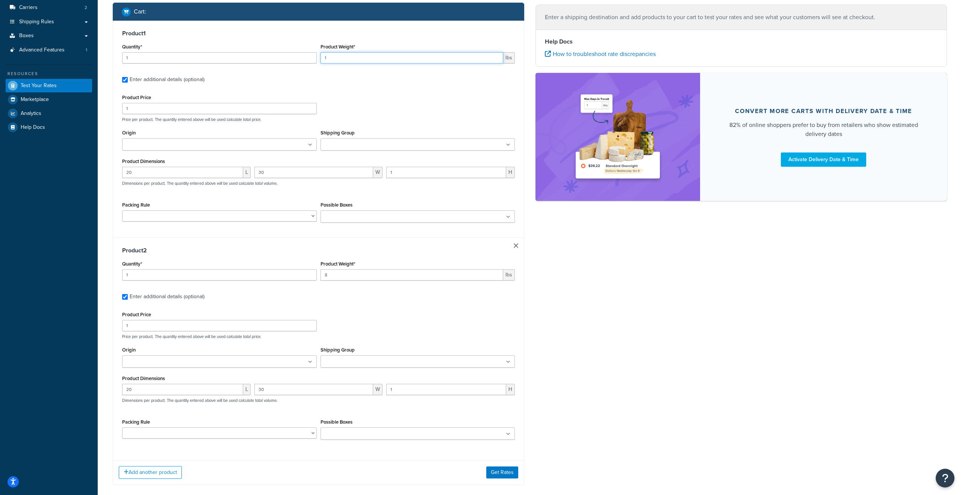
click at [341, 59] on input "1" at bounding box center [412, 57] width 183 height 11
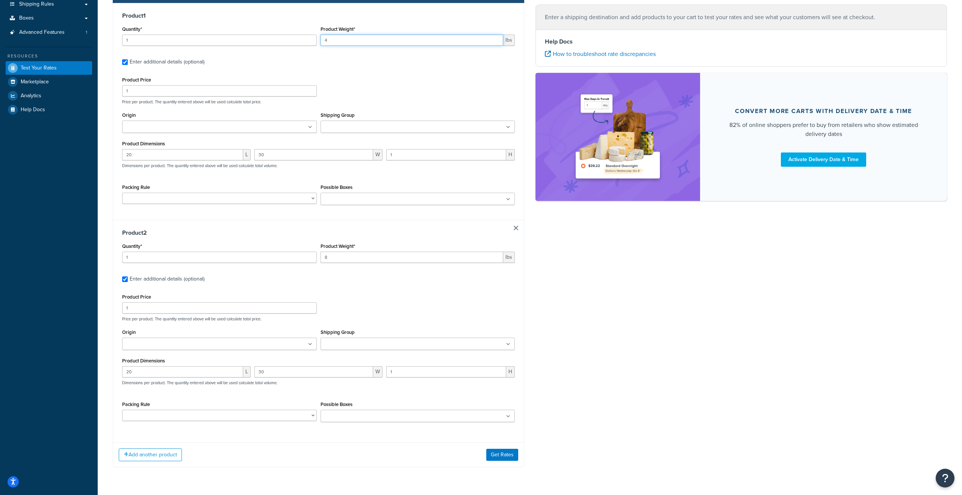
scroll to position [150, 0]
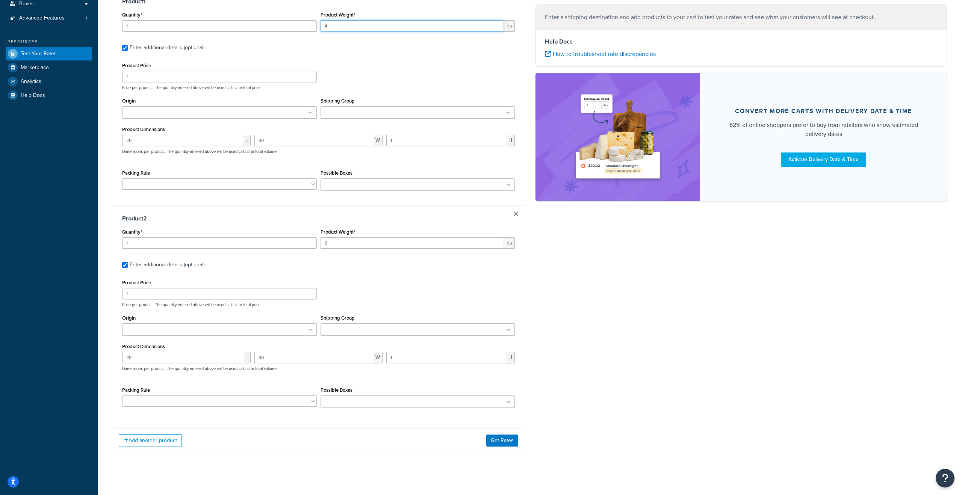
type input "4"
click at [249, 185] on select "Packing Rule" at bounding box center [219, 184] width 195 height 11
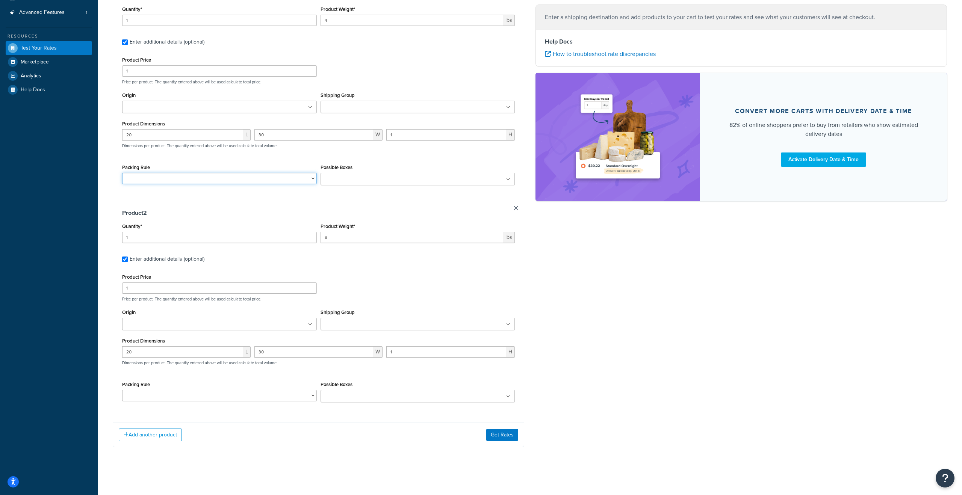
scroll to position [156, 0]
click at [502, 435] on button "Get Rates" at bounding box center [502, 434] width 32 height 12
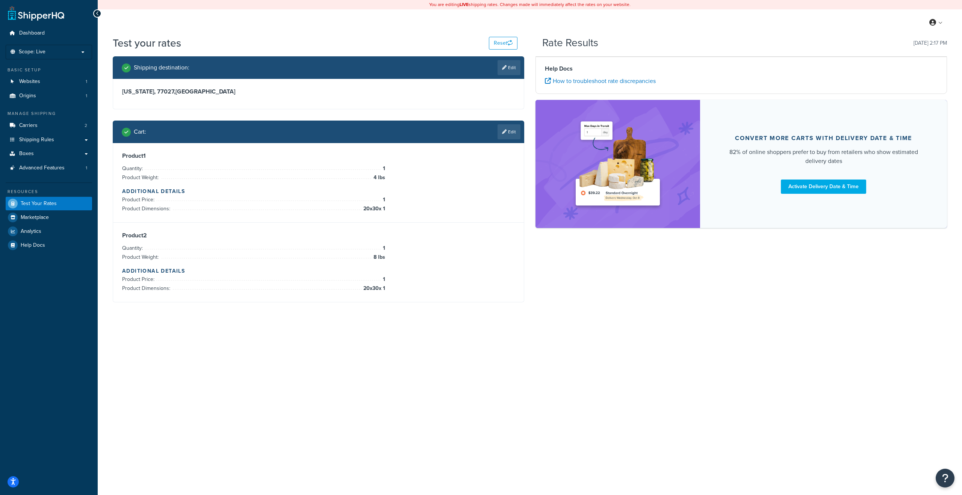
scroll to position [0, 0]
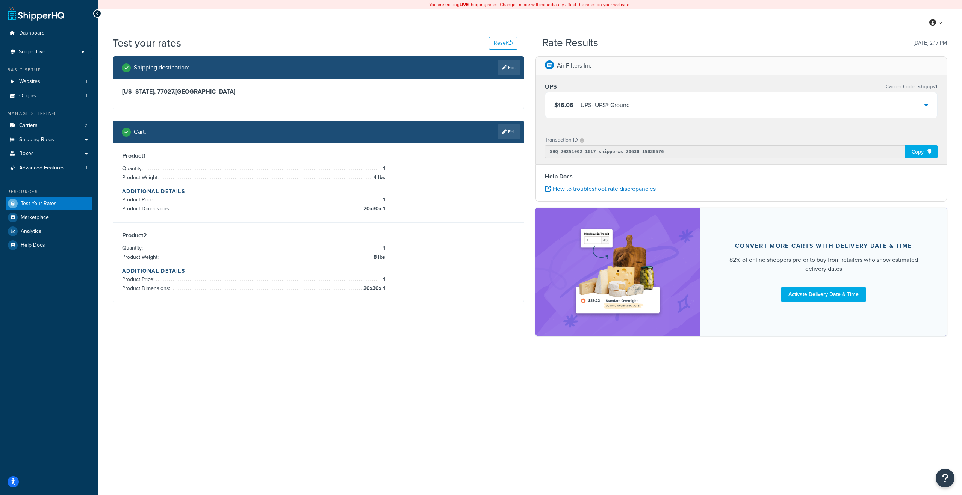
click at [635, 107] on div "$16.06 UPS - UPS® Ground" at bounding box center [741, 105] width 392 height 26
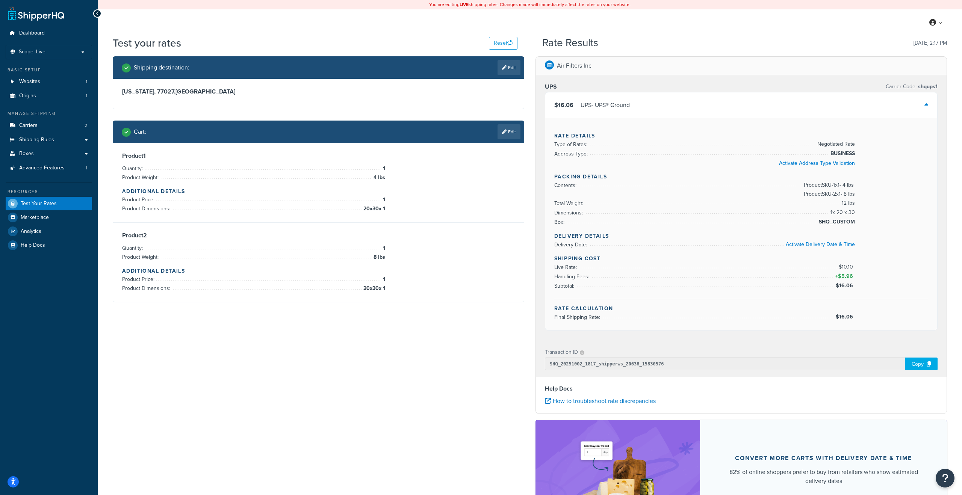
click at [833, 221] on span "SHQ_CUSTOM" at bounding box center [836, 222] width 38 height 9
click at [503, 136] on link "Edit" at bounding box center [509, 131] width 23 height 15
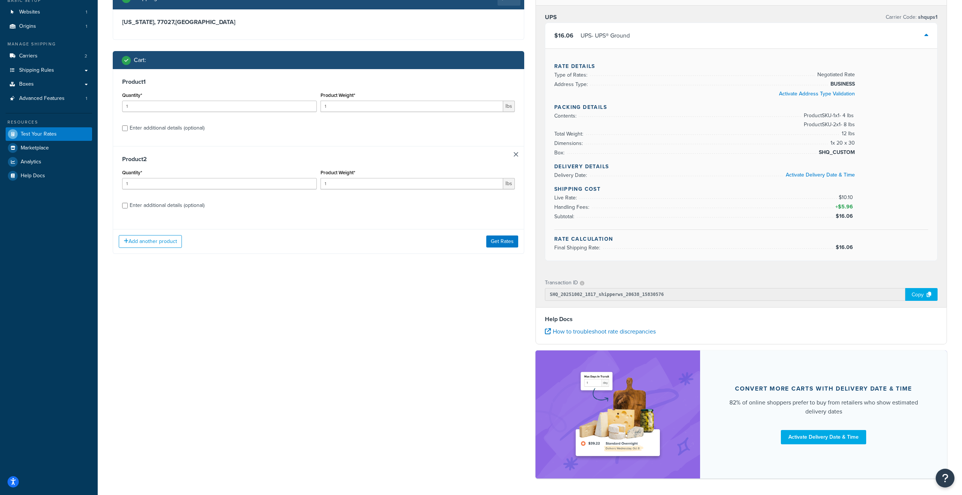
scroll to position [98, 0]
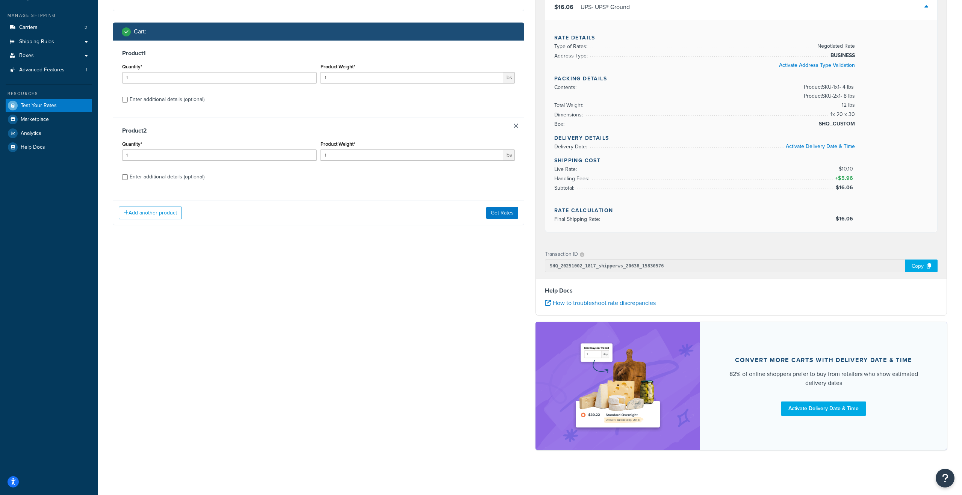
click at [180, 94] on label "Enter additional details (optional)" at bounding box center [322, 99] width 385 height 12
click at [128, 97] on input "Enter additional details (optional)" at bounding box center [125, 100] width 6 height 6
checkbox input "true"
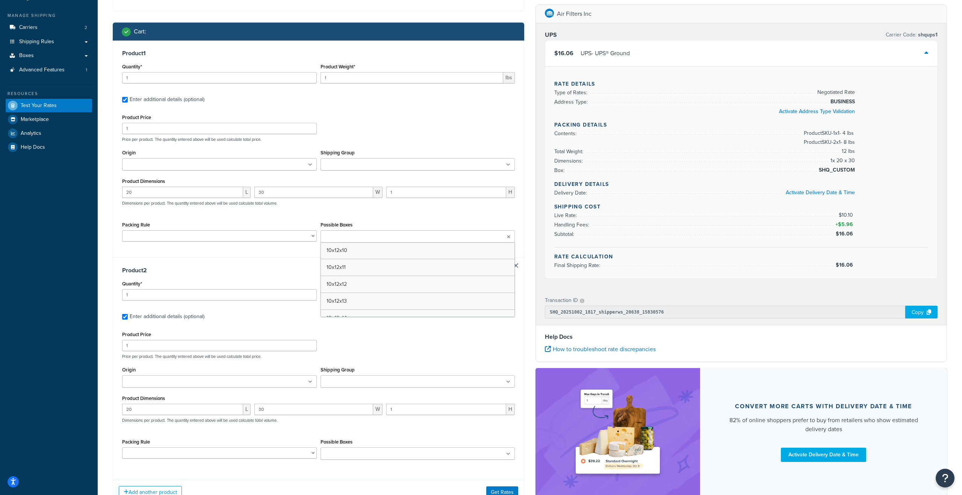
click at [351, 234] on input "Possible Boxes" at bounding box center [356, 237] width 67 height 8
click at [37, 57] on link "Boxes" at bounding box center [49, 56] width 86 height 14
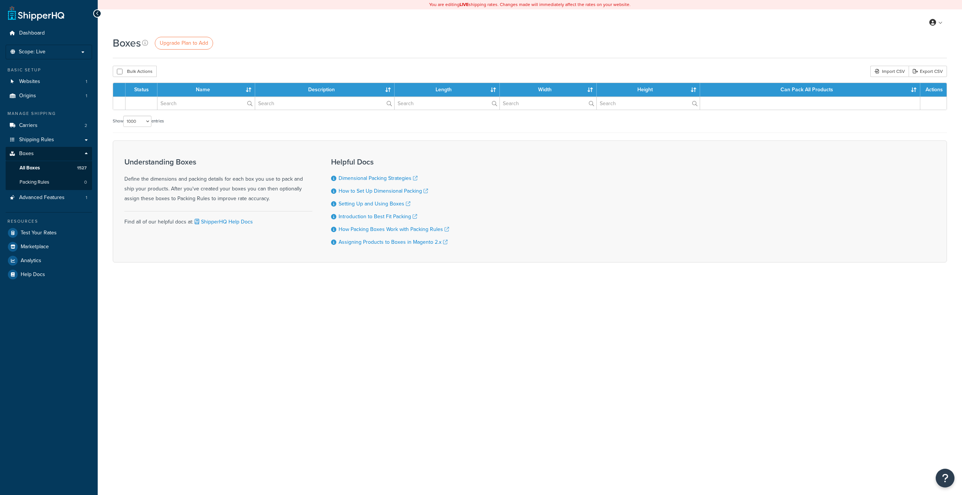
select select "1000"
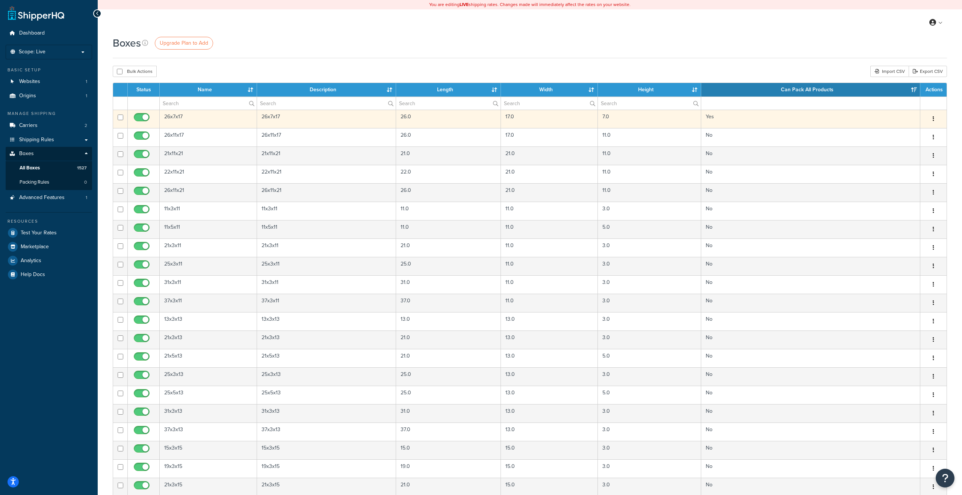
click at [934, 118] on icon "button" at bounding box center [934, 118] width 2 height 5
click at [905, 128] on link "Edit" at bounding box center [908, 133] width 59 height 15
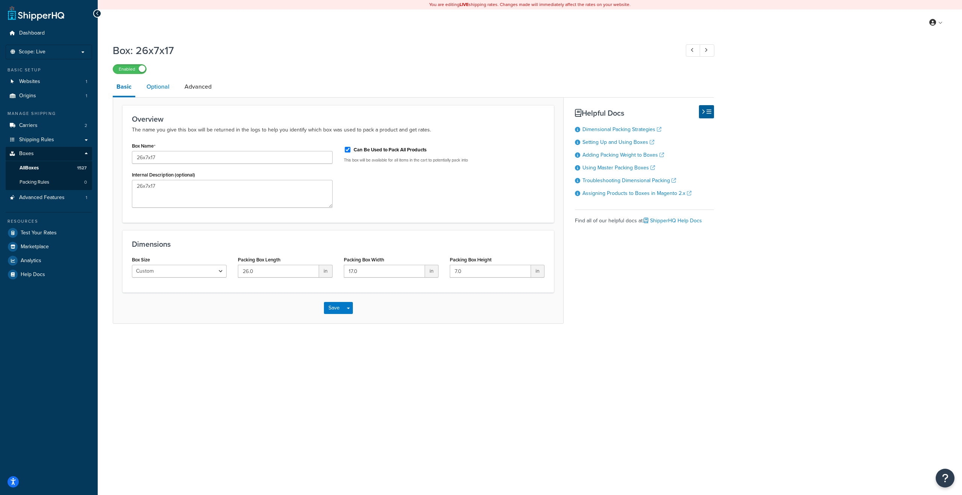
click at [155, 89] on link "Optional" at bounding box center [158, 87] width 30 height 18
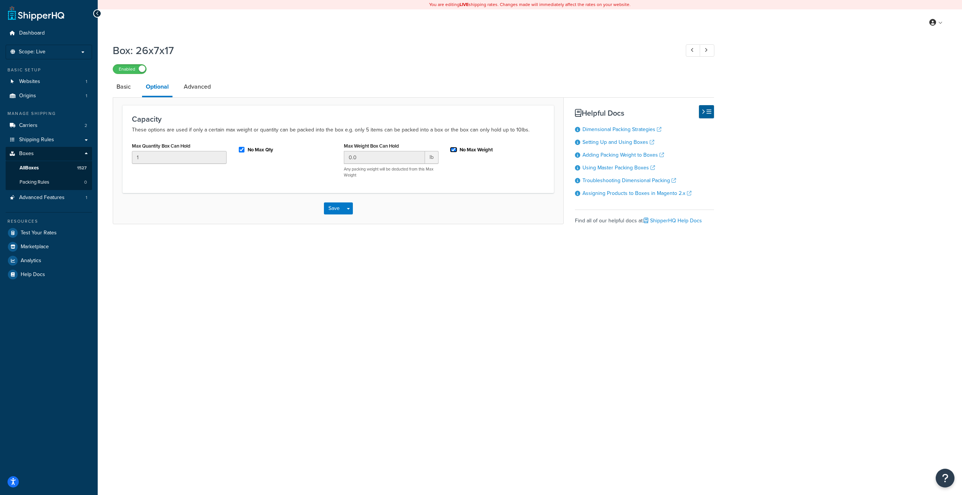
click at [453, 151] on input "No Max Weight" at bounding box center [454, 150] width 8 height 6
click at [378, 162] on input "0.0" at bounding box center [384, 157] width 81 height 13
click at [362, 158] on input "0.0" at bounding box center [384, 157] width 81 height 13
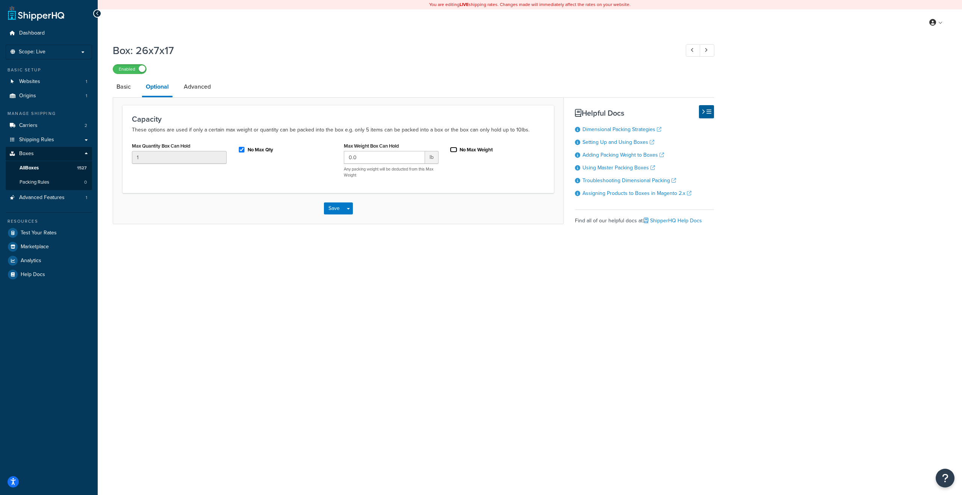
click at [455, 151] on input "No Max Weight" at bounding box center [454, 150] width 8 height 6
checkbox input "true"
click at [242, 153] on input "No Max Qty" at bounding box center [242, 150] width 8 height 6
checkbox input "false"
click at [198, 161] on input "1" at bounding box center [179, 157] width 95 height 13
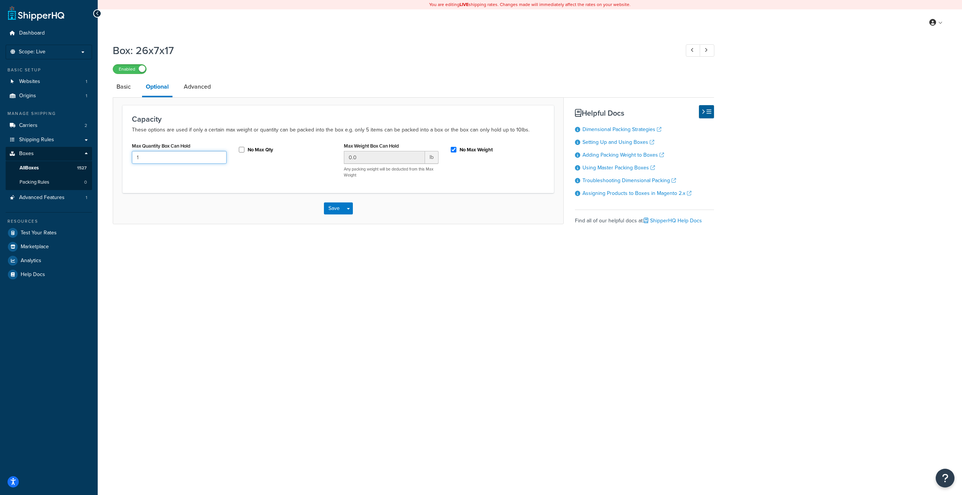
click at [198, 161] on input "1" at bounding box center [179, 157] width 95 height 13
type input "2"
click at [455, 150] on input "No Max Weight" at bounding box center [454, 150] width 8 height 6
checkbox input "false"
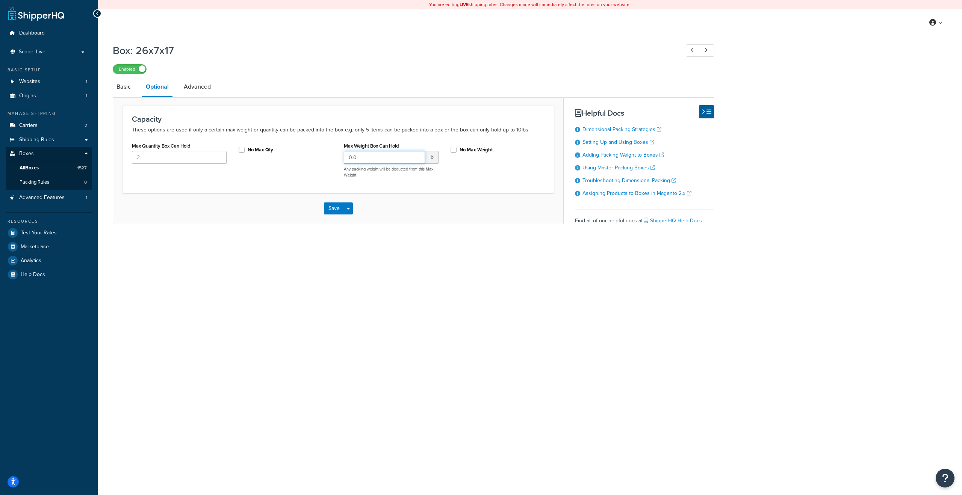
click at [375, 160] on input "0.0" at bounding box center [384, 157] width 81 height 13
type input "6"
click at [389, 188] on div "Capacity These options are used if only a certain max weight or quantity can be…" at bounding box center [338, 149] width 431 height 88
click at [332, 210] on button "Save" at bounding box center [334, 209] width 20 height 12
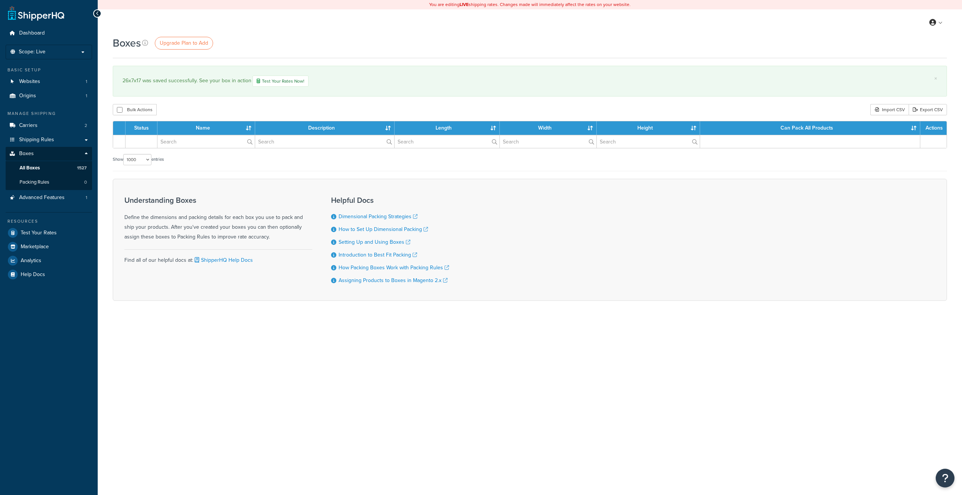
select select "1000"
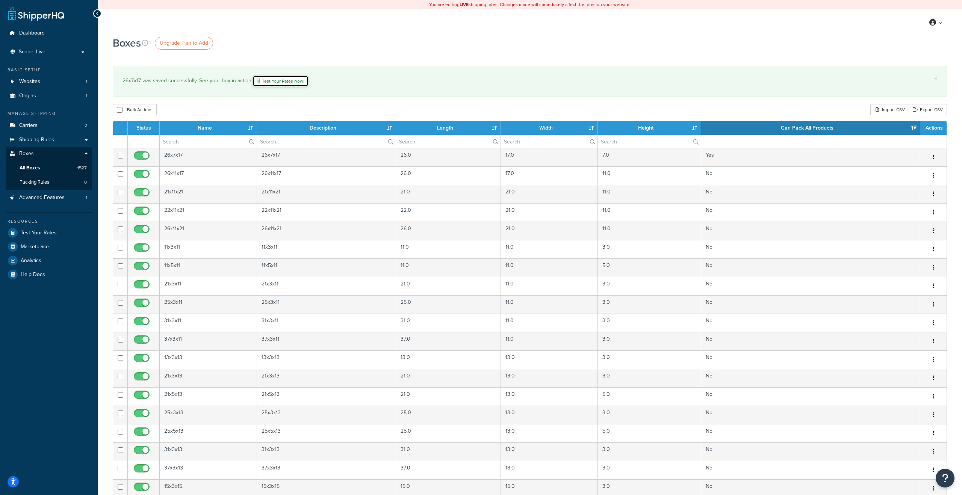
click at [279, 79] on link "Test Your Rates Now!" at bounding box center [281, 81] width 56 height 11
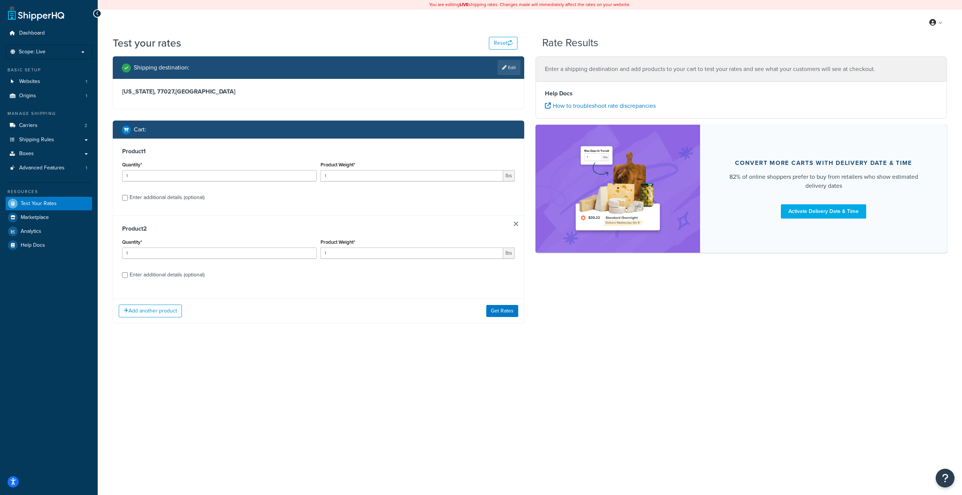
click at [179, 196] on div "Enter additional details (optional)" at bounding box center [167, 197] width 75 height 11
click at [128, 196] on input "Enter additional details (optional)" at bounding box center [125, 198] width 6 height 6
checkbox input "true"
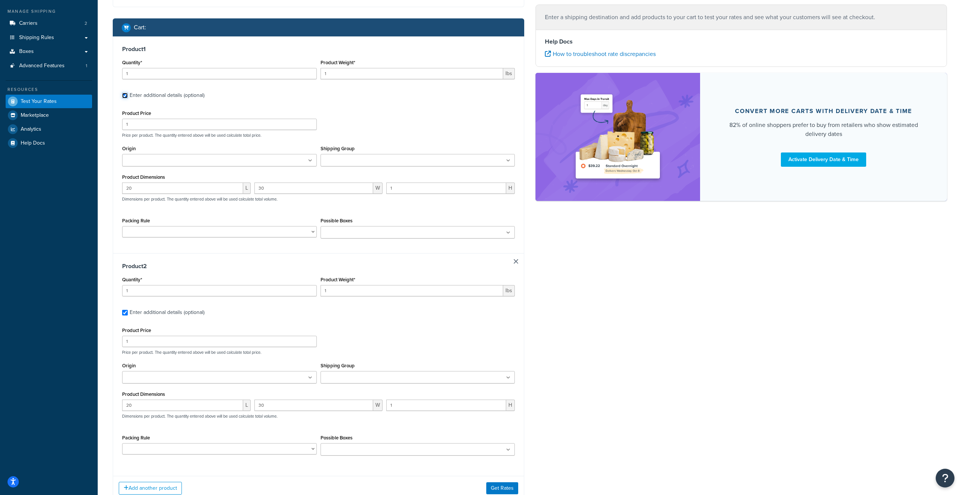
scroll to position [104, 0]
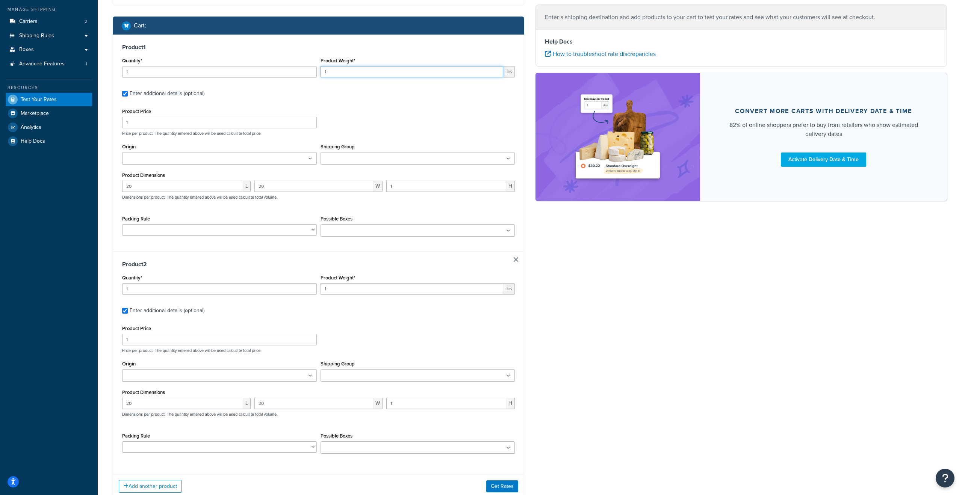
drag, startPoint x: 337, startPoint y: 73, endPoint x: 301, endPoint y: 72, distance: 36.5
click at [301, 72] on div "Quantity* 1 Product Weight* 1 lbs" at bounding box center [318, 69] width 397 height 27
type input "4"
drag, startPoint x: 332, startPoint y: 285, endPoint x: 309, endPoint y: 287, distance: 22.7
click at [309, 287] on div "Quantity* 1 Product Weight* 1 lbs" at bounding box center [318, 286] width 397 height 27
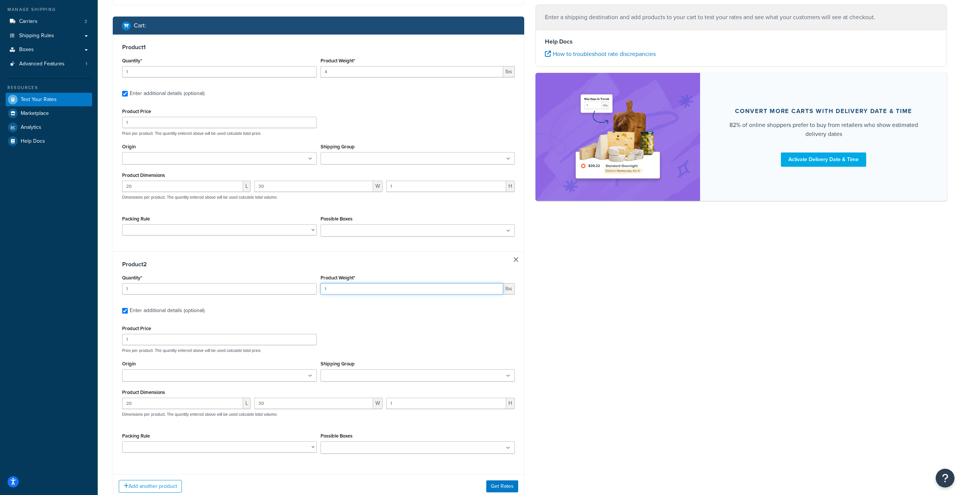
drag, startPoint x: 333, startPoint y: 291, endPoint x: 313, endPoint y: 291, distance: 20.3
click at [313, 291] on div "Quantity* 1 Product Weight* 1 lbs" at bounding box center [318, 286] width 397 height 27
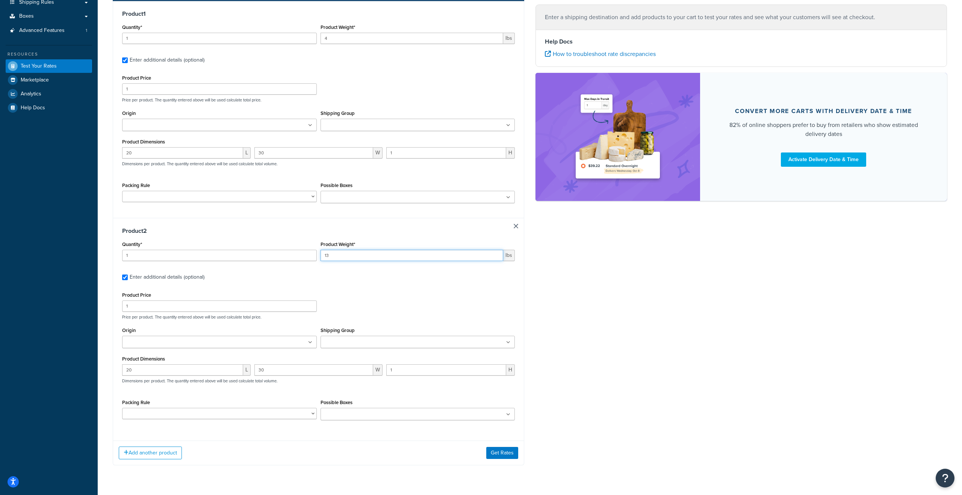
scroll to position [158, 0]
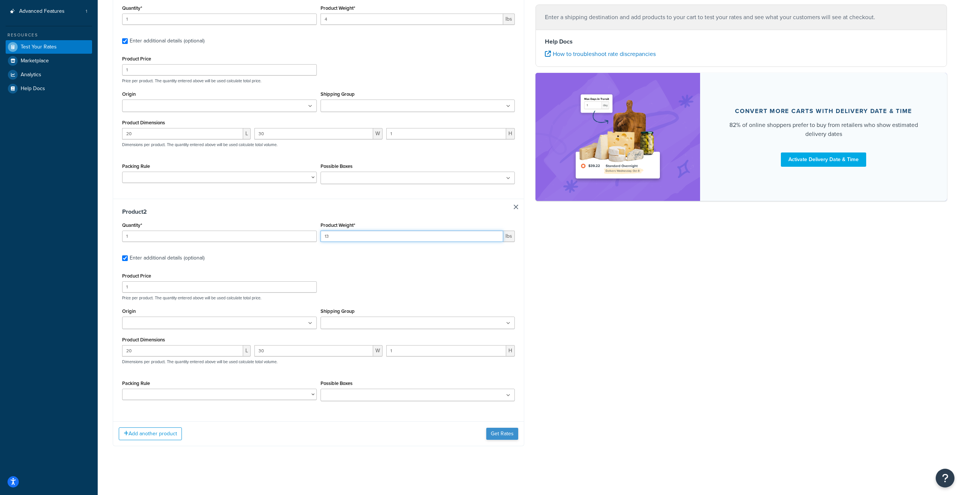
type input "13"
click at [501, 435] on button "Get Rates" at bounding box center [502, 434] width 32 height 12
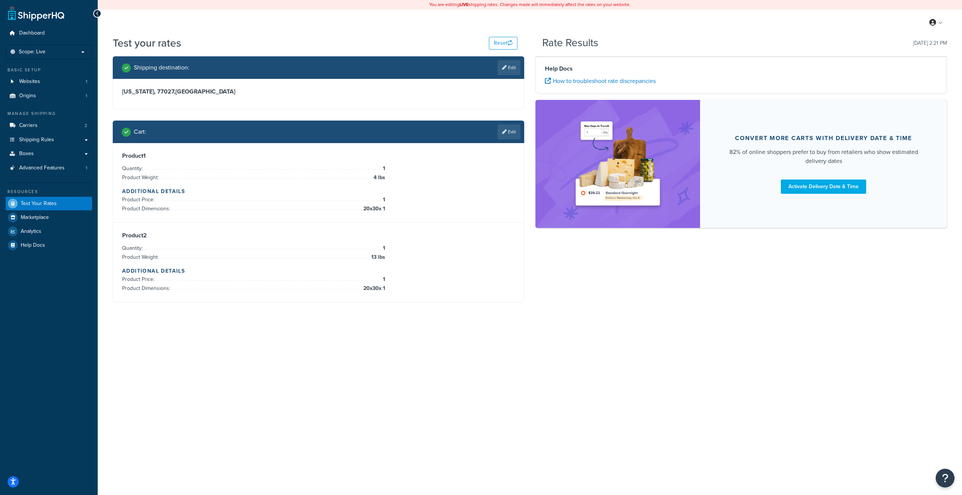
scroll to position [0, 0]
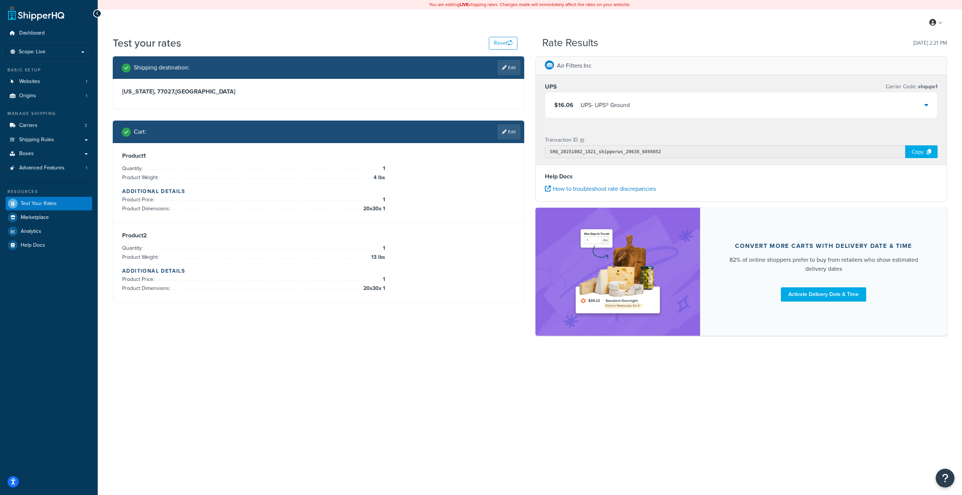
click at [607, 108] on div "UPS - UPS® Ground" at bounding box center [605, 105] width 49 height 11
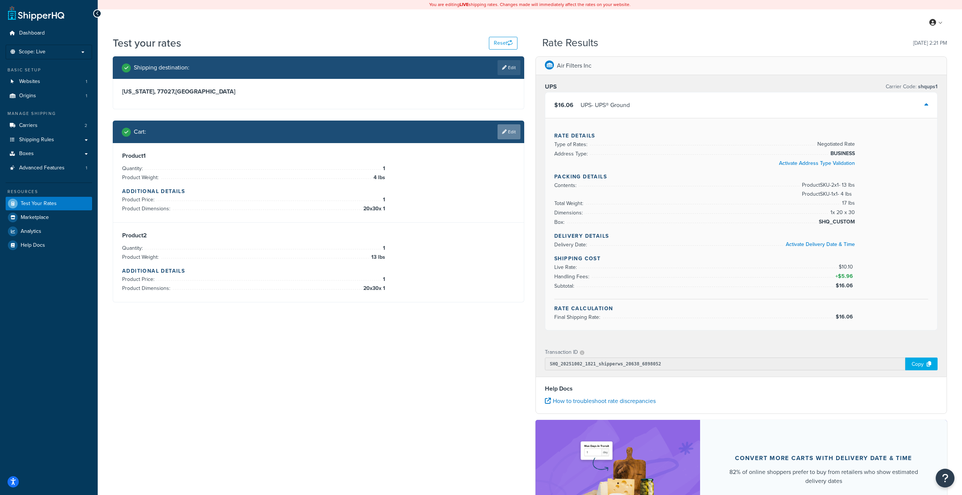
click at [507, 132] on link "Edit" at bounding box center [509, 131] width 23 height 15
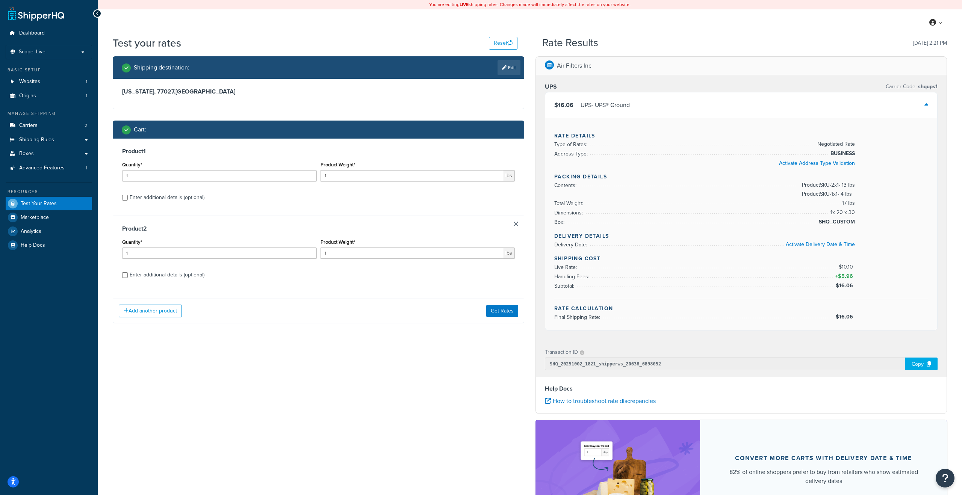
click at [190, 200] on div "Enter additional details (optional)" at bounding box center [167, 197] width 75 height 11
click at [128, 200] on input "Enter additional details (optional)" at bounding box center [125, 198] width 6 height 6
checkbox input "true"
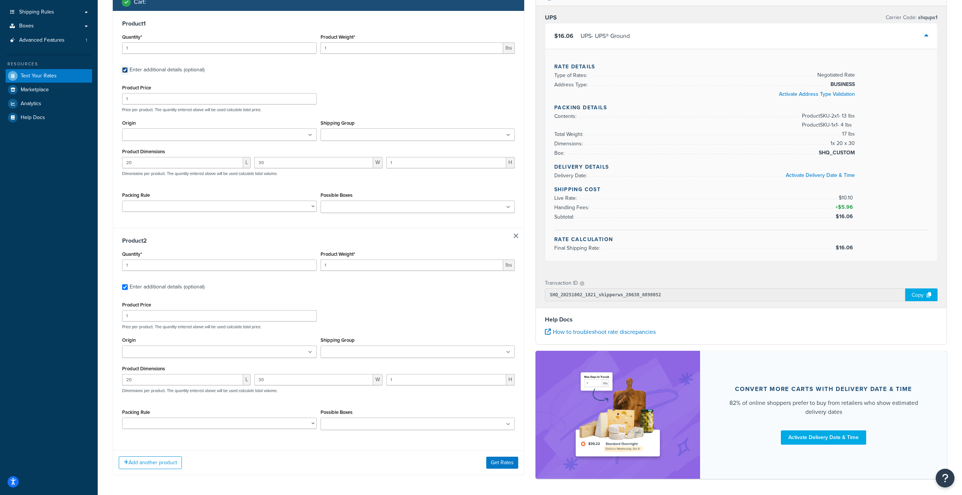
scroll to position [133, 0]
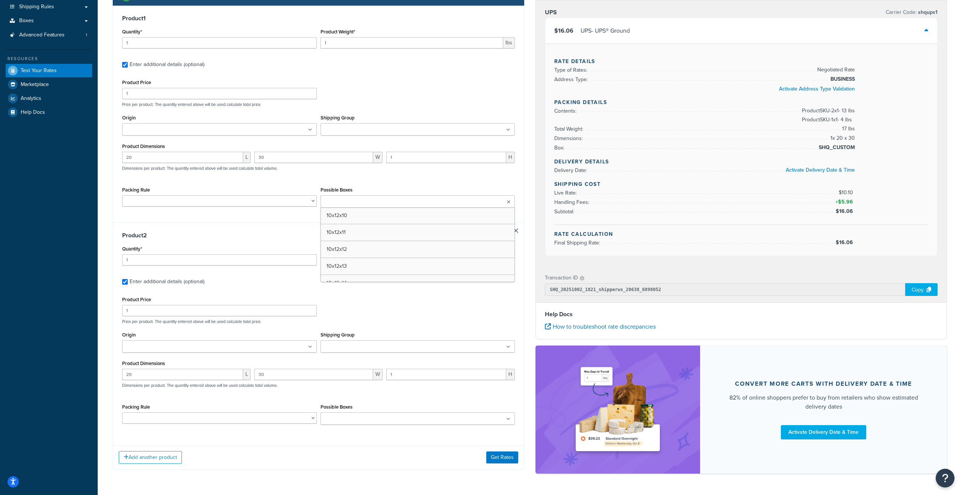
click at [406, 205] on ul at bounding box center [418, 201] width 195 height 12
type input "26"
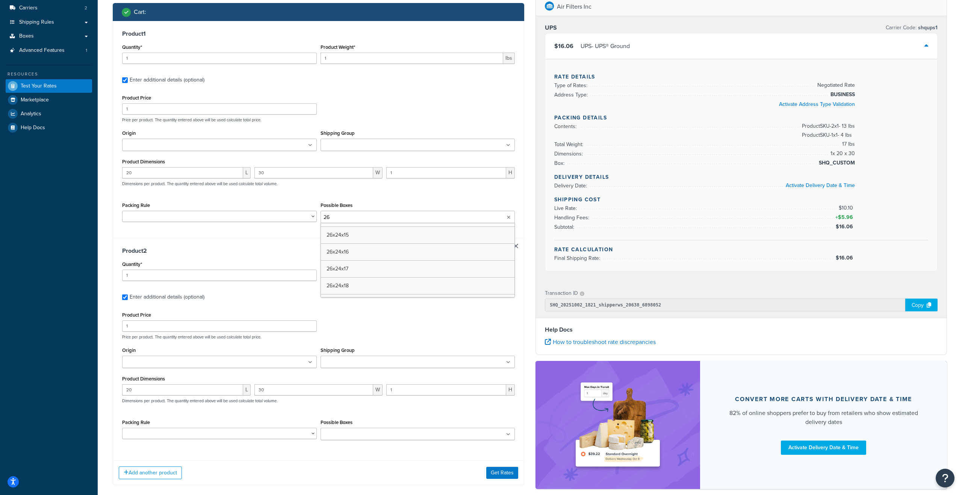
scroll to position [426, 0]
click at [298, 257] on div "Product 2 Quantity* 1 Product Weight* 1 lbs Enter additional details (optional)…" at bounding box center [318, 346] width 411 height 217
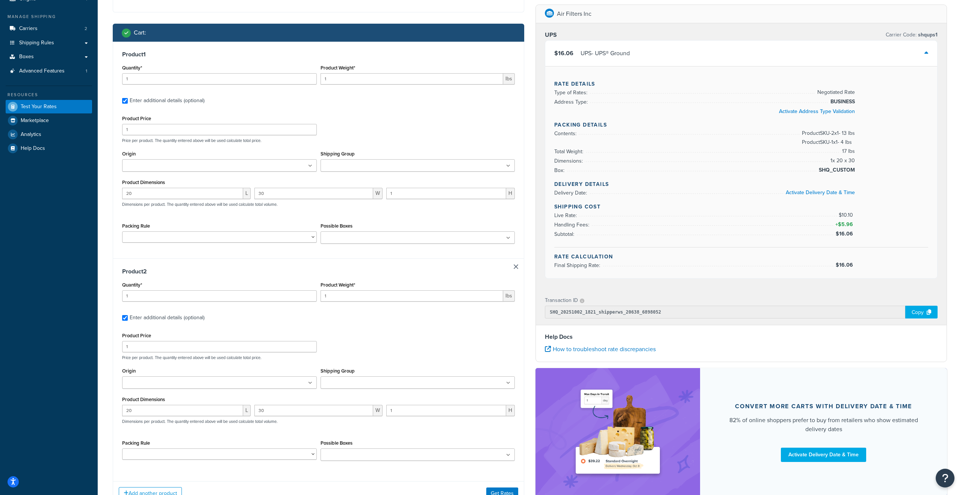
scroll to position [95, 0]
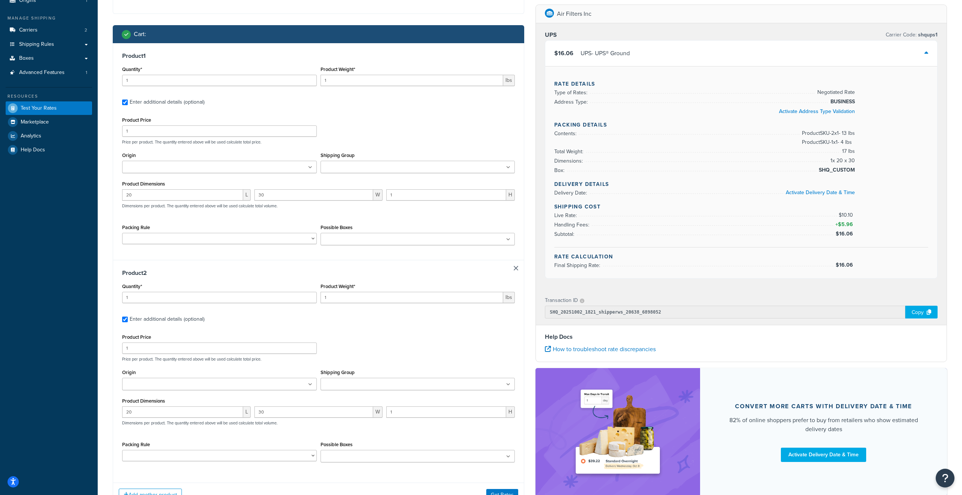
click at [409, 239] on ul at bounding box center [418, 239] width 195 height 12
click at [28, 58] on span "Boxes" at bounding box center [26, 58] width 15 height 6
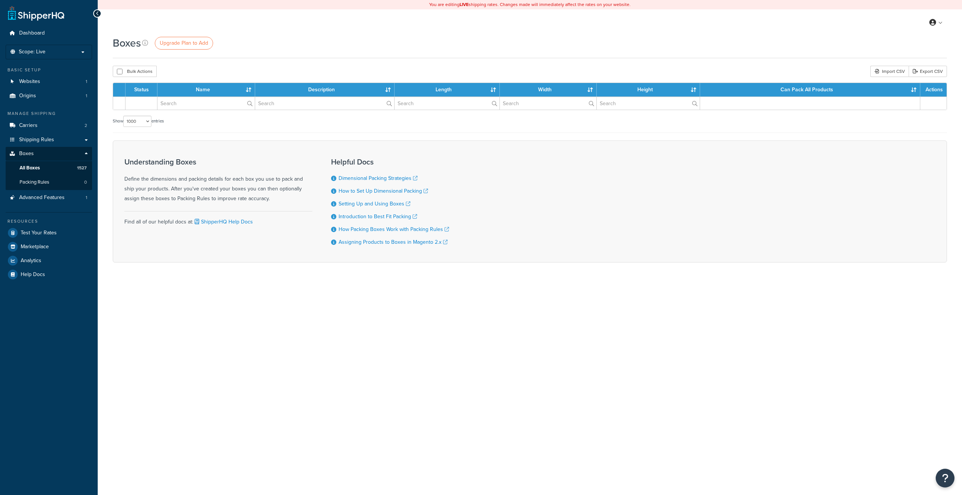
select select "1000"
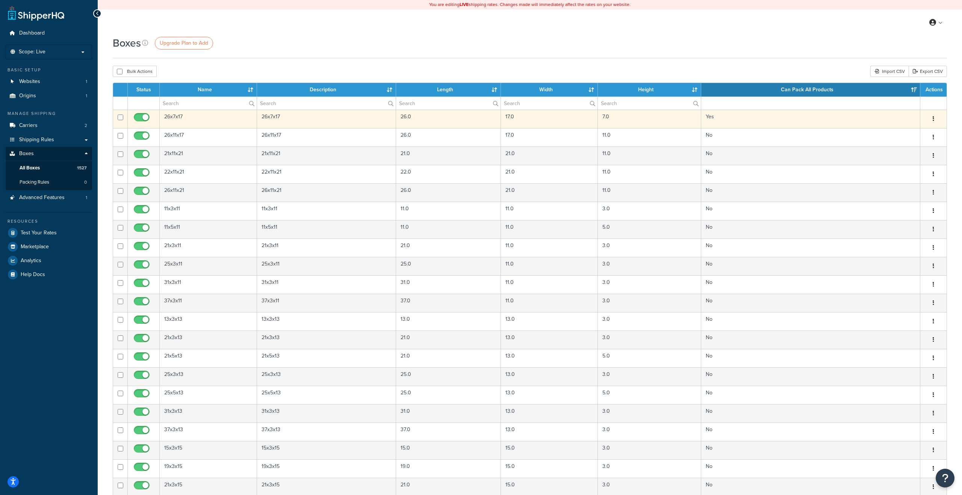
click at [932, 118] on button "button" at bounding box center [933, 119] width 11 height 12
click at [897, 134] on link "Edit" at bounding box center [908, 133] width 59 height 15
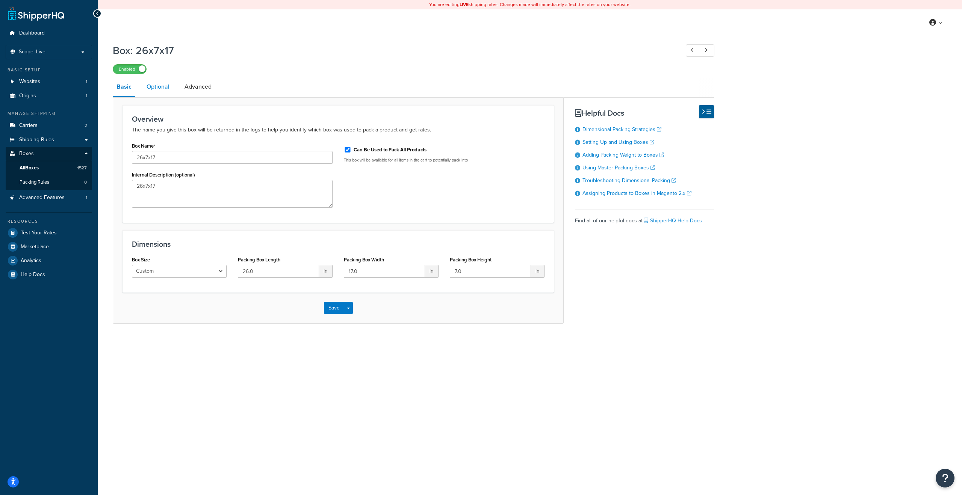
click at [159, 89] on link "Optional" at bounding box center [158, 87] width 30 height 18
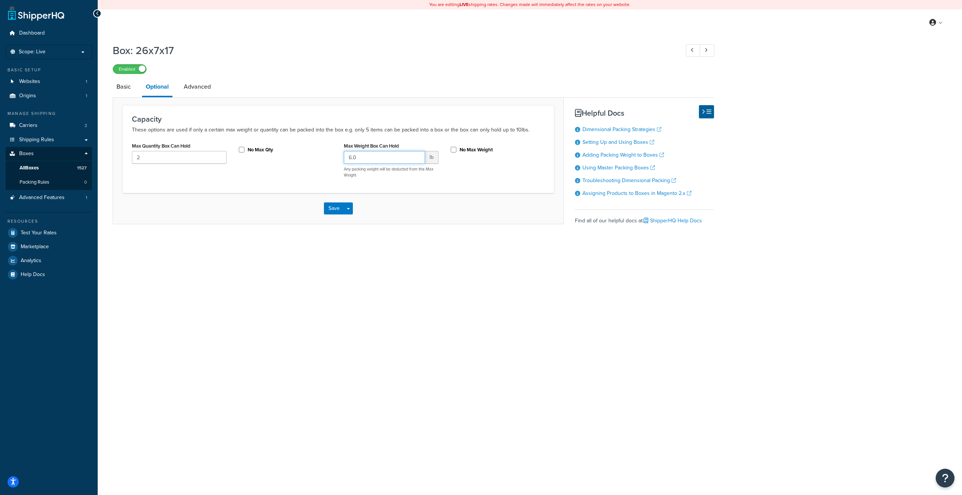
click at [356, 160] on input "6.0" at bounding box center [384, 157] width 81 height 13
click at [453, 149] on input "No Max Weight" at bounding box center [454, 150] width 8 height 6
checkbox input "true"
click at [241, 150] on input "No Max Qty" at bounding box center [242, 150] width 8 height 6
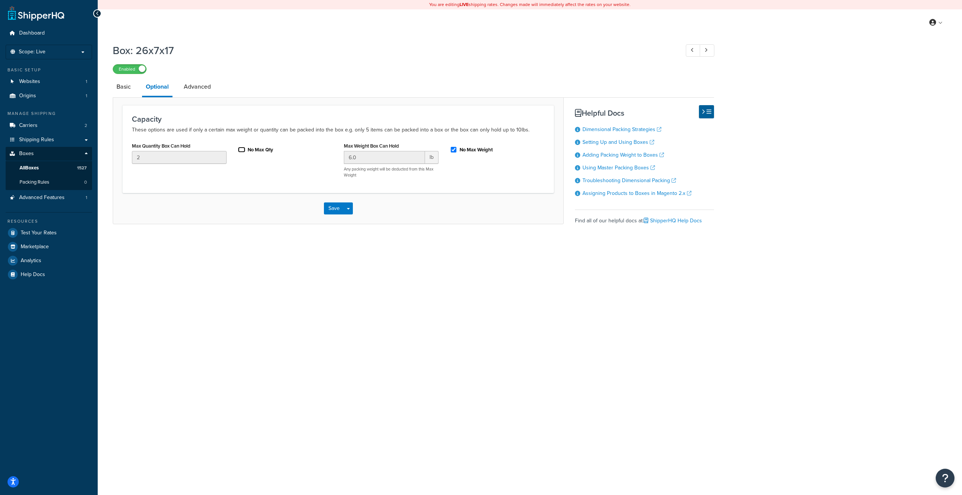
checkbox input "false"
click at [456, 150] on input "No Max Weight" at bounding box center [454, 150] width 8 height 6
checkbox input "false"
drag, startPoint x: 351, startPoint y: 158, endPoint x: 346, endPoint y: 159, distance: 4.5
click at [346, 159] on input "6.0" at bounding box center [384, 157] width 81 height 13
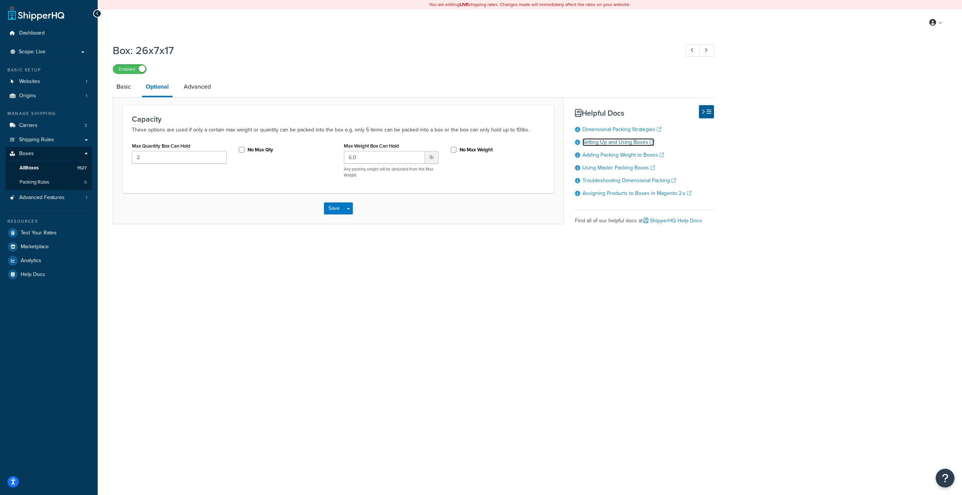
click at [598, 146] on link "Setting Up and Using Boxes" at bounding box center [619, 142] width 72 height 8
click at [254, 150] on label "No Max Qty" at bounding box center [261, 150] width 26 height 7
click at [245, 150] on input "No Max Qty" at bounding box center [242, 150] width 8 height 6
checkbox input "true"
click at [457, 150] on input "No Max Weight" at bounding box center [454, 150] width 8 height 6
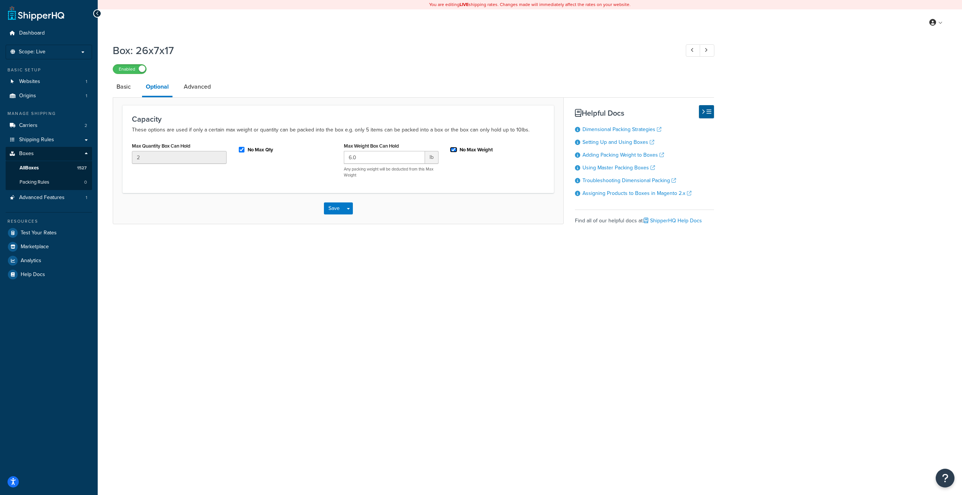
checkbox input "true"
click at [332, 210] on button "Save" at bounding box center [334, 209] width 20 height 12
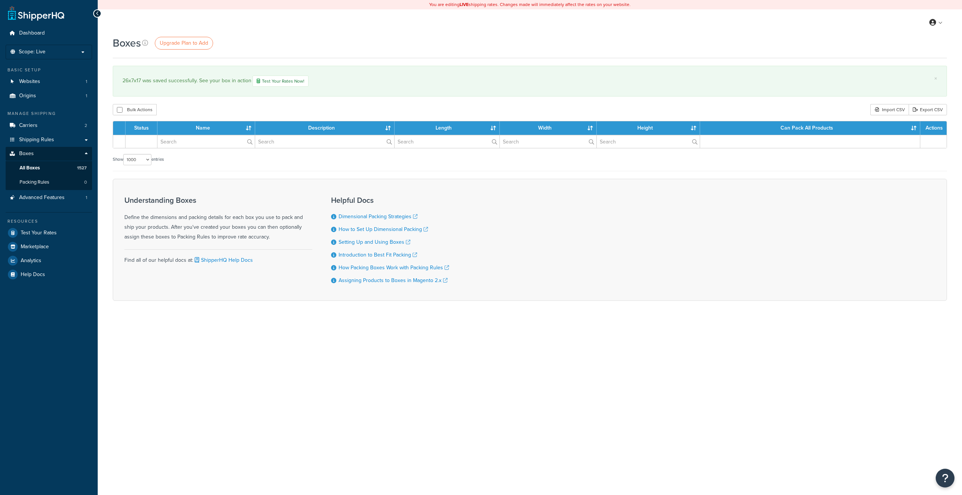
select select "1000"
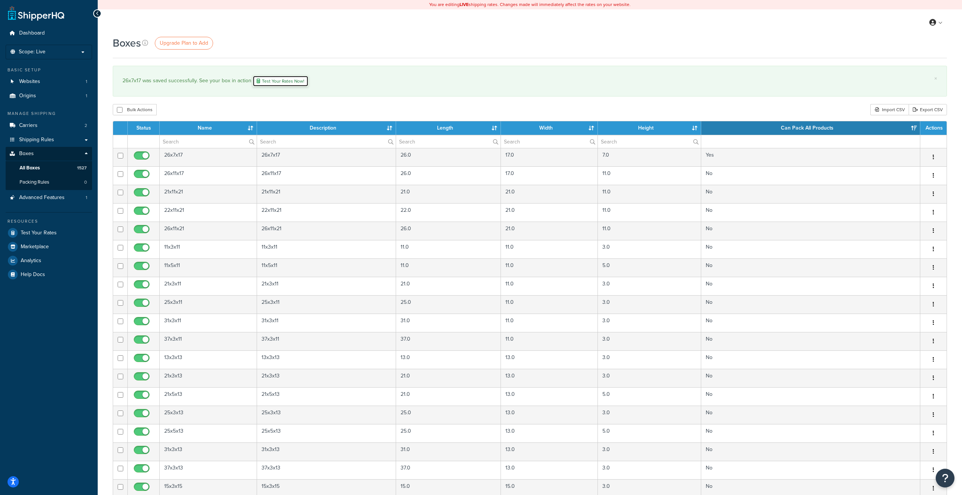
click at [290, 85] on link "Test Your Rates Now!" at bounding box center [281, 81] width 56 height 11
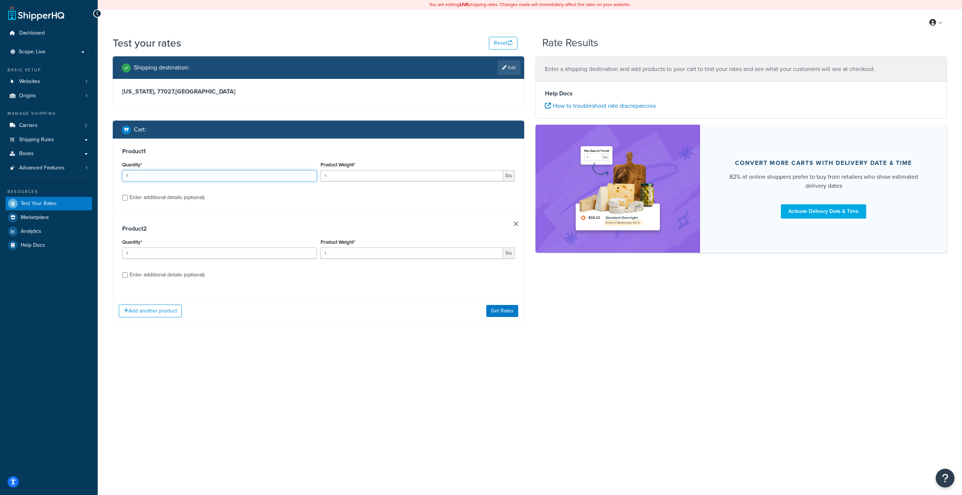
click at [257, 179] on input "1" at bounding box center [219, 175] width 195 height 11
click at [203, 203] on div "Enter additional details (optional)" at bounding box center [167, 197] width 75 height 11
click at [128, 201] on input "Enter additional details (optional)" at bounding box center [125, 198] width 6 height 6
checkbox input "true"
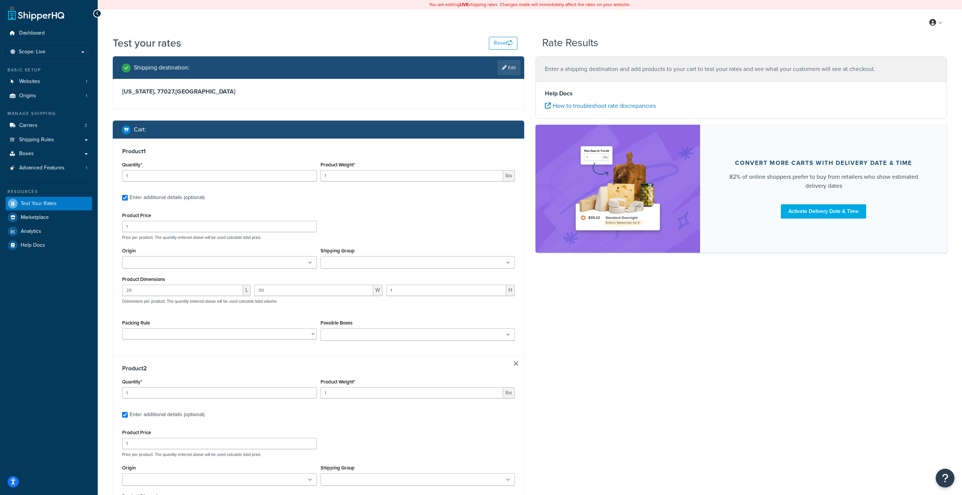
click at [338, 335] on input "Possible Boxes" at bounding box center [356, 335] width 67 height 8
type input "26"
click at [35, 151] on link "Boxes" at bounding box center [49, 154] width 86 height 14
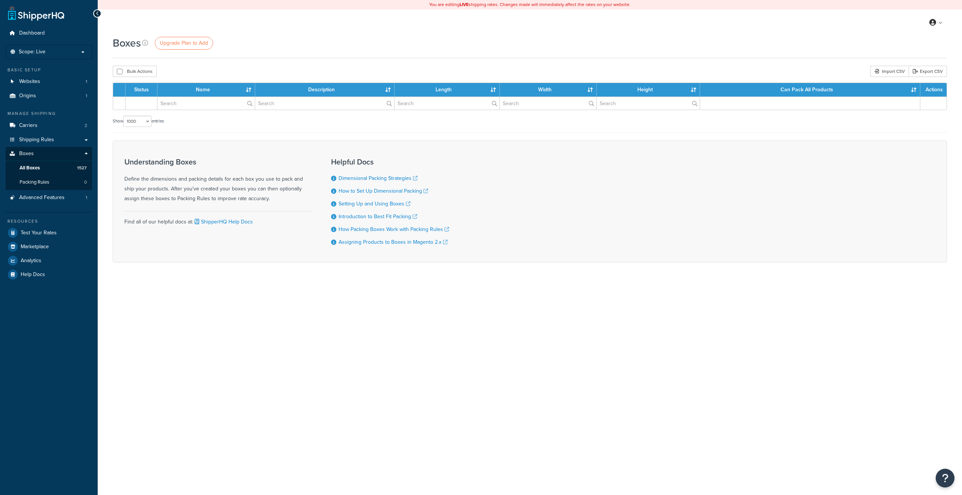
select select "1000"
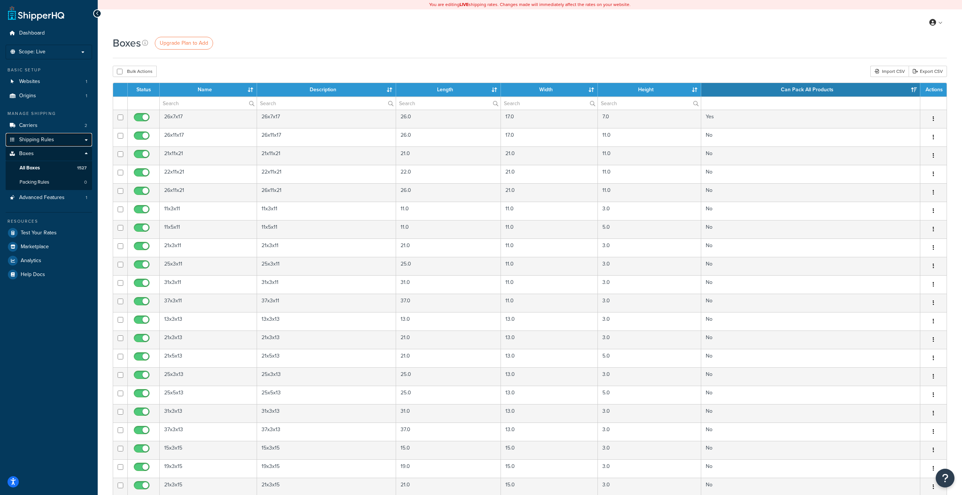
click at [40, 138] on span "Shipping Rules" at bounding box center [36, 140] width 35 height 6
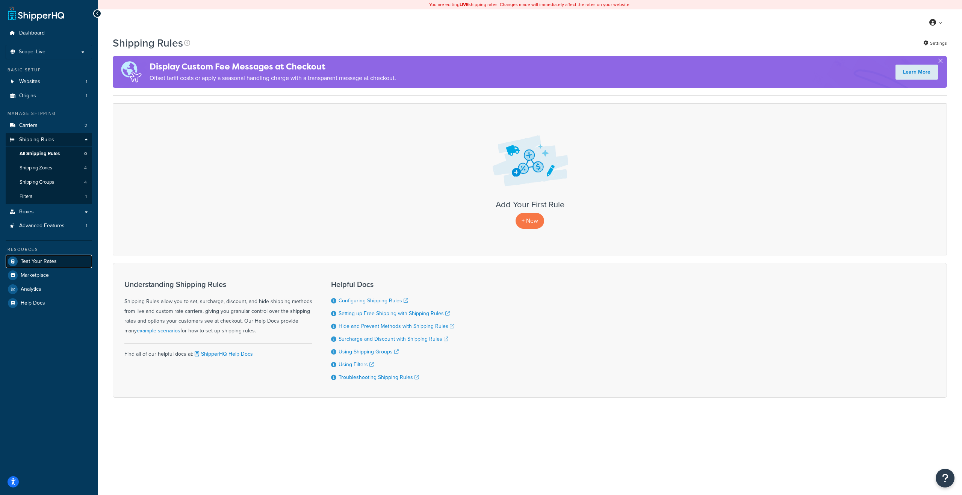
click at [39, 261] on span "Test Your Rates" at bounding box center [39, 262] width 36 height 6
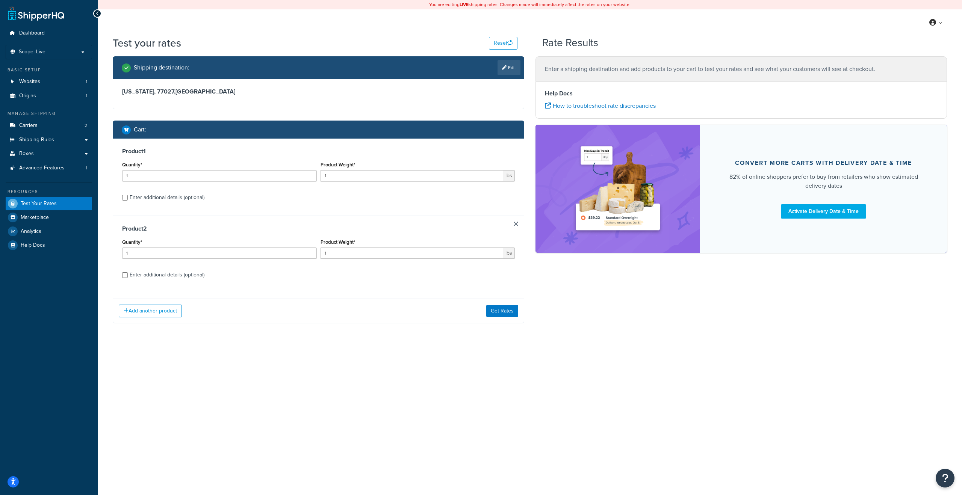
click at [150, 203] on div "Enter additional details (optional)" at bounding box center [167, 197] width 75 height 11
click at [128, 201] on input "Enter additional details (optional)" at bounding box center [125, 198] width 6 height 6
checkbox input "true"
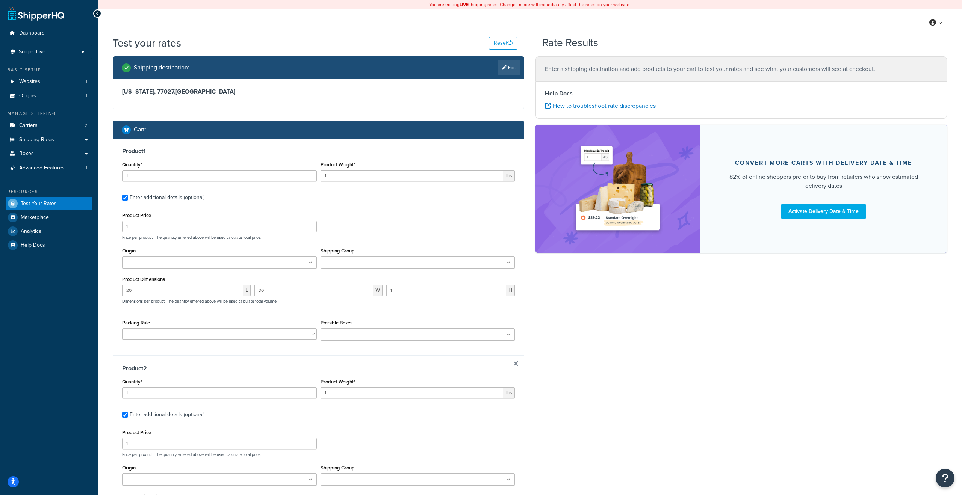
click at [348, 339] on input "Possible Boxes" at bounding box center [356, 335] width 67 height 8
type input "26"
click at [366, 173] on input "1" at bounding box center [412, 175] width 183 height 11
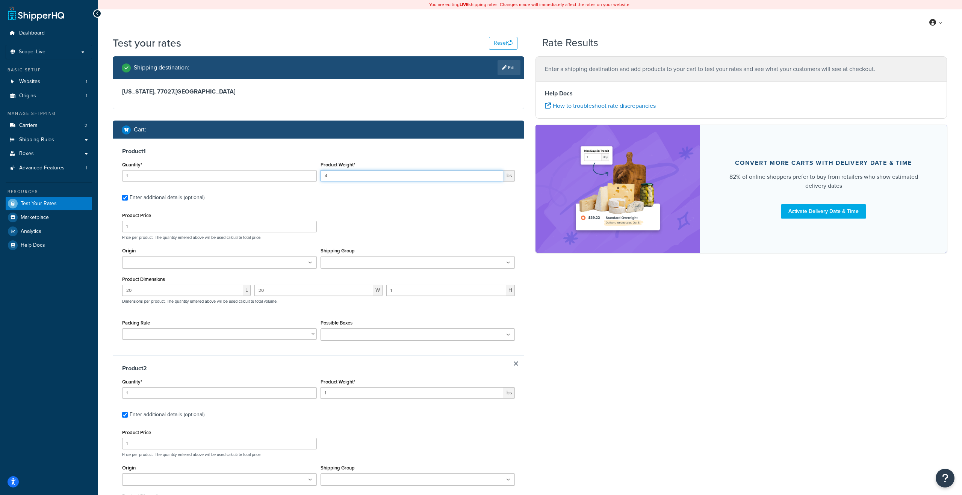
type input "4"
click at [348, 335] on input "Possible Boxes" at bounding box center [356, 335] width 67 height 8
type input "26"
click at [351, 335] on icon at bounding box center [351, 335] width 3 height 5
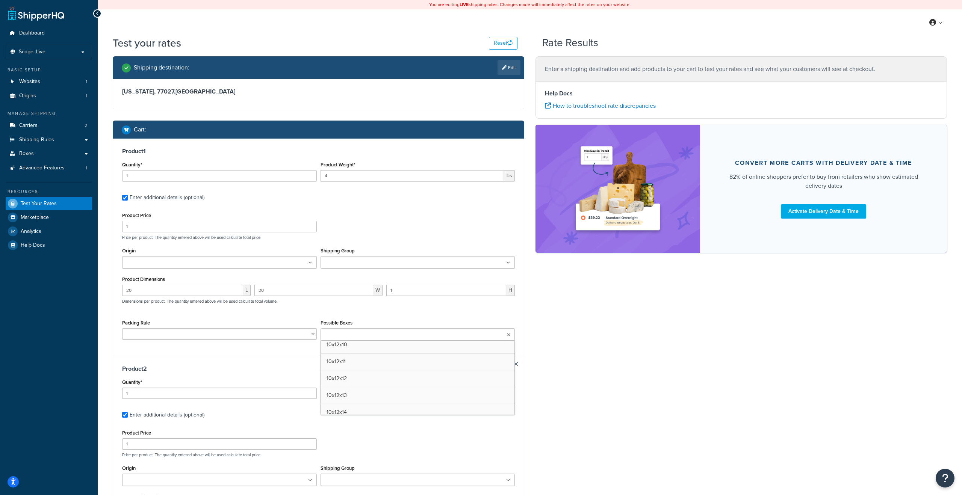
click at [350, 338] on input "Possible Boxes" at bounding box center [356, 335] width 67 height 8
drag, startPoint x: 334, startPoint y: 334, endPoint x: 322, endPoint y: 334, distance: 11.7
click at [323, 334] on input "26" at bounding box center [356, 335] width 67 height 8
type input "34"
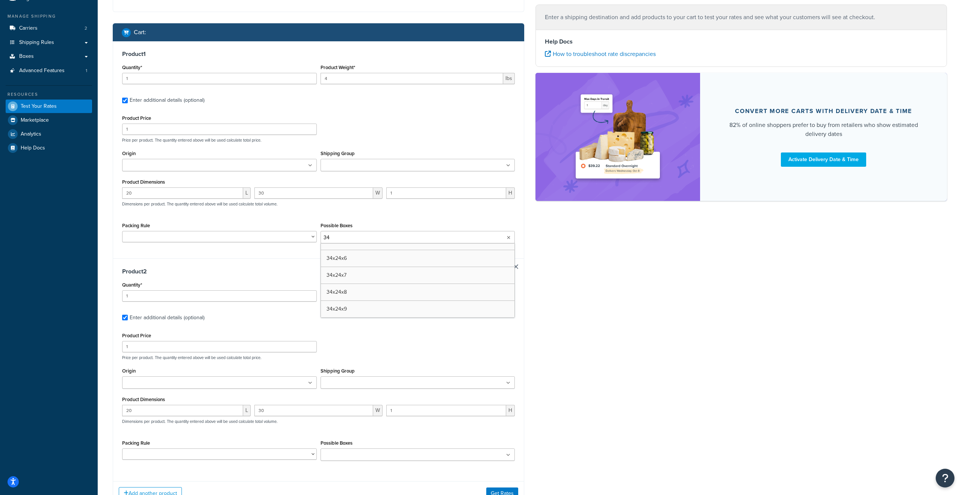
scroll to position [91, 0]
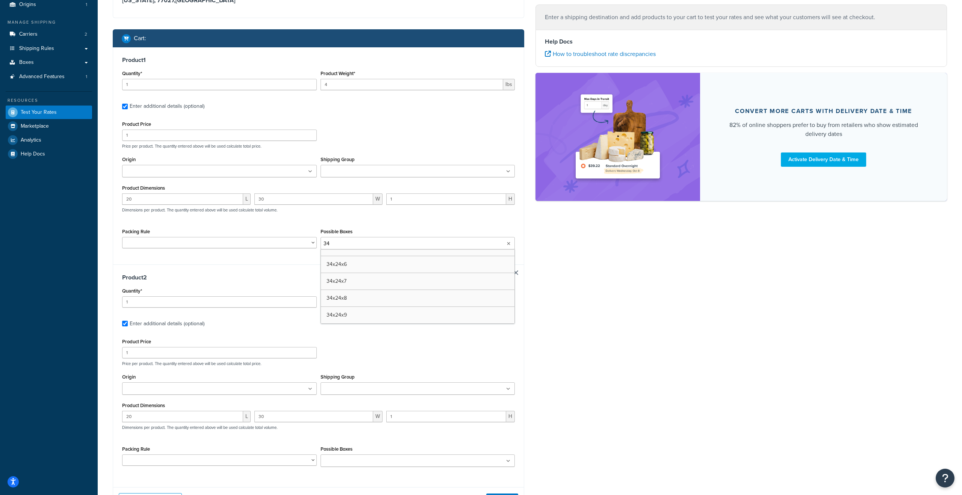
drag, startPoint x: 333, startPoint y: 246, endPoint x: 311, endPoint y: 246, distance: 21.8
click at [311, 246] on div "Packing Rule Possible Boxes 34 34x12x10 34x12x11 34x12x12 34x12x13 34x12x14 34x…" at bounding box center [318, 241] width 397 height 29
click at [186, 198] on input "20" at bounding box center [182, 199] width 121 height 11
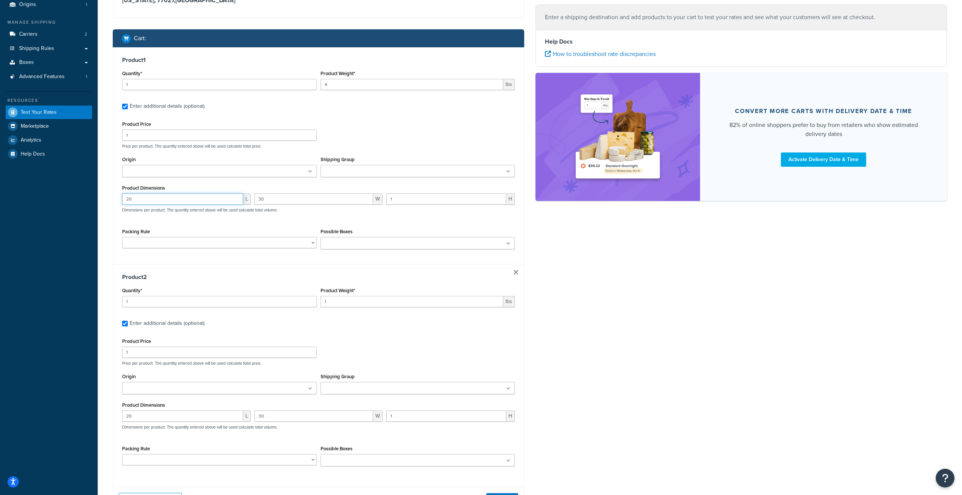
click at [186, 198] on input "20" at bounding box center [182, 199] width 121 height 11
type input "30"
type input "20"
click at [264, 216] on div "30 L 20 W 1 H Dimensions per product. The quantity entered above will be used c…" at bounding box center [318, 207] width 397 height 27
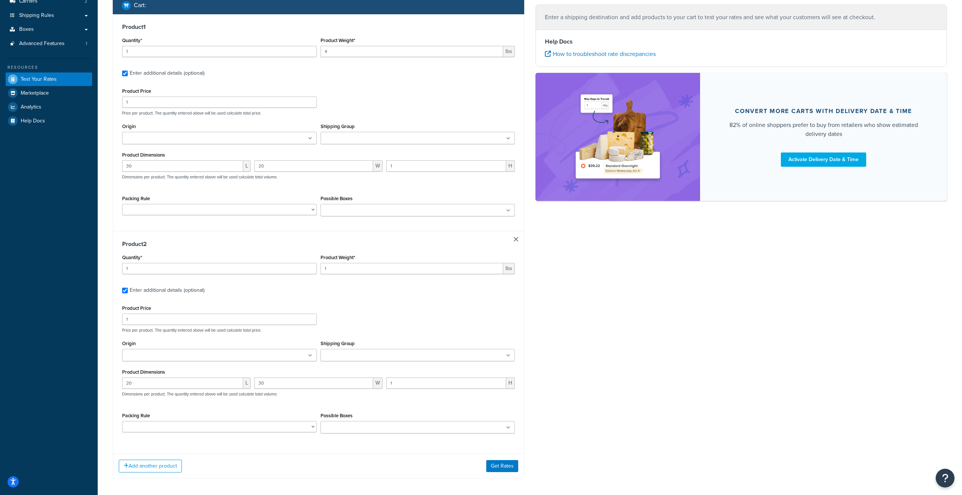
scroll to position [129, 0]
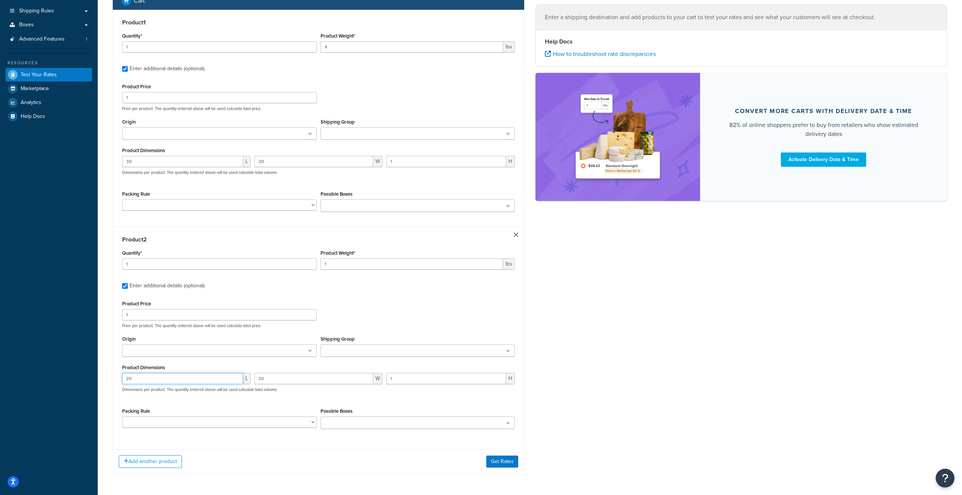
drag, startPoint x: 147, startPoint y: 376, endPoint x: 110, endPoint y: 381, distance: 37.5
click at [110, 381] on div "Shipping destination : Edit [US_STATE], 77027 , [GEOGRAPHIC_DATA] Cart : Produc…" at bounding box center [318, 206] width 423 height 558
click at [139, 378] on input "20" at bounding box center [182, 378] width 121 height 11
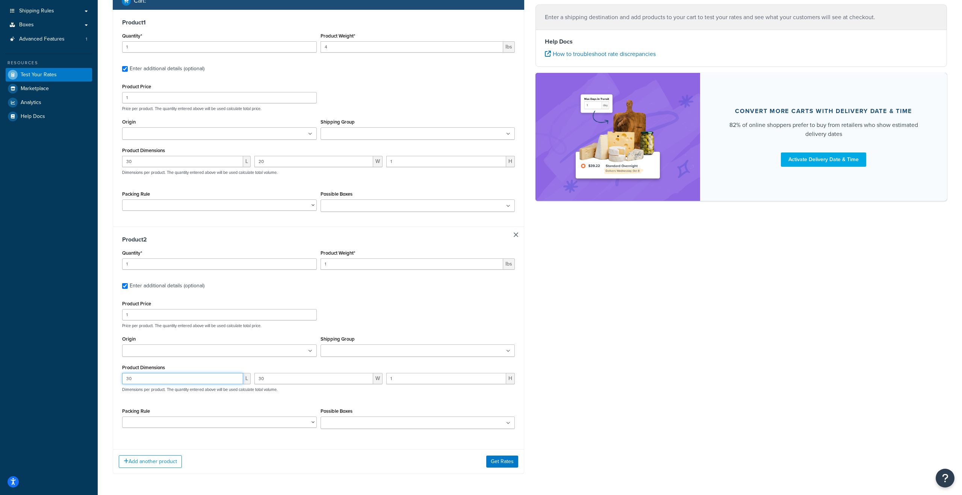
type input "30"
type input "20"
click at [270, 402] on div "Product Price 1 Price per product. The quantity entered above will be used calc…" at bounding box center [318, 367] width 393 height 136
click at [359, 204] on input "Possible Boxes" at bounding box center [356, 206] width 67 height 8
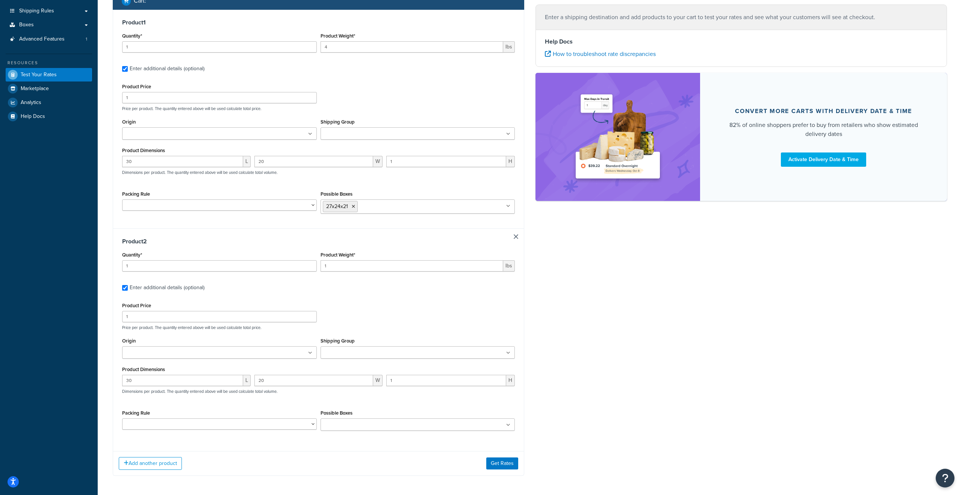
click at [300, 239] on h3 "Product 2" at bounding box center [318, 242] width 393 height 8
click at [352, 426] on input "Possible Boxes" at bounding box center [356, 425] width 67 height 8
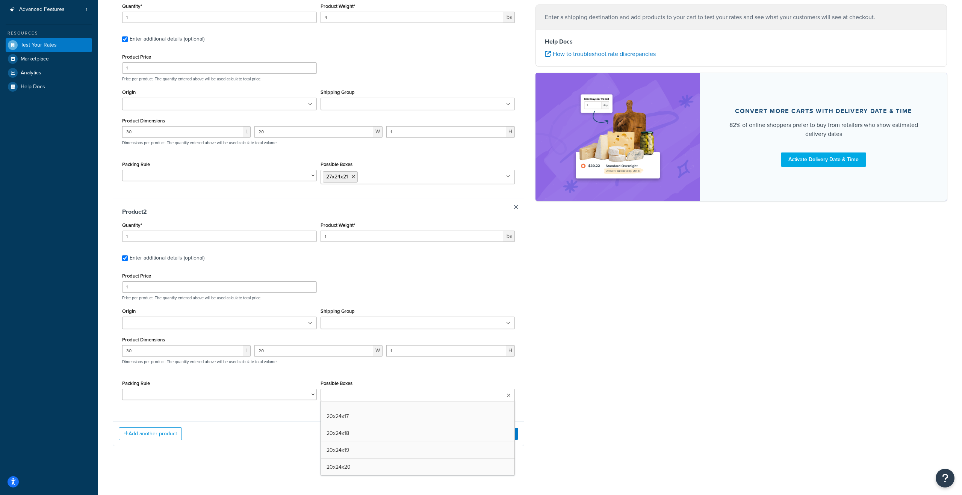
scroll to position [8078, 0]
type input "27"
click at [291, 362] on div "30 L 20 W 1 H Dimensions per product. The quantity entered above will be used c…" at bounding box center [318, 357] width 397 height 27
drag, startPoint x: 406, startPoint y: 350, endPoint x: 372, endPoint y: 350, distance: 34.6
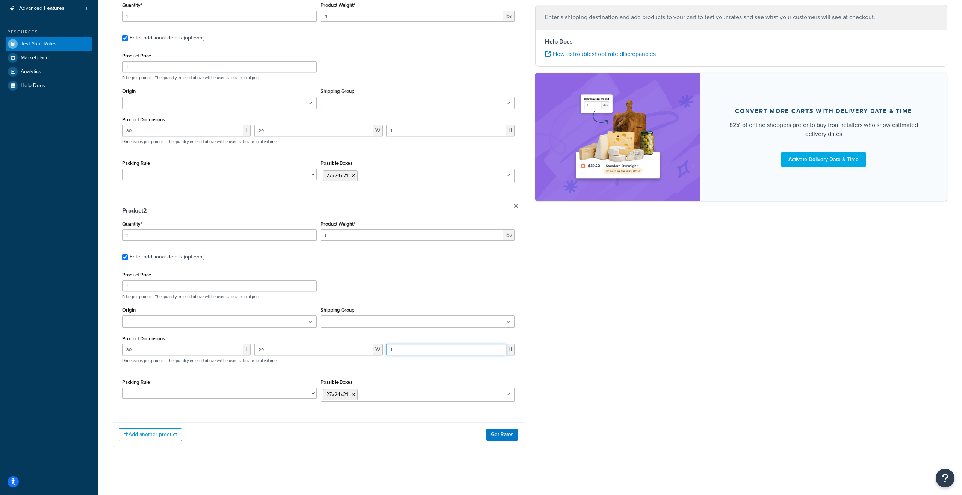
click at [373, 350] on div "30 L 20 W 1 H Dimensions per product. The quantity entered above will be used c…" at bounding box center [318, 357] width 397 height 27
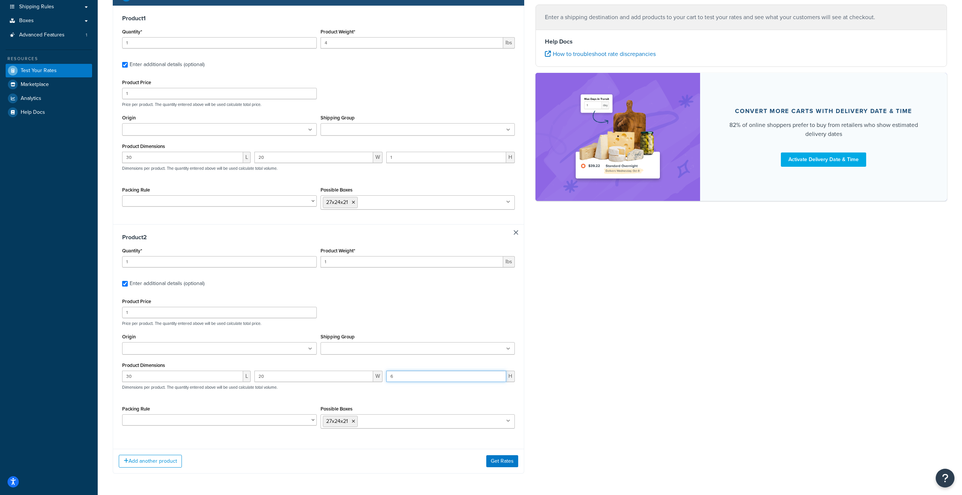
scroll to position [127, 0]
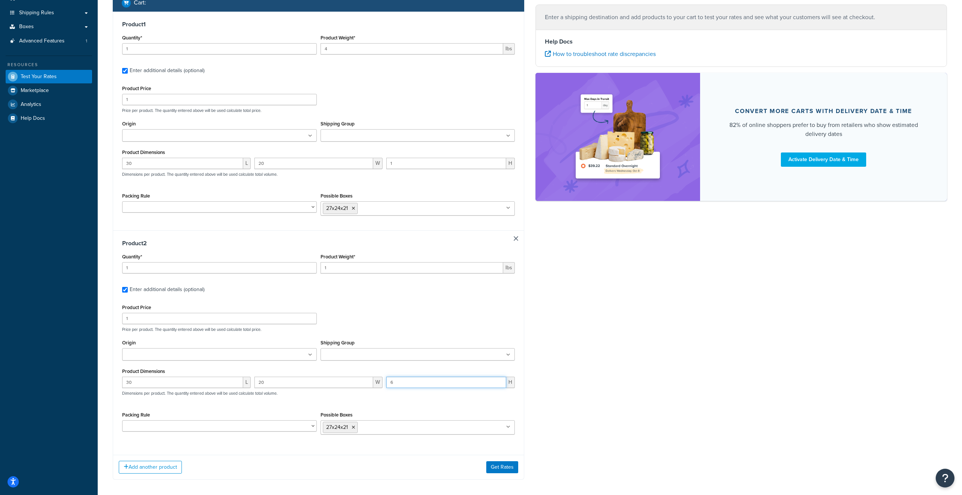
type input "6"
drag, startPoint x: 335, startPoint y: 266, endPoint x: 298, endPoint y: 266, distance: 36.1
click at [298, 266] on div "Quantity* 1 Product Weight* 1 lbs" at bounding box center [318, 265] width 397 height 27
type input "12"
click at [383, 250] on div "Product 2 Quantity* 1 Product Weight* 12 lbs Enter additional details (optional…" at bounding box center [318, 339] width 411 height 219
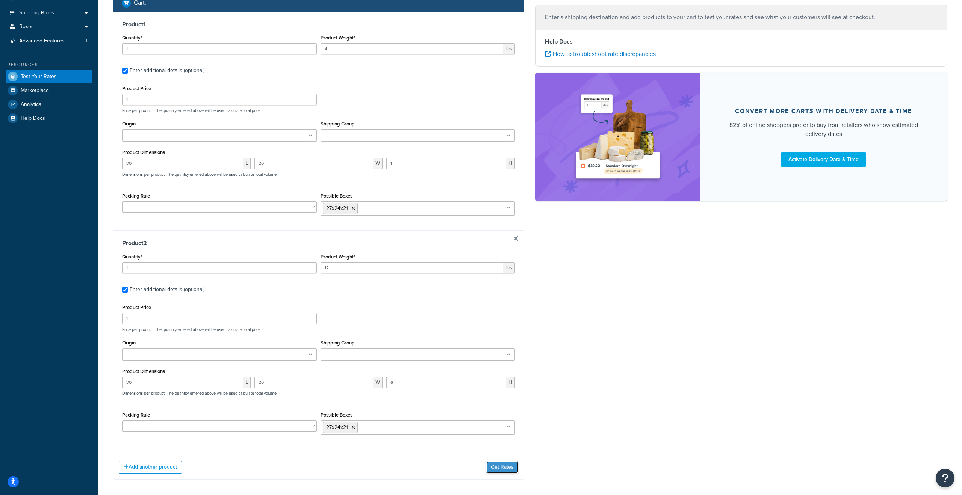
click at [503, 469] on button "Get Rates" at bounding box center [502, 468] width 32 height 12
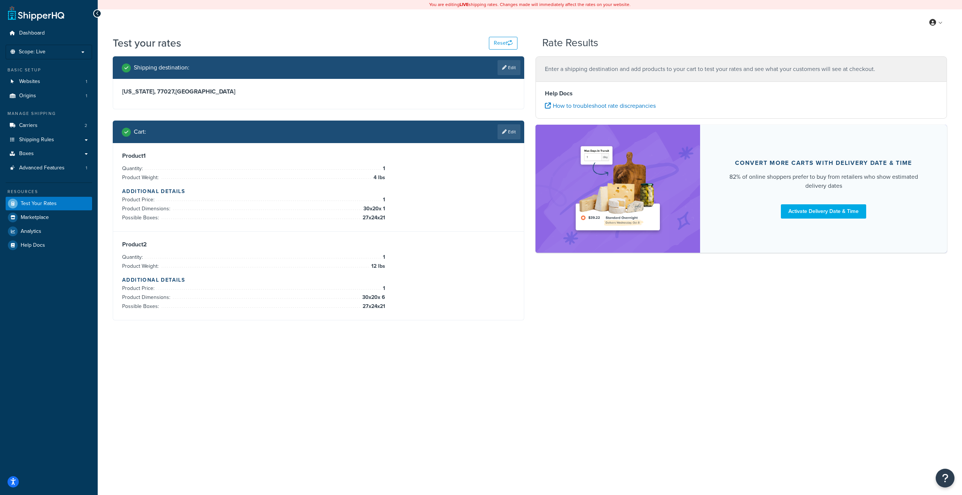
scroll to position [0, 0]
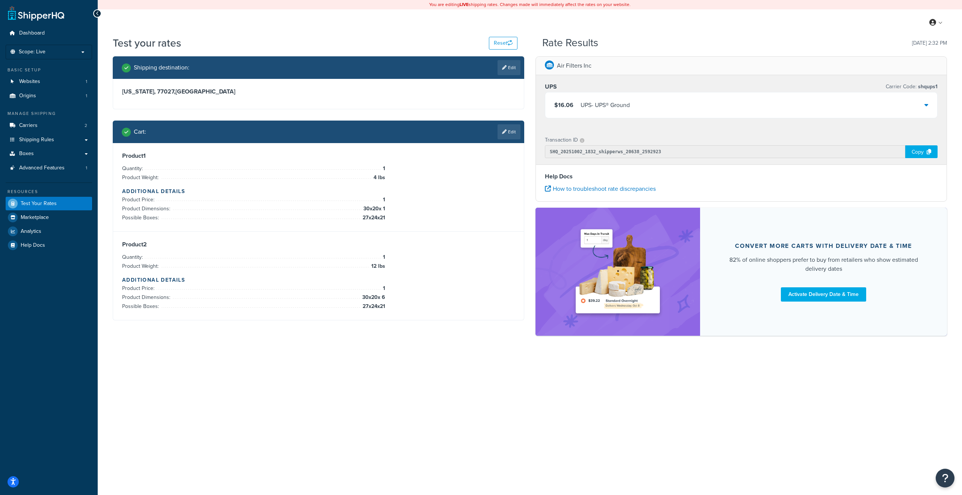
click at [605, 106] on div "UPS - UPS® Ground" at bounding box center [605, 105] width 49 height 11
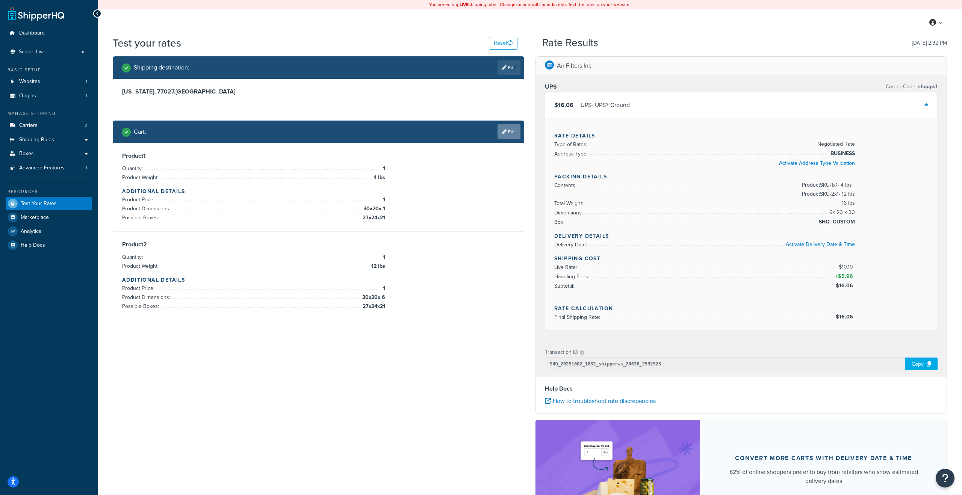
click at [506, 129] on link "Edit" at bounding box center [509, 131] width 23 height 15
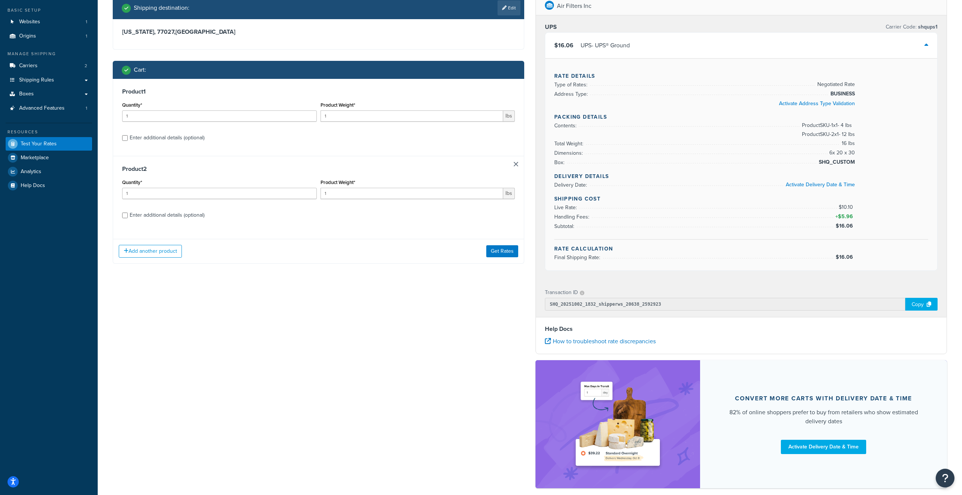
scroll to position [59, 0]
click at [181, 141] on div "Enter additional details (optional)" at bounding box center [167, 138] width 75 height 11
click at [128, 141] on input "Enter additional details (optional)" at bounding box center [125, 139] width 6 height 6
checkbox input "true"
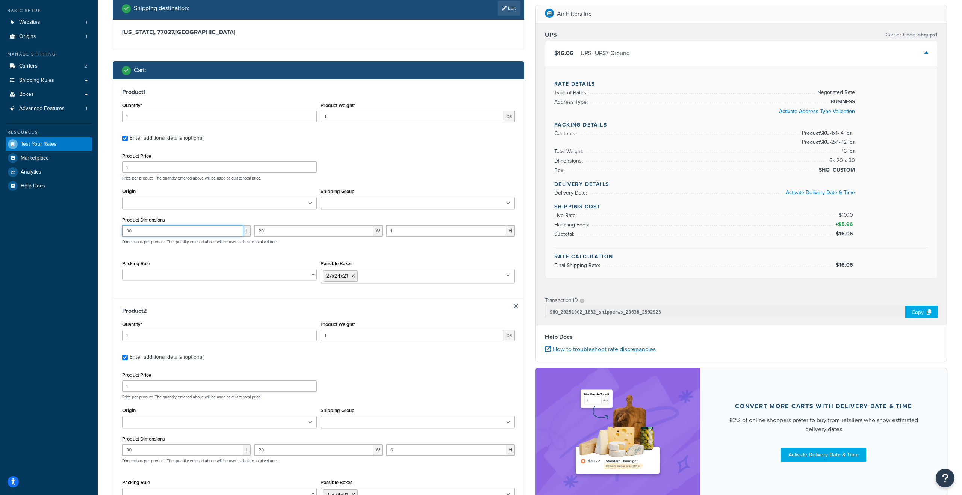
drag, startPoint x: 198, startPoint y: 233, endPoint x: 188, endPoint y: 233, distance: 10.5
click at [188, 233] on input "30" at bounding box center [182, 231] width 121 height 11
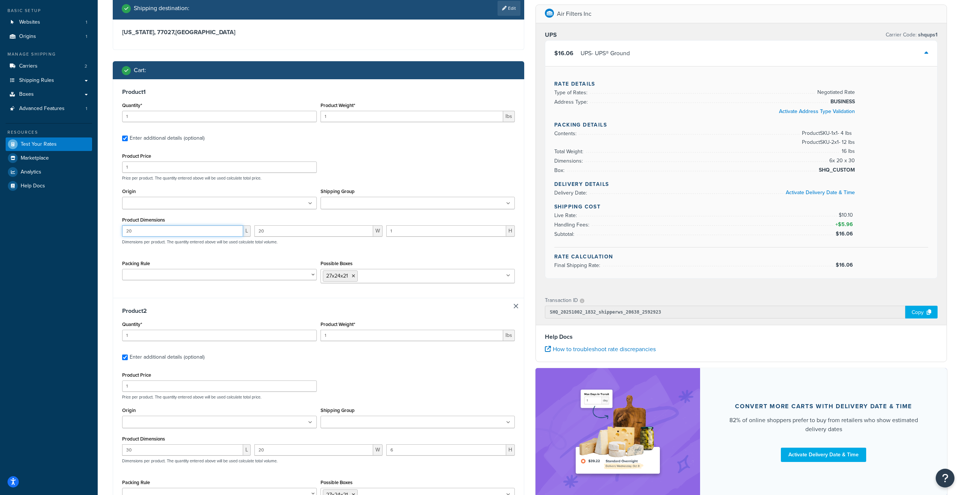
type input "20"
type input "30"
click at [147, 452] on input "30" at bounding box center [182, 450] width 121 height 11
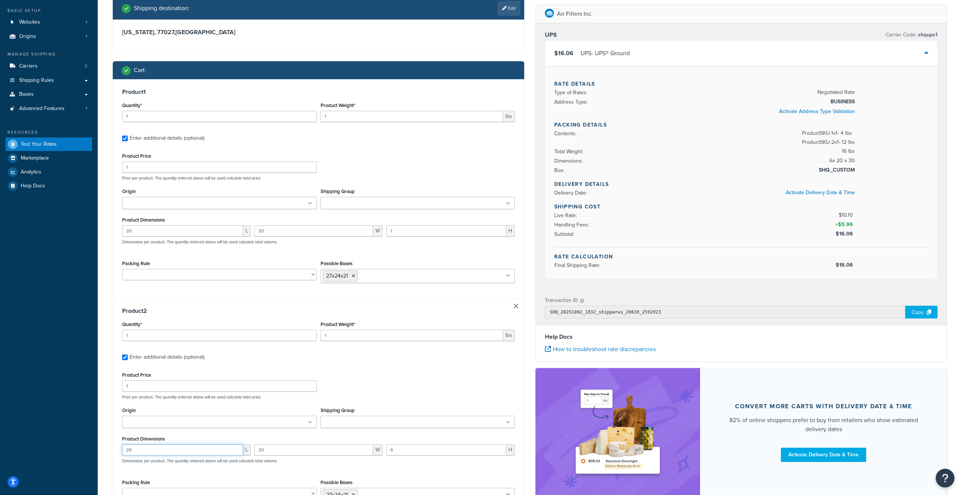
type input "20"
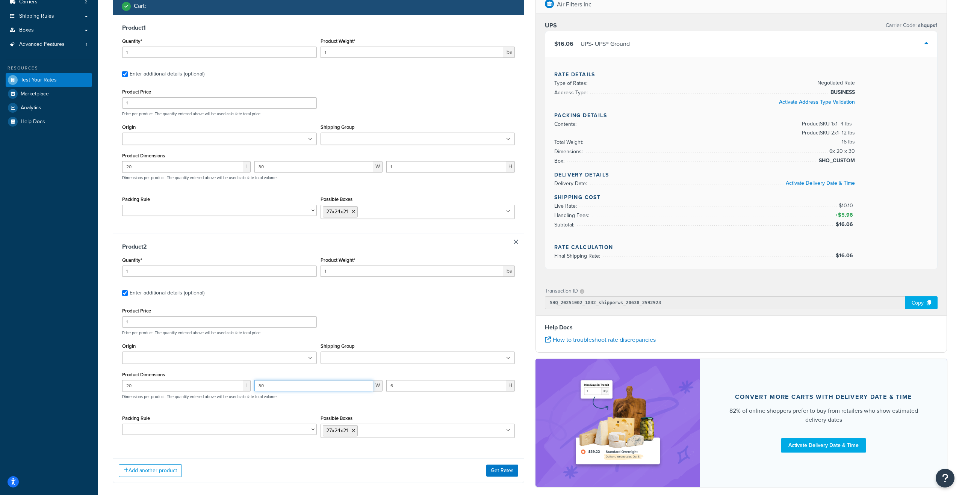
scroll to position [162, 0]
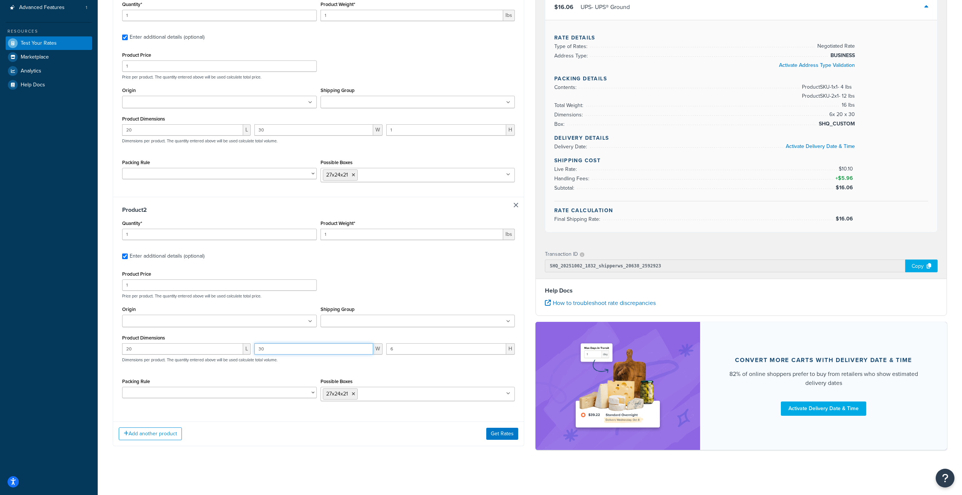
type input "30"
click at [308, 265] on div "Product 2 Quantity* 1 Product Weight* 1 lbs Enter additional details (optional)…" at bounding box center [318, 306] width 411 height 219
click at [510, 435] on button "Get Rates" at bounding box center [502, 434] width 32 height 12
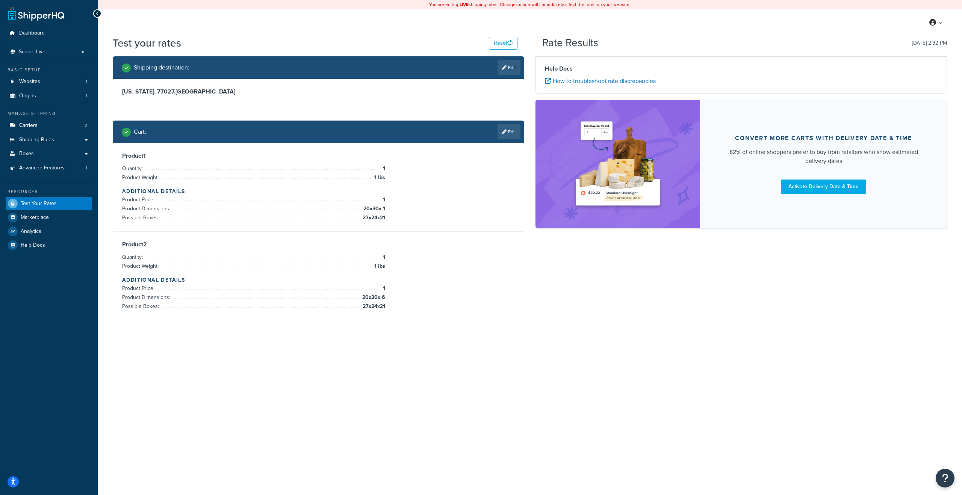
scroll to position [0, 0]
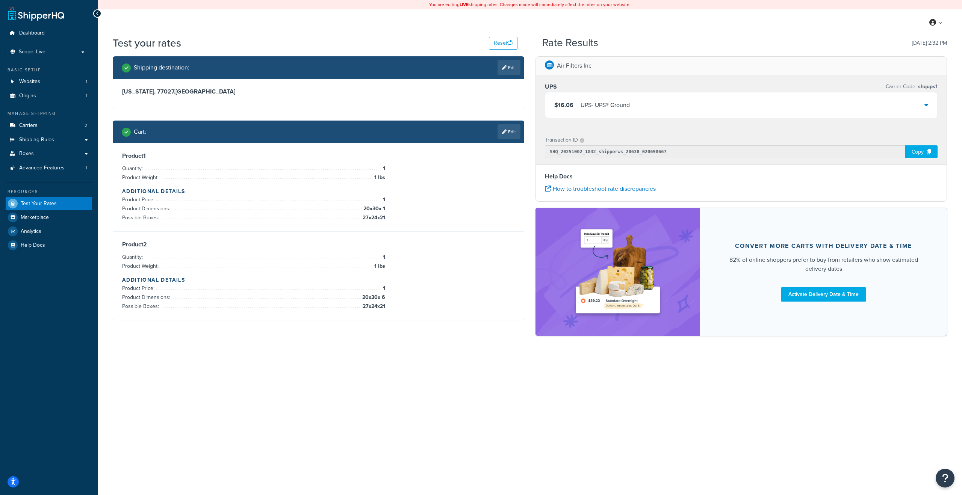
click at [720, 109] on div "$16.06 UPS - UPS® Ground" at bounding box center [741, 105] width 392 height 26
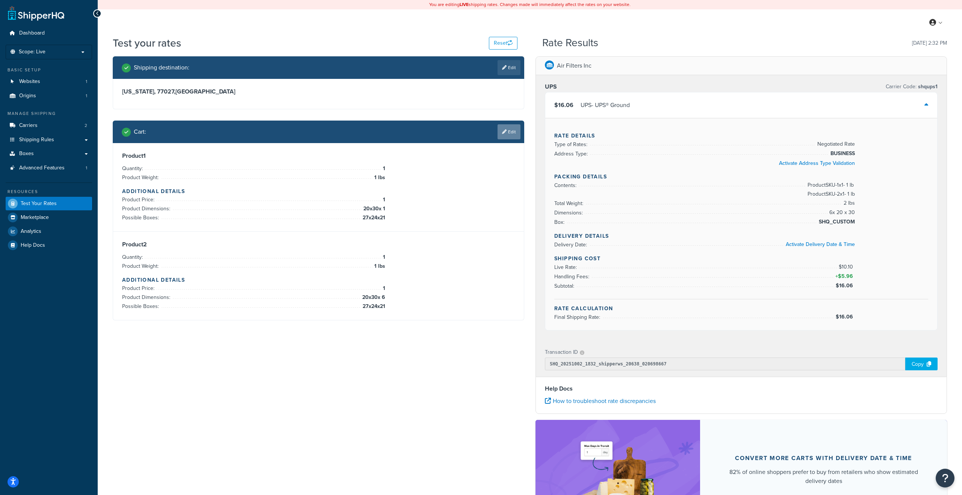
click at [504, 133] on icon at bounding box center [504, 132] width 5 height 5
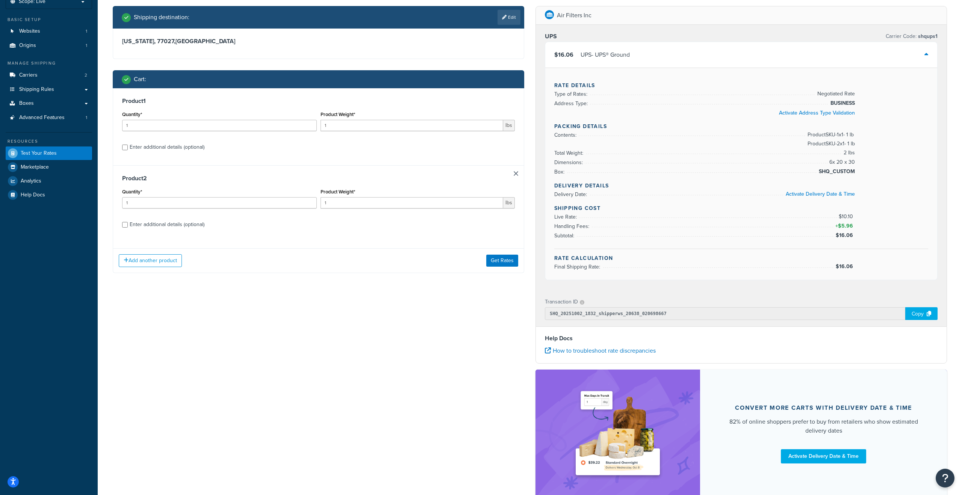
scroll to position [56, 0]
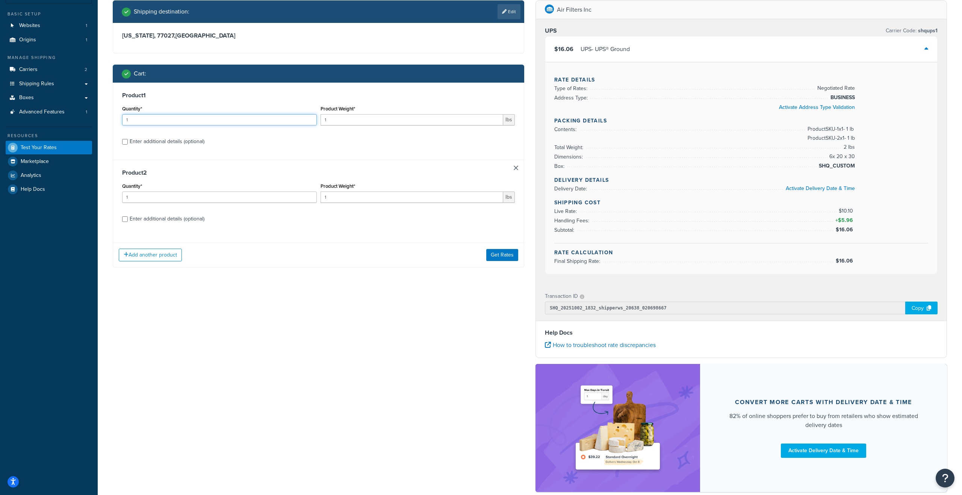
click at [271, 123] on input "1" at bounding box center [219, 119] width 195 height 11
click at [342, 116] on input "1" at bounding box center [412, 119] width 183 height 11
drag, startPoint x: 331, startPoint y: 121, endPoint x: 316, endPoint y: 121, distance: 14.3
click at [316, 121] on div "Quantity* 1 Product Weight* 1 lbs" at bounding box center [318, 117] width 397 height 27
type input "4"
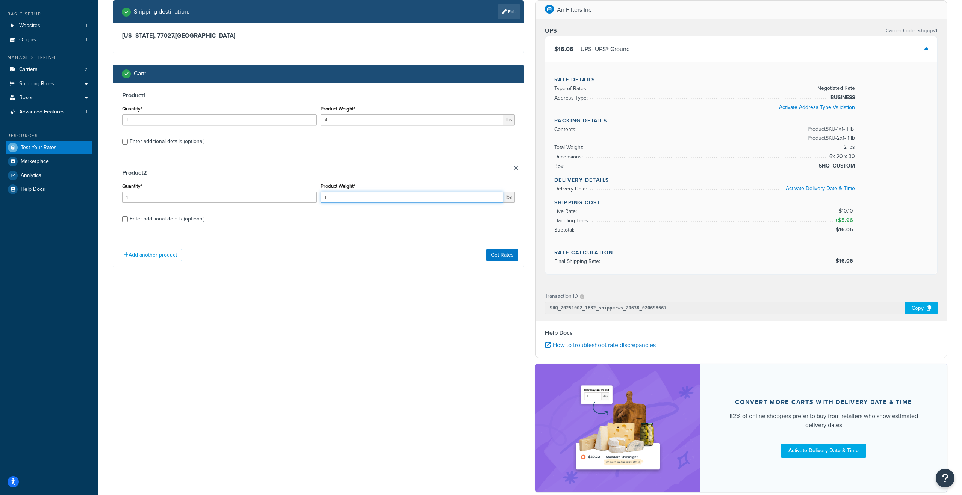
drag, startPoint x: 334, startPoint y: 198, endPoint x: 310, endPoint y: 197, distance: 23.7
click at [310, 197] on div "Quantity* 1 Product Weight* 1 lbs" at bounding box center [318, 194] width 397 height 27
type input "13"
click at [149, 219] on div "Enter additional details (optional)" at bounding box center [167, 219] width 75 height 11
click at [128, 219] on input "Enter additional details (optional)" at bounding box center [125, 219] width 6 height 6
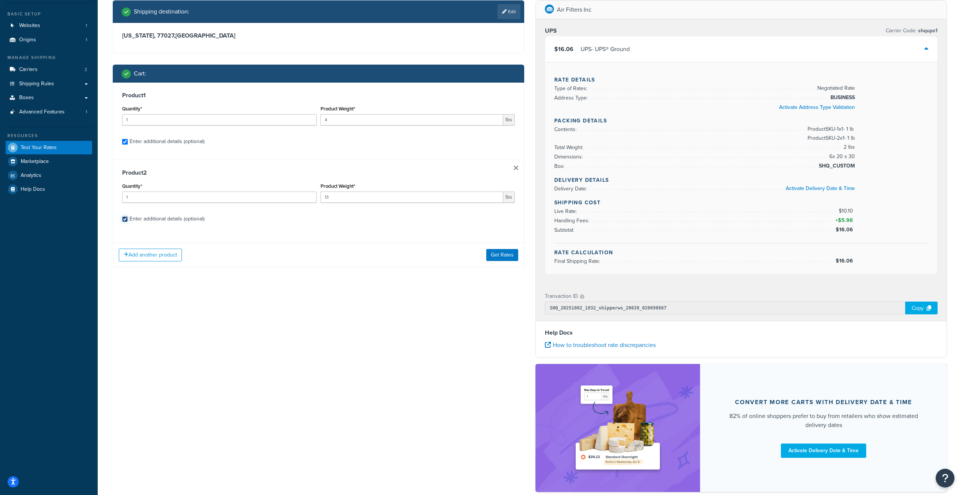
checkbox input "true"
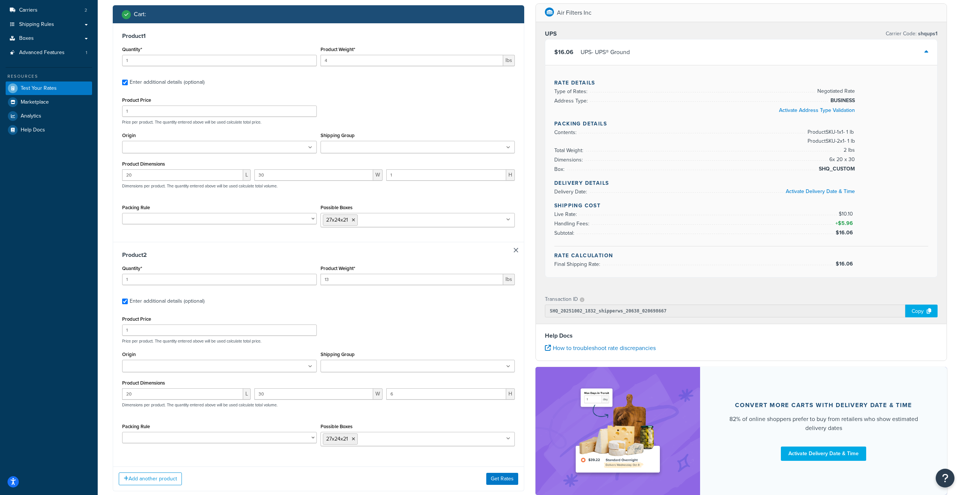
scroll to position [162, 0]
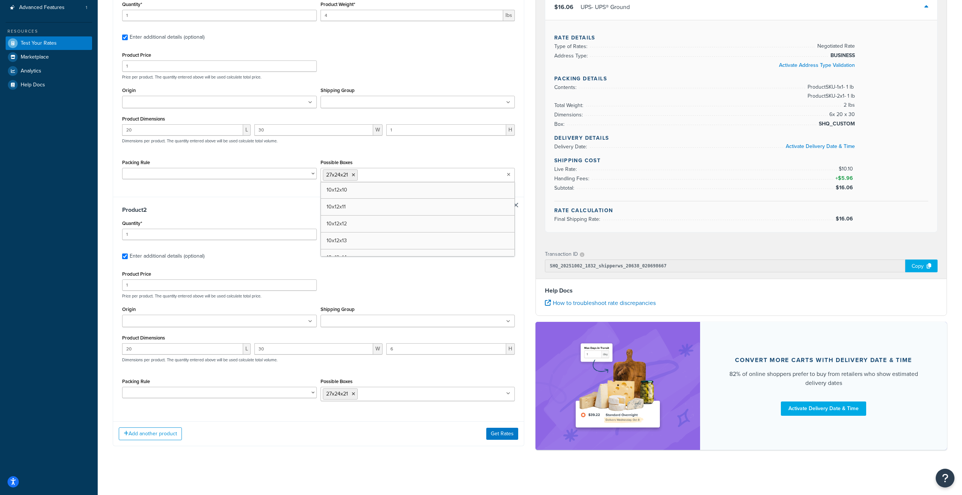
click at [504, 179] on ul "27x24x21" at bounding box center [418, 175] width 195 height 14
